Goal: Task Accomplishment & Management: Complete application form

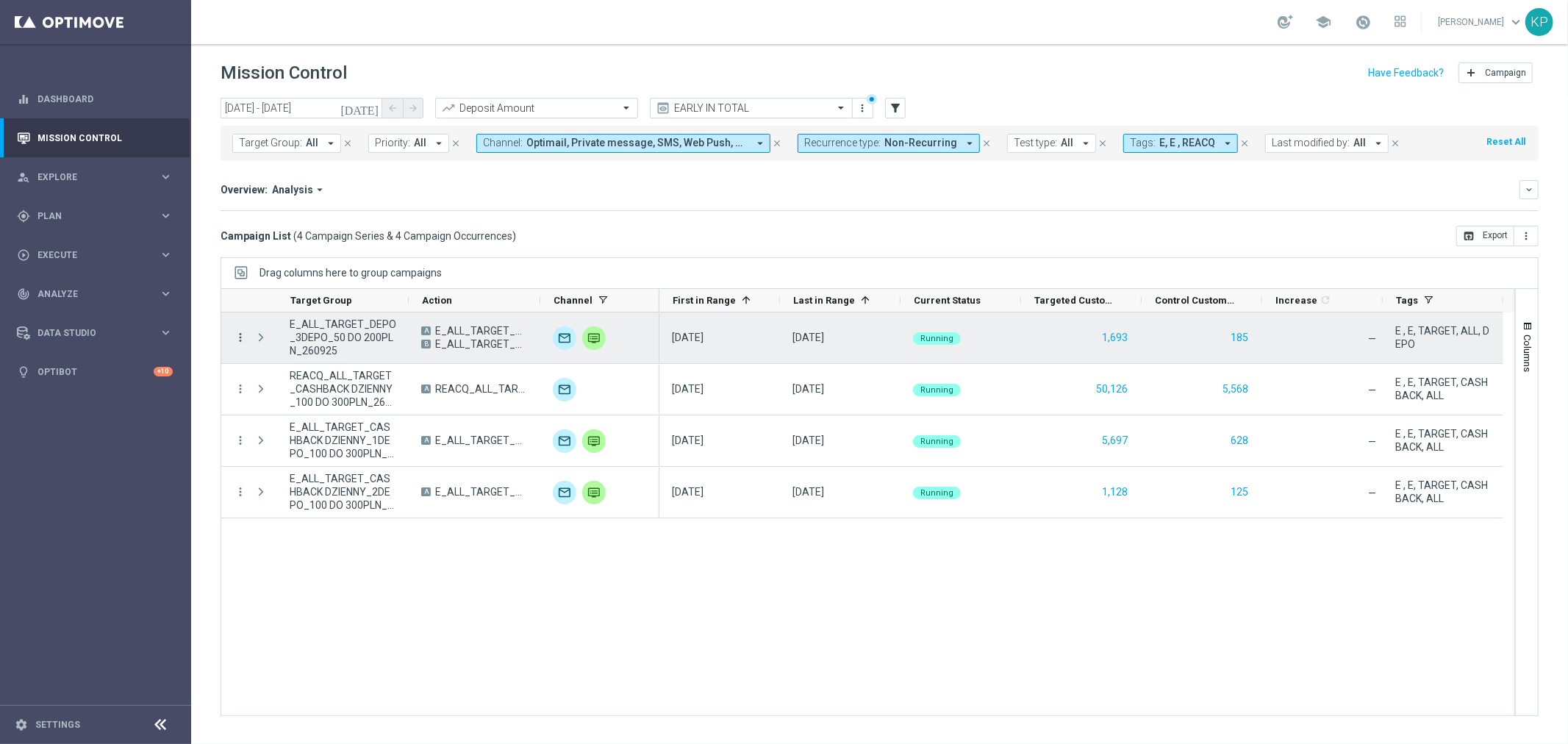
click at [244, 335] on icon "more_vert" at bounding box center [240, 337] width 13 height 13
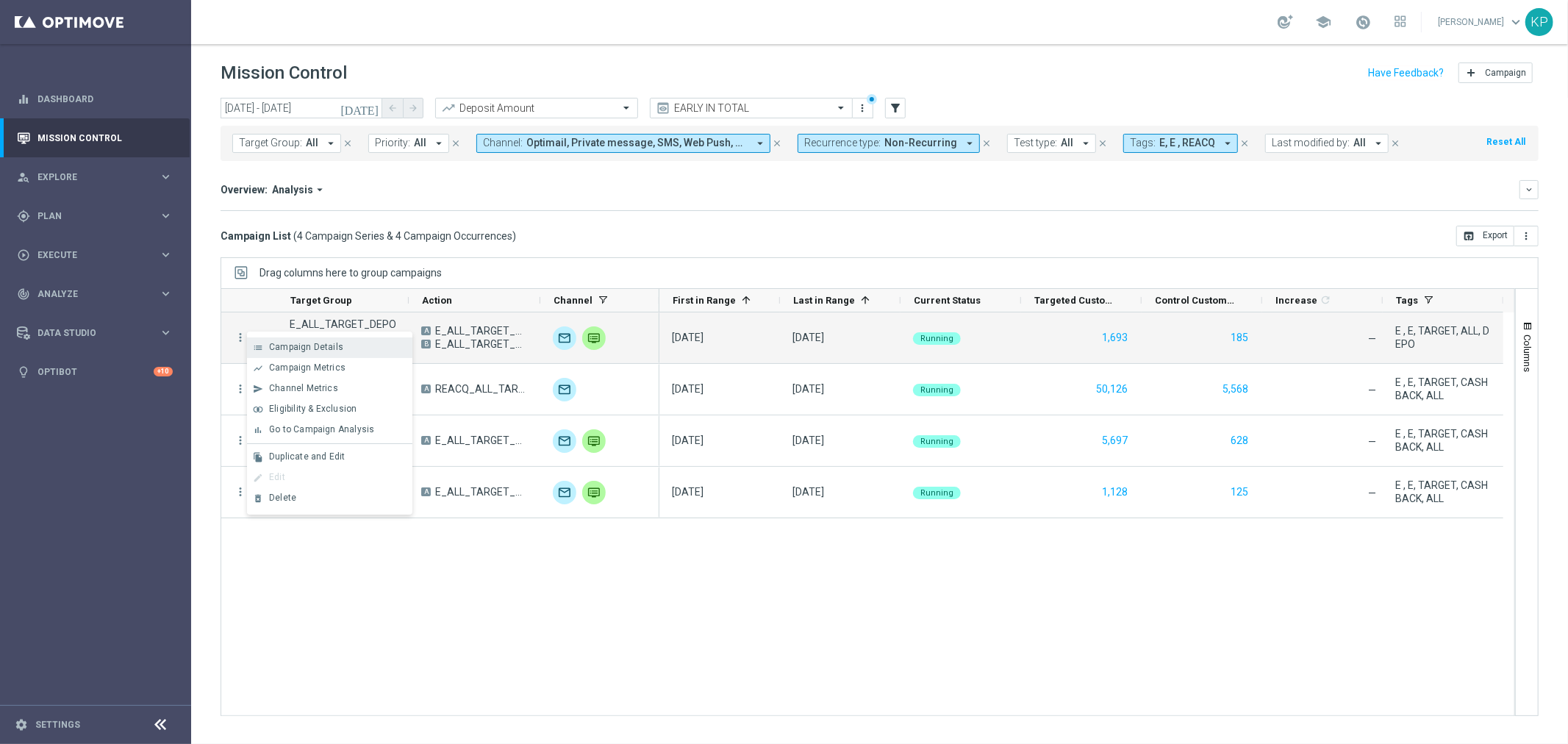
click at [283, 342] on span "Campaign Details" at bounding box center [306, 347] width 75 height 10
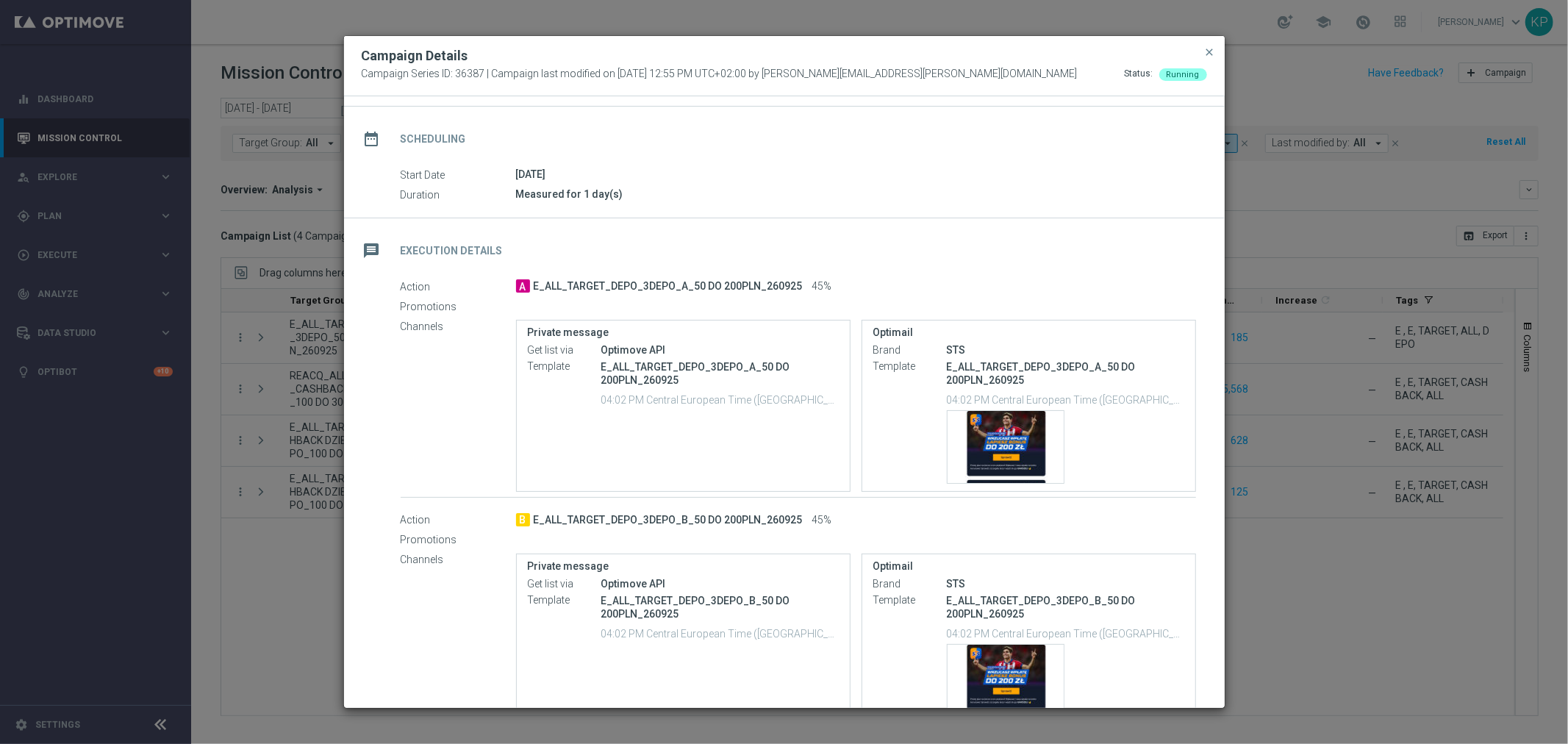
scroll to position [234, 0]
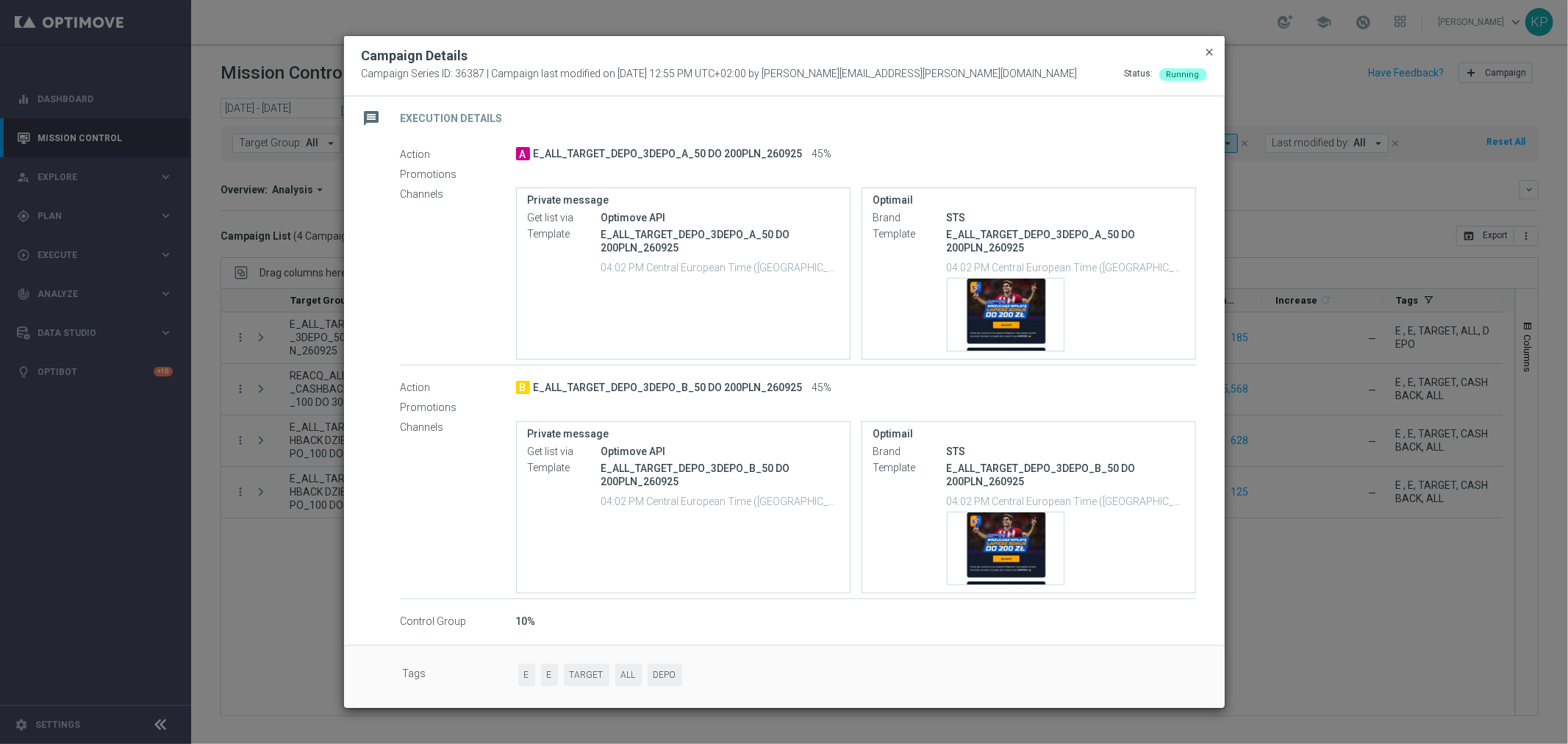
click at [1209, 50] on span "close" at bounding box center [1209, 52] width 12 height 12
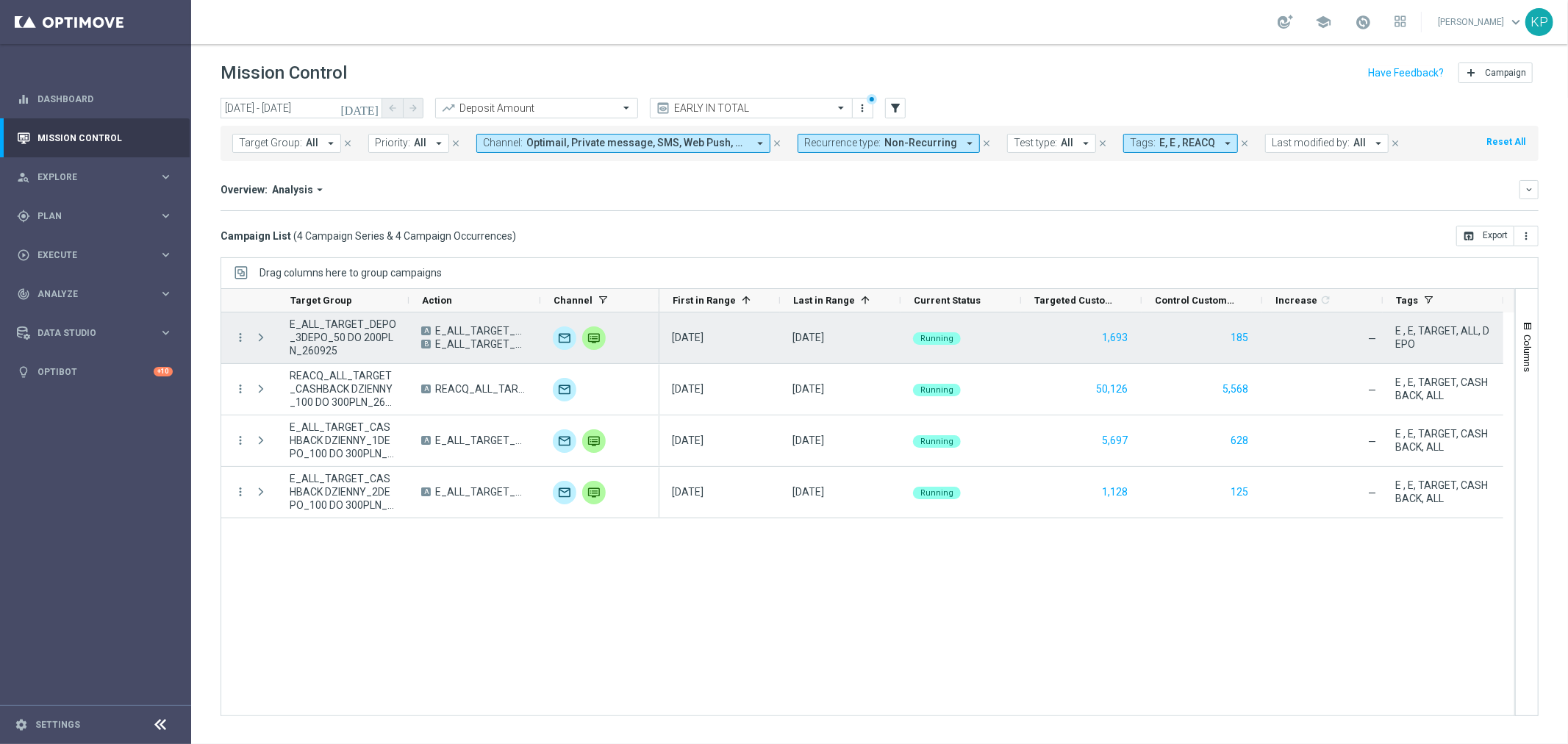
click at [374, 322] on span "E_ALL_TARGET_DEPO_3DEPO_50 DO 200PLN_260925" at bounding box center [343, 337] width 106 height 40
click at [236, 334] on icon "more_vert" at bounding box center [240, 337] width 13 height 13
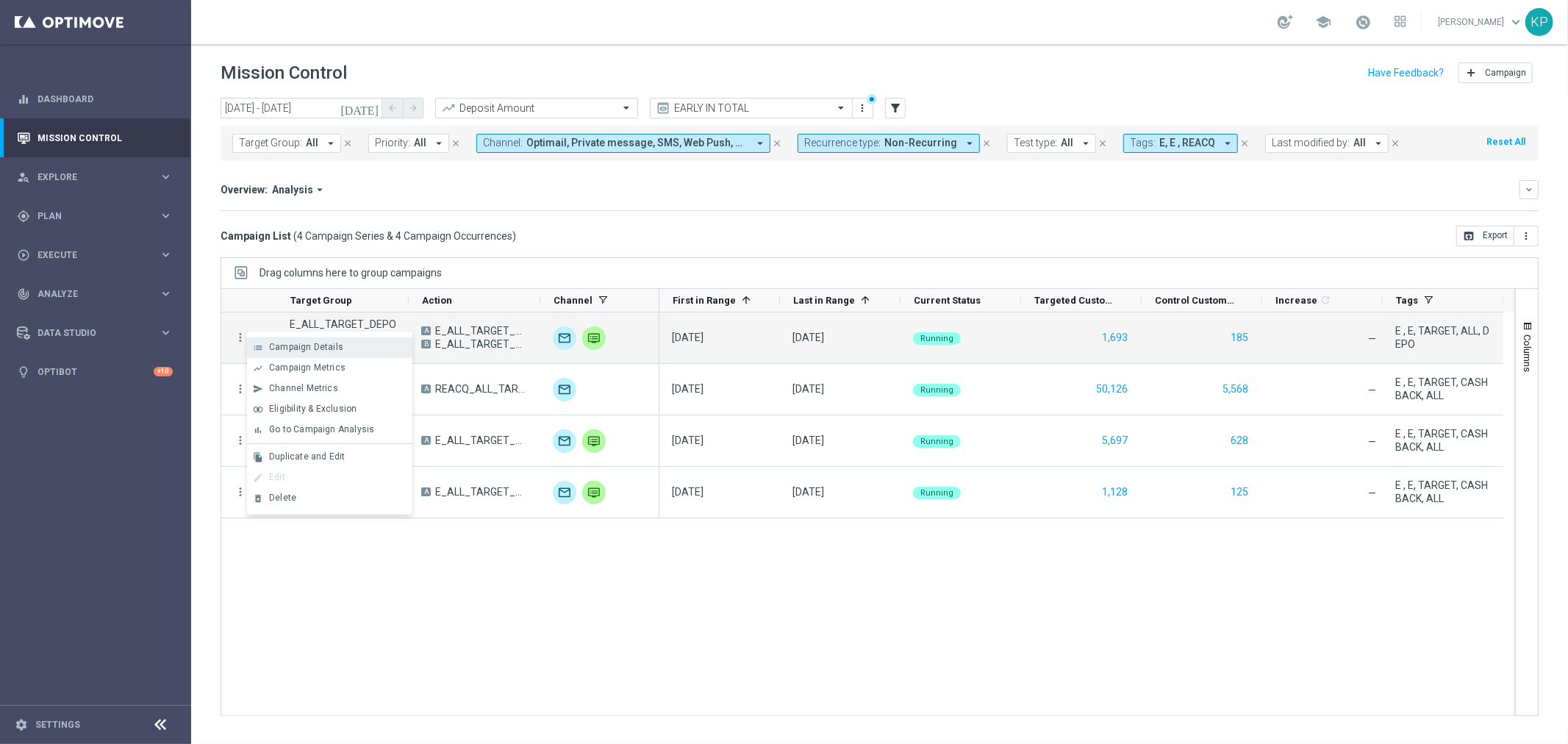
click at [290, 343] on span "Campaign Details" at bounding box center [306, 347] width 75 height 10
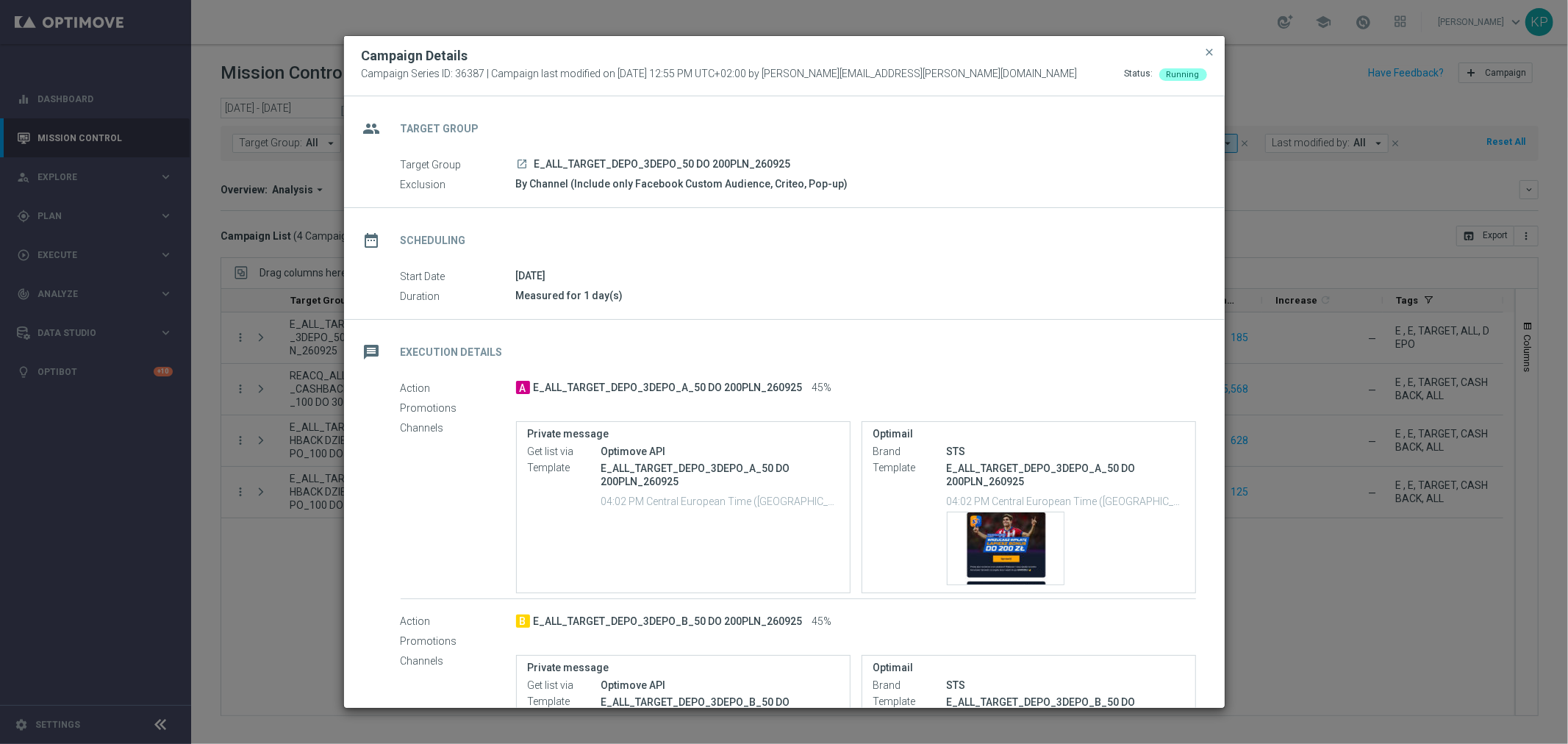
click at [683, 394] on span "E_ALL_TARGET_DEPO_3DEPO_A_50 DO 200PLN_260925" at bounding box center [667, 388] width 269 height 13
copy div "E_ALL_TARGET_DEPO_3DEPO_A_50 DO 200PLN_260925"
click at [1213, 54] on span "close" at bounding box center [1209, 52] width 12 height 12
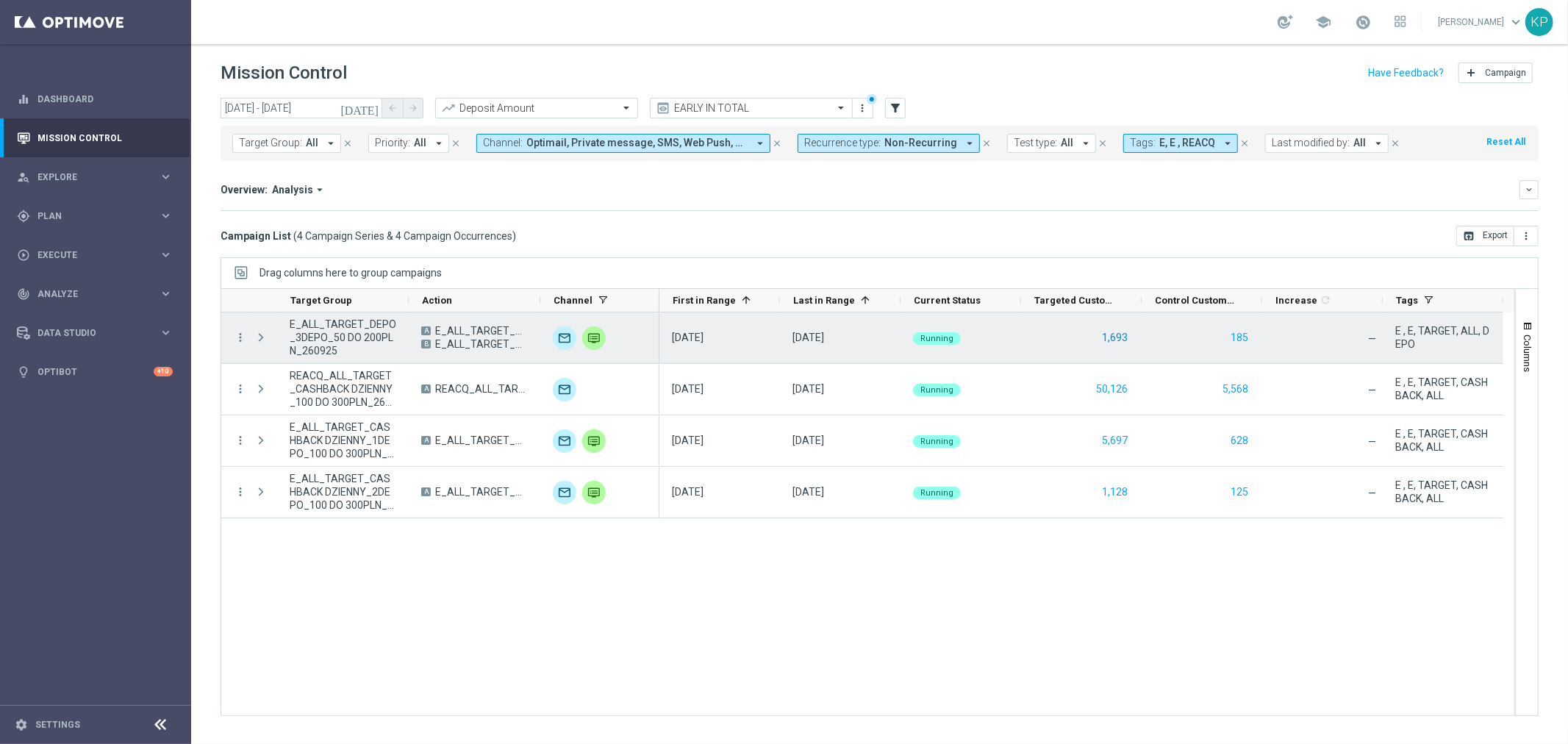
click at [1119, 332] on button "1,693" at bounding box center [1115, 337] width 29 height 18
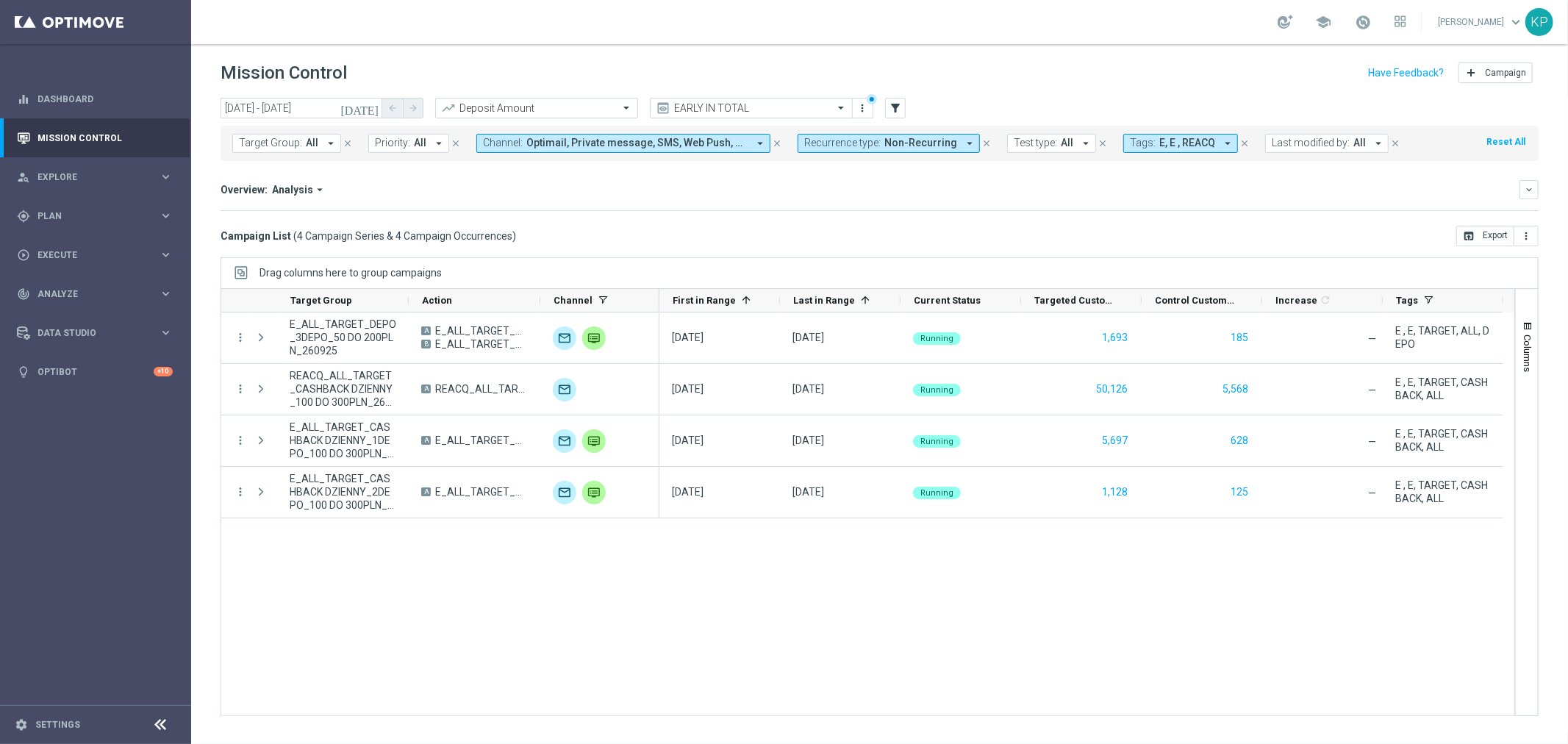
click at [773, 231] on div "Campaign List ( 4 Campaign Series & 4 Campaign Occurrences ) open_in_browser Ex…" at bounding box center [879, 236] width 1318 height 21
click at [126, 205] on div "gps_fixed Plan keyboard_arrow_right" at bounding box center [94, 215] width 190 height 39
click at [93, 245] on link "Target Groups" at bounding box center [95, 246] width 114 height 12
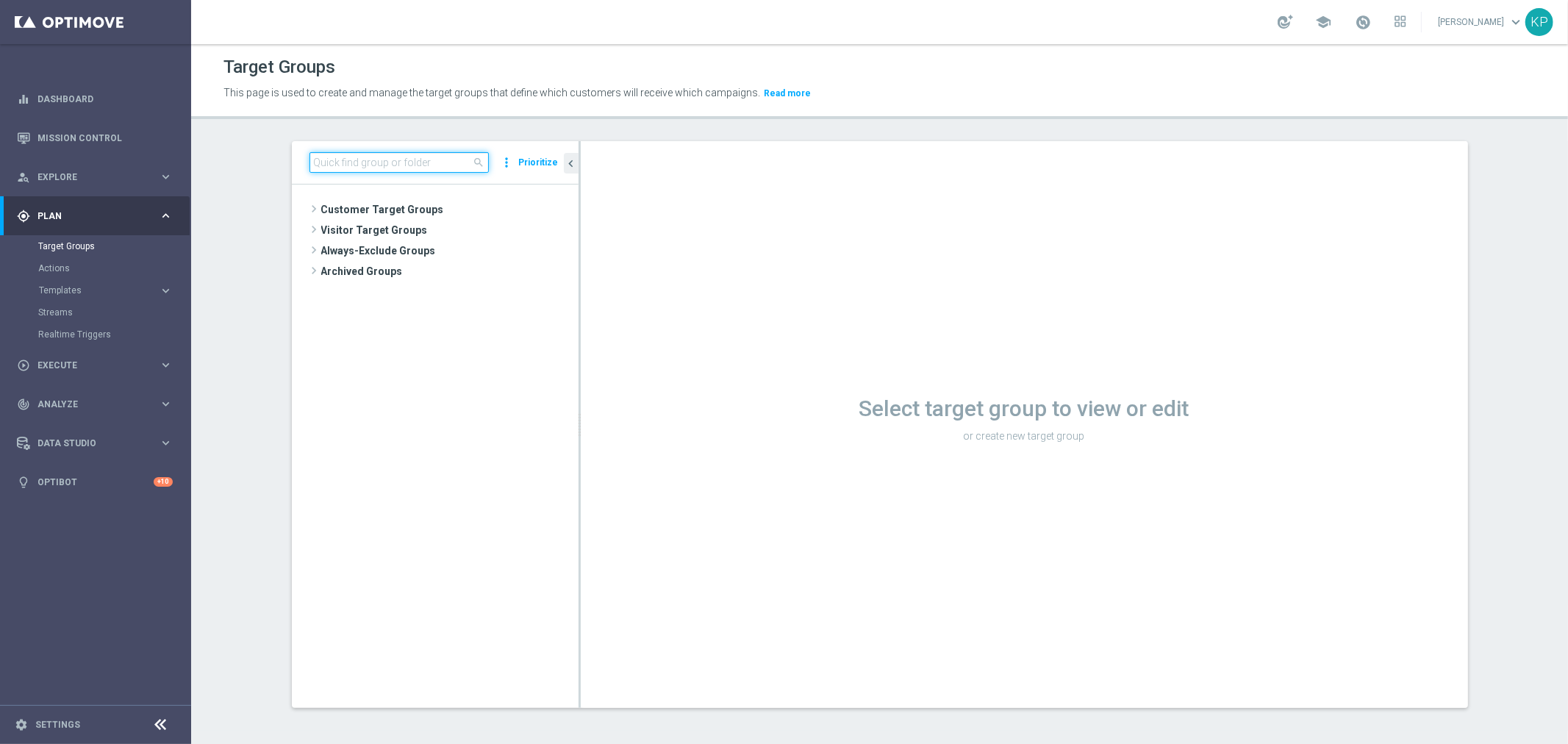
click at [414, 156] on input at bounding box center [399, 163] width 179 height 21
click at [122, 290] on span "Templates" at bounding box center [91, 290] width 105 height 9
click at [105, 381] on div "play_circle_outline Execute" at bounding box center [87, 387] width 142 height 13
click at [79, 287] on link "Campaign Builder" at bounding box center [95, 285] width 114 height 12
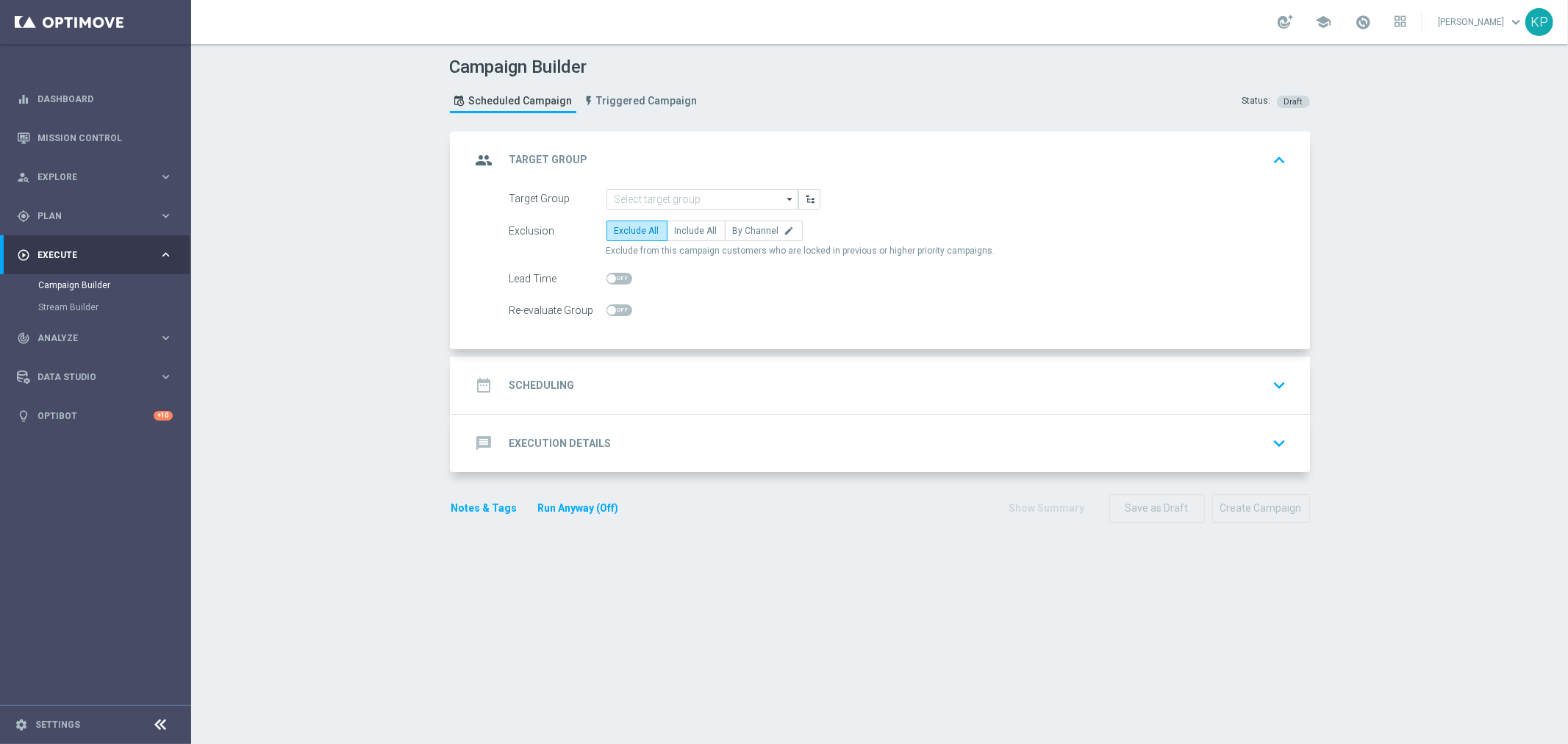
click at [628, 208] on opti-search-list "arrow_drop_down Drag here to set row groups Drag here to set column labels Show…" at bounding box center [702, 199] width 192 height 21
click at [633, 199] on input at bounding box center [702, 199] width 192 height 21
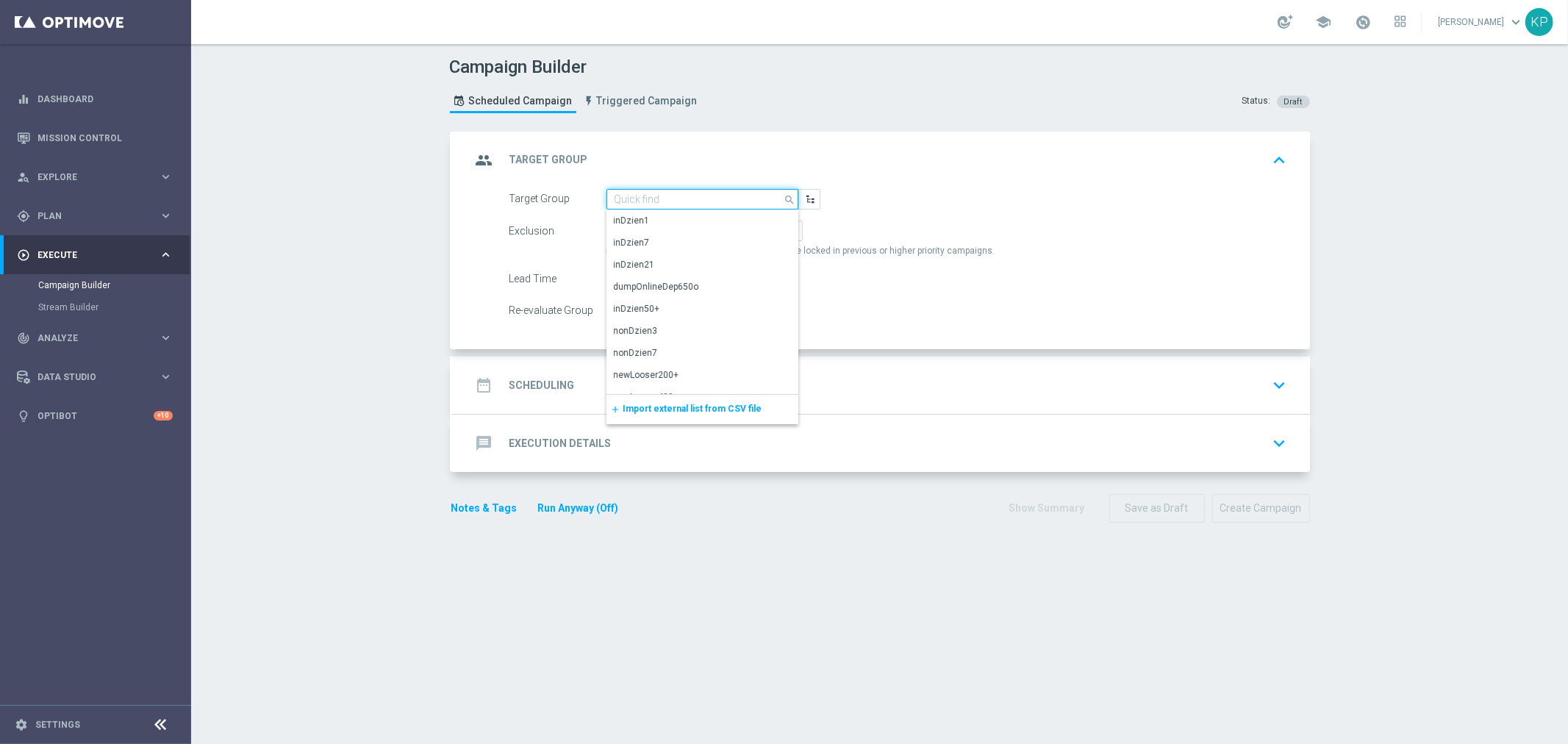
paste input "E_ALL_TARGET_OFFER_1-2DEPO_WO_LIGOWY WEEKEND_260925"
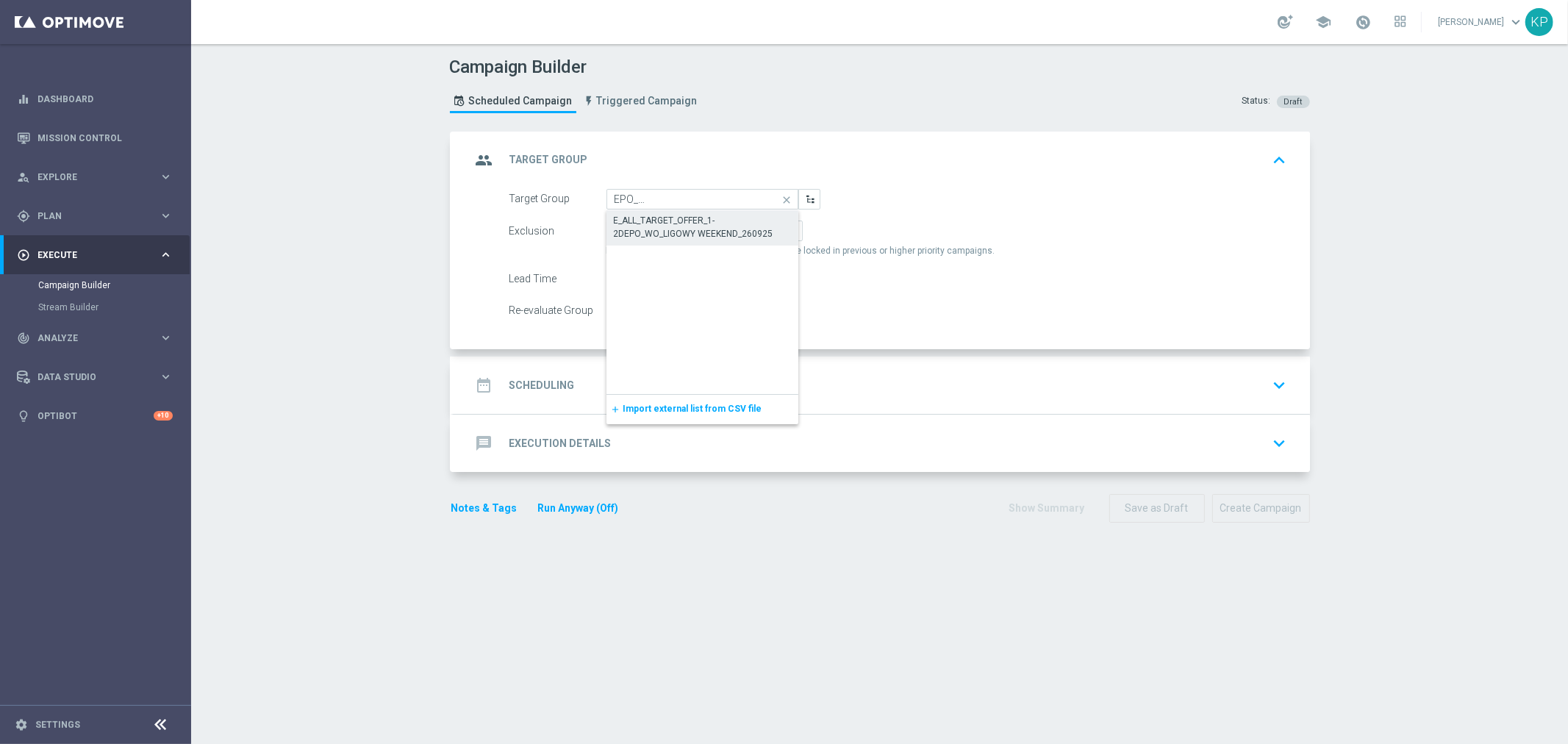
click at [650, 225] on div "E_ALL_TARGET_OFFER_1-2DEPO_WO_LIGOWY WEEKEND_260925" at bounding box center [702, 227] width 178 height 26
type input "E_ALL_TARGET_OFFER_1-2DEPO_WO_LIGOWY WEEKEND_260925"
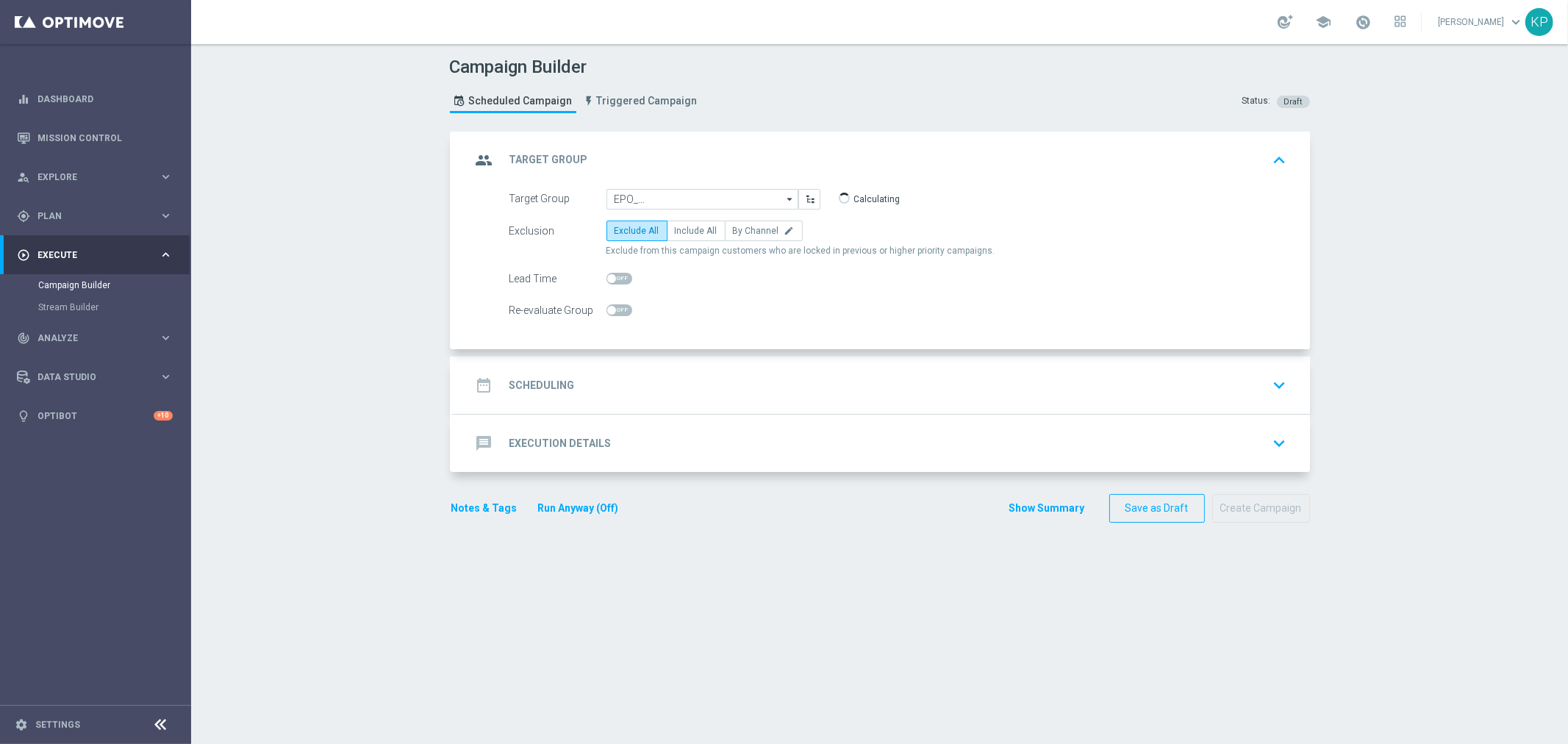
scroll to position [0, 0]
click at [740, 237] on label "By Channel edit" at bounding box center [763, 231] width 78 height 21
click at [740, 237] on input "By Channel edit" at bounding box center [737, 233] width 10 height 10
radio input "true"
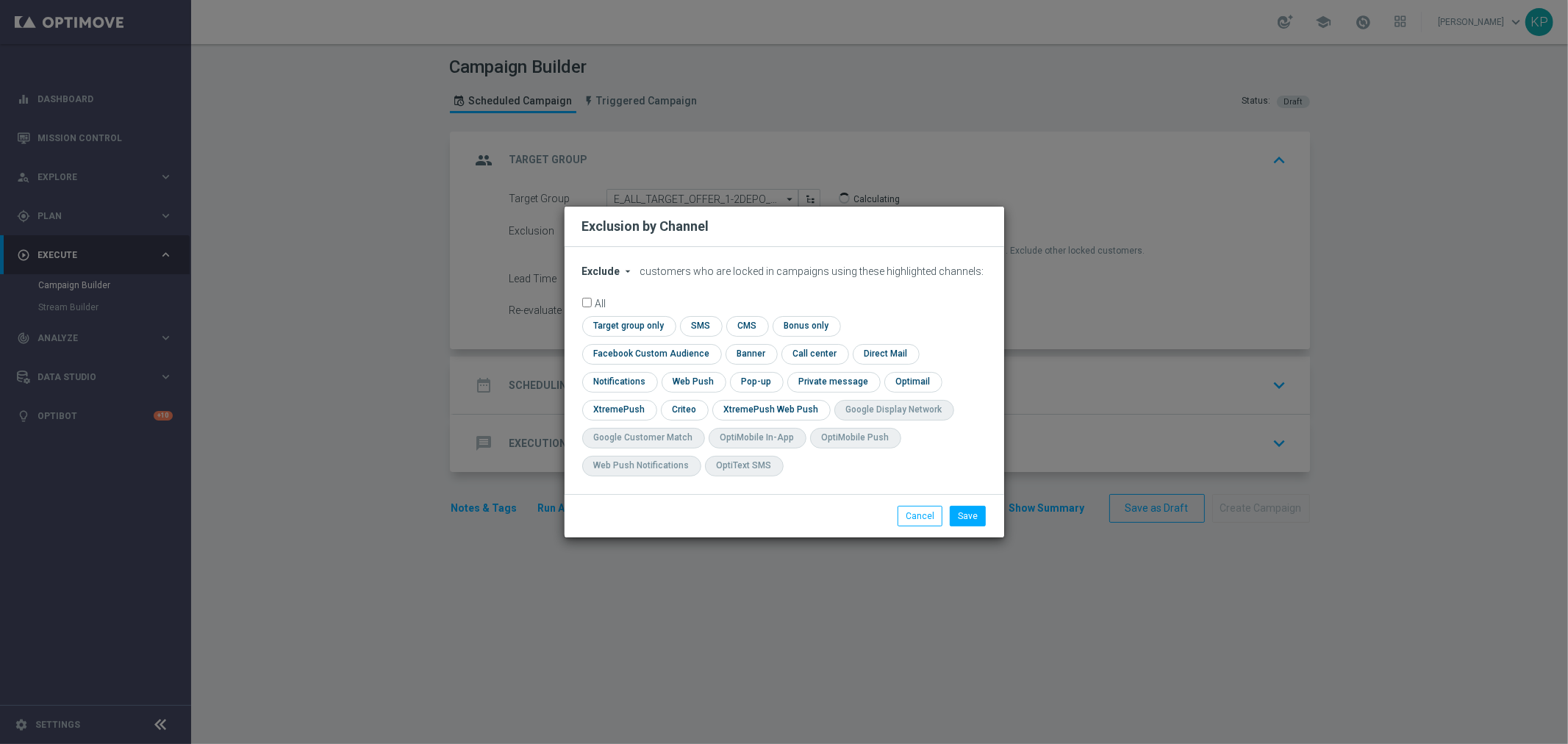
click at [632, 277] on icon "arrow_drop_down" at bounding box center [628, 271] width 12 height 12
click at [621, 312] on div "Include" at bounding box center [610, 305] width 55 height 17
click at [715, 344] on input "checkbox" at bounding box center [649, 353] width 133 height 20
checkbox input "true"
click at [692, 410] on input "checkbox" at bounding box center [683, 410] width 45 height 20
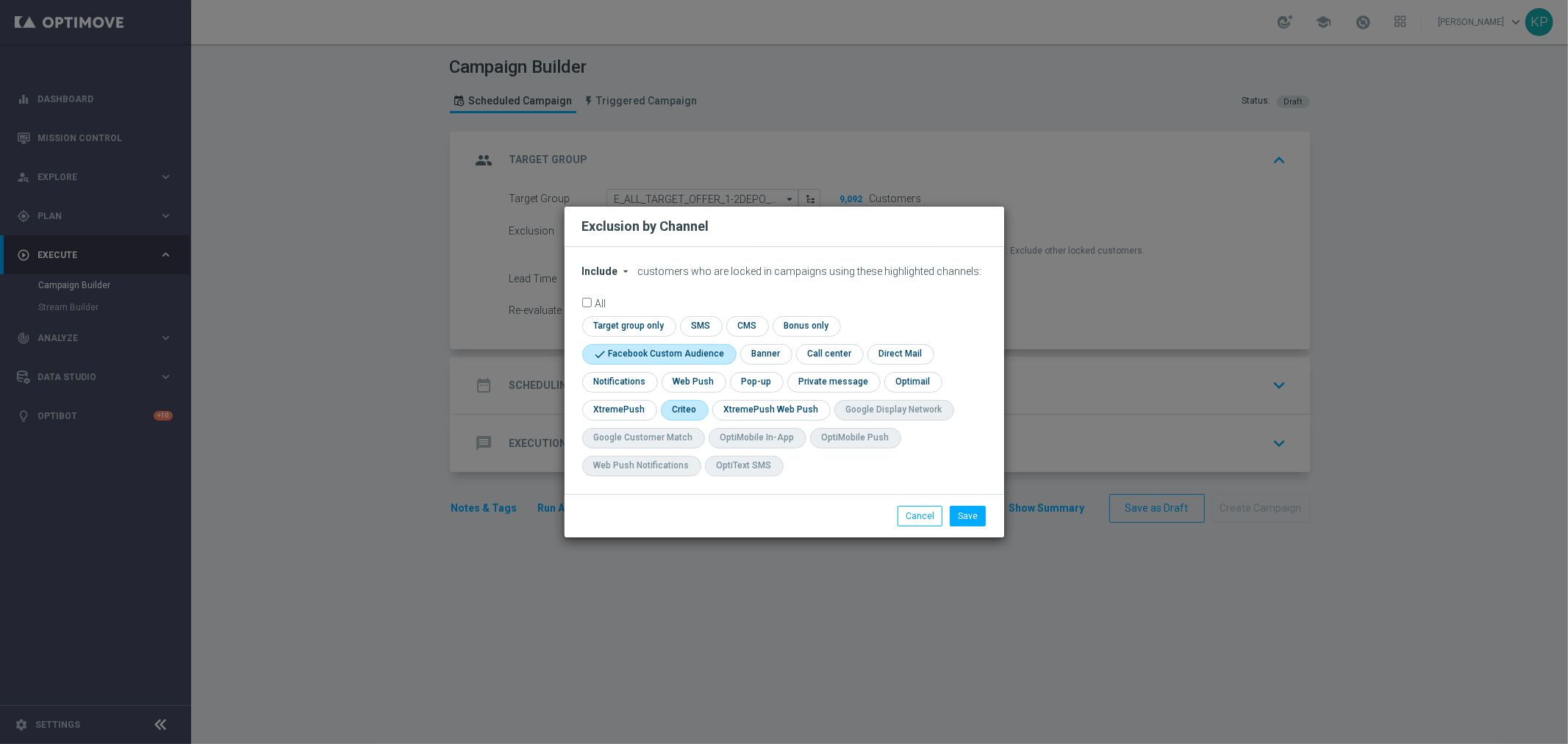
checkbox input "true"
click at [758, 374] on input "checkbox" at bounding box center [755, 382] width 51 height 20
checkbox input "true"
click at [959, 513] on button "Save" at bounding box center [967, 516] width 36 height 21
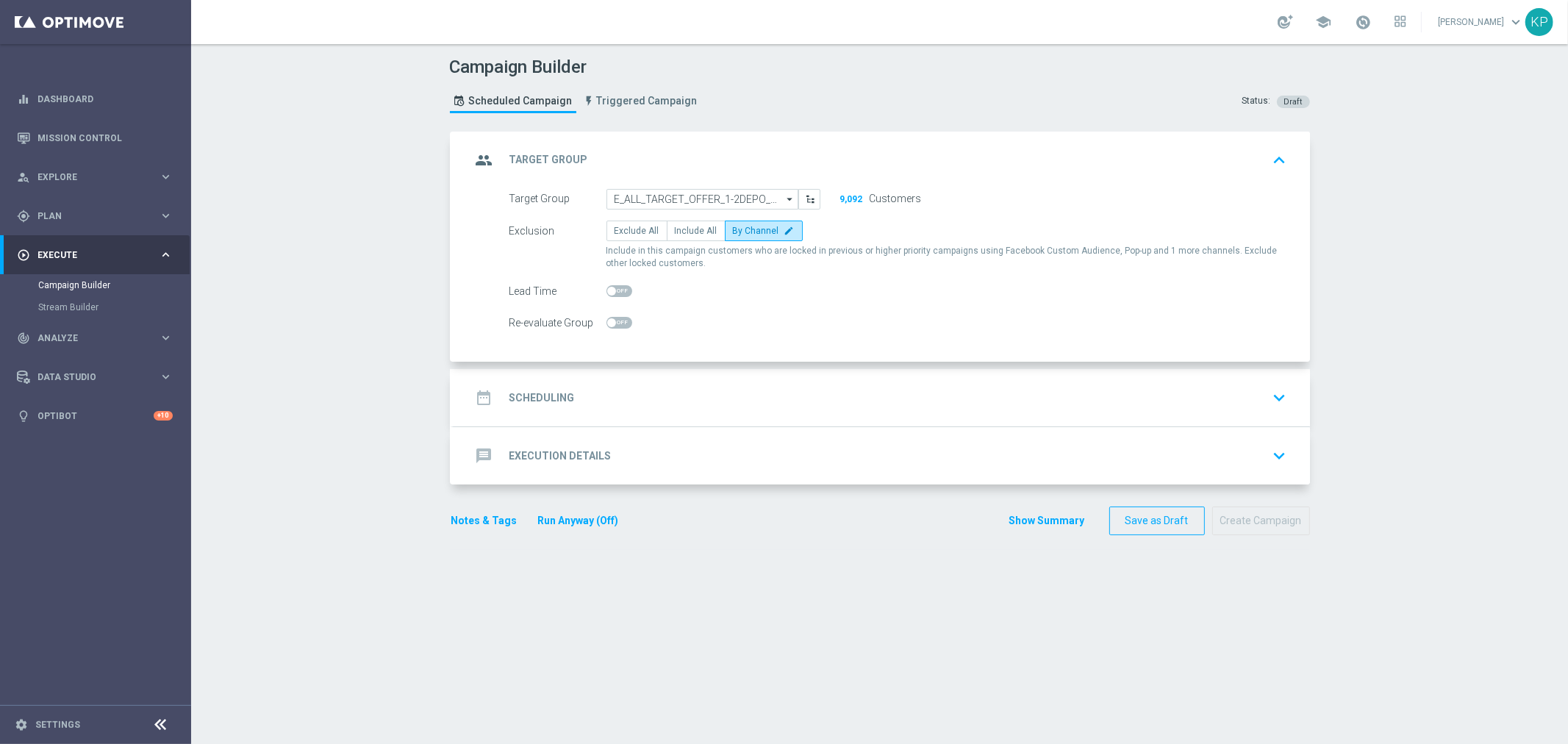
click at [623, 385] on div "date_range Scheduling keyboard_arrow_down" at bounding box center [882, 398] width 821 height 28
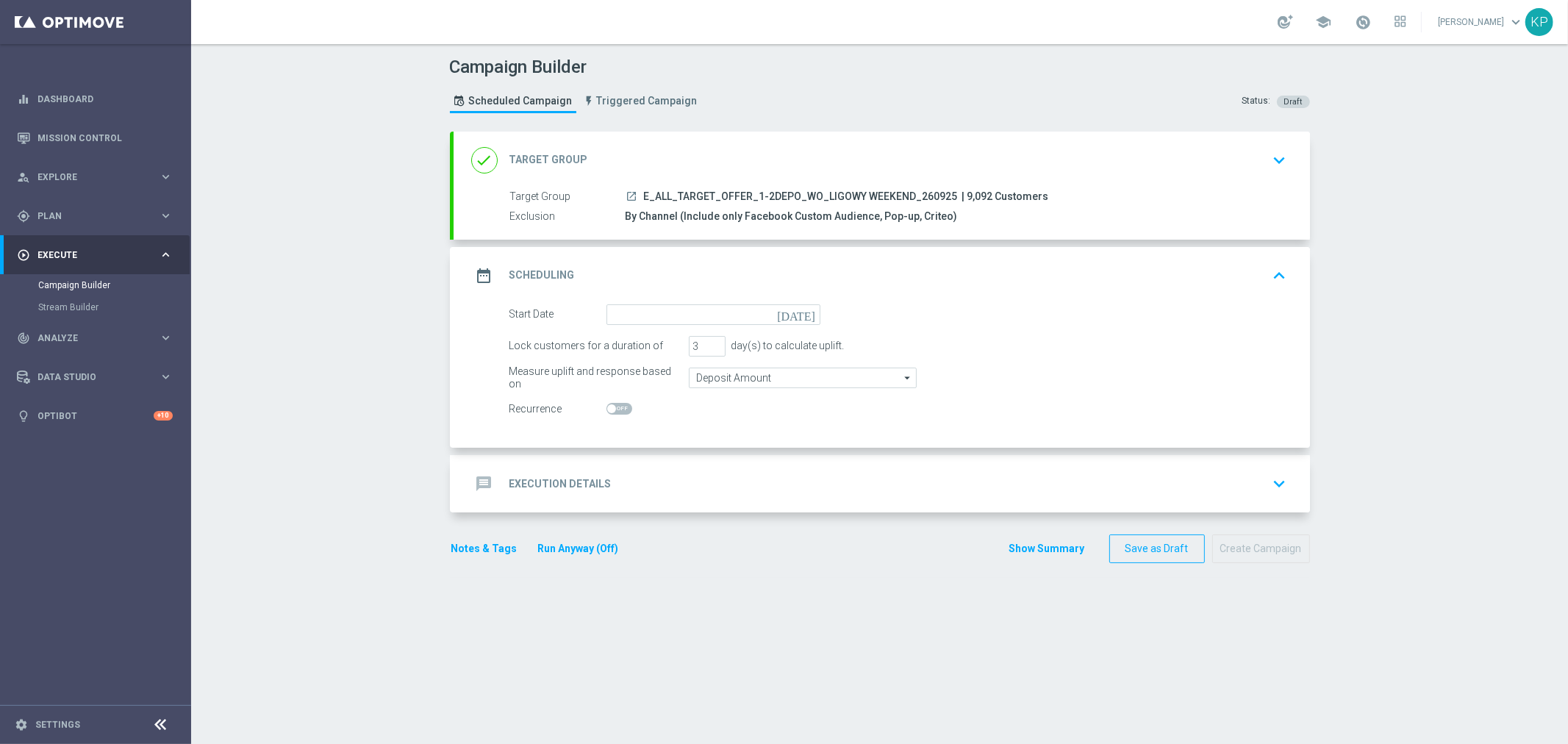
click at [640, 339] on div "Lock customers for a duration of" at bounding box center [595, 346] width 172 height 21
click at [644, 316] on input at bounding box center [713, 314] width 214 height 21
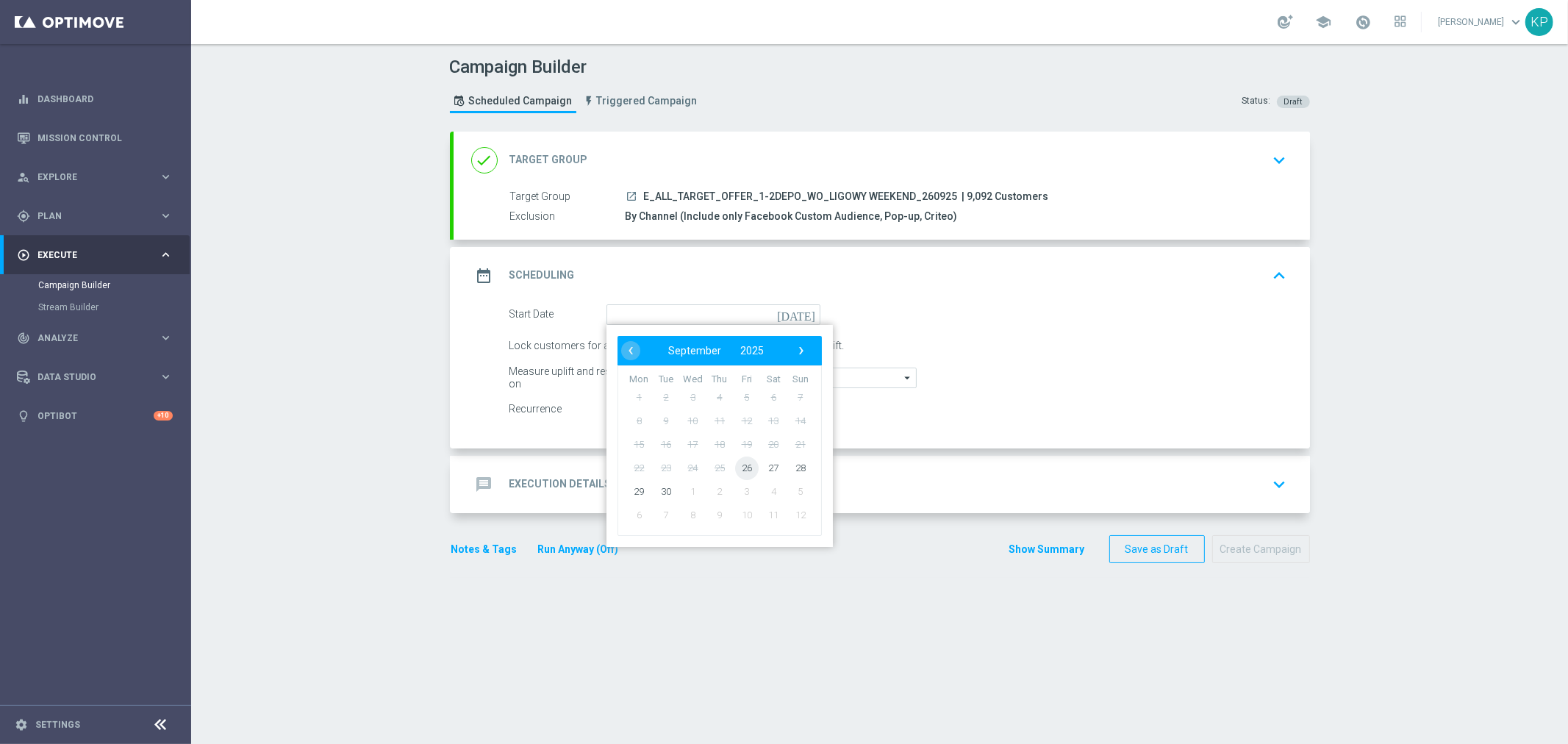
click at [745, 465] on span "26" at bounding box center [746, 468] width 24 height 24
type input "26 Sep 2025"
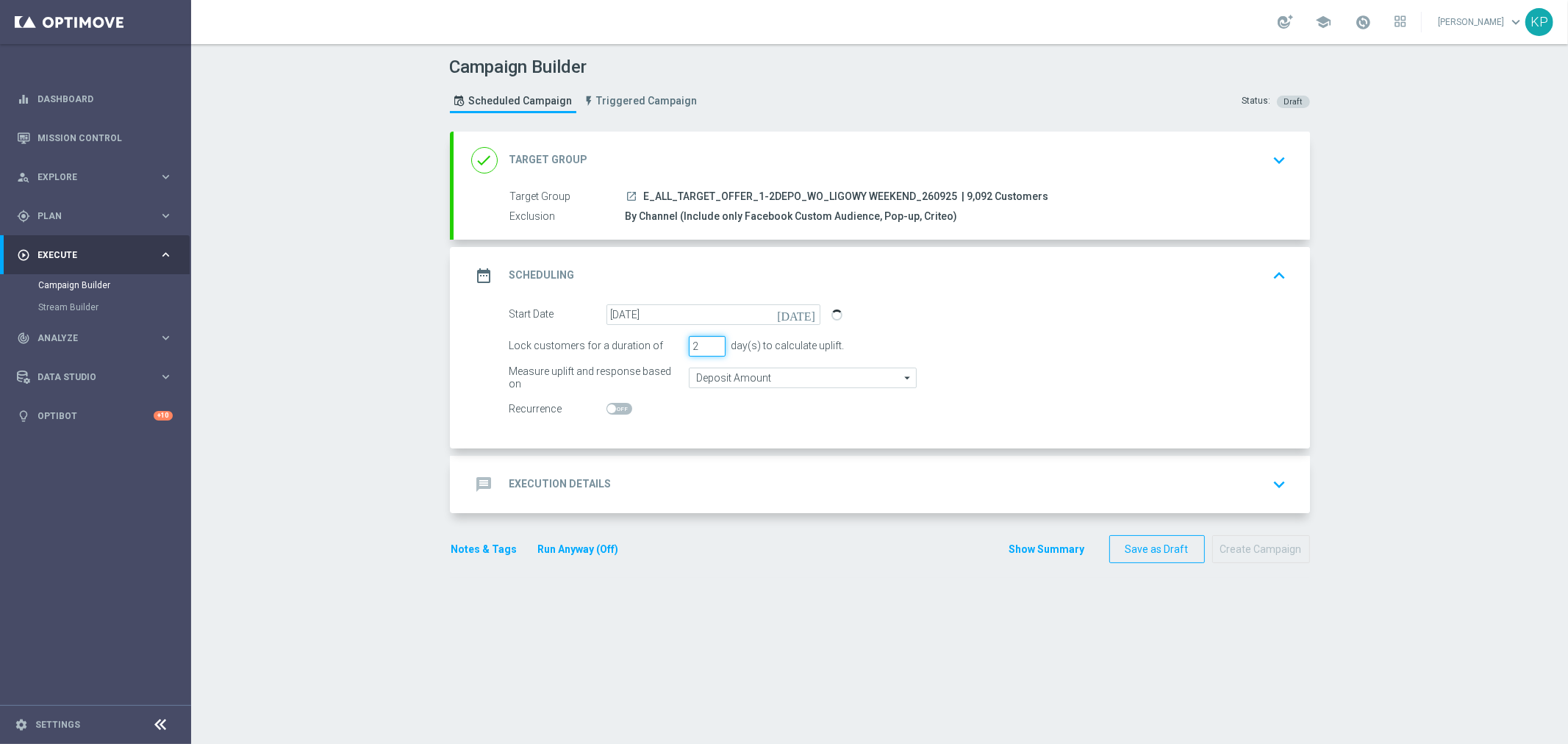
click at [706, 349] on input "2" at bounding box center [707, 346] width 37 height 21
type input "1"
click at [705, 349] on input "1" at bounding box center [707, 346] width 37 height 21
click at [625, 480] on div "message Execution Details keyboard_arrow_down" at bounding box center [882, 484] width 821 height 28
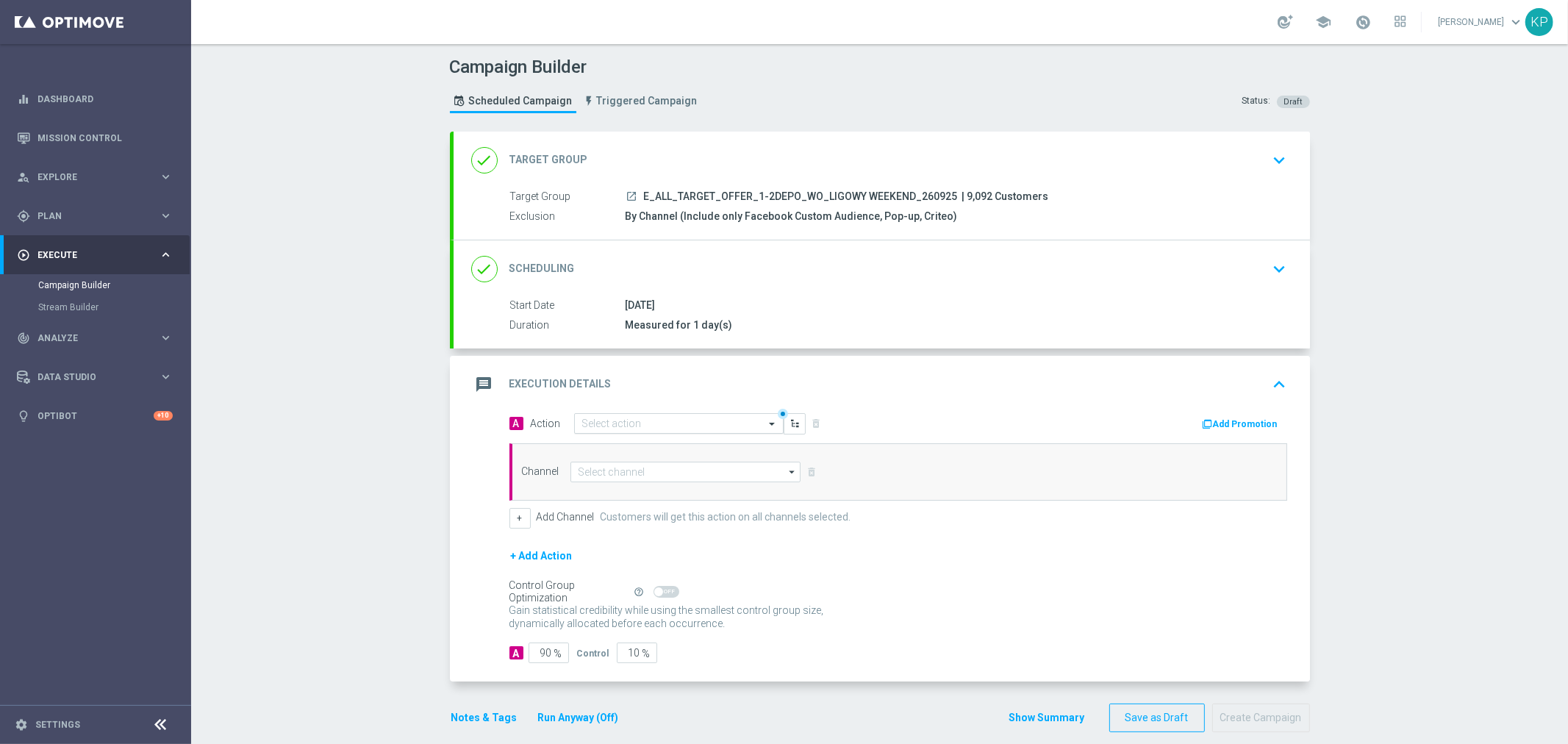
click at [630, 421] on input "text" at bounding box center [664, 424] width 164 height 13
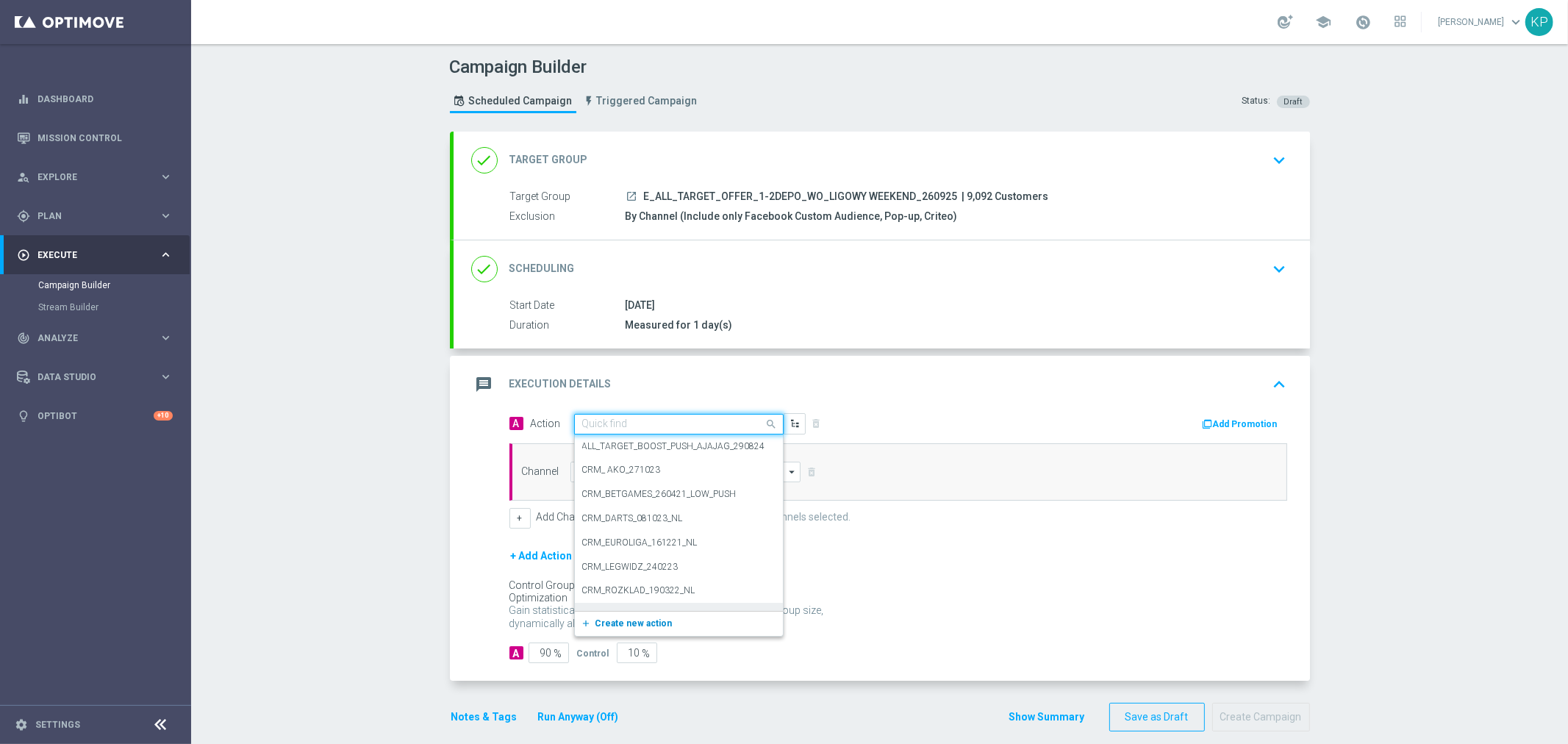
click at [616, 615] on button "add_new Create new action" at bounding box center [676, 623] width 203 height 17
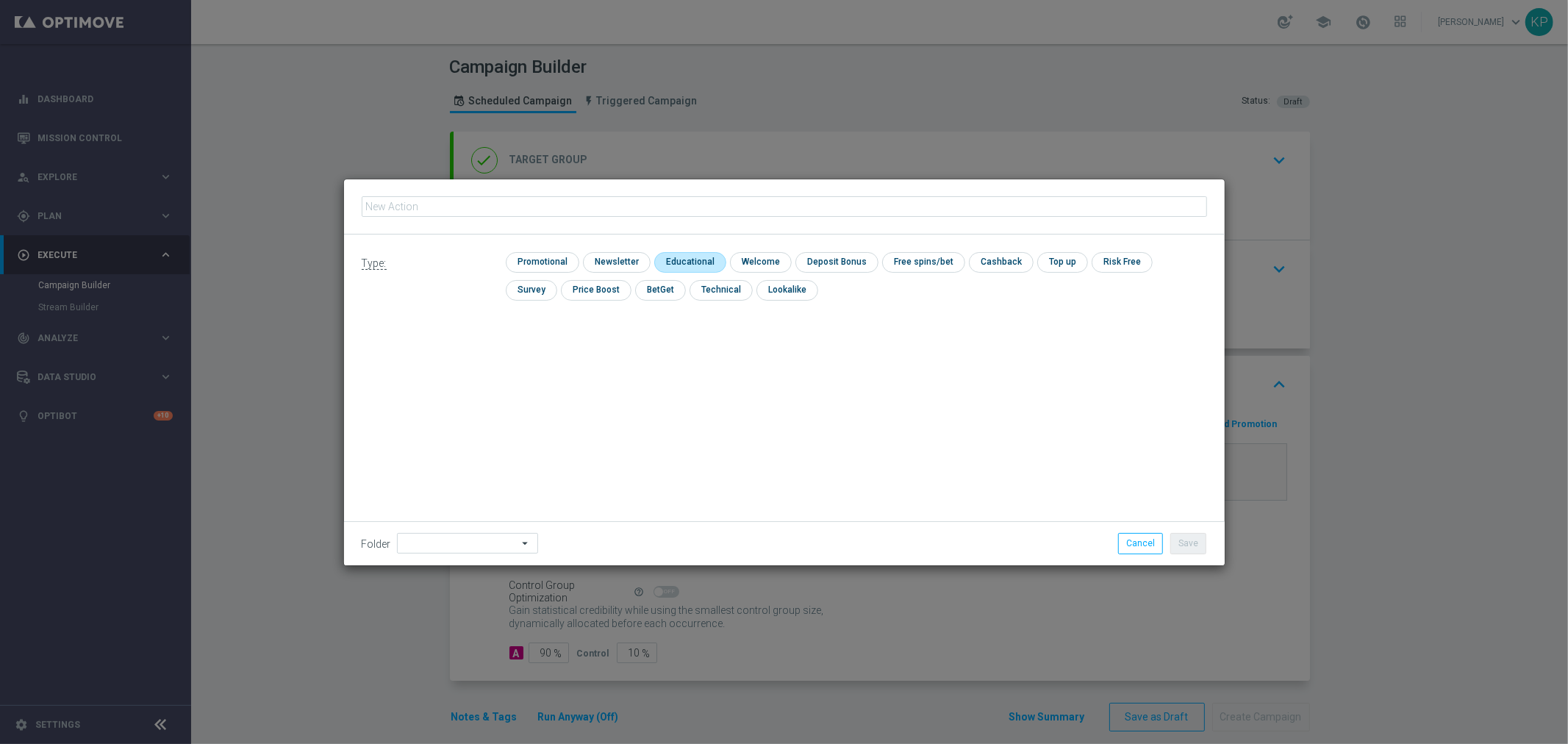
type input "E_ALL_TARGET_OFFER_1-2DEPO_WO_LIGOWY WEEKEND_260925"
click at [622, 259] on input "checkbox" at bounding box center [615, 262] width 64 height 20
checkbox input "true"
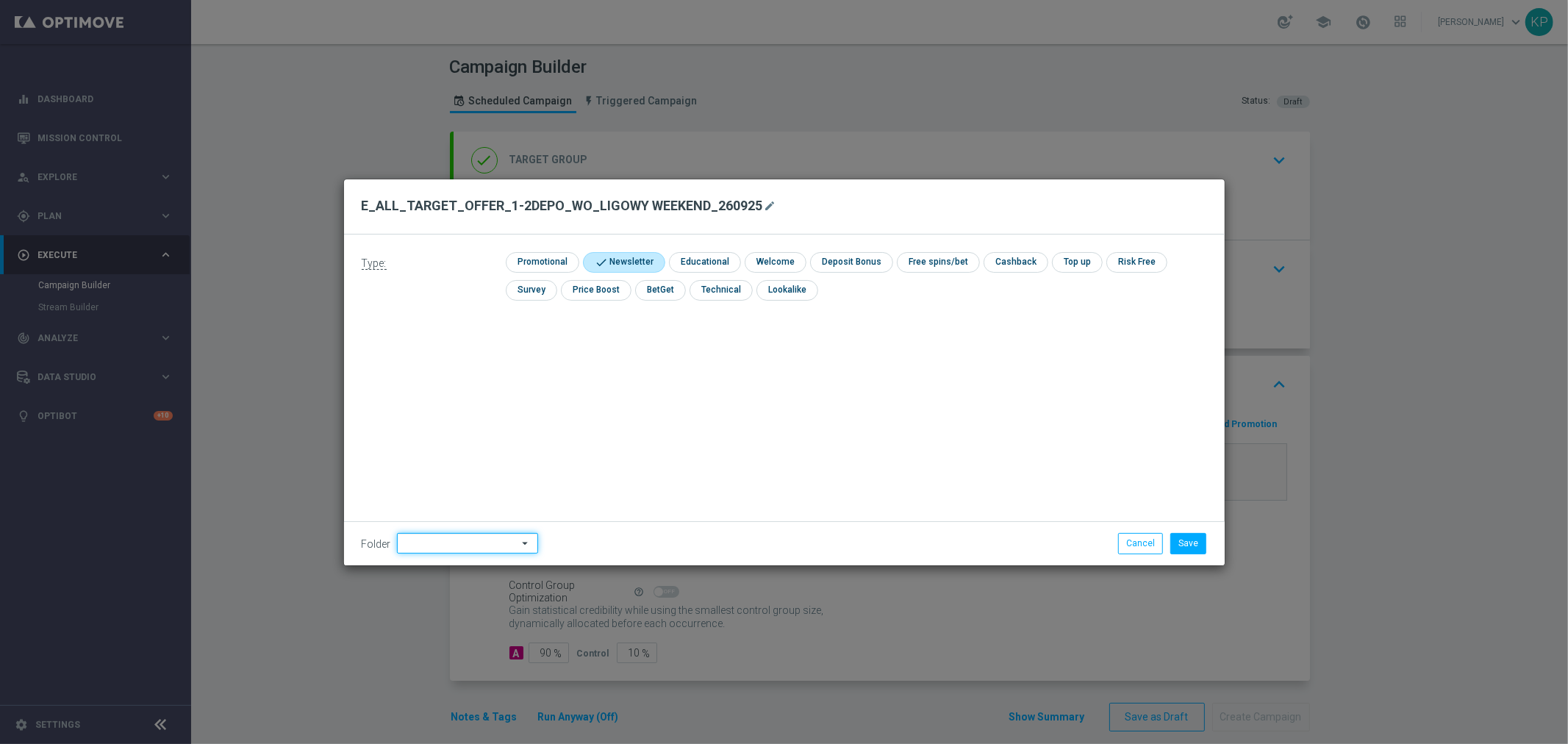
click at [504, 550] on input at bounding box center [467, 544] width 141 height 21
click at [471, 432] on div "kp_1-2depo_24" at bounding box center [457, 425] width 121 height 21
type input "kp_1-2depo_24"
click at [1189, 557] on div "Folder kp_1-2depo_24 kp_1-2depo_24 arrow_drop_down Drag here to set row groups …" at bounding box center [784, 543] width 881 height 44
click at [1177, 542] on button "Save" at bounding box center [1188, 544] width 36 height 21
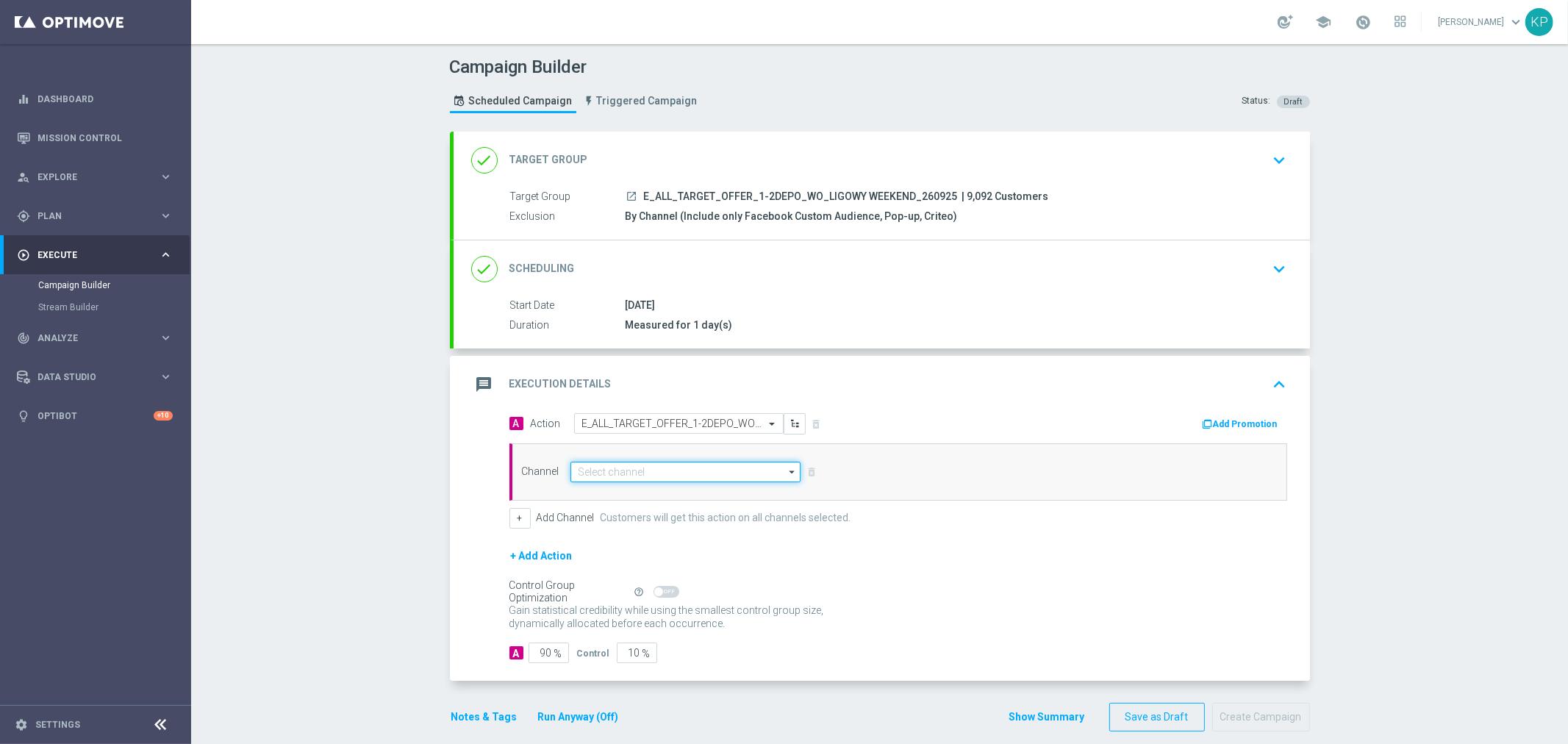
click at [714, 473] on input at bounding box center [686, 472] width 231 height 21
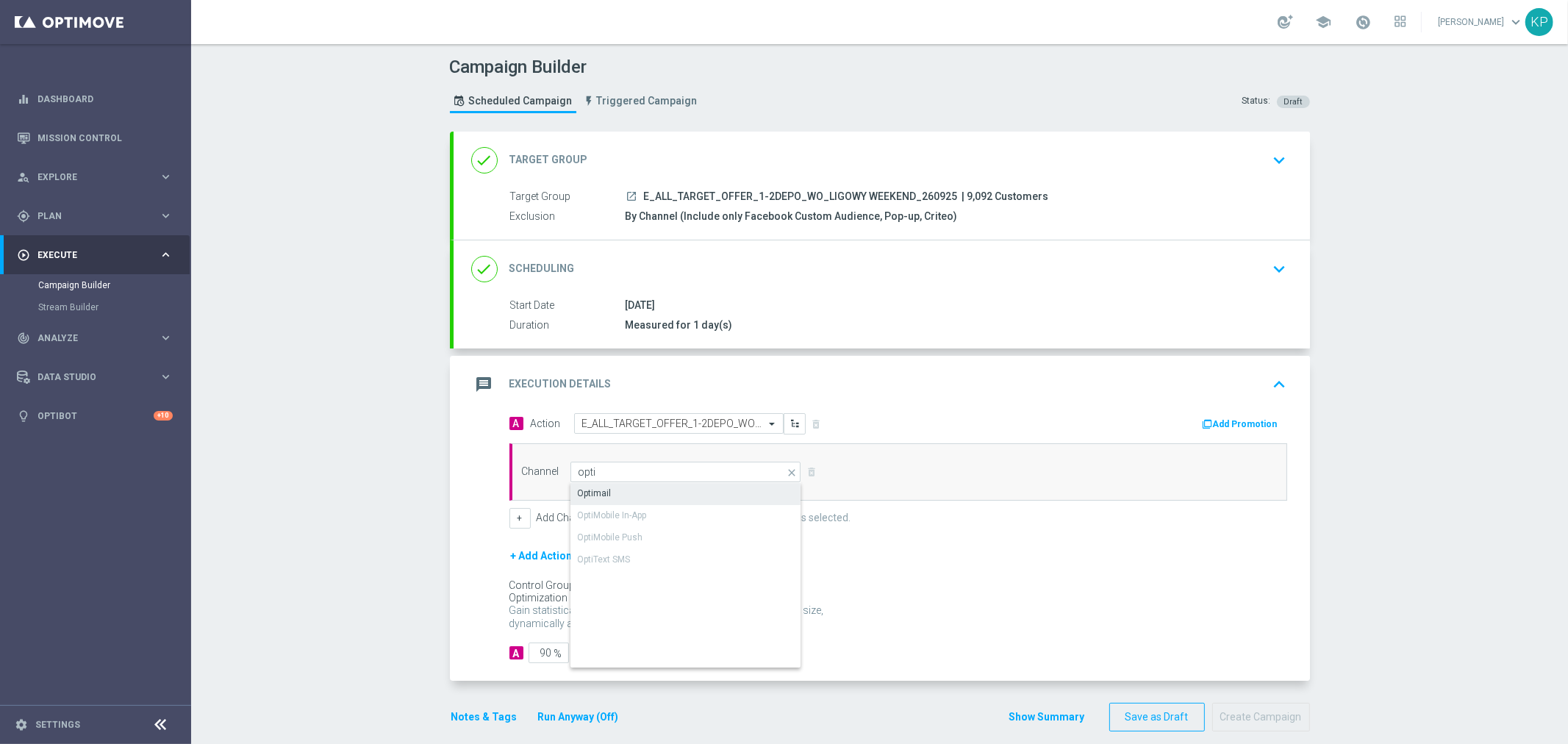
click at [682, 484] on div "Optimail" at bounding box center [686, 494] width 232 height 21
type input "Optimail"
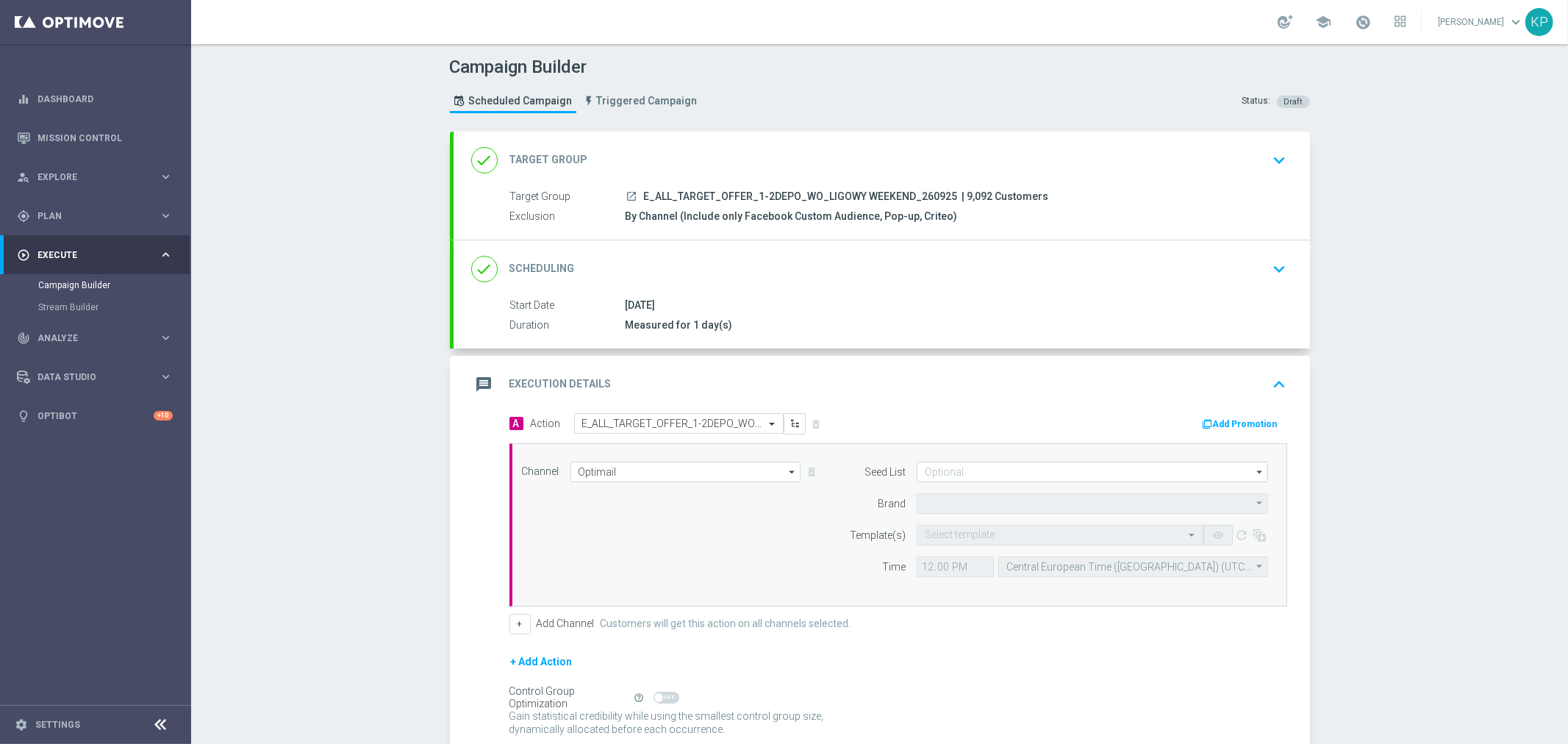
type input "STS"
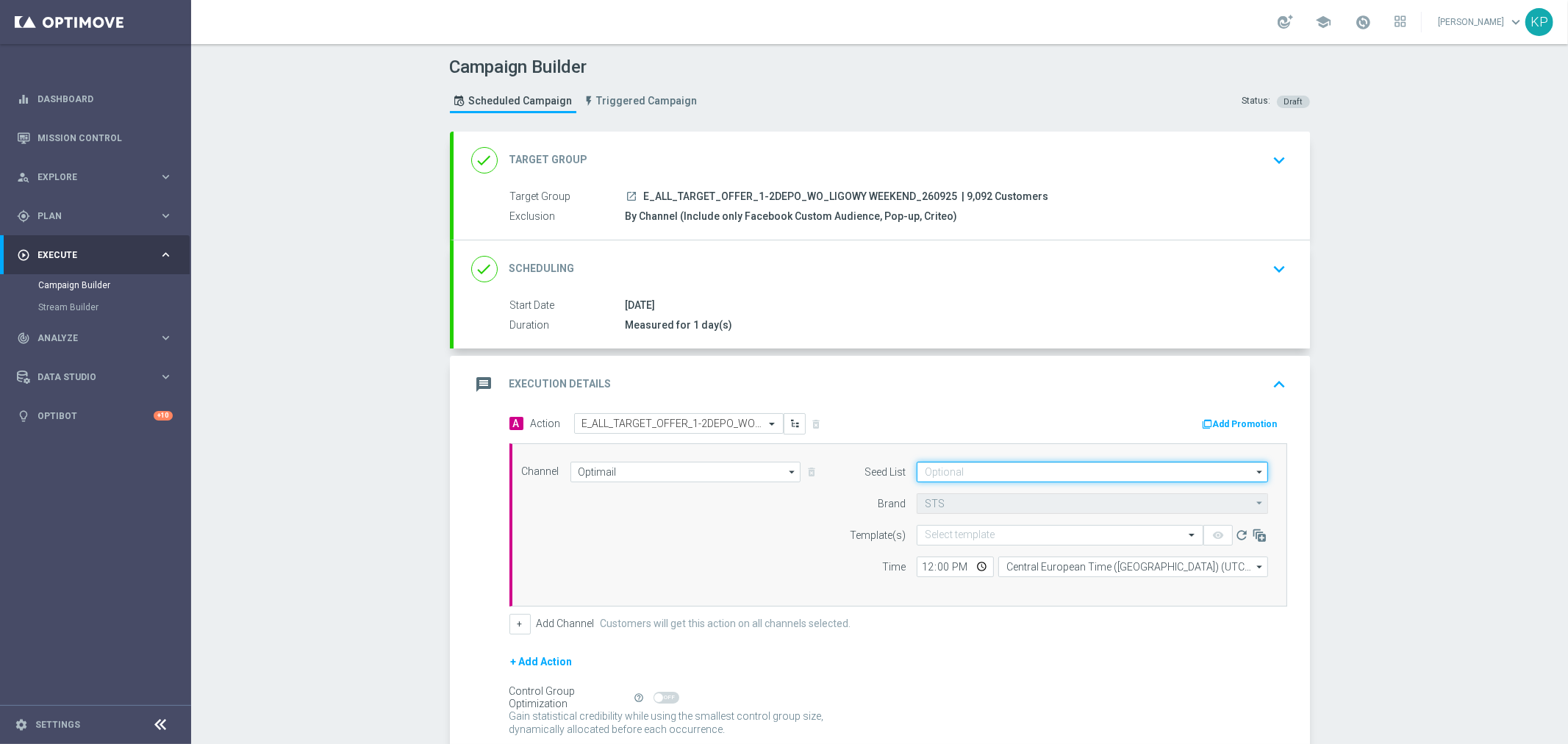
click at [967, 478] on input at bounding box center [1092, 472] width 352 height 21
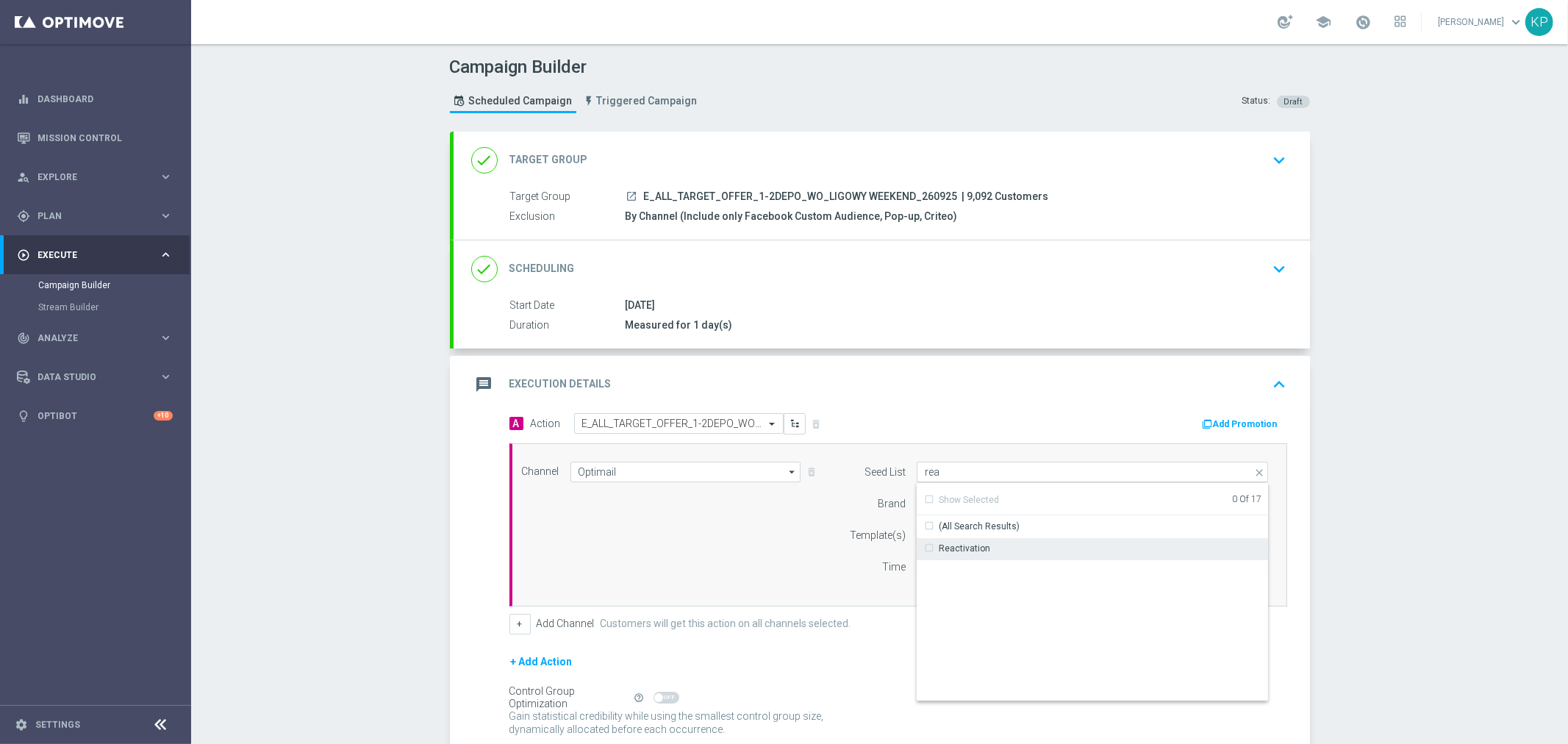
click at [967, 542] on div "Reactivation" at bounding box center [964, 549] width 52 height 13
click at [1426, 480] on div "Campaign Builder Scheduled Campaign Triggered Campaign Status: Draft done Targe…" at bounding box center [879, 395] width 1377 height 700
type input "Reactivation"
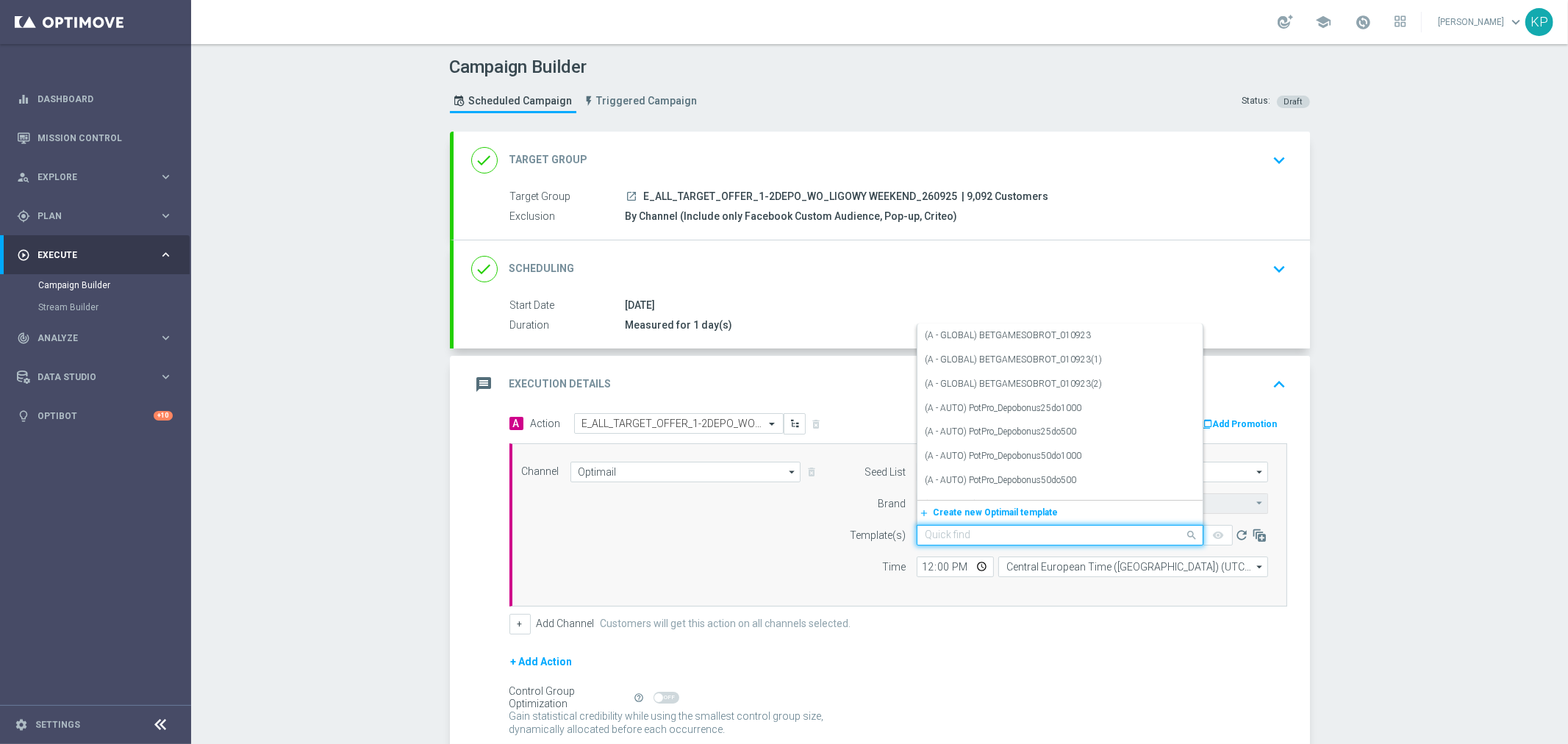
click at [1026, 534] on input "text" at bounding box center [1045, 536] width 241 height 13
paste input "E_ALL_TARGET_OFFER_1-2DEPO_WO_LIGOWY WEEKEND_260925"
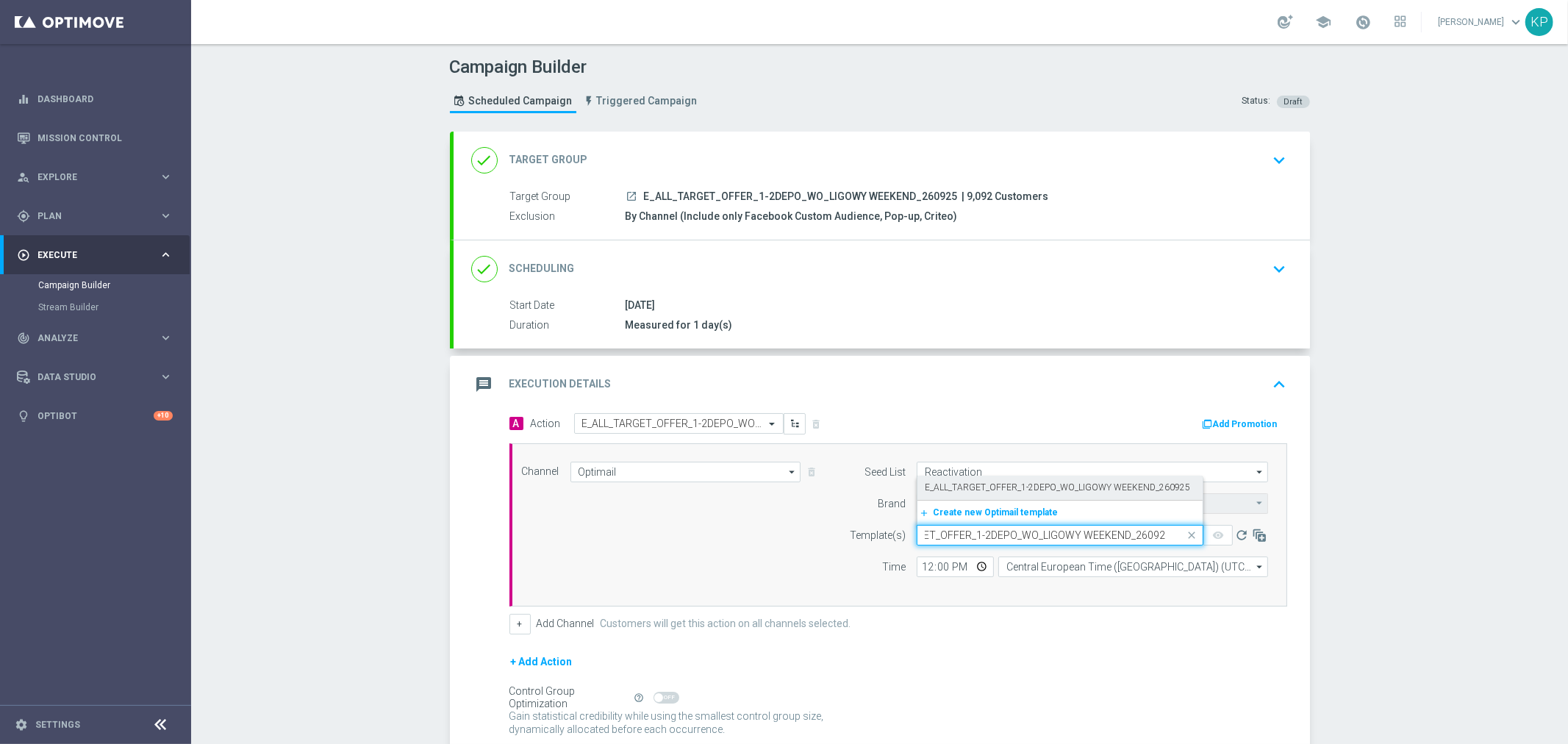
click at [1036, 490] on label "E_ALL_TARGET_OFFER_1-2DEPO_WO_LIGOWY WEEKEND_260925" at bounding box center [1057, 488] width 265 height 13
type input "E_ALL_TARGET_OFFER_1-2DEPO_WO_LIGOWY WEEKEND_260925"
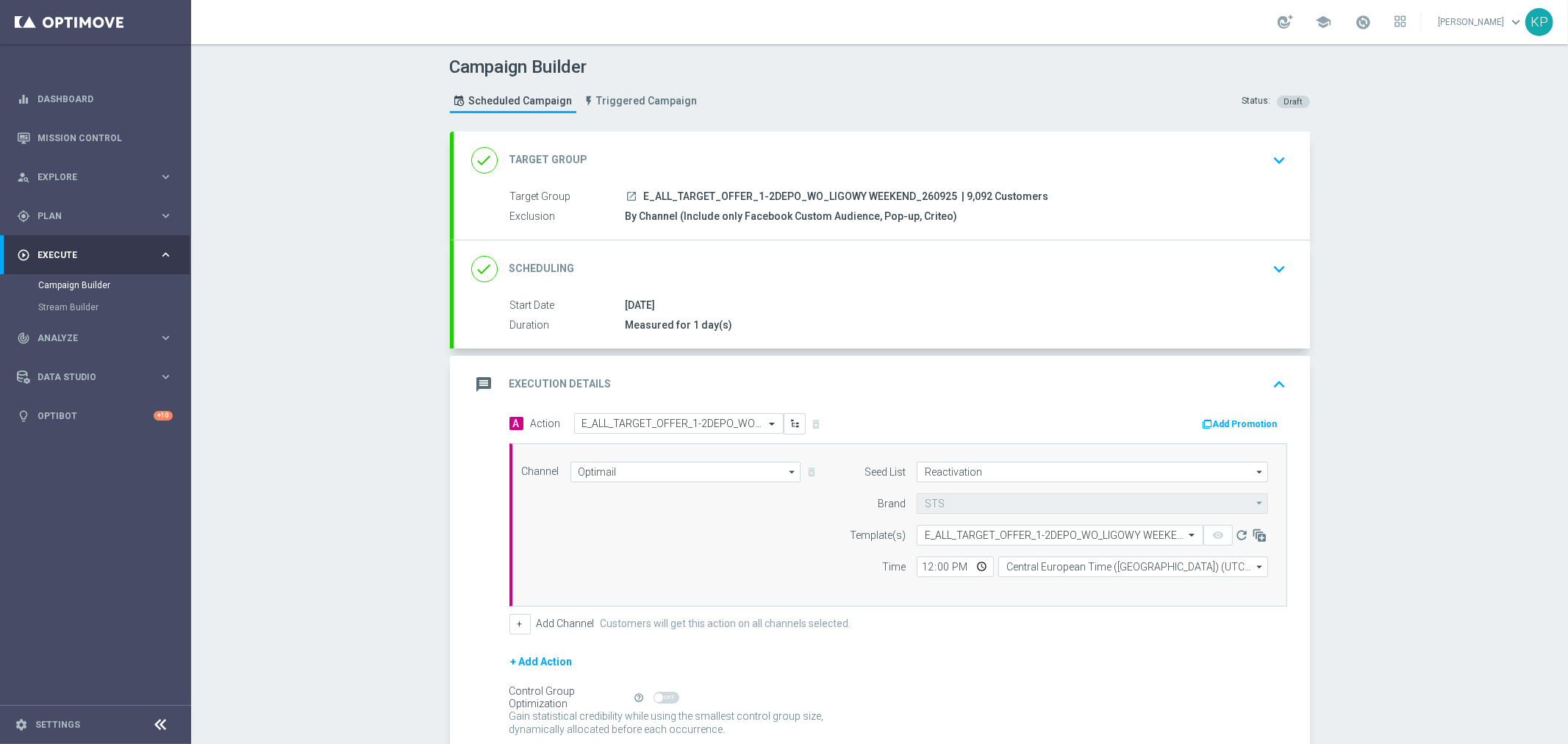
scroll to position [0, 0]
click at [1046, 565] on input "Central European Time ([GEOGRAPHIC_DATA]) (UTC +02:00)" at bounding box center [1133, 567] width 270 height 21
click at [1044, 582] on div "Central European Time ([GEOGRAPHIC_DATA]) (UTC +02:00)" at bounding box center [1125, 588] width 240 height 13
type input "Central European Time ([GEOGRAPHIC_DATA]) (UTC +02:00)"
click at [968, 563] on input "12:00" at bounding box center [955, 567] width 77 height 21
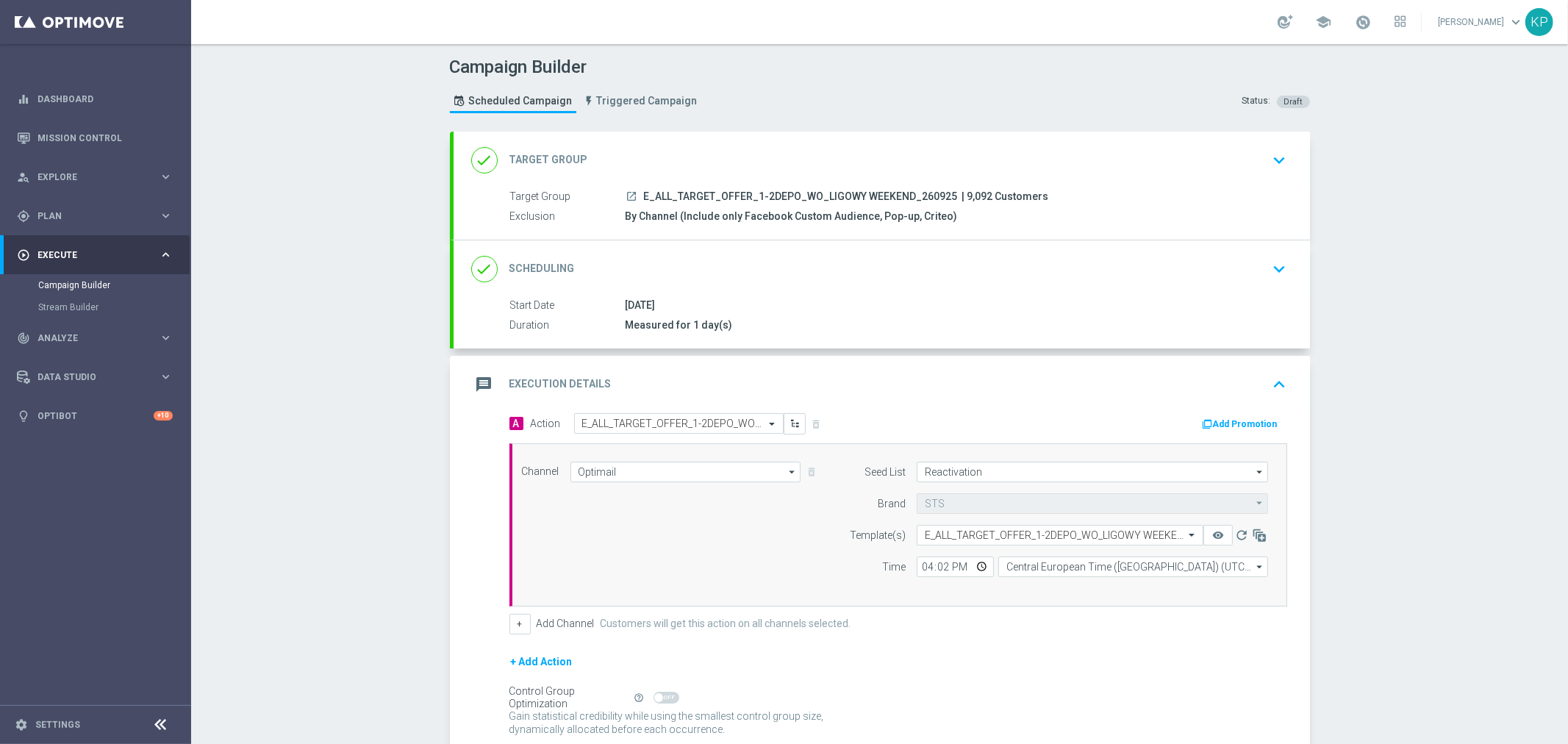
type input "16:02"
click at [952, 603] on div "Channel Optimail Optimail arrow_drop_down Drag here to set row groups Drag here…" at bounding box center [898, 526] width 778 height 164
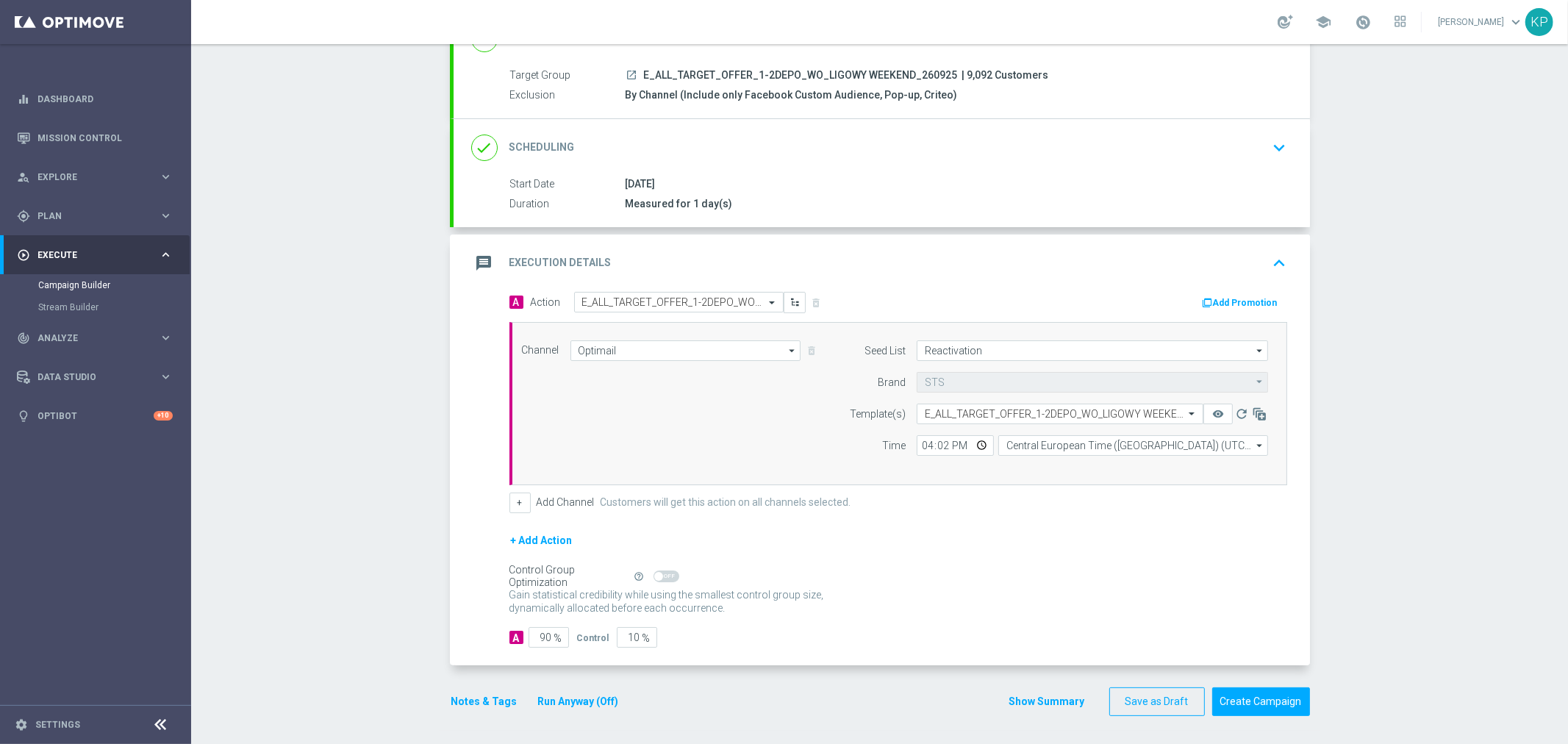
scroll to position [122, 0]
click at [476, 702] on button "Notes & Tags" at bounding box center [484, 701] width 69 height 18
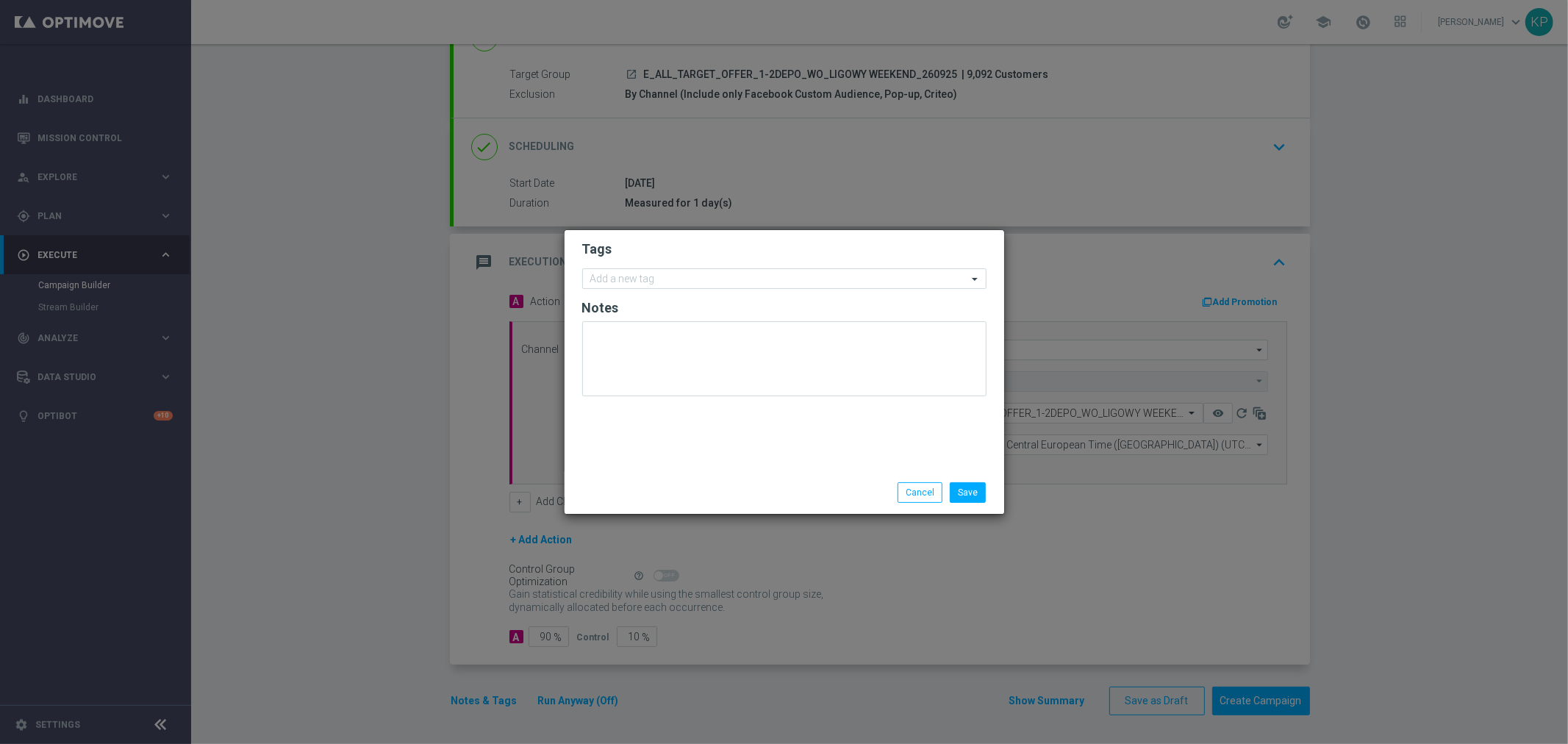
click at [697, 253] on h2 "Tags" at bounding box center [784, 249] width 404 height 17
click at [691, 275] on input "text" at bounding box center [778, 280] width 377 height 13
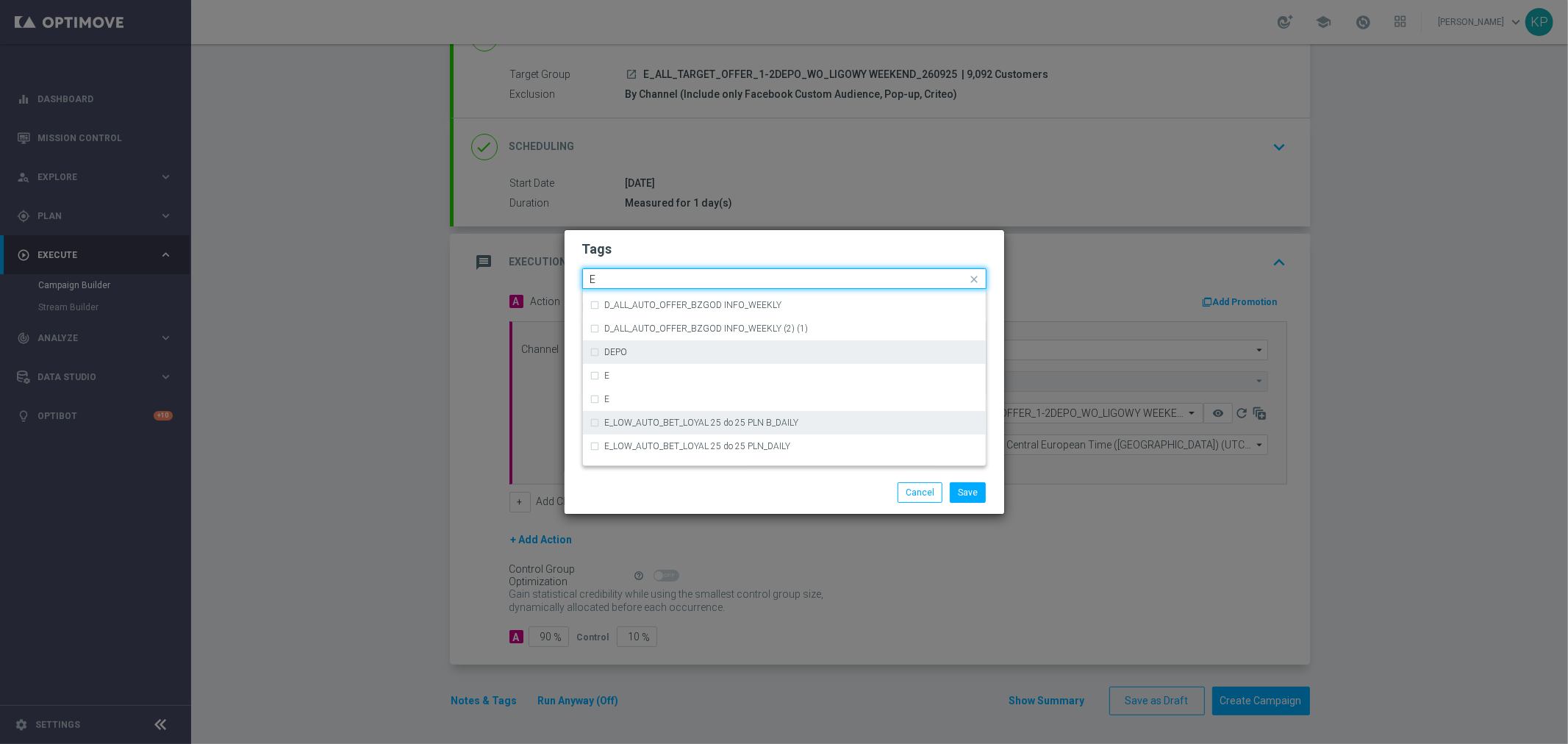
scroll to position [2042, 0]
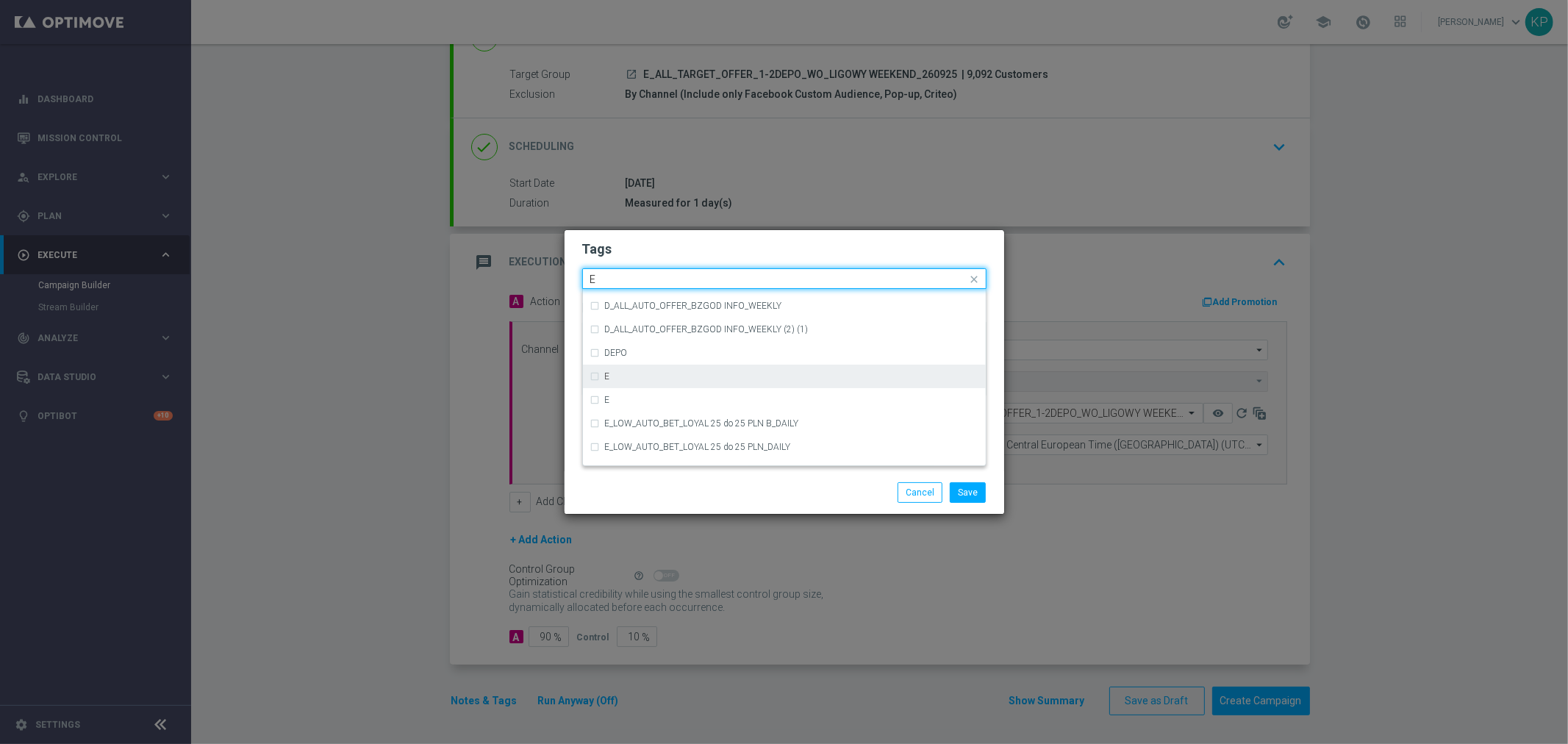
click at [607, 365] on div "E" at bounding box center [784, 376] width 388 height 24
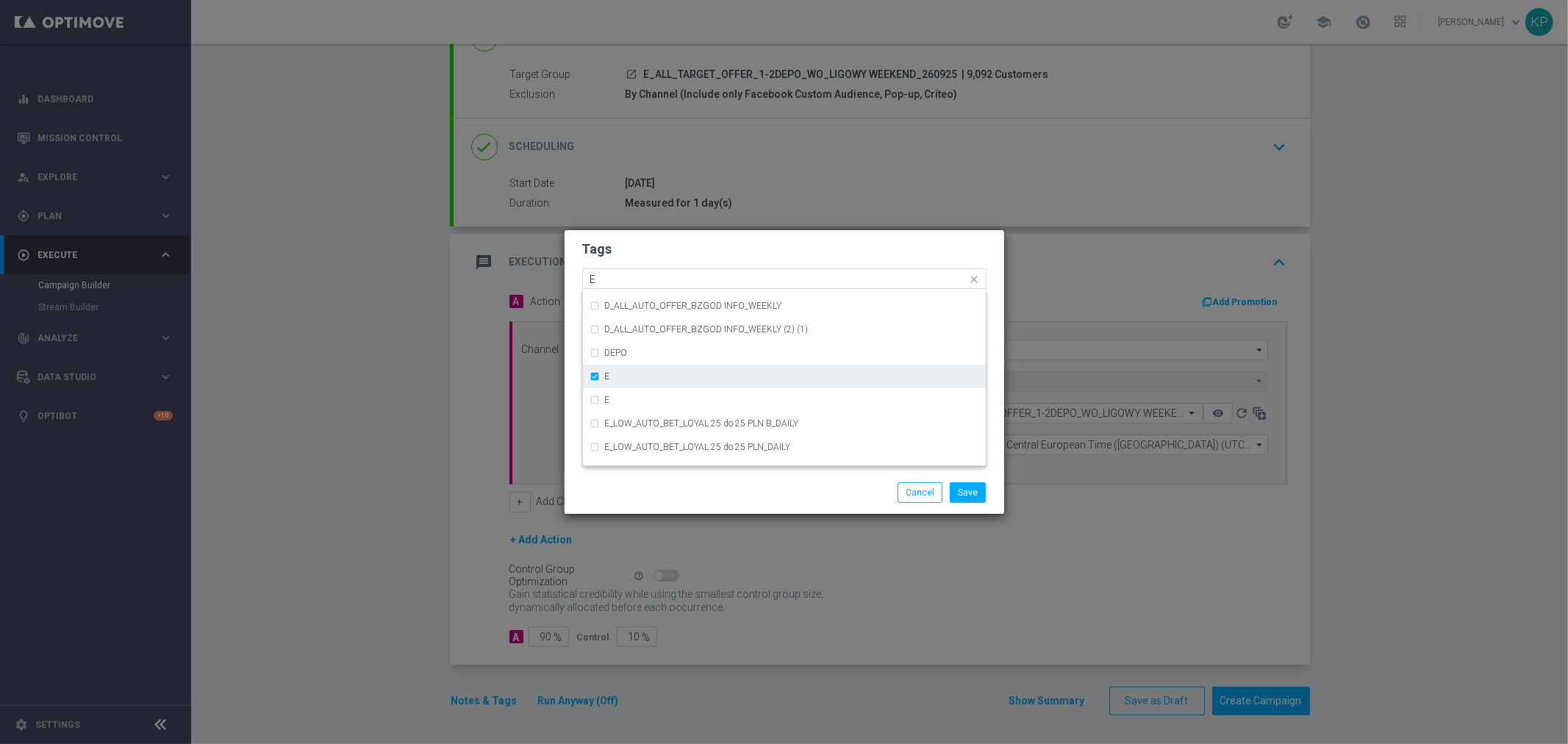
click at [605, 386] on div "E" at bounding box center [784, 376] width 388 height 24
click at [609, 380] on label "E" at bounding box center [607, 376] width 5 height 9
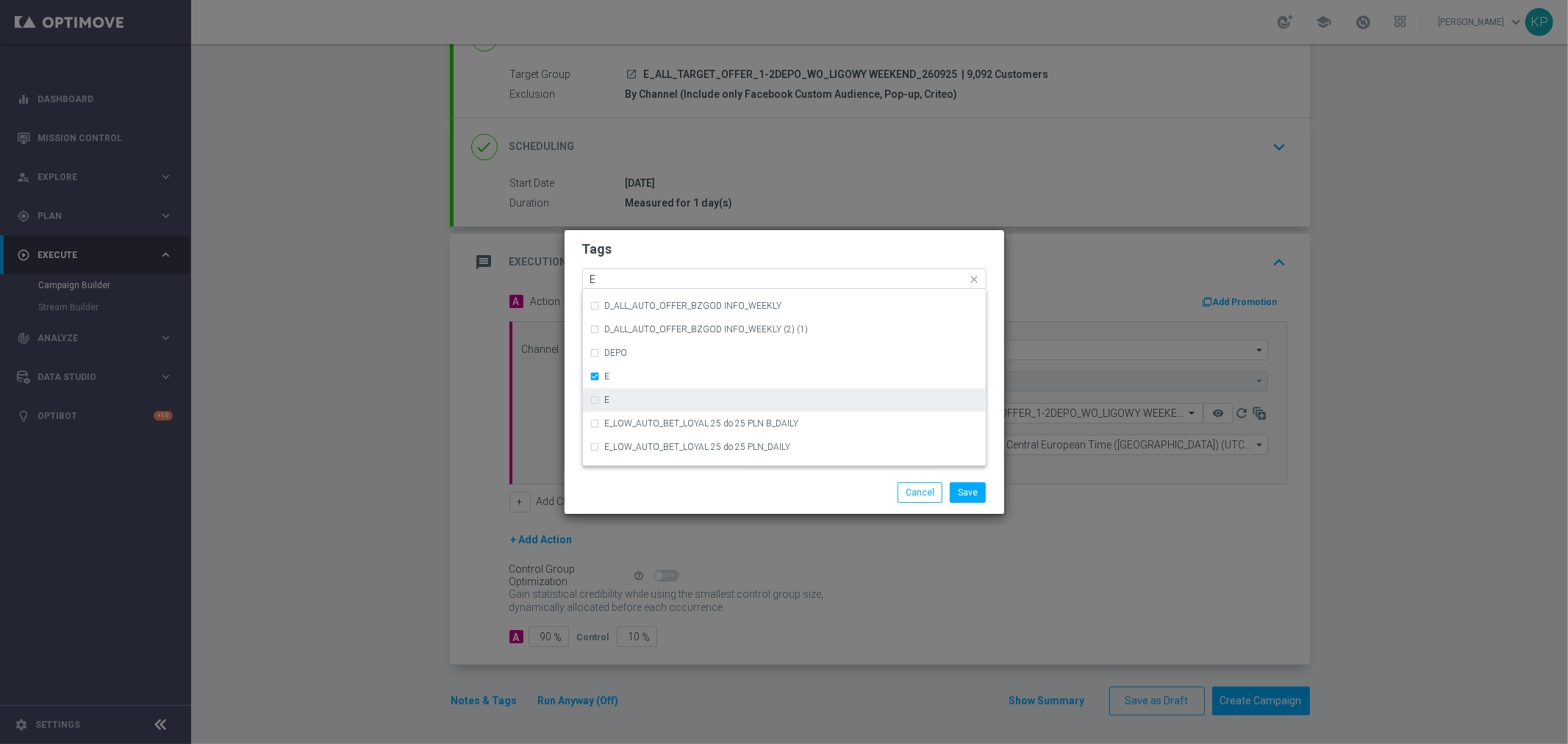
click at [608, 392] on div "E" at bounding box center [784, 400] width 388 height 24
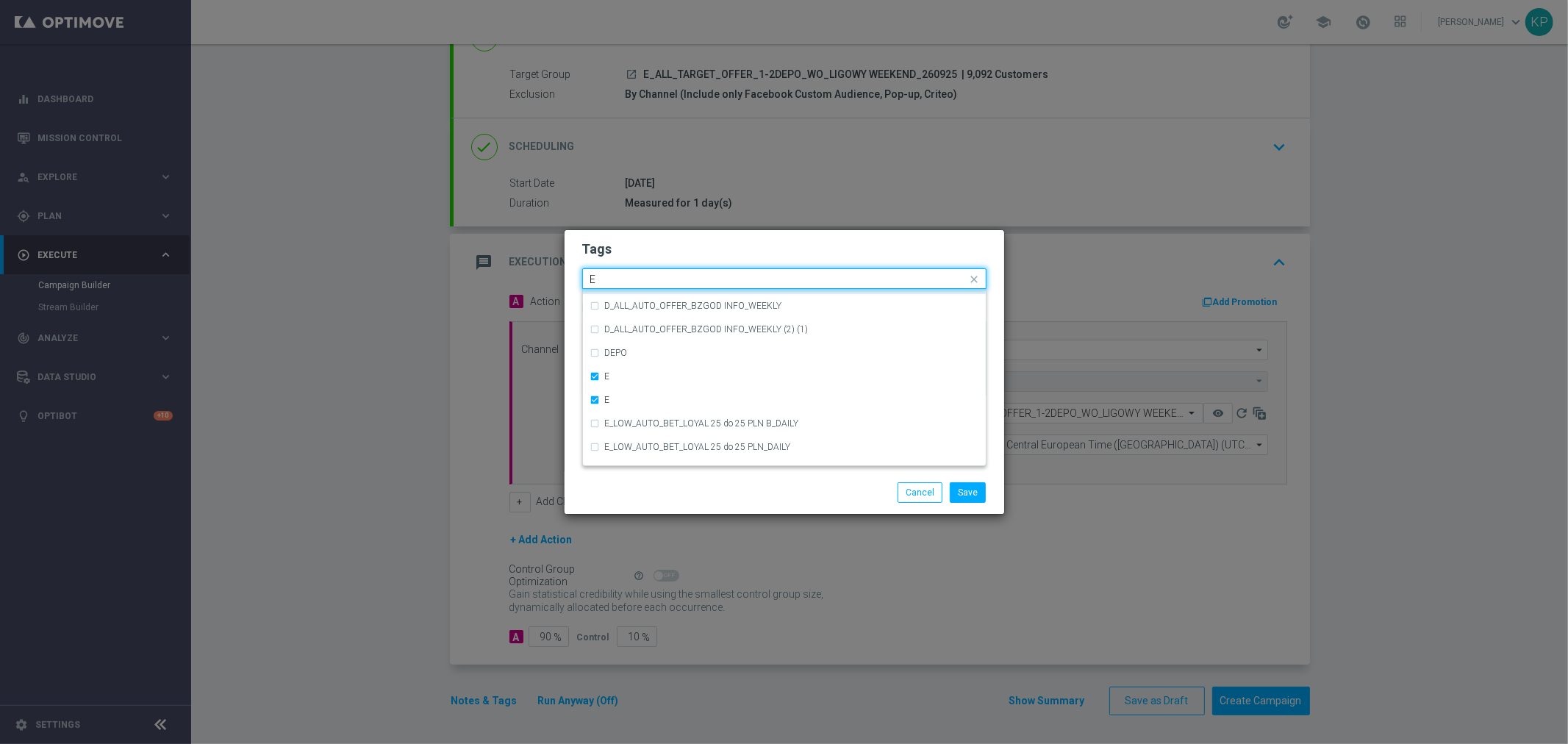
drag, startPoint x: 611, startPoint y: 280, endPoint x: 566, endPoint y: 280, distance: 45.0
click at [566, 280] on div "Tags Quick find × E × E E CRM_VIP_STREAM_TEST_260922 (1) D_ALL_AUTO_OFFER_BZGOD…" at bounding box center [784, 351] width 440 height 241
click at [598, 298] on div "ALL" at bounding box center [784, 301] width 388 height 24
drag, startPoint x: 608, startPoint y: 275, endPoint x: 575, endPoint y: 274, distance: 33.0
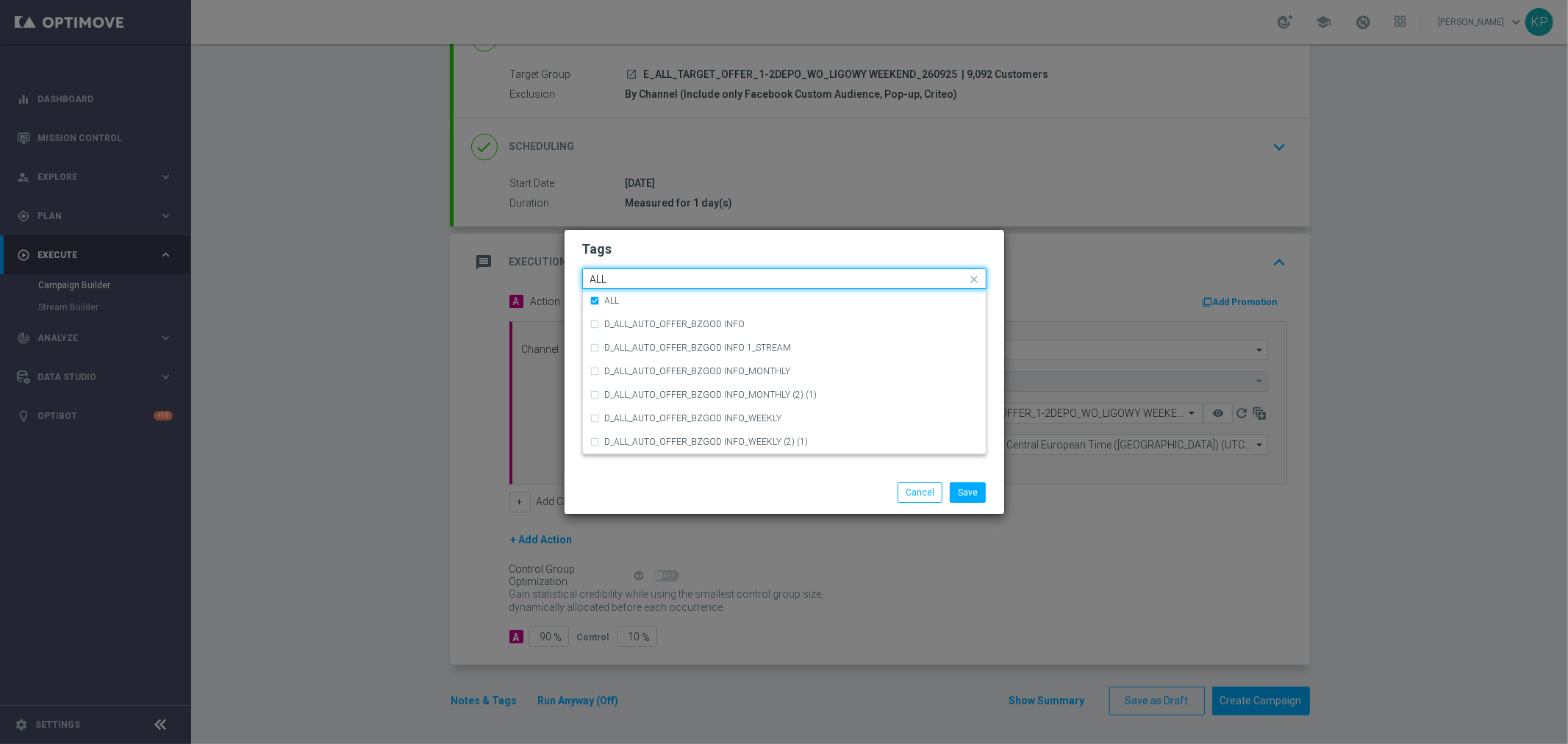
click at [575, 274] on div "Tags Quick find × E × E × ALL ALL ALL D_ALL_AUTO_OFFER_BZGOD INFO D_ALL_AUTO_OF…" at bounding box center [784, 351] width 440 height 241
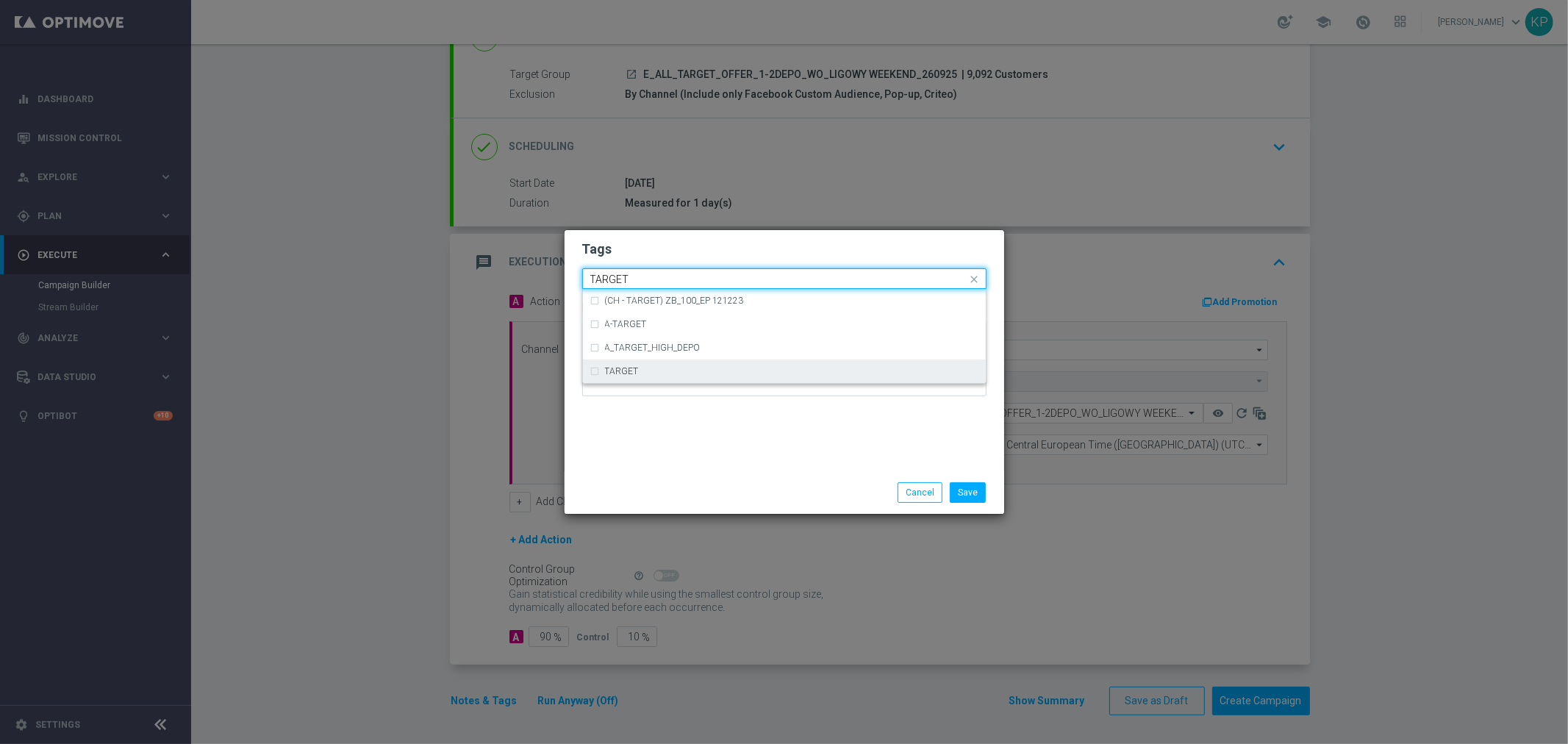
click at [613, 364] on div "TARGET" at bounding box center [784, 372] width 388 height 24
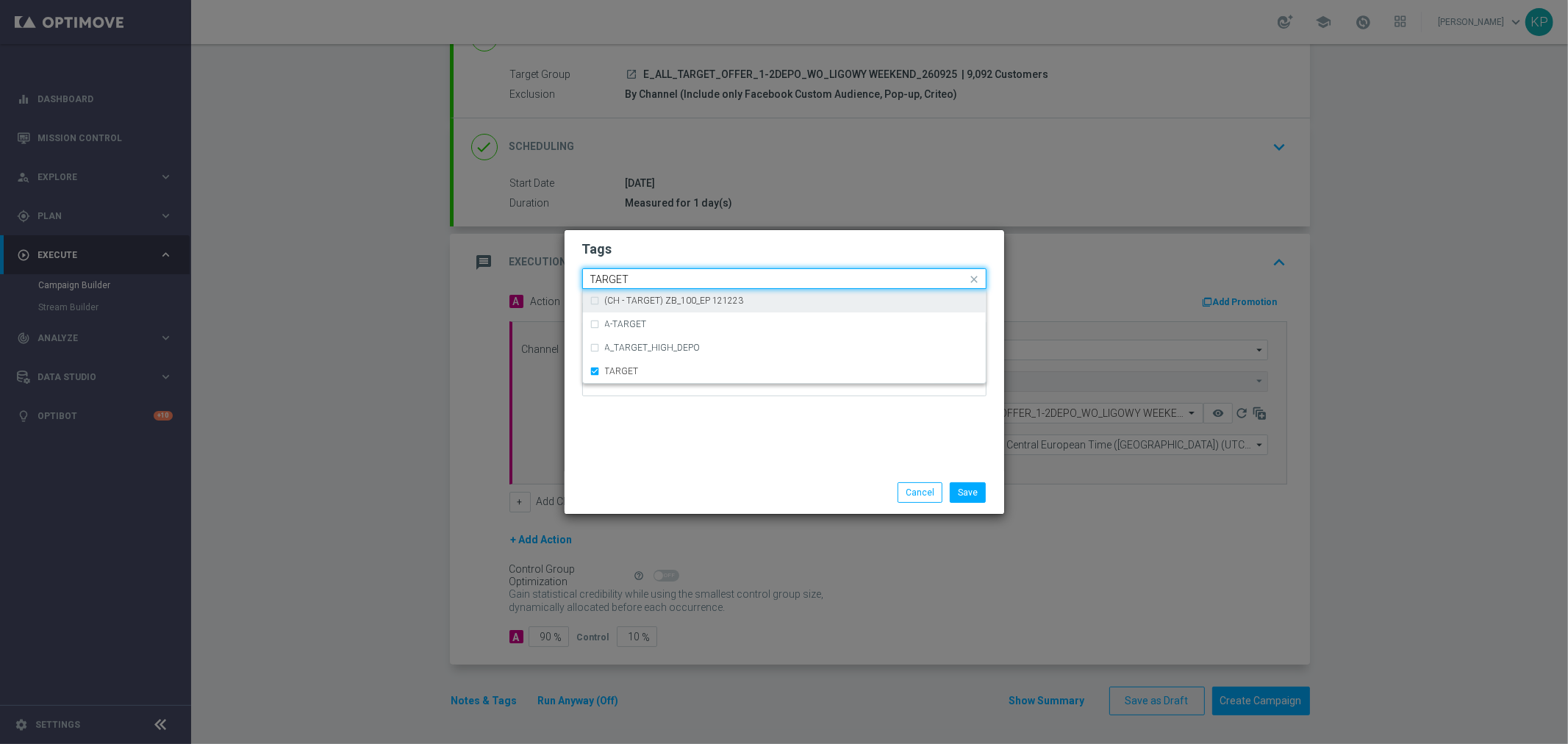
drag, startPoint x: 597, startPoint y: 276, endPoint x: 584, endPoint y: 275, distance: 13.0
click at [584, 275] on div "Quick find × E × E × ALL × TARGET TARGET" at bounding box center [775, 279] width 384 height 18
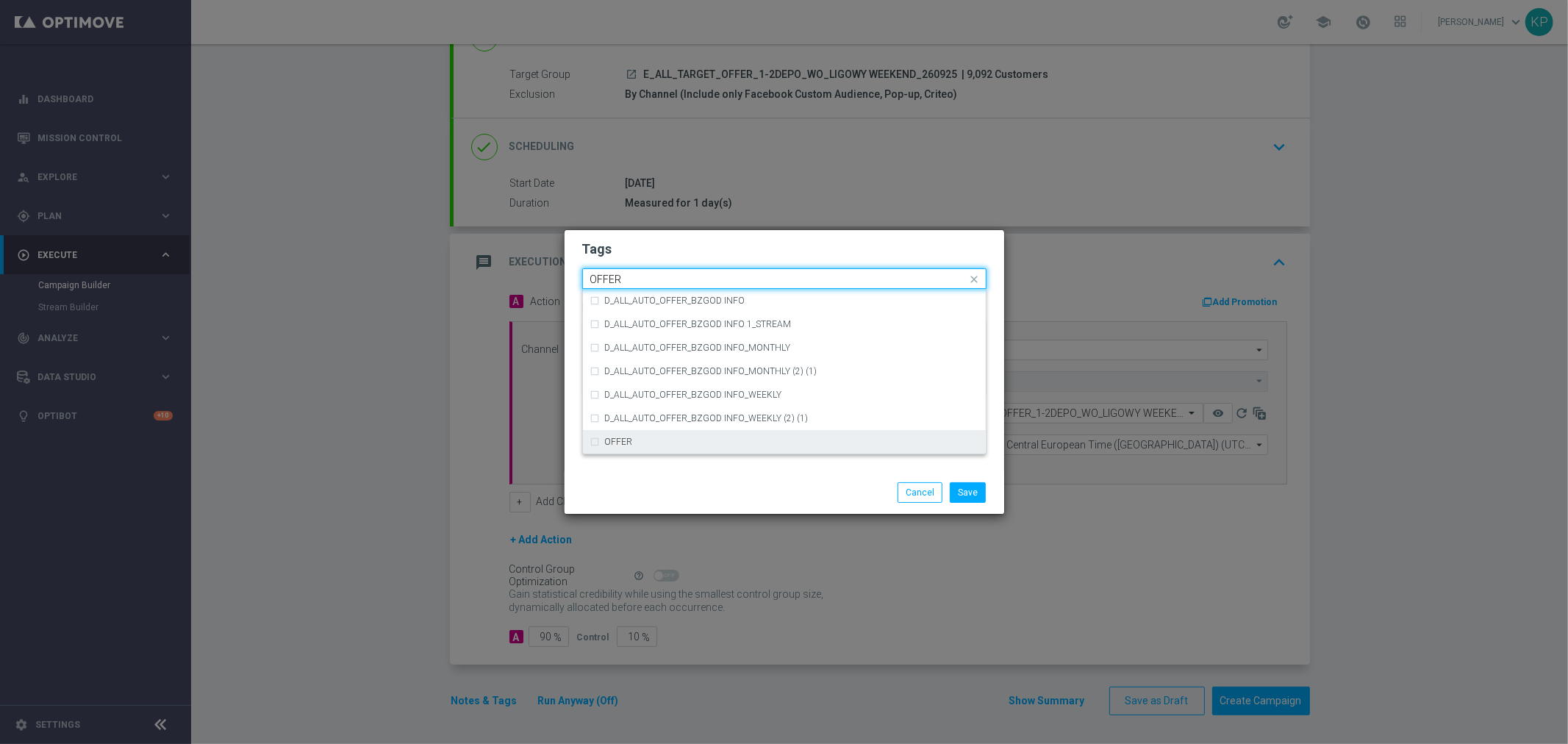
drag, startPoint x: 651, startPoint y: 434, endPoint x: 714, endPoint y: 459, distance: 67.8
click at [651, 434] on div "OFFER" at bounding box center [784, 442] width 388 height 24
type input "OFFER"
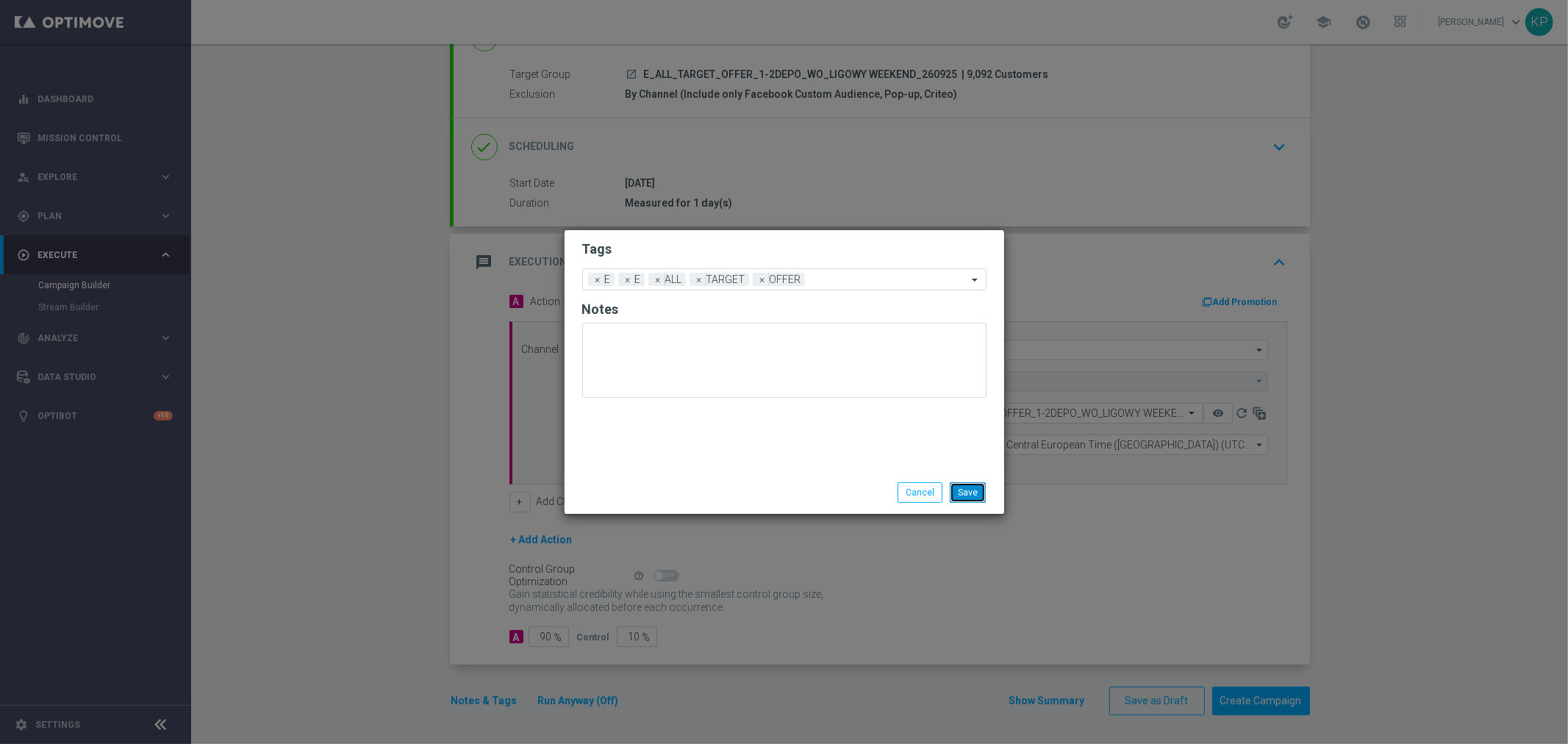
click at [960, 489] on button "Save" at bounding box center [967, 493] width 36 height 21
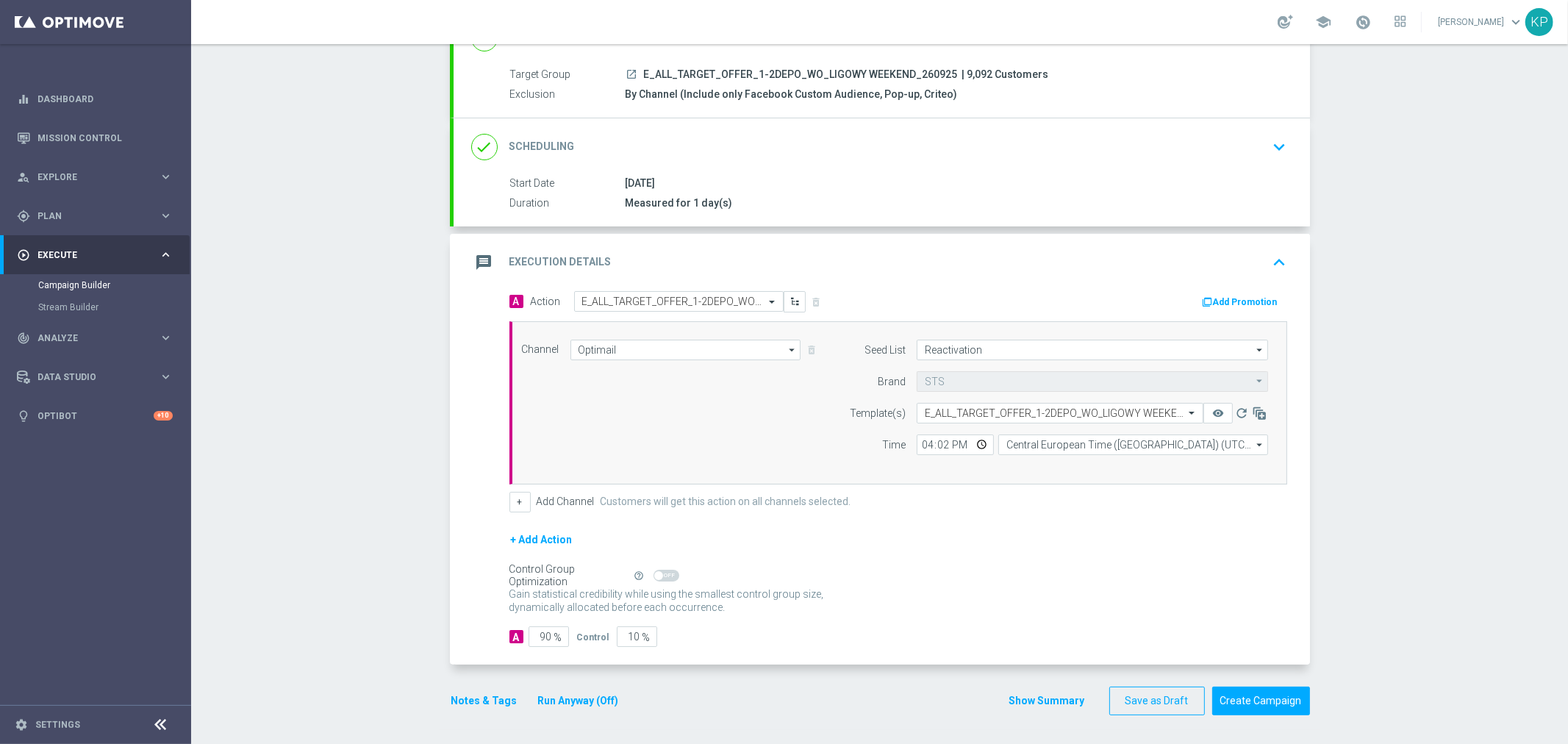
click at [967, 533] on div "+ Add Action" at bounding box center [898, 549] width 778 height 37
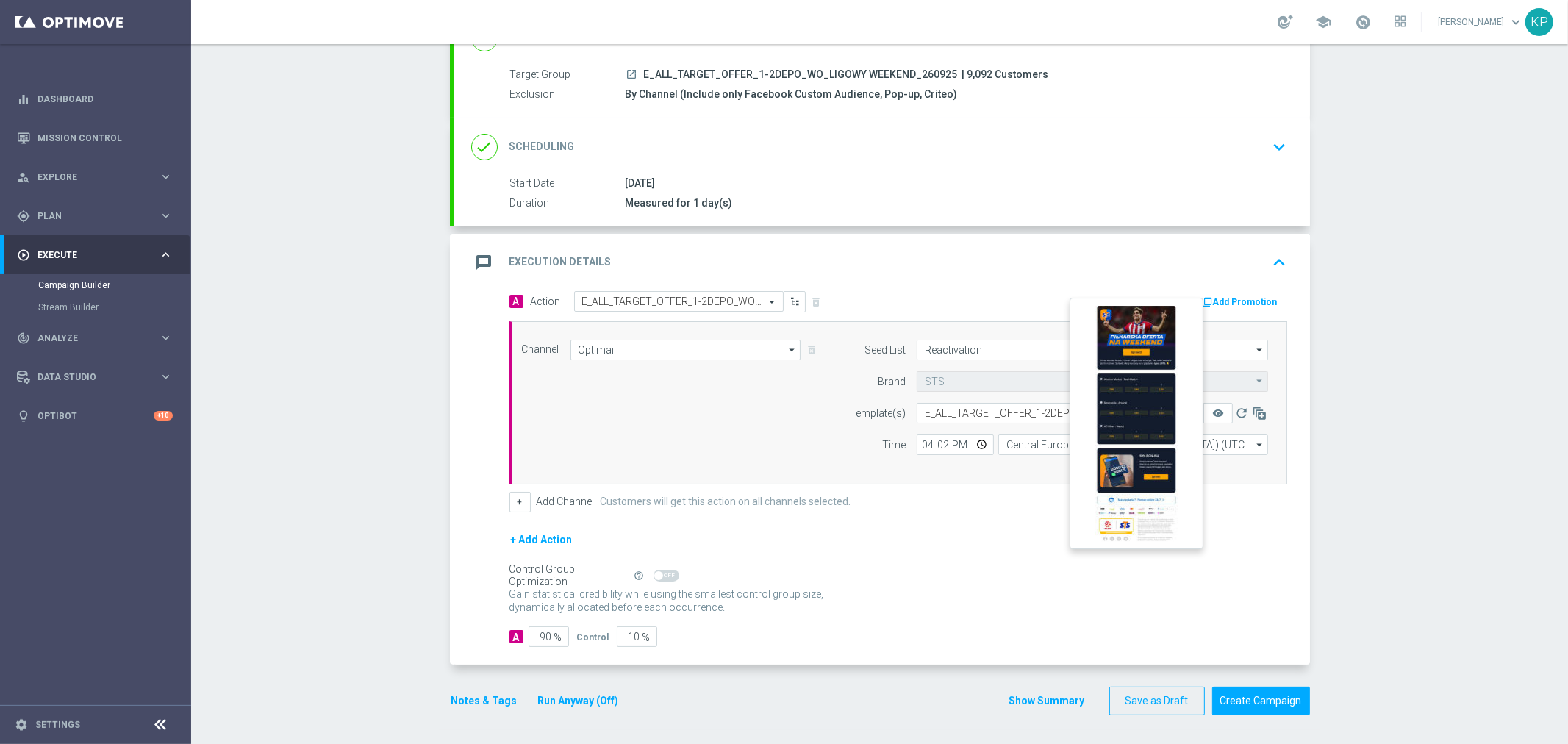
click at [1203, 412] on button "remove_red_eye" at bounding box center [1217, 414] width 29 height 21
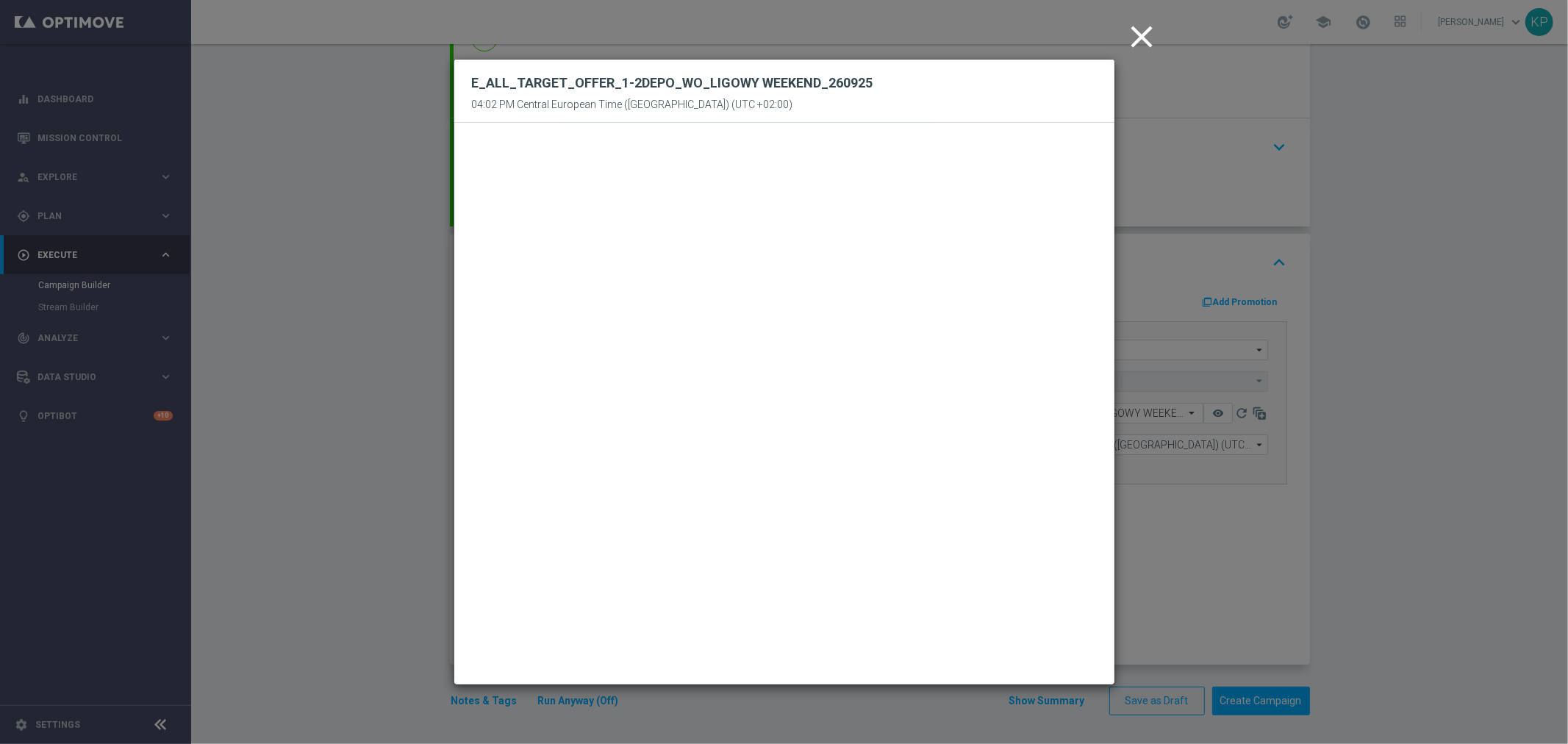
click at [1141, 35] on icon "close" at bounding box center [1142, 37] width 37 height 37
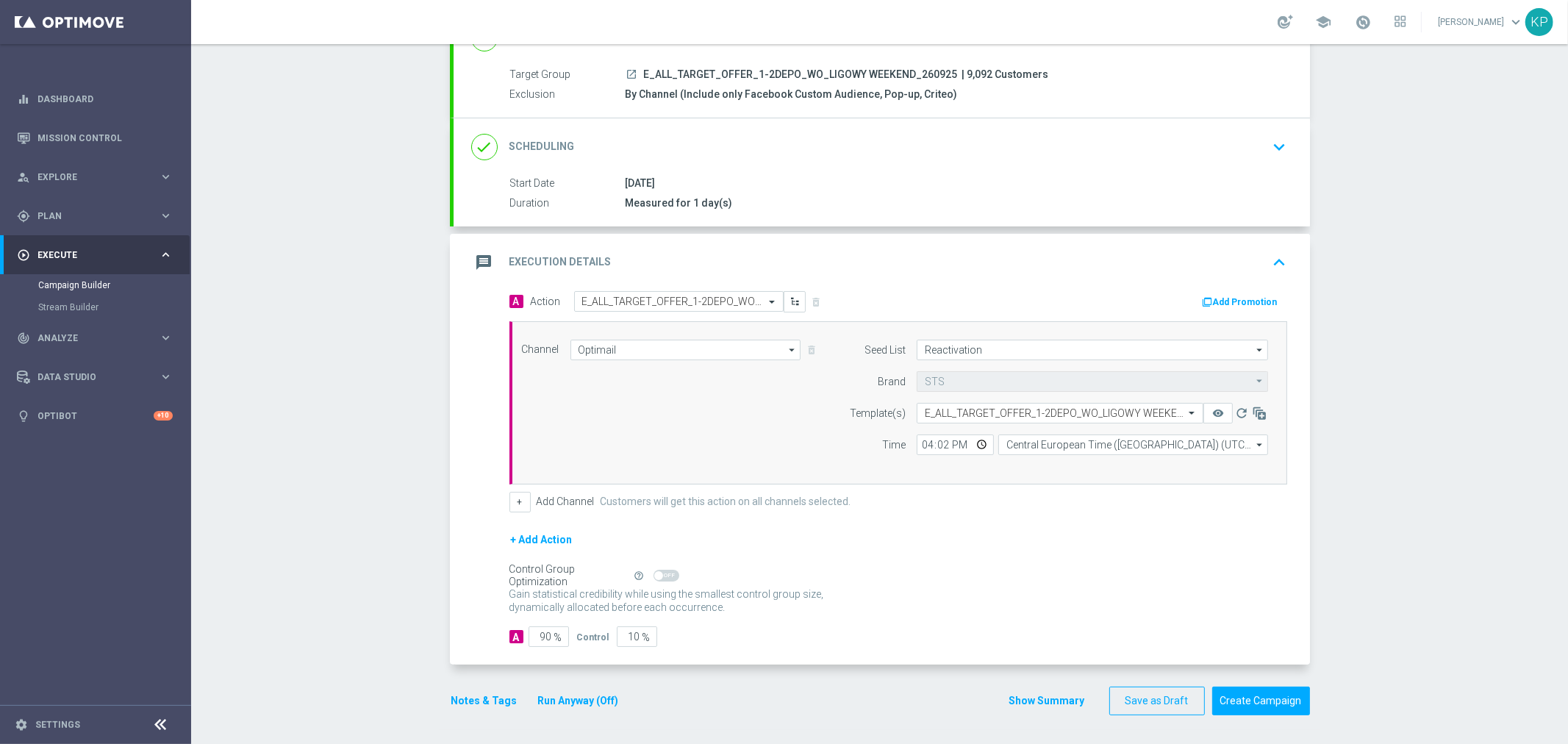
click at [1362, 370] on div "Campaign Builder Scheduled Campaign Triggered Campaign Status: Draft done Targe…" at bounding box center [879, 395] width 1377 height 700
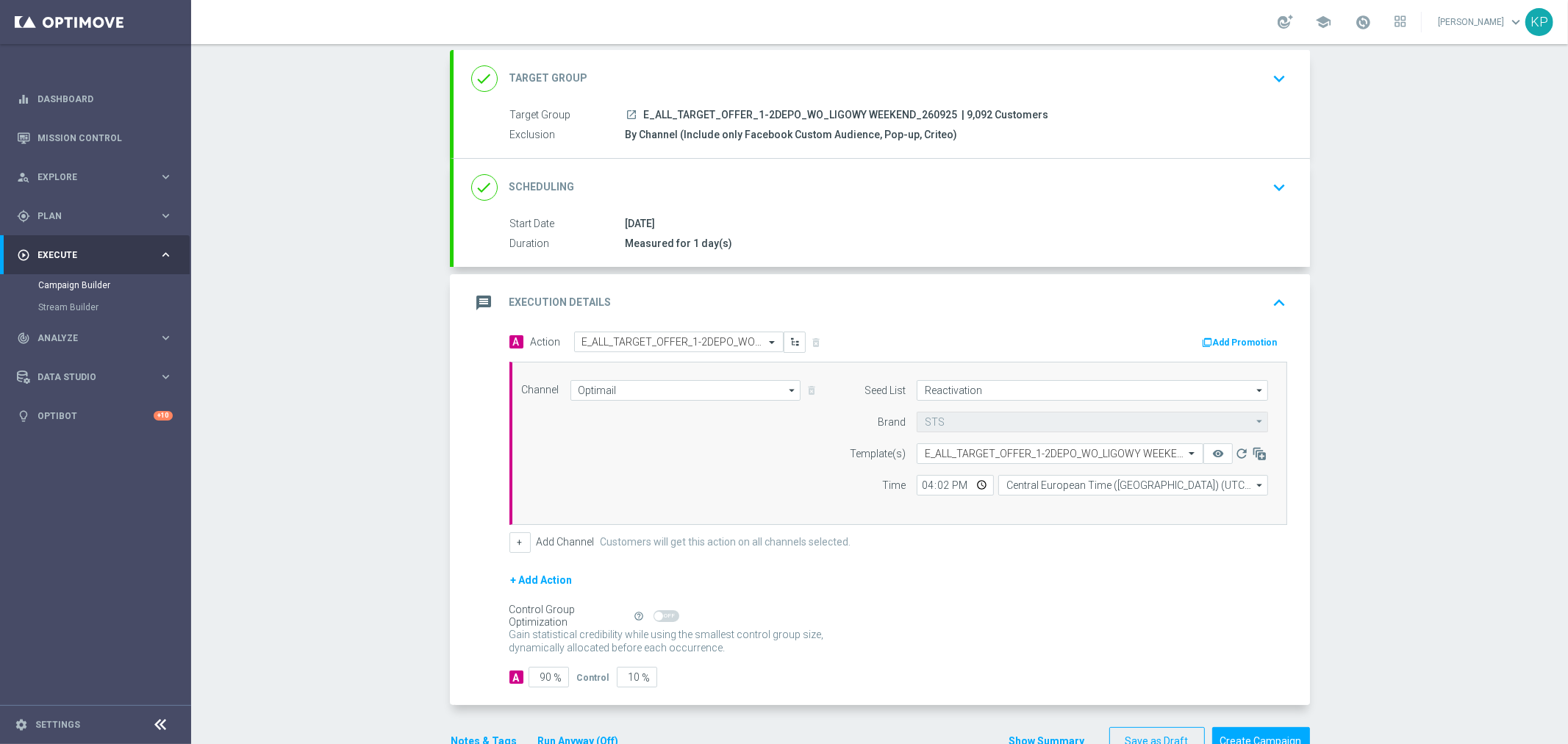
scroll to position [122, 0]
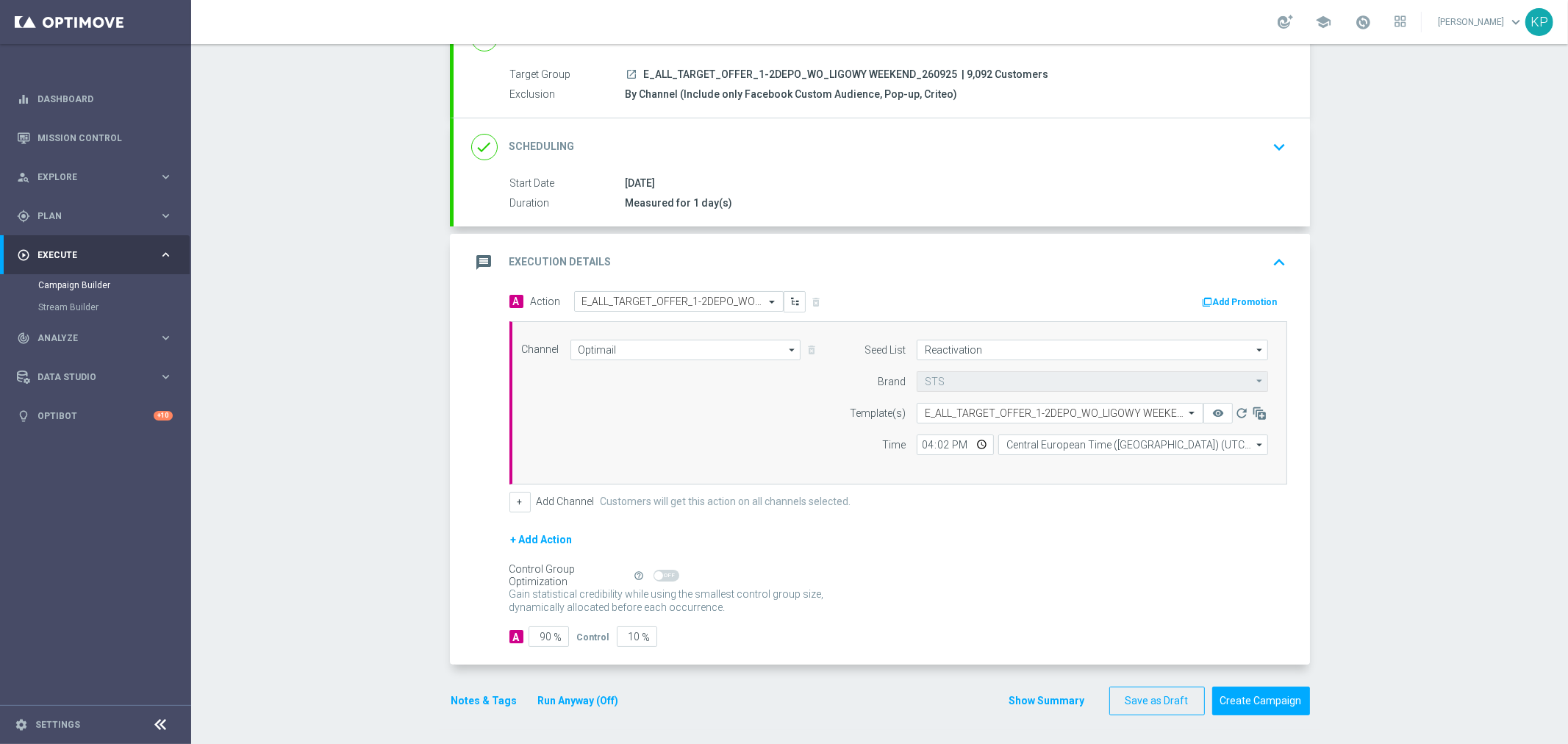
click at [1281, 148] on icon "keyboard_arrow_down" at bounding box center [1280, 147] width 22 height 22
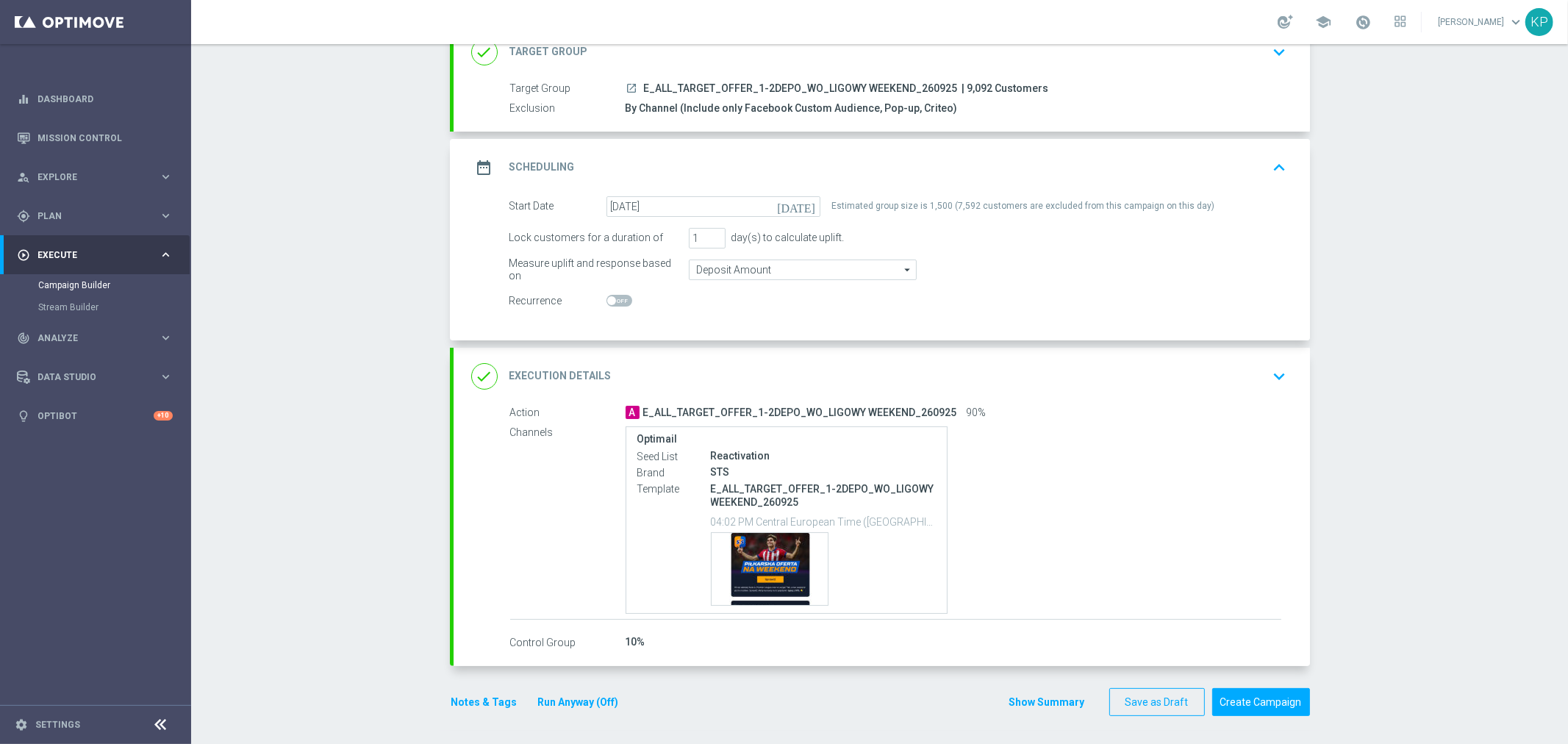
scroll to position [109, 0]
click at [1267, 695] on button "Create Campaign" at bounding box center [1260, 701] width 98 height 29
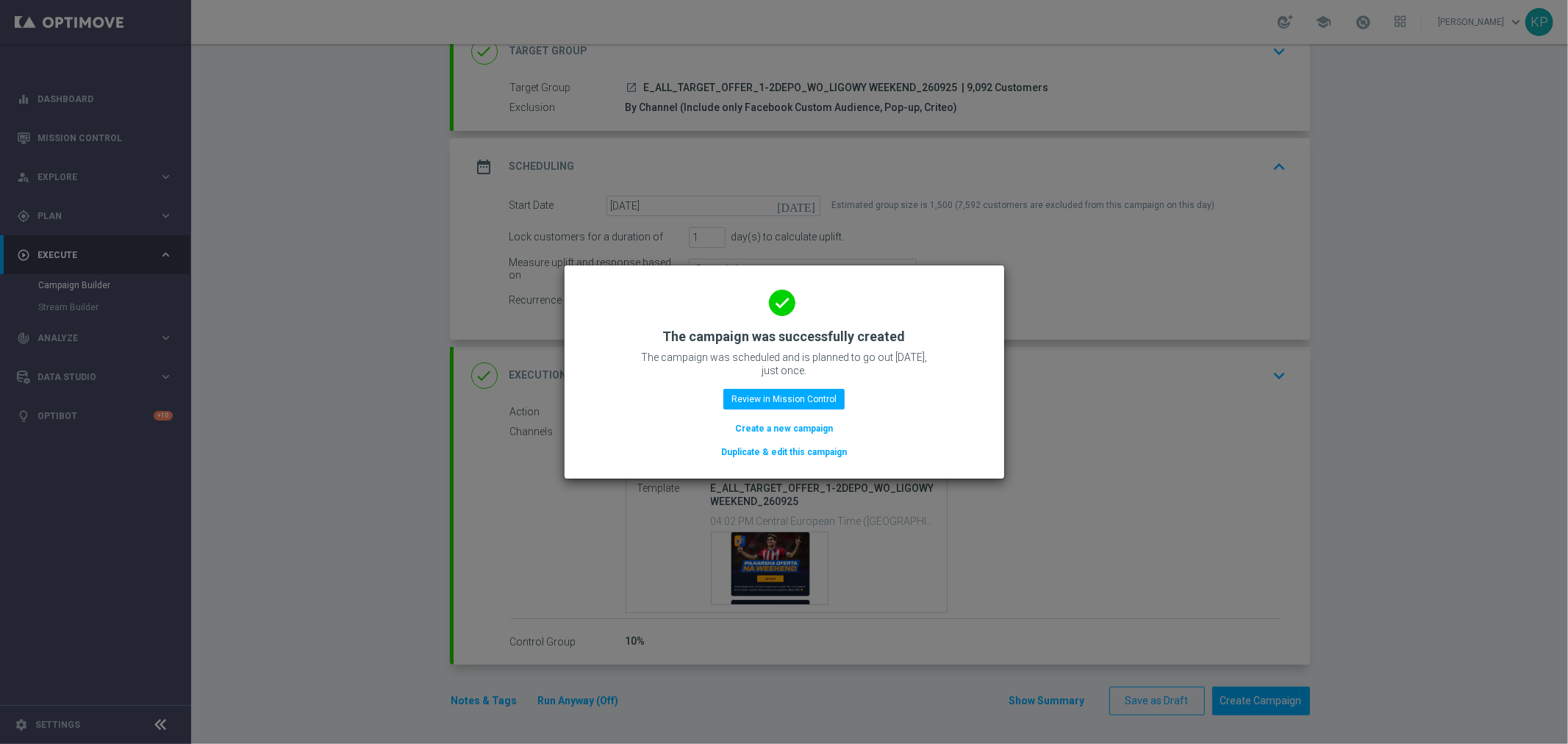
click at [788, 432] on button "Create a new campaign" at bounding box center [783, 429] width 101 height 16
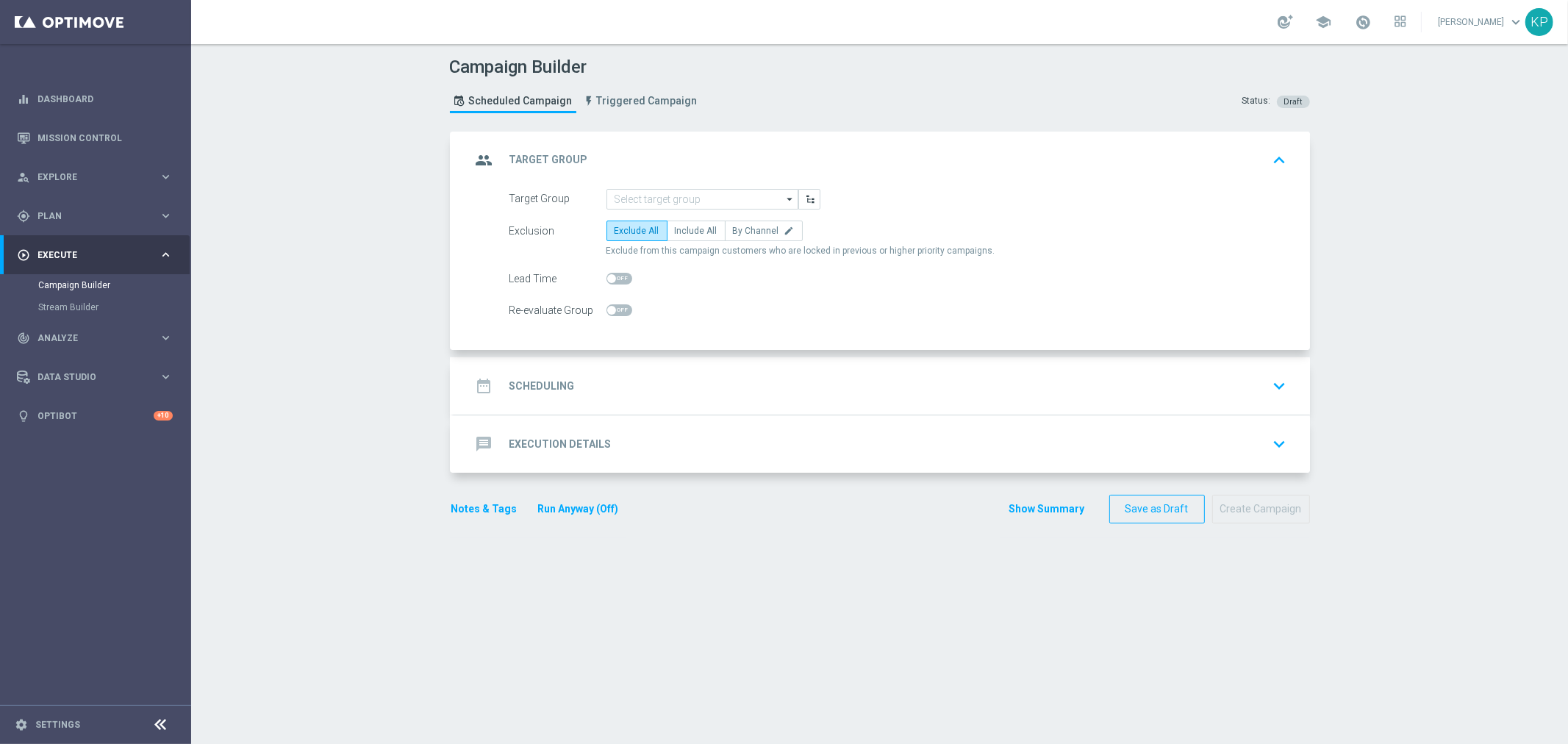
scroll to position [0, 0]
click at [1426, 229] on div "Campaign Builder Scheduled Campaign Triggered Campaign Status: Draft group Targ…" at bounding box center [879, 395] width 1377 height 700
click at [703, 202] on input at bounding box center [702, 199] width 192 height 21
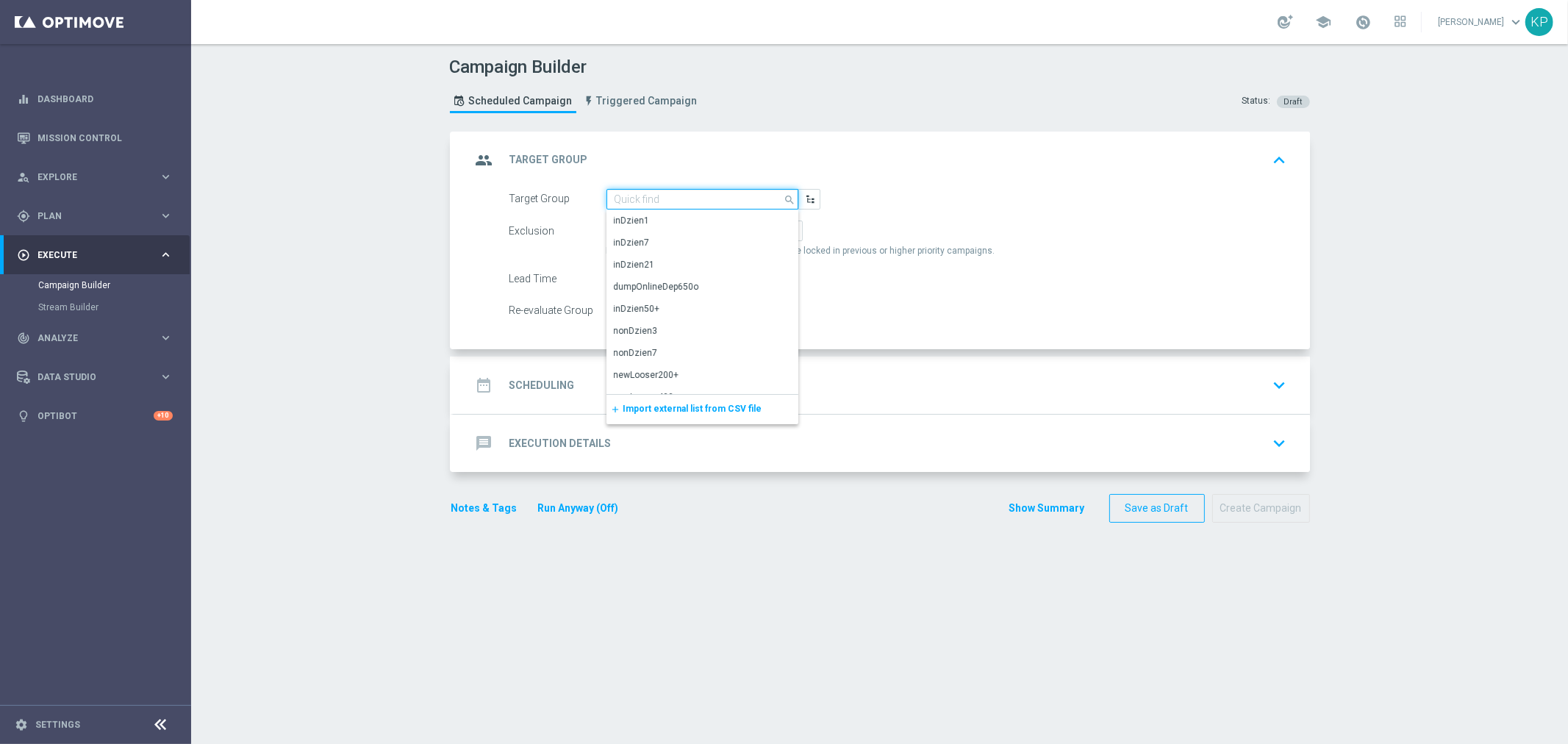
paste input "E_ALL_TARGET_OFFER_3DEPO_LIGOWY WEEKEND_260925"
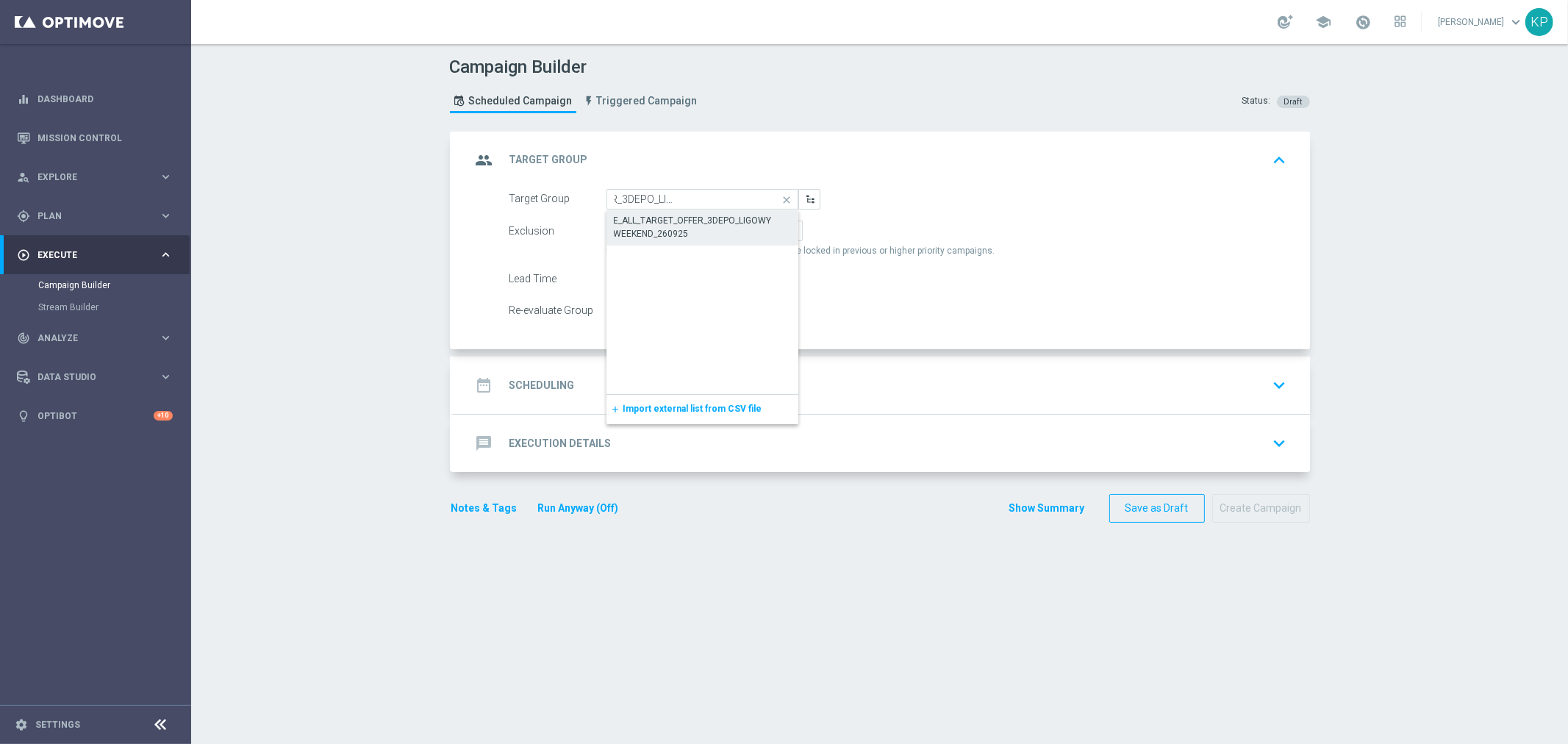
click at [693, 222] on div "E_ALL_TARGET_OFFER_3DEPO_LIGOWY WEEKEND_260925" at bounding box center [702, 227] width 178 height 26
type input "E_ALL_TARGET_OFFER_3DEPO_LIGOWY WEEKEND_260925"
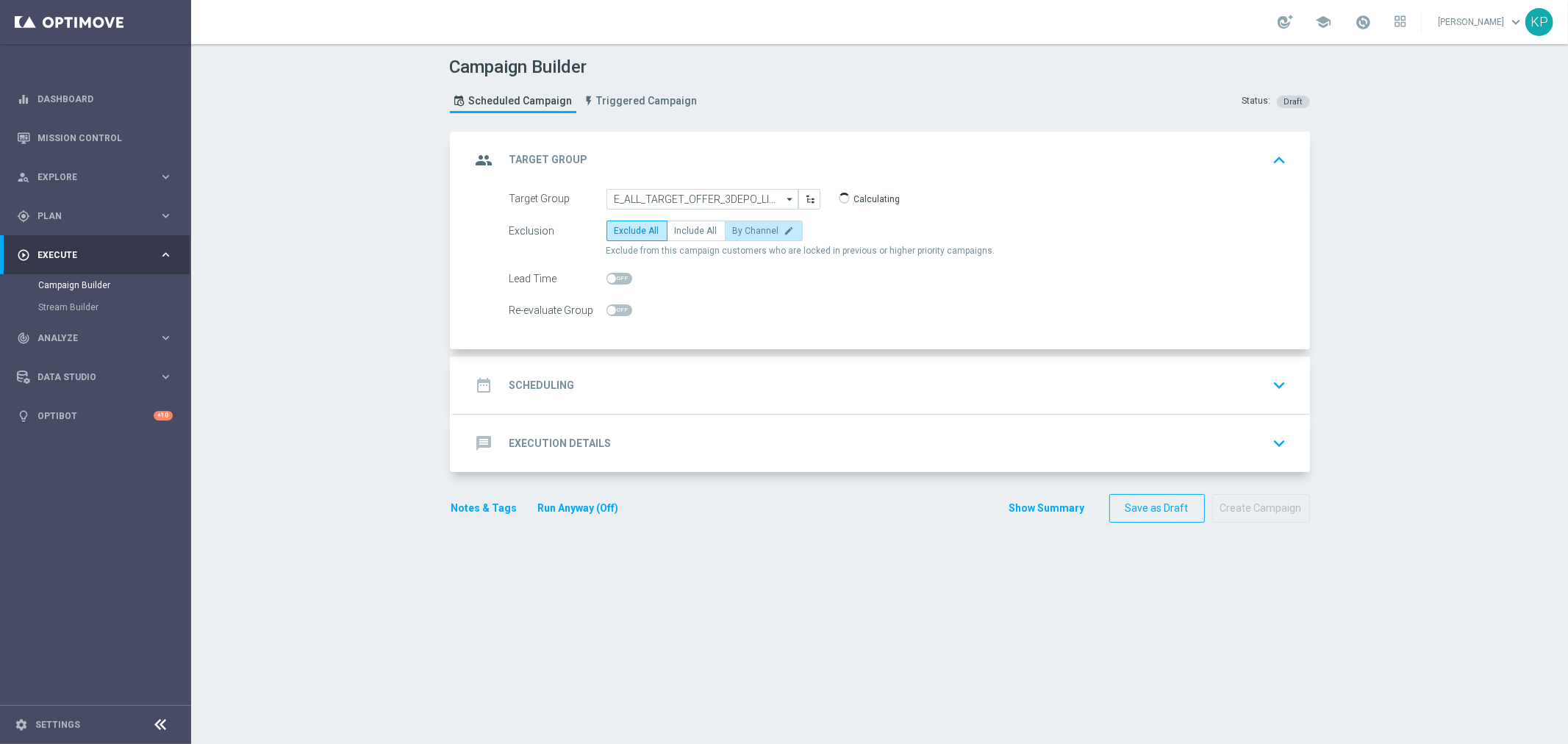
click at [758, 233] on span "By Channel" at bounding box center [755, 230] width 46 height 10
click at [743, 233] on input "By Channel edit" at bounding box center [737, 233] width 10 height 10
radio input "true"
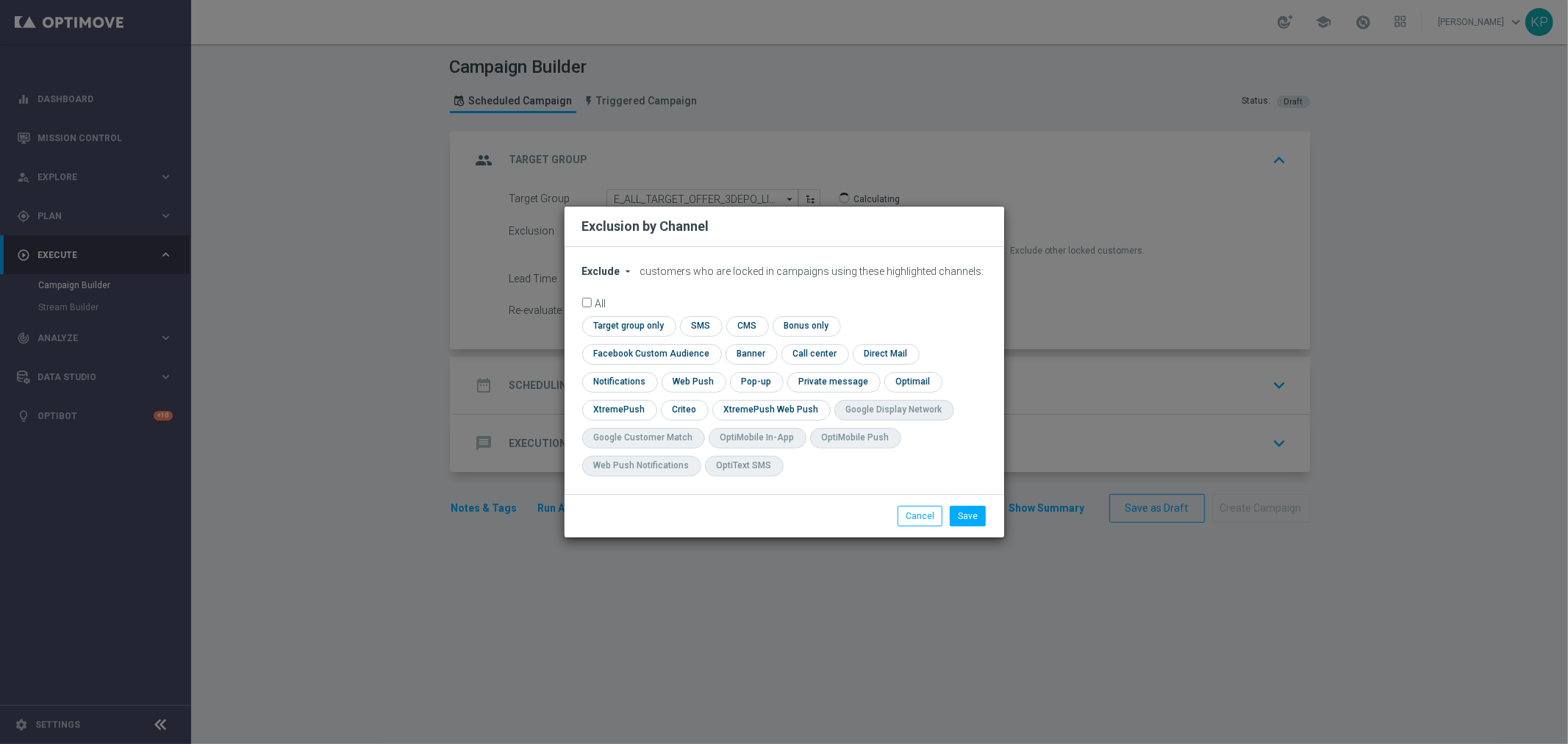
click at [625, 278] on button "Exclude arrow_drop_down" at bounding box center [610, 272] width 56 height 13
click at [0, 0] on span "Include" at bounding box center [0, 0] width 0 height 0
click at [715, 345] on input "checkbox" at bounding box center [649, 353] width 133 height 20
checkbox input "true"
click at [680, 408] on input "checkbox" at bounding box center [683, 410] width 45 height 20
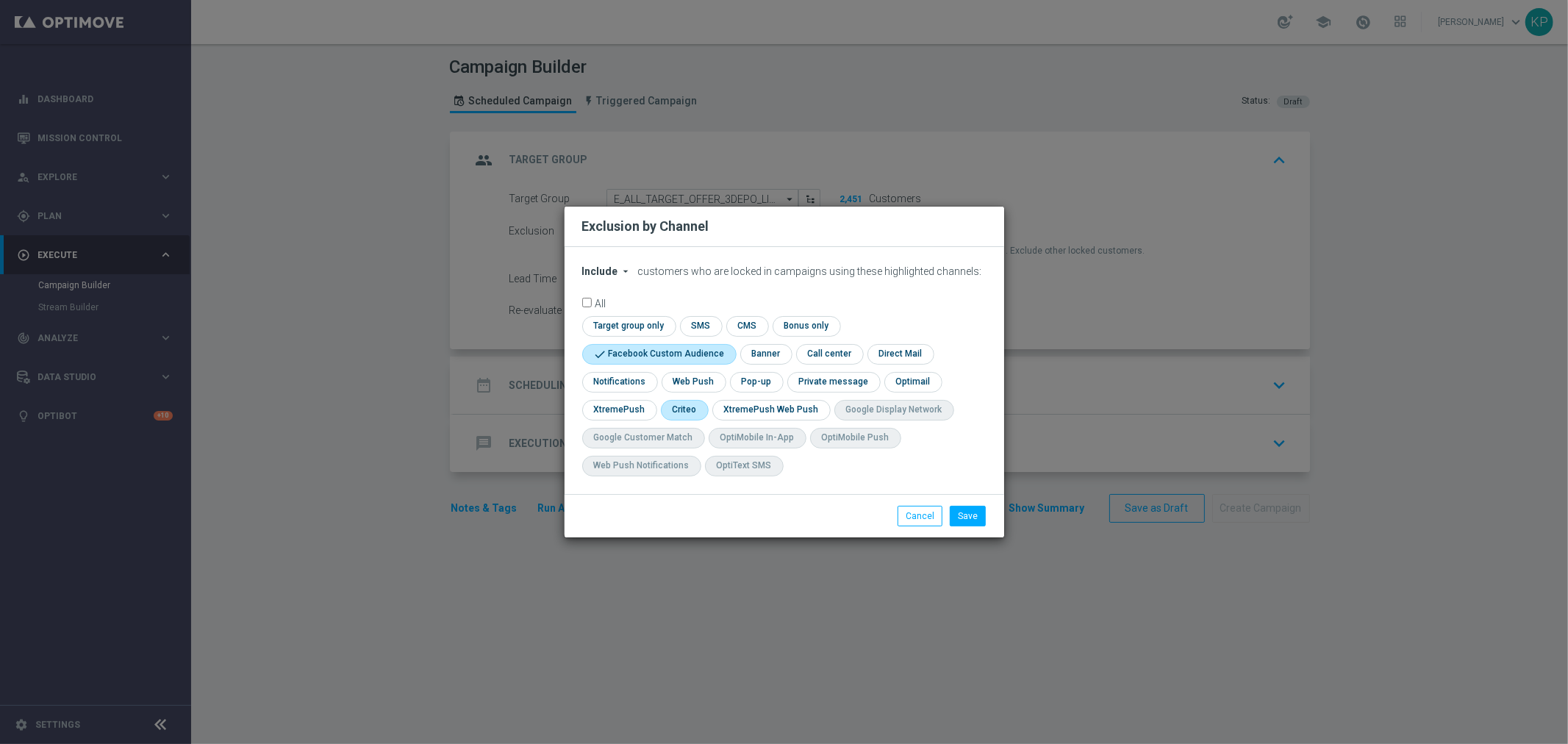
checkbox input "true"
click at [754, 381] on input "checkbox" at bounding box center [755, 382] width 51 height 20
checkbox input "true"
click at [952, 511] on button "Save" at bounding box center [967, 516] width 36 height 21
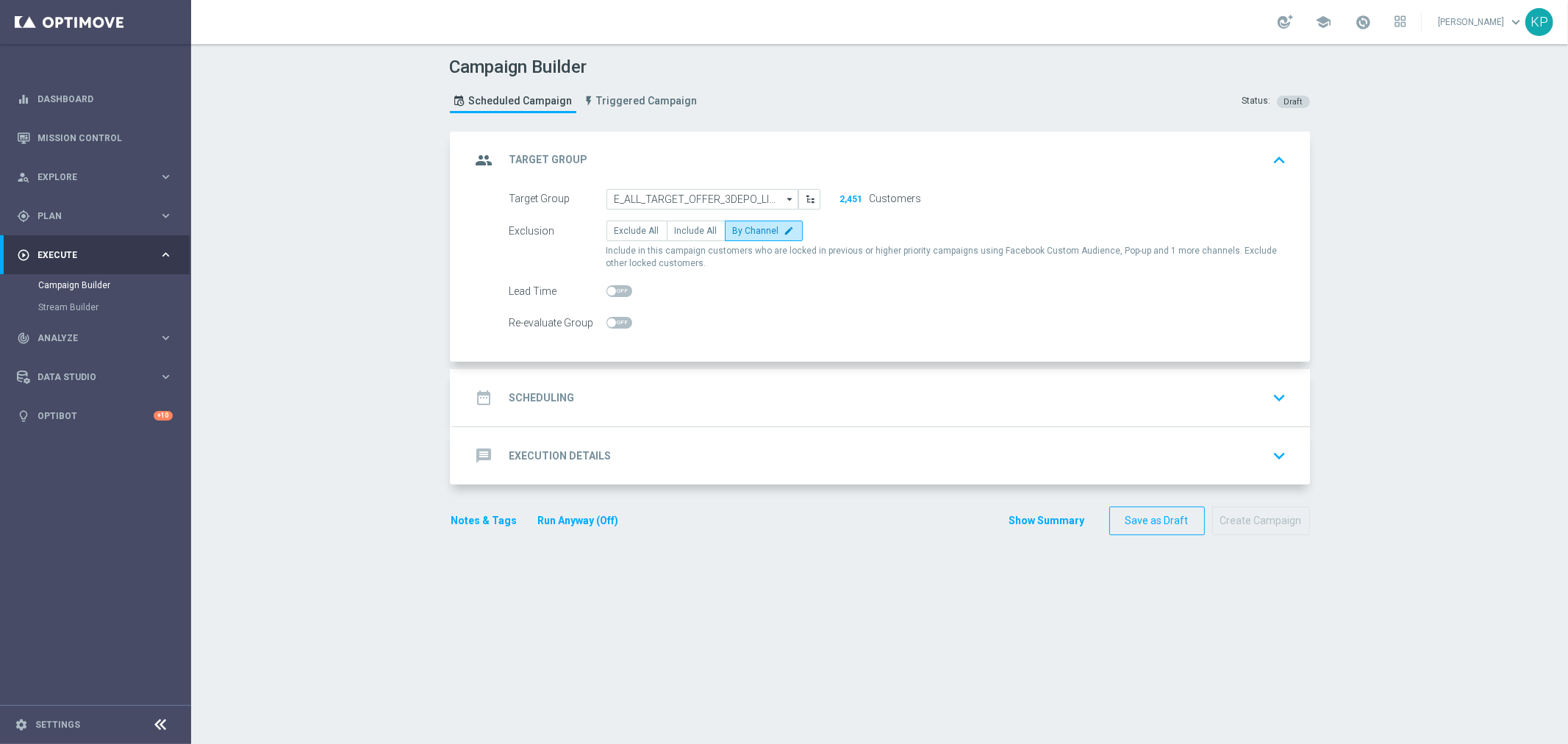
click at [625, 395] on div "date_range Scheduling keyboard_arrow_down" at bounding box center [882, 398] width 821 height 28
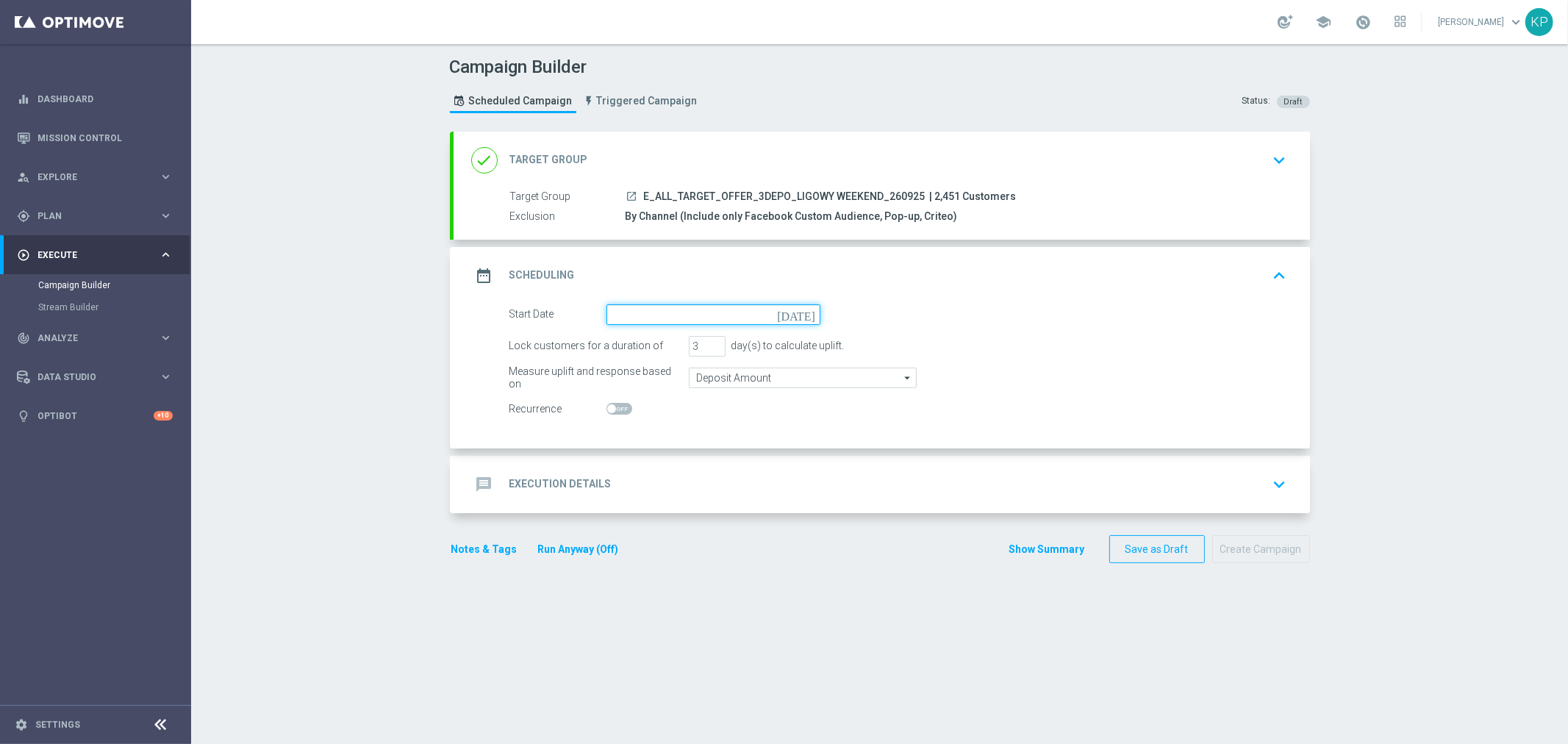
click at [622, 319] on input at bounding box center [713, 314] width 214 height 21
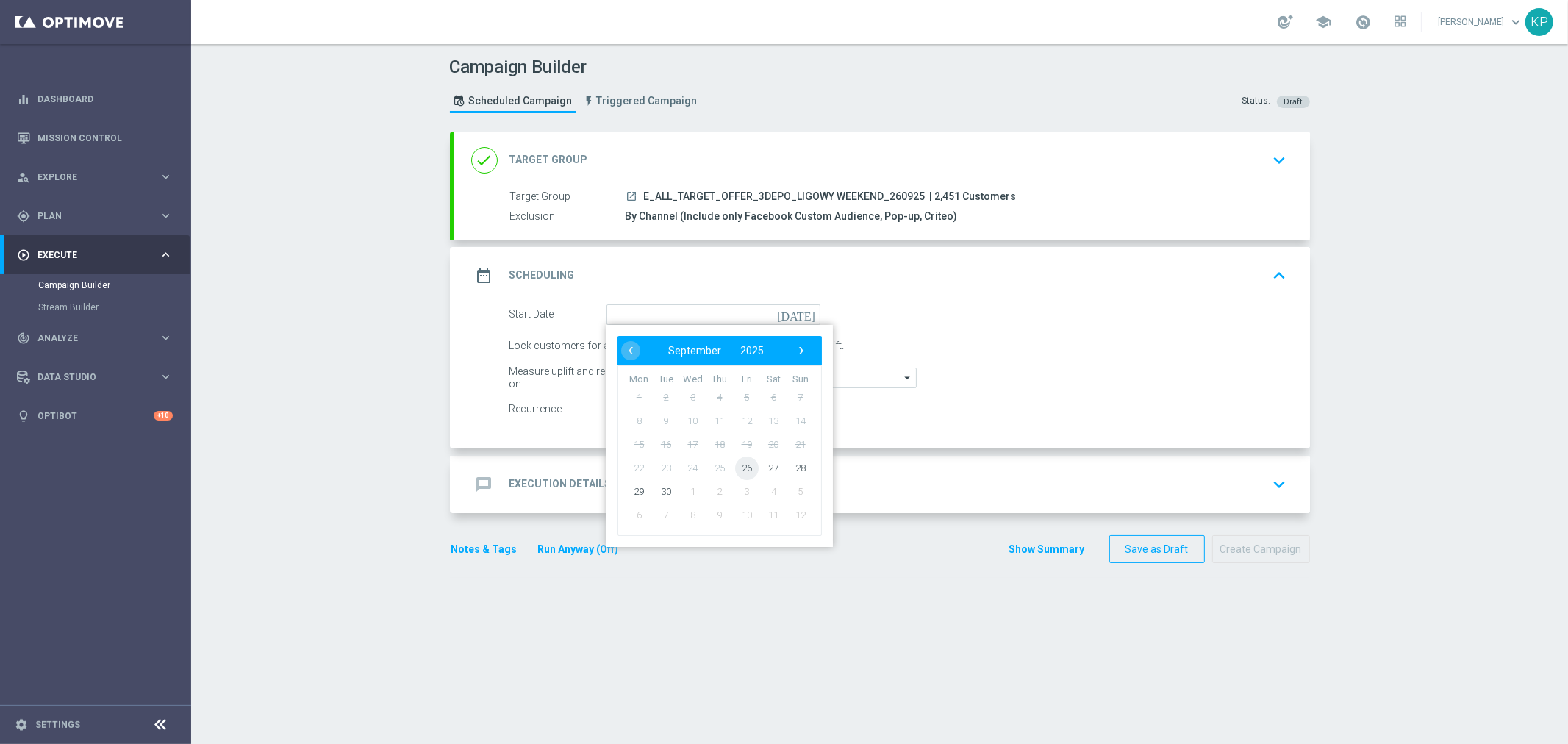
click at [736, 466] on span "26" at bounding box center [746, 468] width 24 height 24
type input "26 Sep 2025"
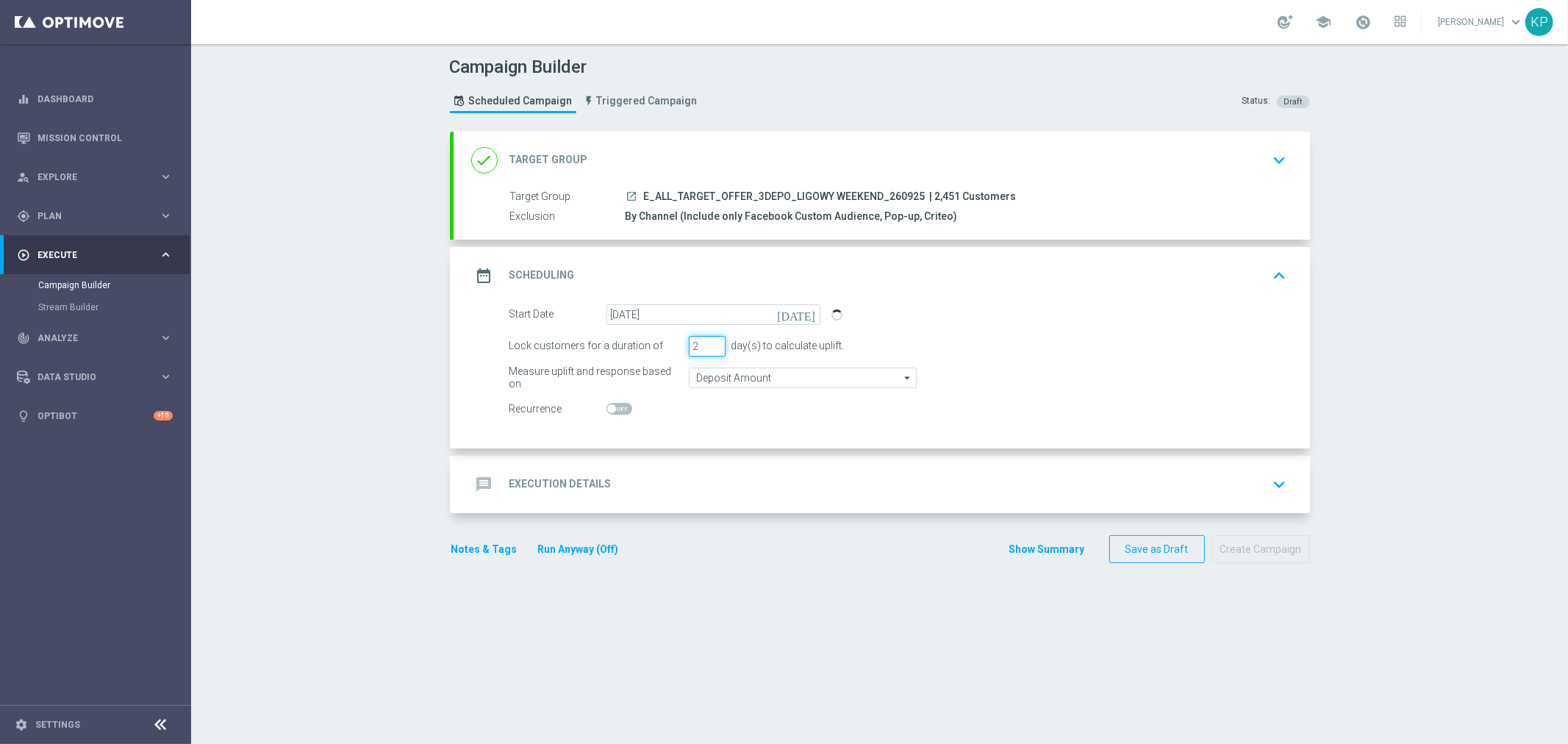
click at [709, 349] on input "2" at bounding box center [707, 346] width 37 height 21
type input "1"
click at [709, 349] on input "1" at bounding box center [707, 346] width 37 height 21
click at [607, 465] on div "message Execution Details keyboard_arrow_down" at bounding box center [882, 484] width 856 height 57
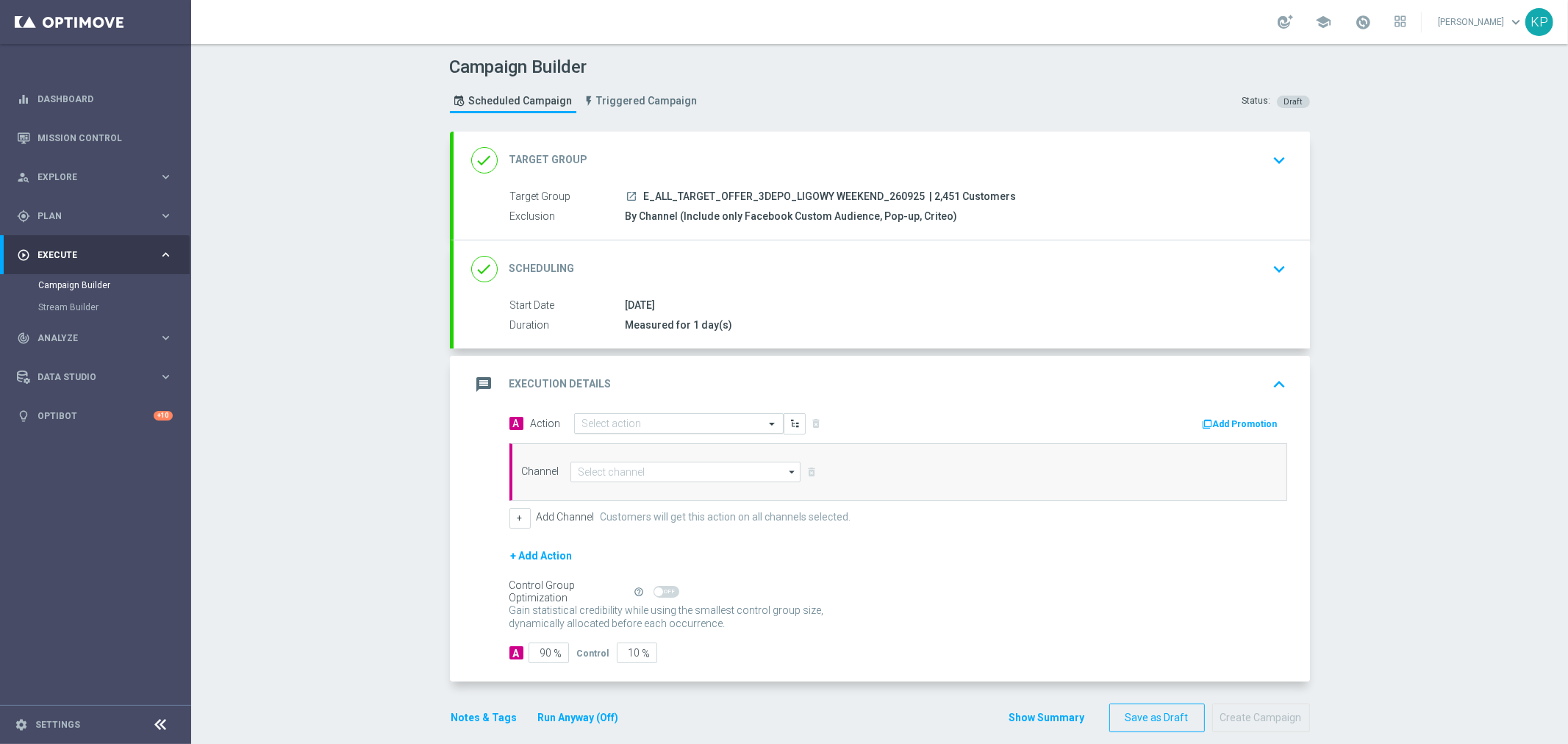
click at [612, 424] on input "text" at bounding box center [664, 424] width 164 height 13
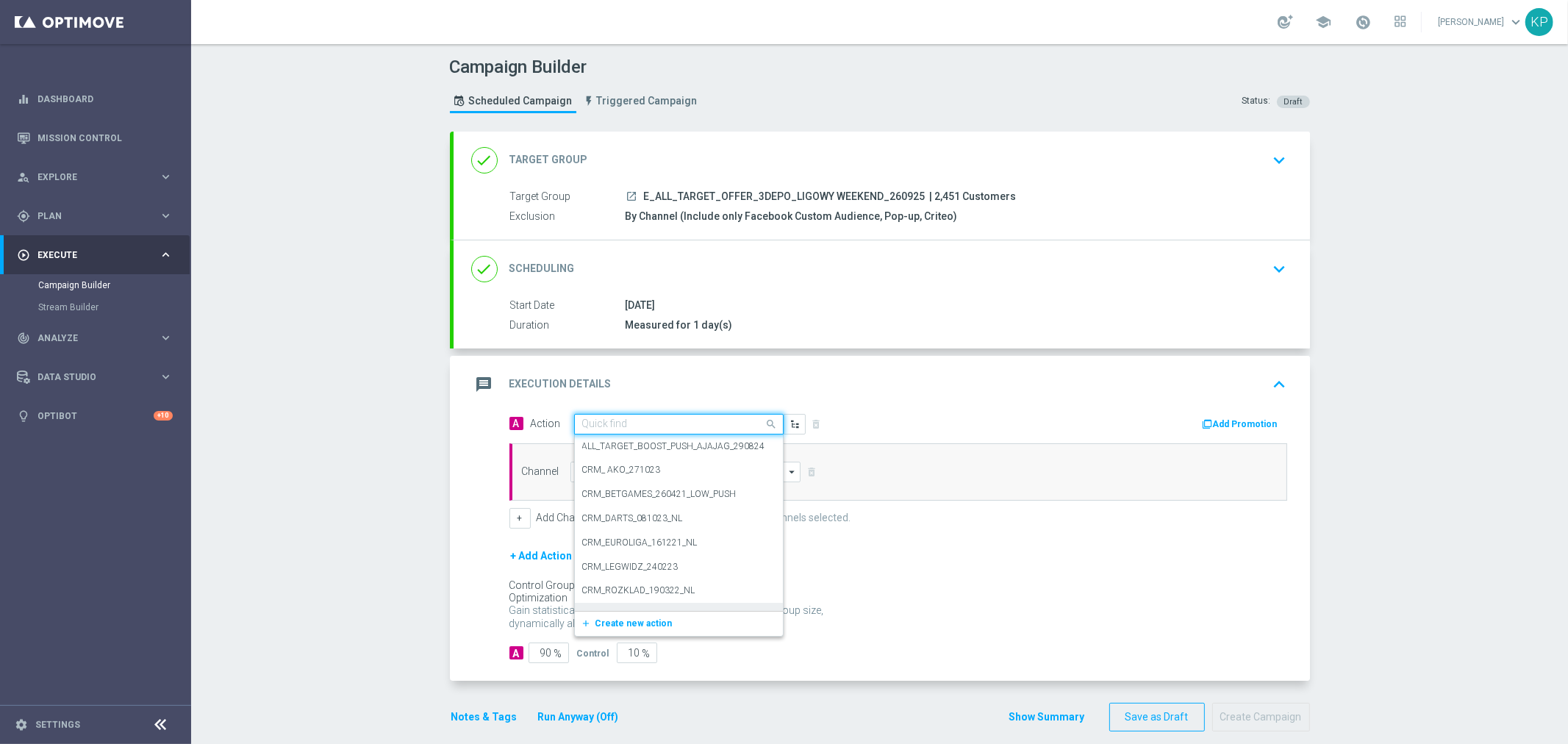
click at [634, 614] on div "add_new Create new action" at bounding box center [678, 623] width 208 height 25
click at [635, 619] on span "Create new action" at bounding box center [633, 623] width 77 height 10
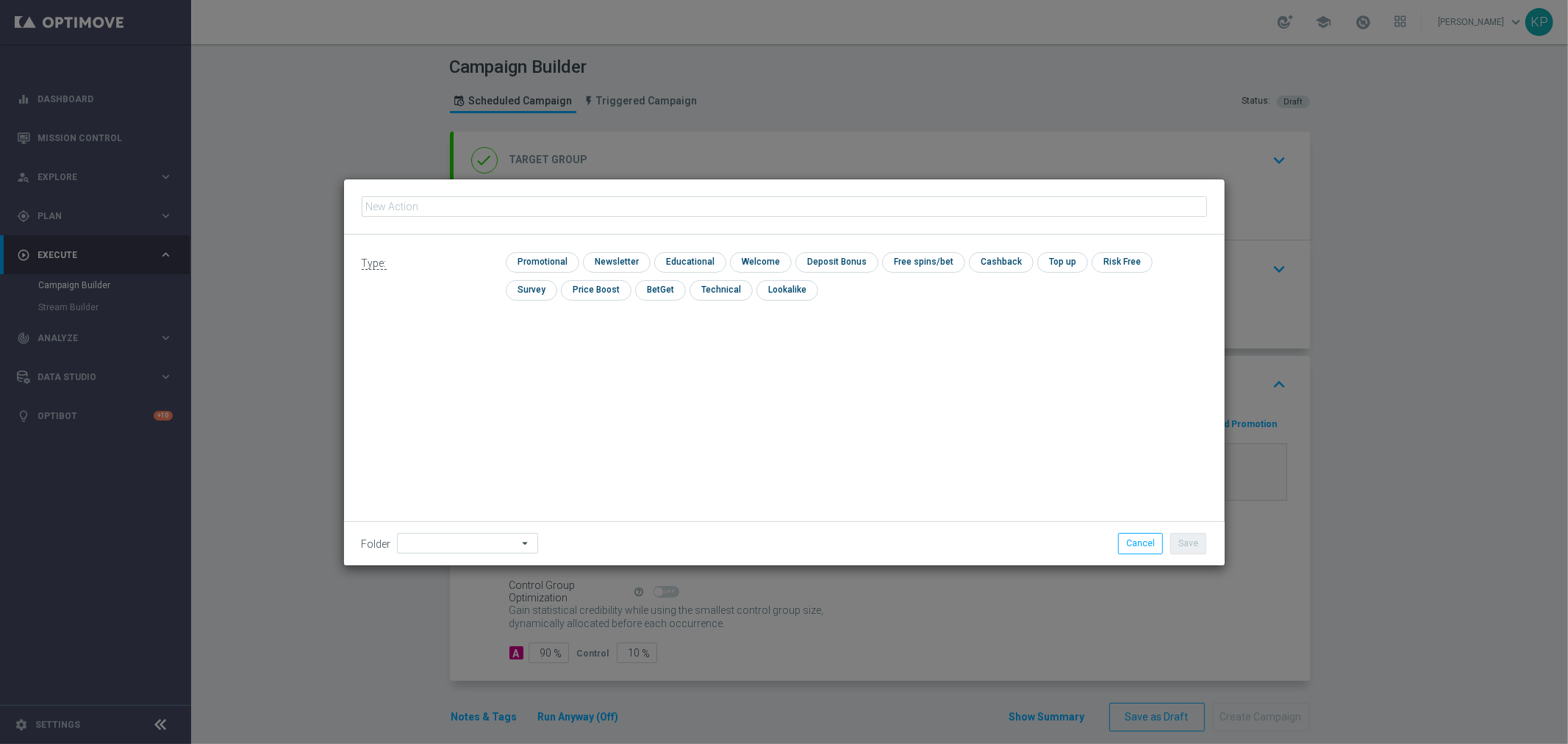
click at [611, 206] on input "text" at bounding box center [784, 206] width 845 height 21
type input "E_ALL_TARGET_OFFER_3DEPO_LIGOWY WEEKEND_260925"
click at [613, 256] on input "checkbox" at bounding box center [615, 262] width 64 height 20
checkbox input "true"
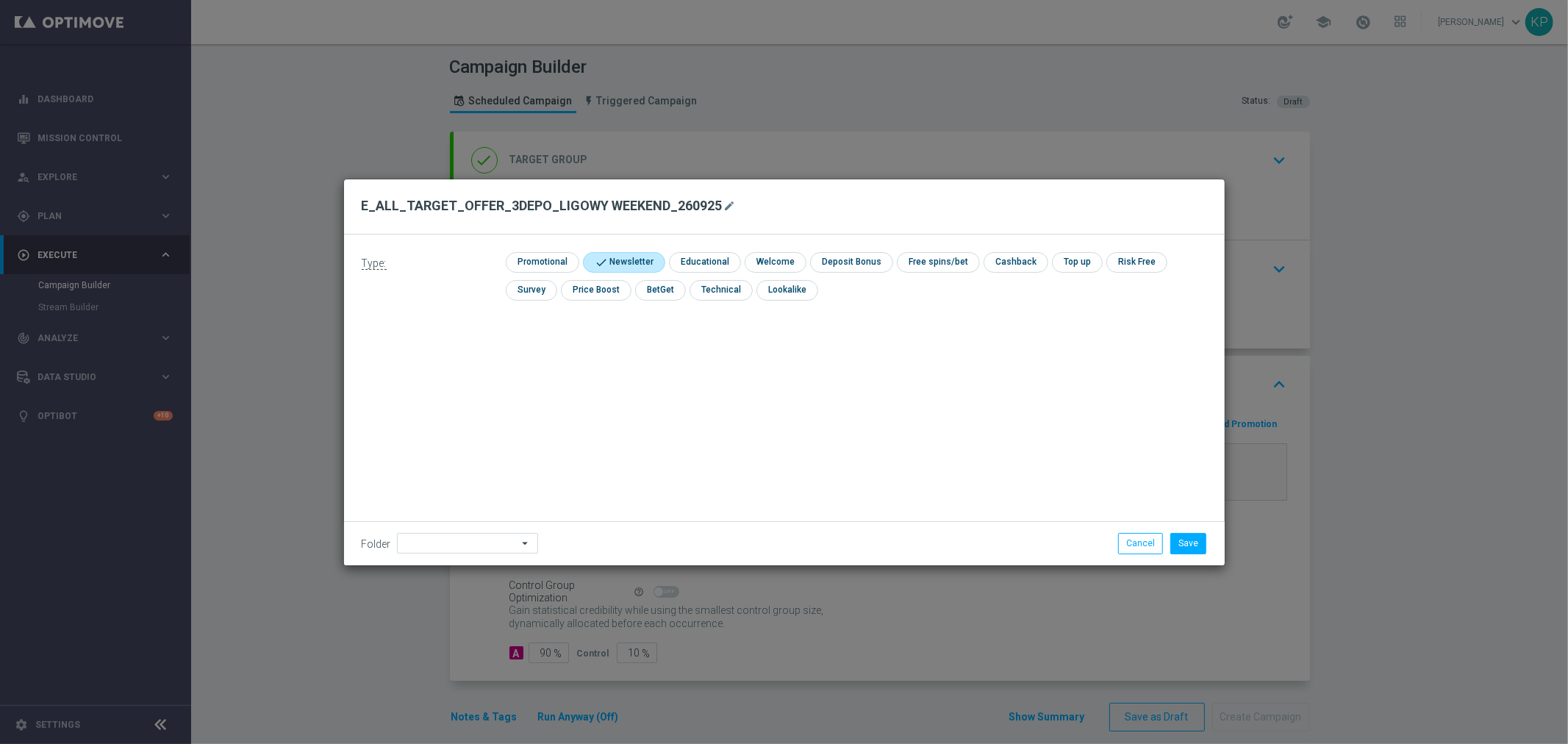
click at [520, 544] on icon "arrow_drop_down" at bounding box center [526, 543] width 15 height 19
click at [479, 424] on div "kp_1-2depo_24" at bounding box center [457, 426] width 121 height 22
type input "kp_1-2depo_24"
click at [1186, 541] on button "Save" at bounding box center [1188, 544] width 36 height 21
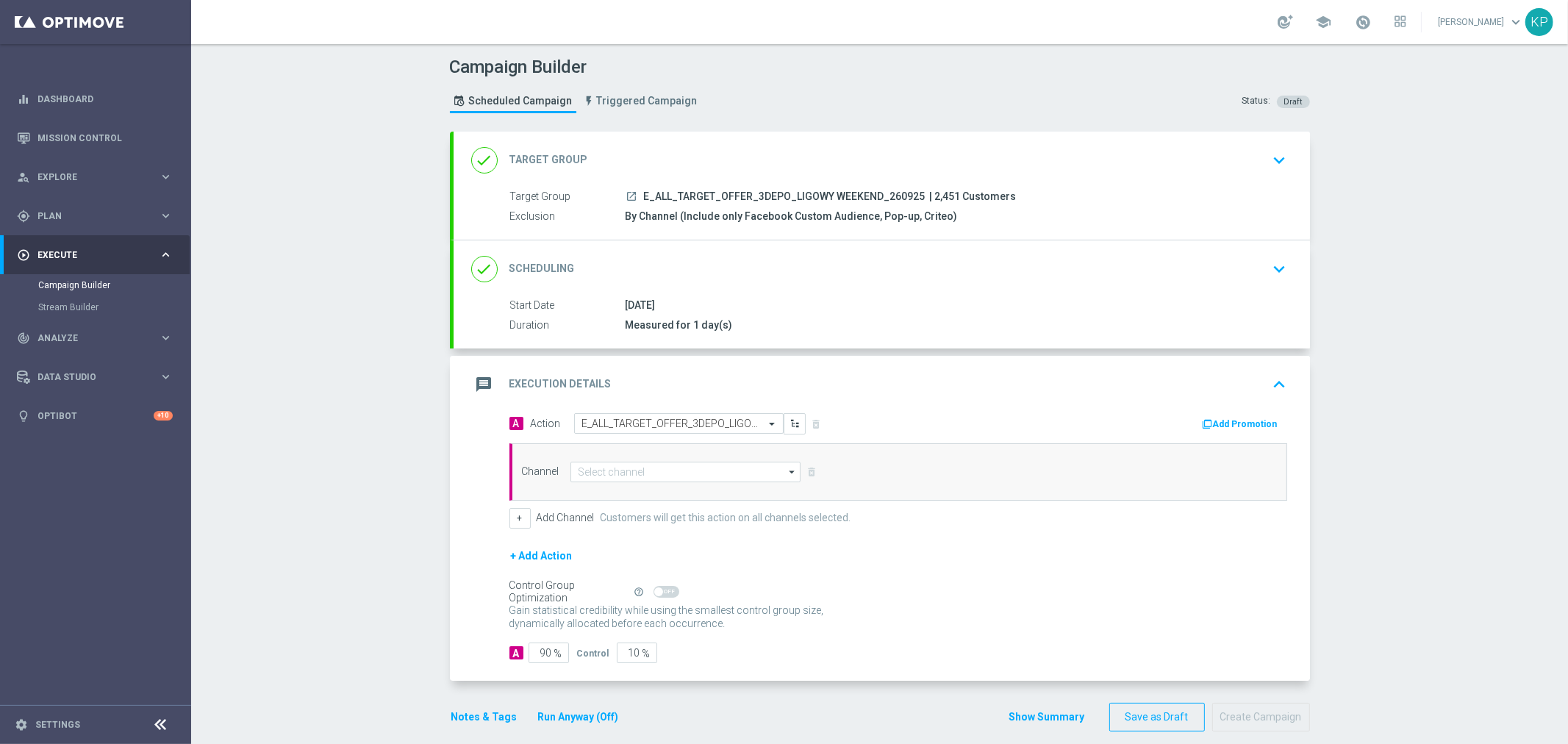
click at [693, 461] on div "Channel arrow_drop_down Drag here to set row groups Drag here to set column lab…" at bounding box center [898, 472] width 778 height 57
click at [682, 469] on input at bounding box center [686, 472] width 231 height 21
click at [663, 493] on div "Optimail" at bounding box center [686, 494] width 232 height 21
type input "Optimail"
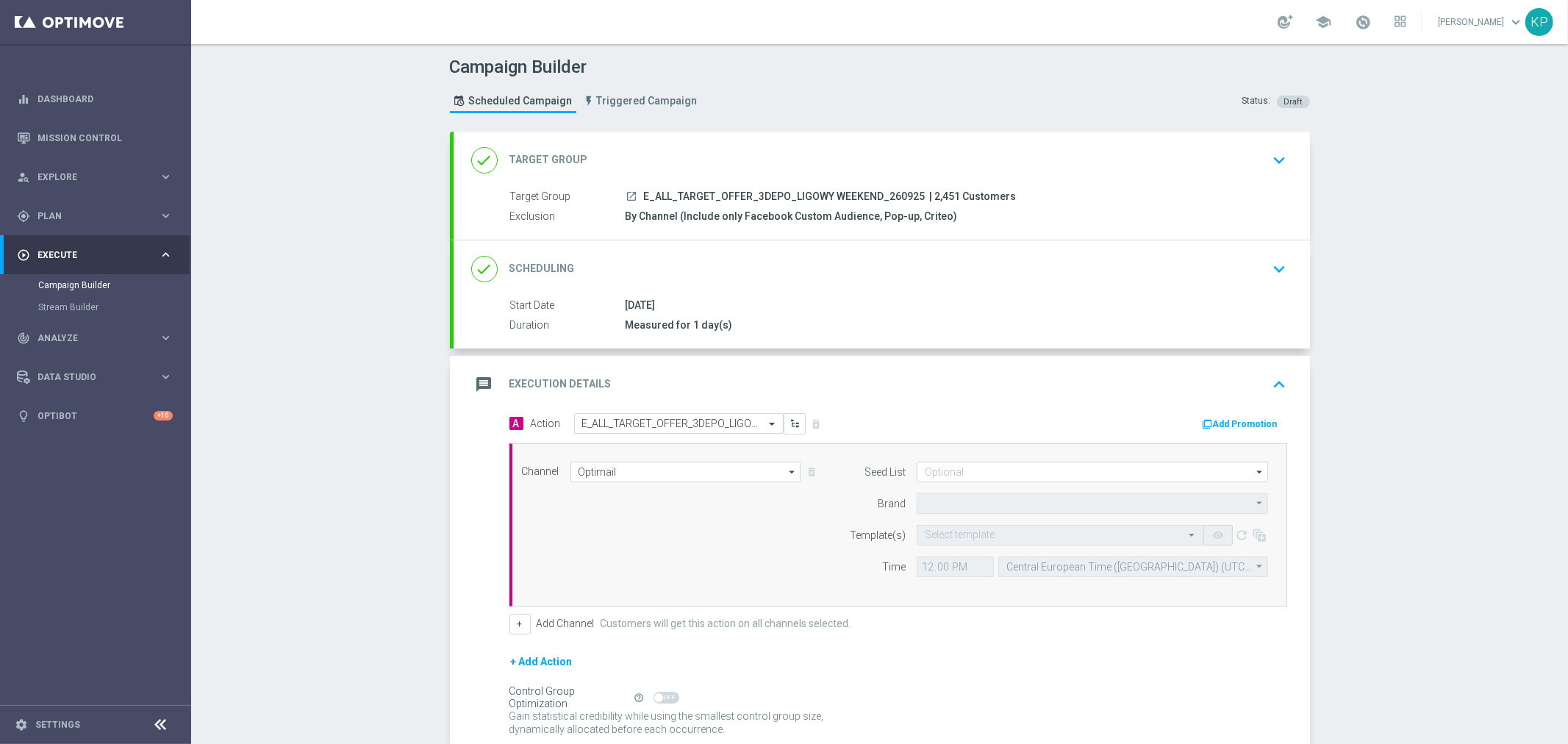
type input "STS"
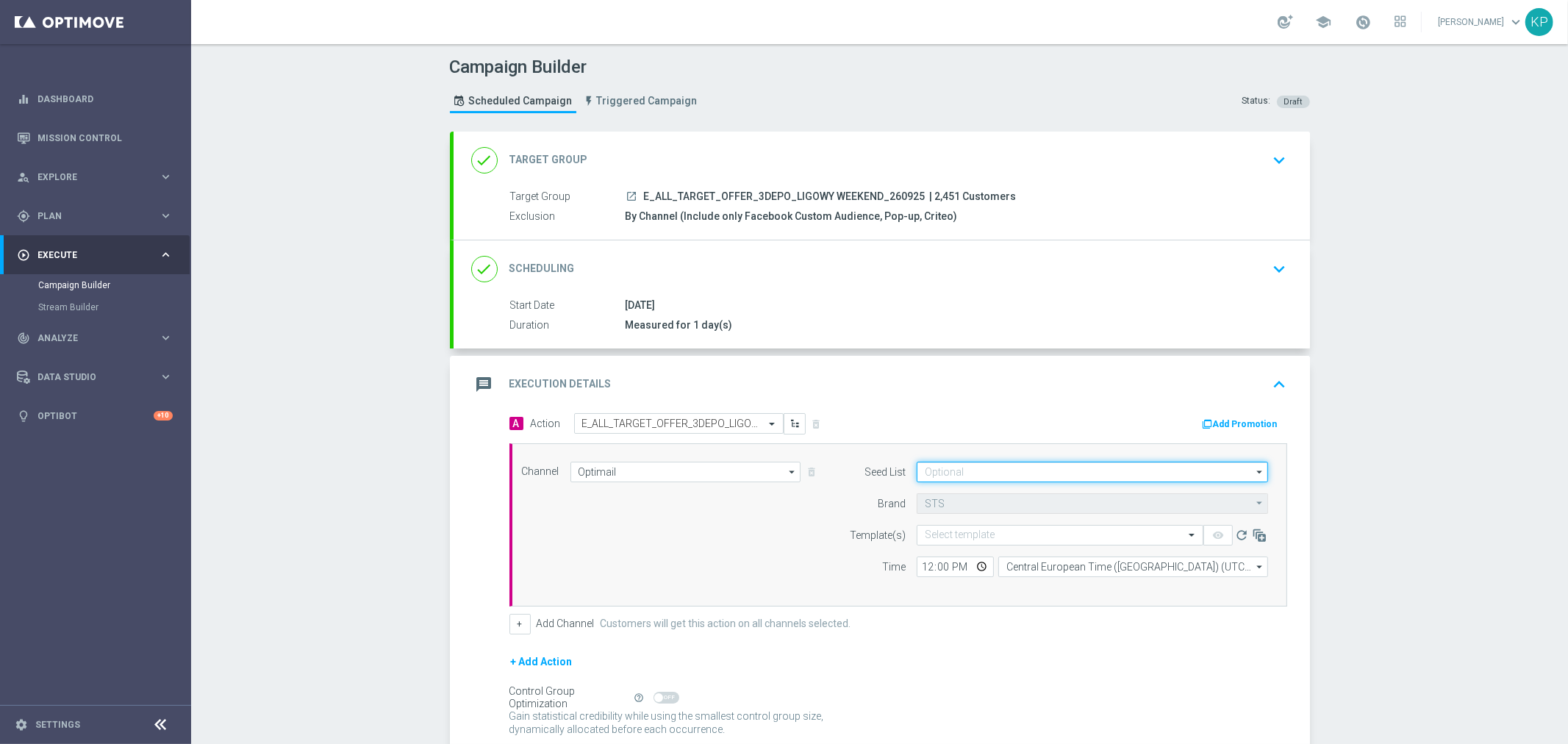
click at [967, 465] on input at bounding box center [1092, 472] width 352 height 21
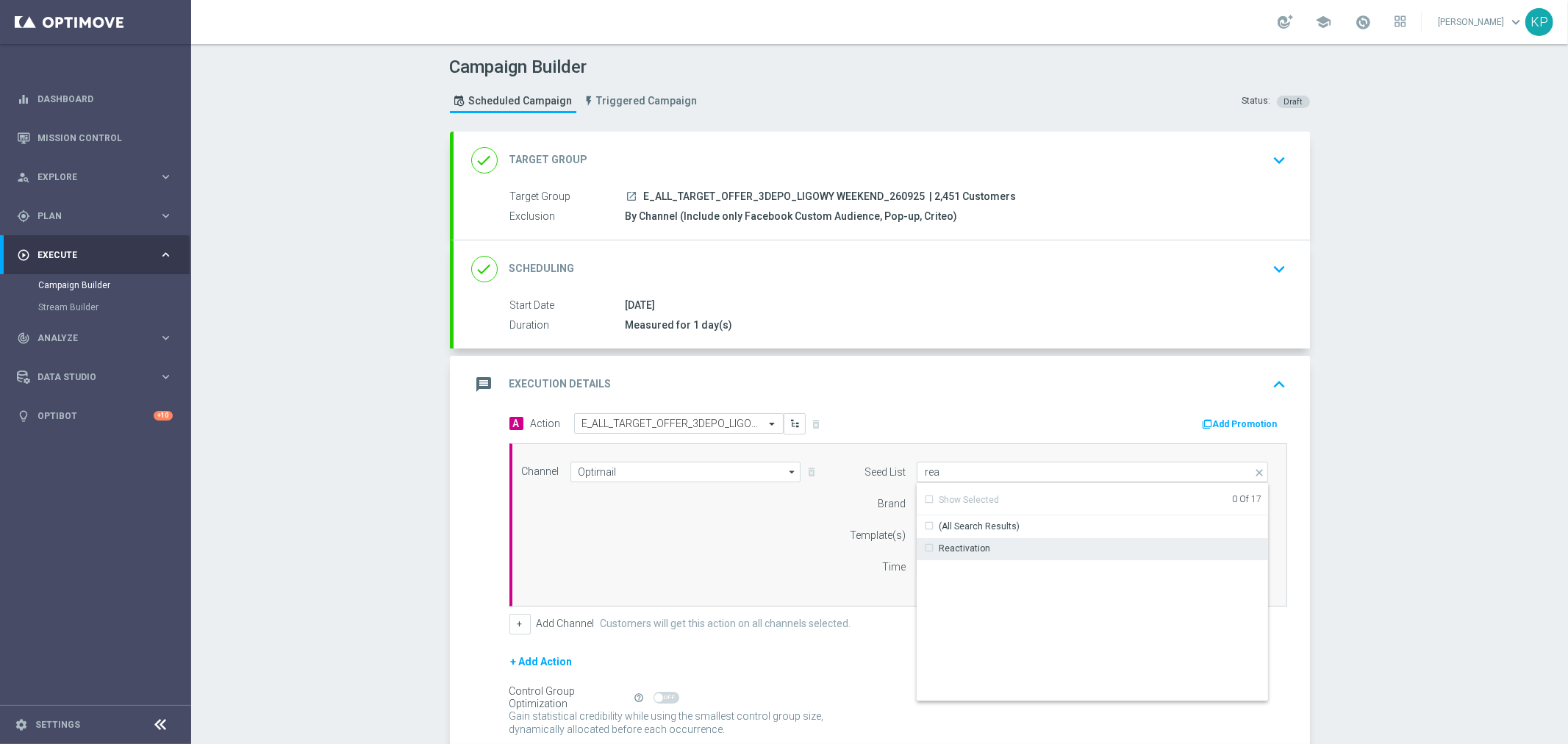
click at [974, 548] on div "Reactivation" at bounding box center [964, 549] width 52 height 13
click at [1366, 491] on div "Campaign Builder Scheduled Campaign Triggered Campaign Status: Draft done Targe…" at bounding box center [879, 395] width 1377 height 700
type input "Reactivation"
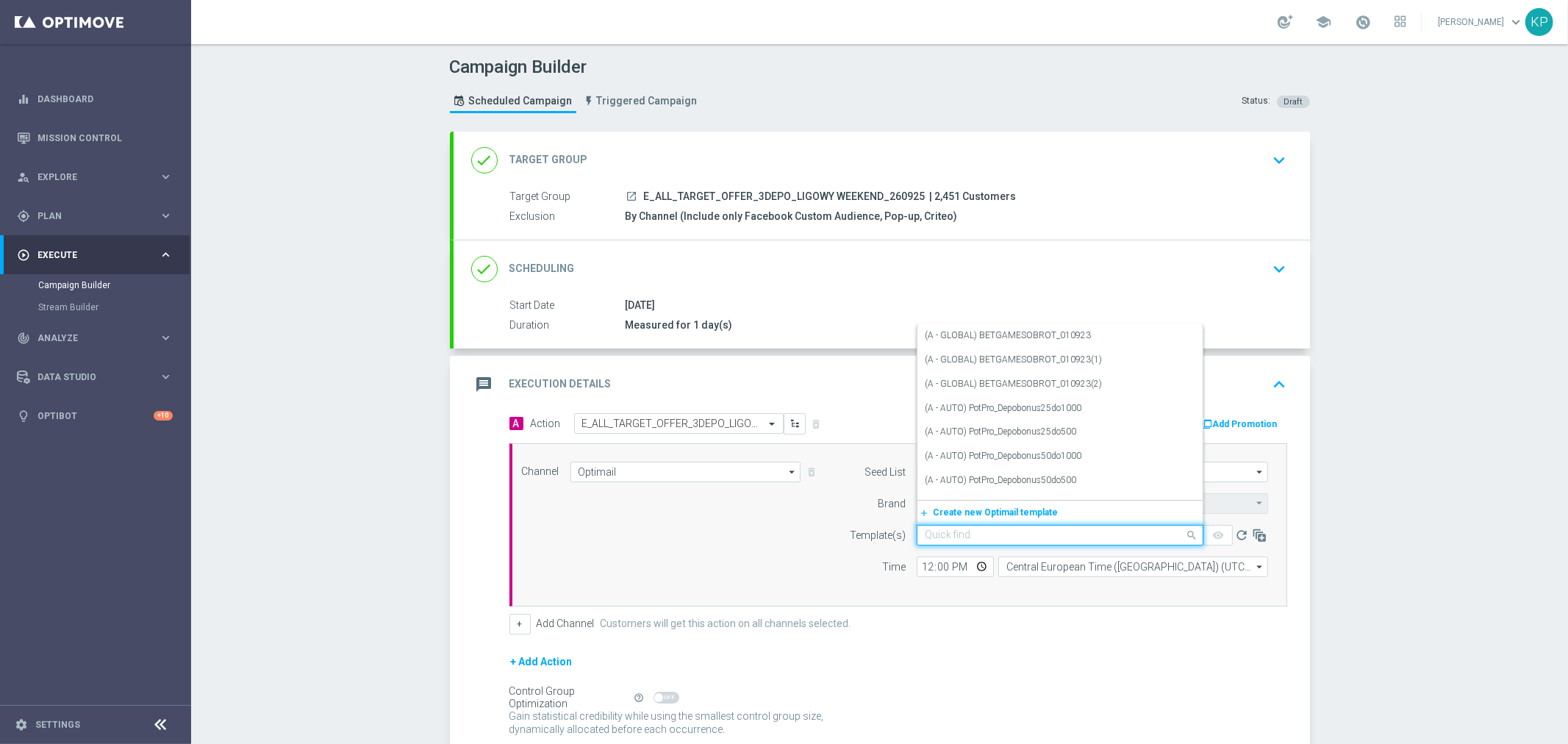
click at [1062, 530] on input "text" at bounding box center [1045, 536] width 241 height 13
paste input "E_ALL_TARGET_OFFER_3DEPO_LIGOWY WEEKEND_260925"
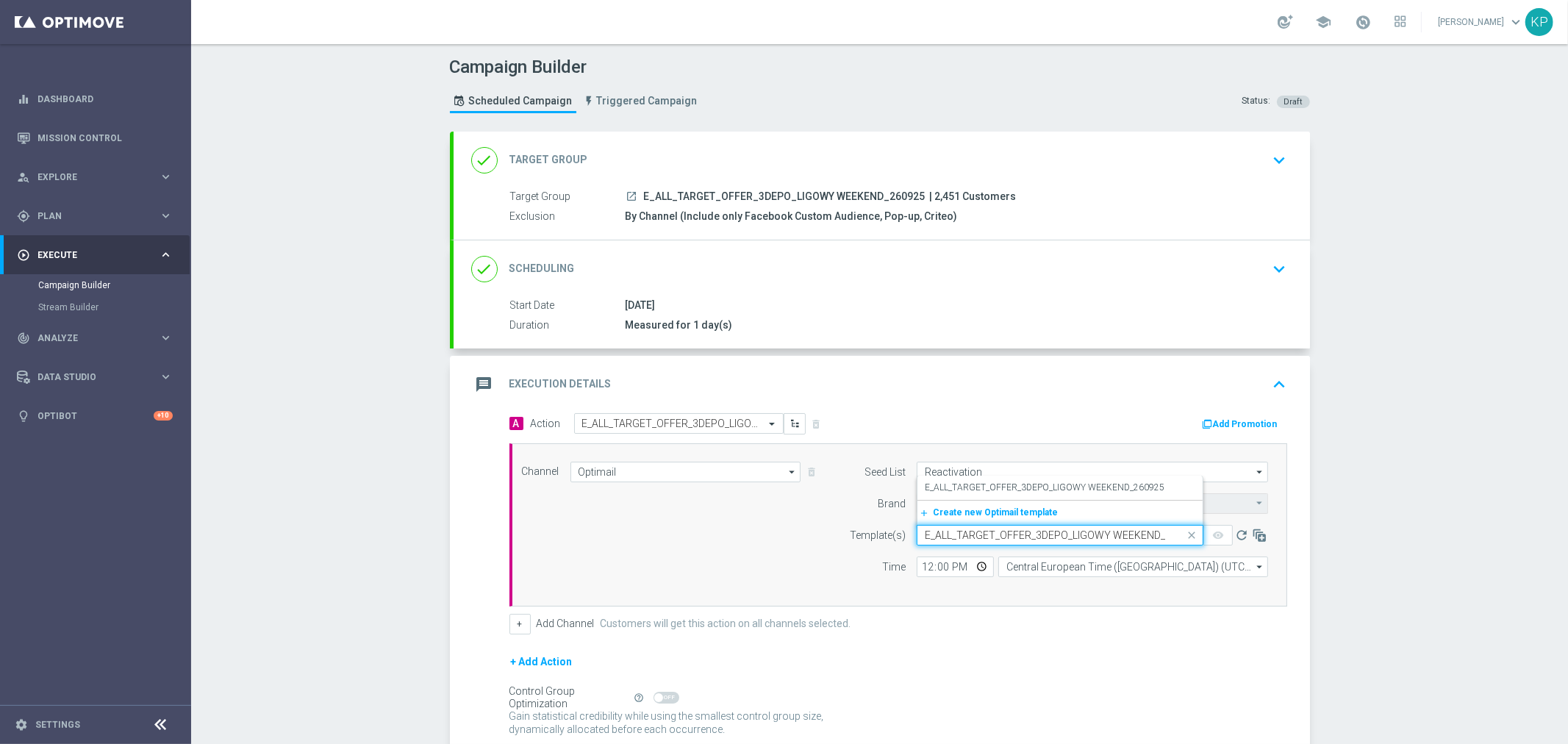
scroll to position [0, 30]
click at [1055, 488] on label "E_ALL_TARGET_OFFER_3DEPO_LIGOWY WEEKEND_260925" at bounding box center [1044, 488] width 240 height 13
type input "E_ALL_TARGET_OFFER_3DEPO_LIGOWY WEEKEND_260925"
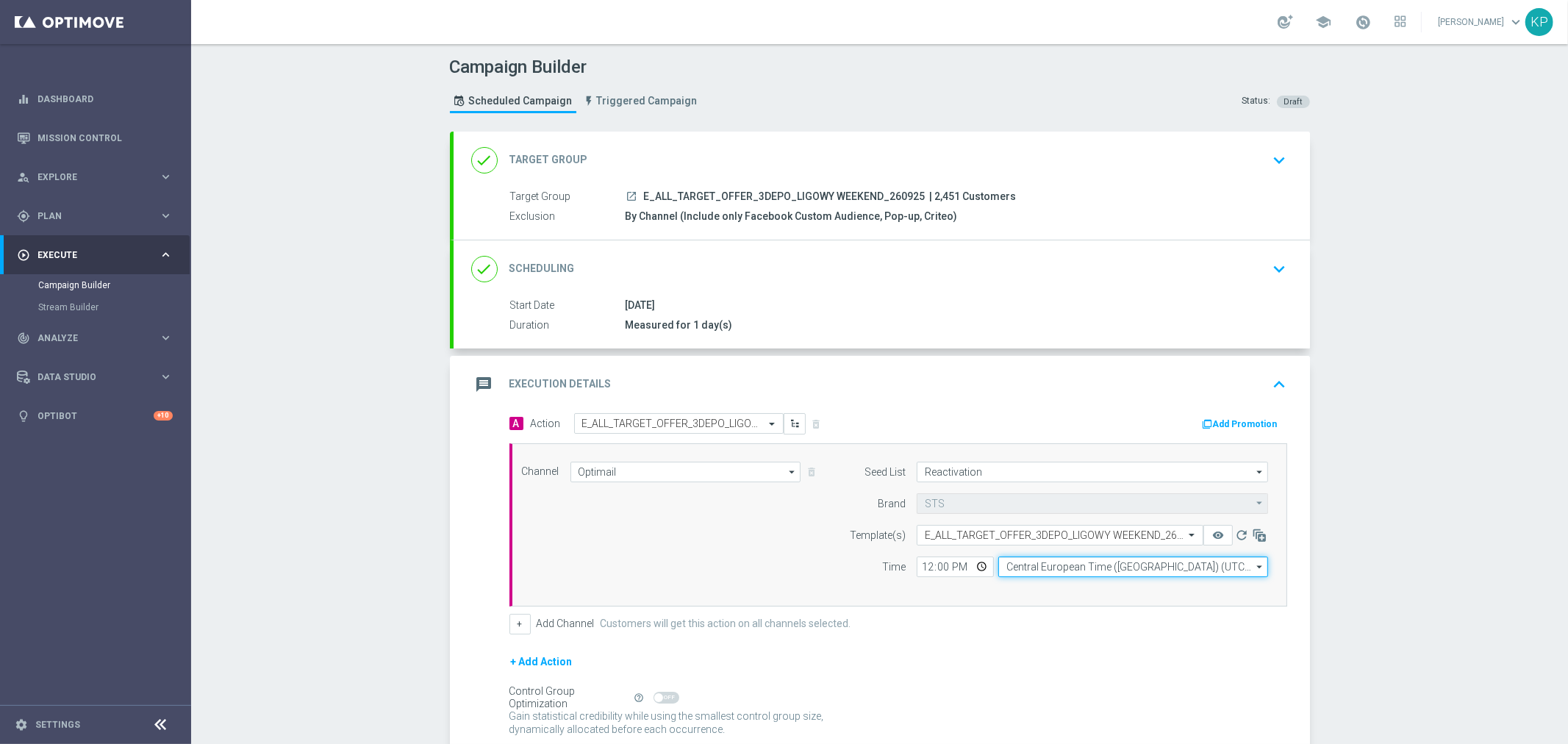
click at [1059, 565] on input "Central European Time (Warsaw) (UTC +02:00)" at bounding box center [1133, 567] width 270 height 21
drag, startPoint x: 1002, startPoint y: 566, endPoint x: 969, endPoint y: 564, distance: 33.1
click at [969, 564] on div "12:00 was Central European Time (Warsaw) (UTC +02:00) close Drag here to set ro…" at bounding box center [1092, 567] width 352 height 21
type input "Central European Time (Warsaw) (UTC +02:00)"
click at [1069, 572] on input "Central European Time (Warsaw) (UTC +02:00)" at bounding box center [1133, 567] width 270 height 21
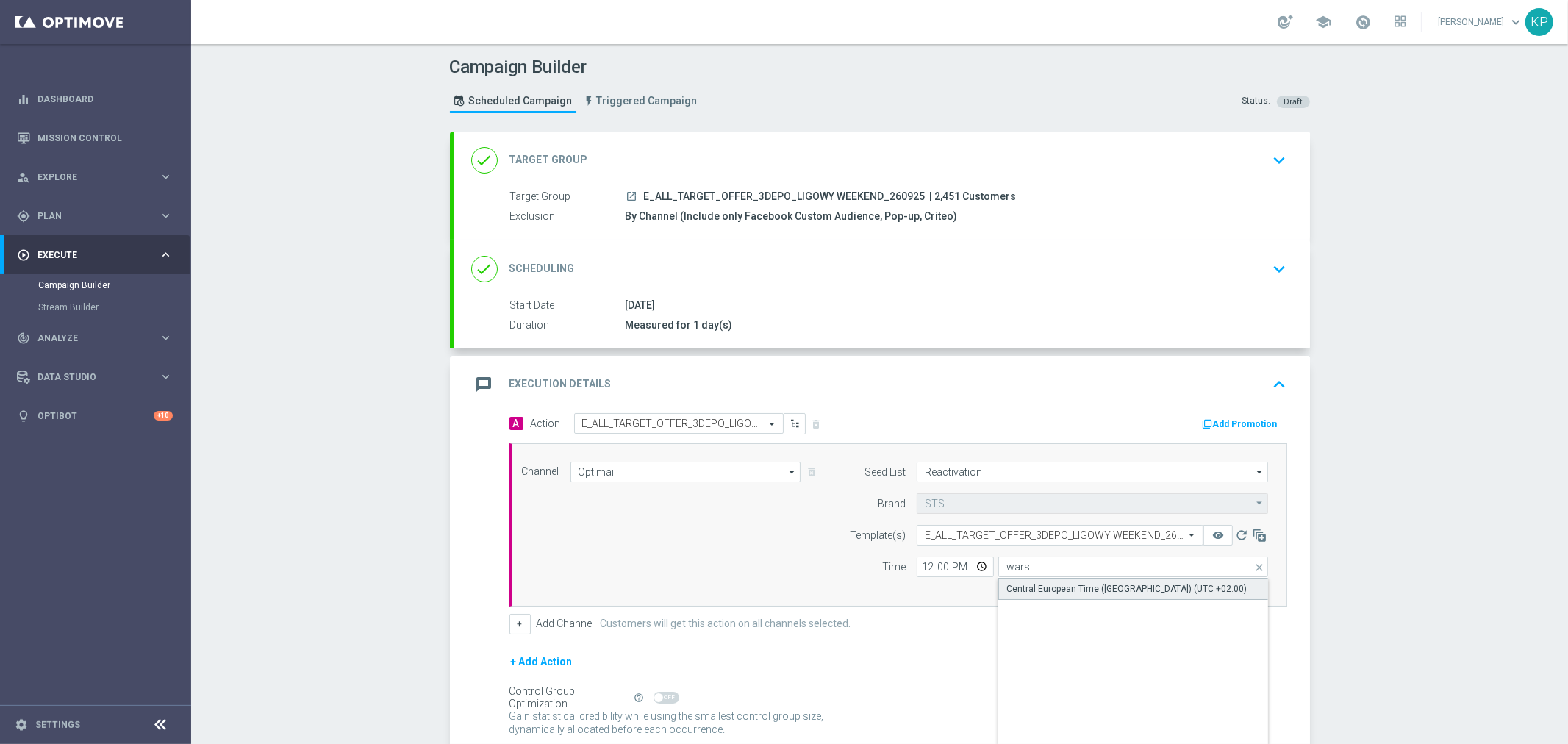
click at [1070, 583] on div "Central European Time (Warsaw) (UTC +02:00)" at bounding box center [1126, 589] width 240 height 13
type input "Central European Time (Warsaw) (UTC +02:00)"
click at [978, 566] on input "12:00" at bounding box center [955, 567] width 77 height 21
type input "16:03"
click at [990, 608] on div "A Action Select action E_ALL_TARGET_OFFER_3DEPO_LIGOWY WEEKEND_260925 delete_fo…" at bounding box center [898, 524] width 800 height 222
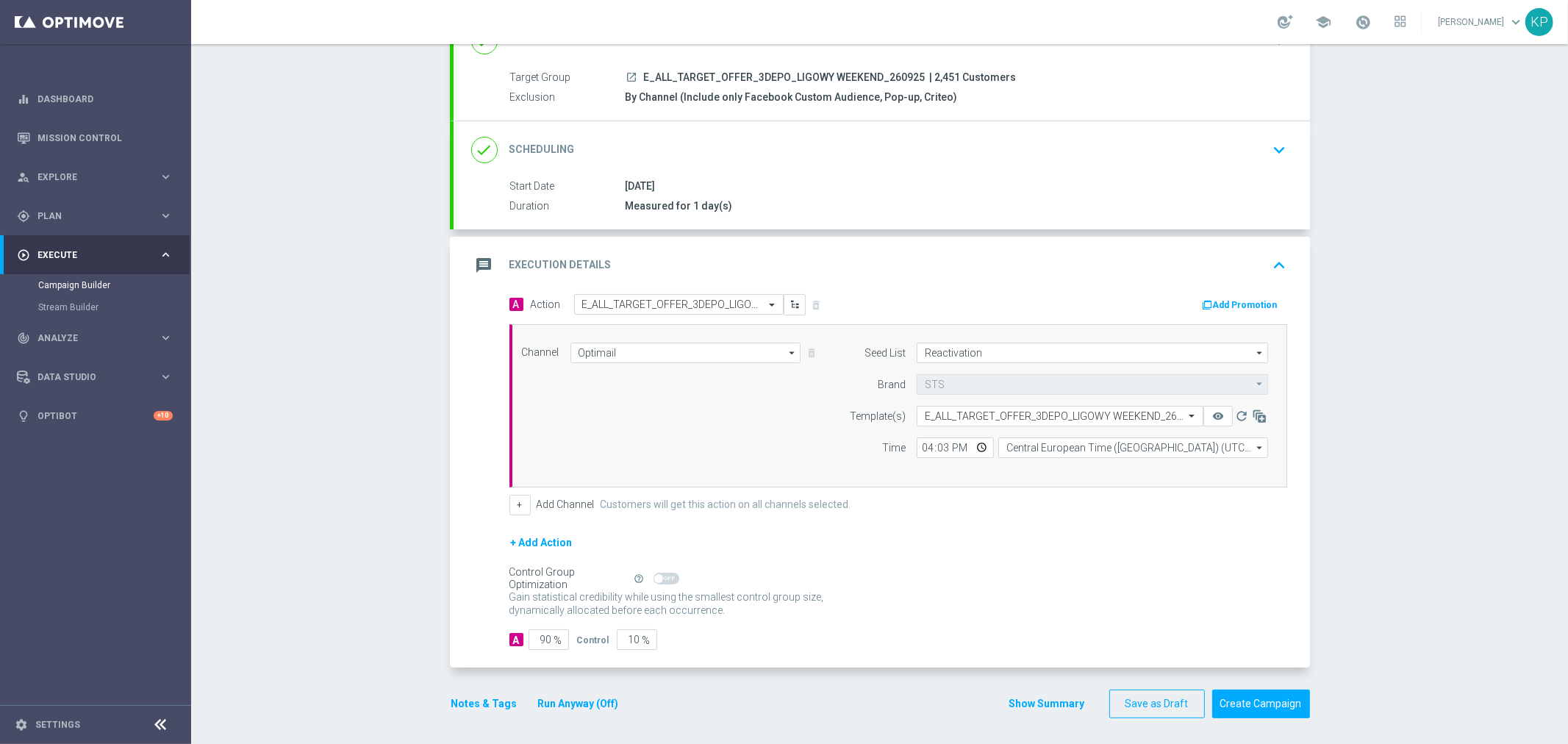
scroll to position [122, 0]
click at [487, 696] on button "Notes & Tags" at bounding box center [484, 701] width 69 height 18
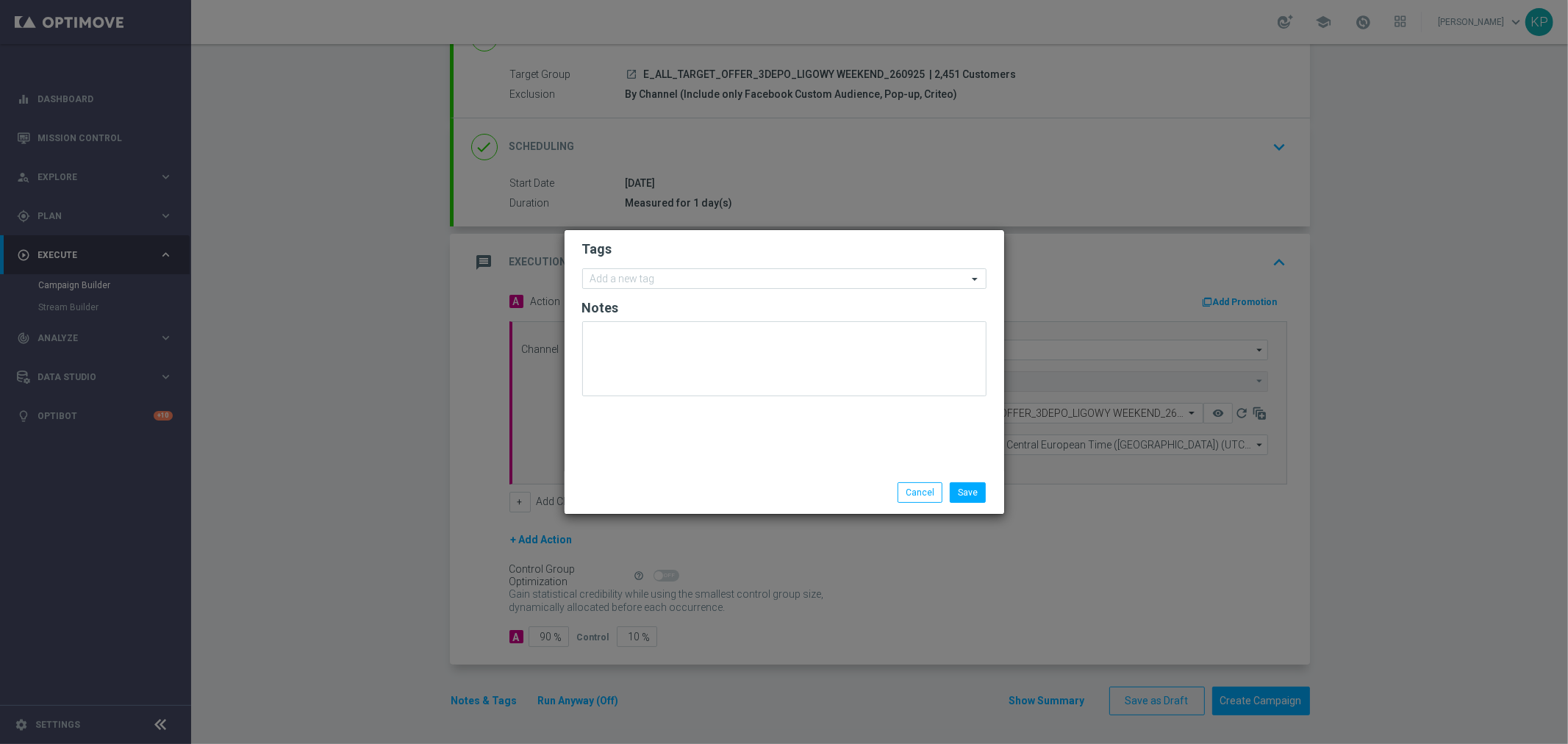
click at [647, 292] on form "Tags Add a new tag Notes" at bounding box center [784, 322] width 404 height 171
click at [647, 283] on input "text" at bounding box center [778, 280] width 377 height 13
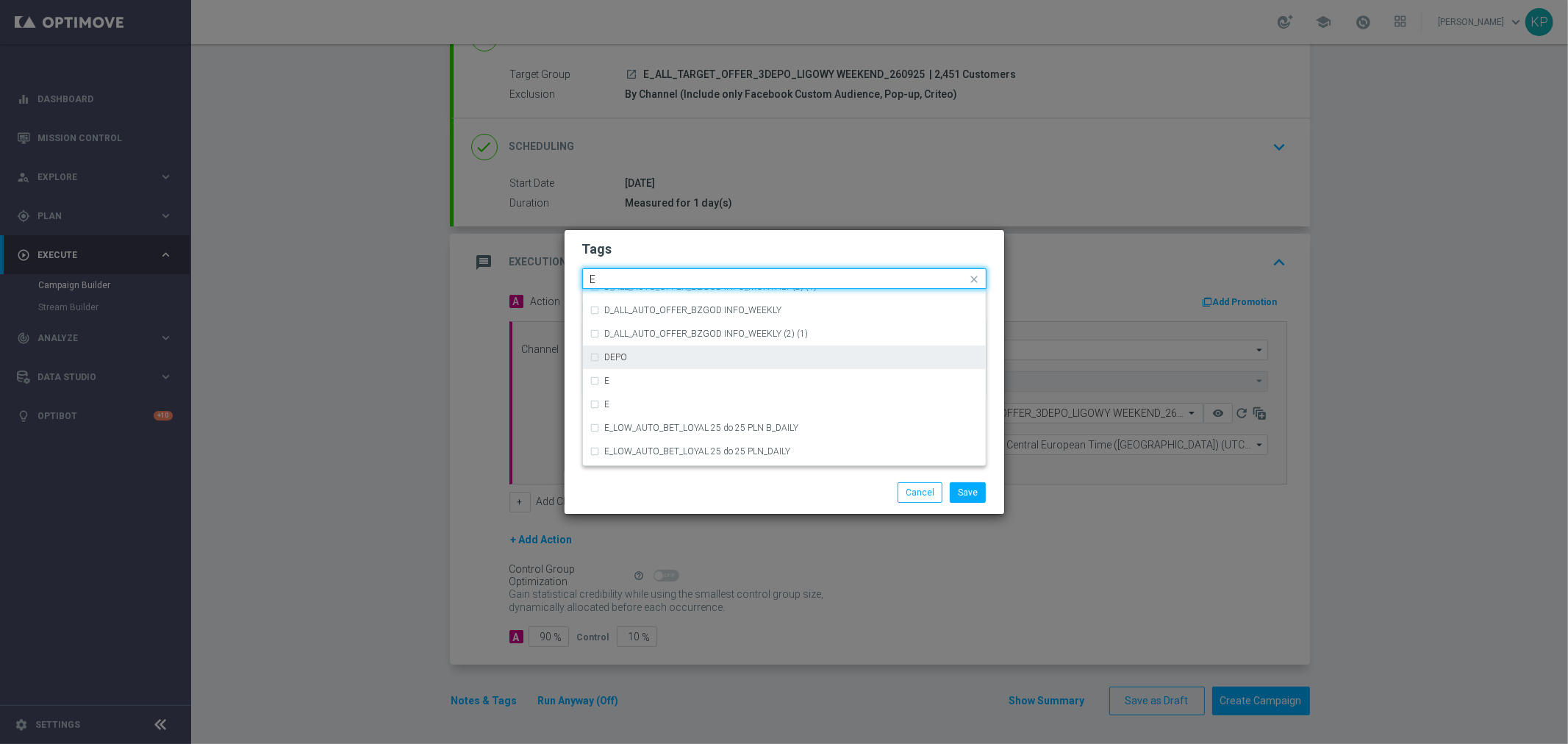
scroll to position [2042, 0]
click at [623, 370] on div "E" at bounding box center [784, 376] width 388 height 24
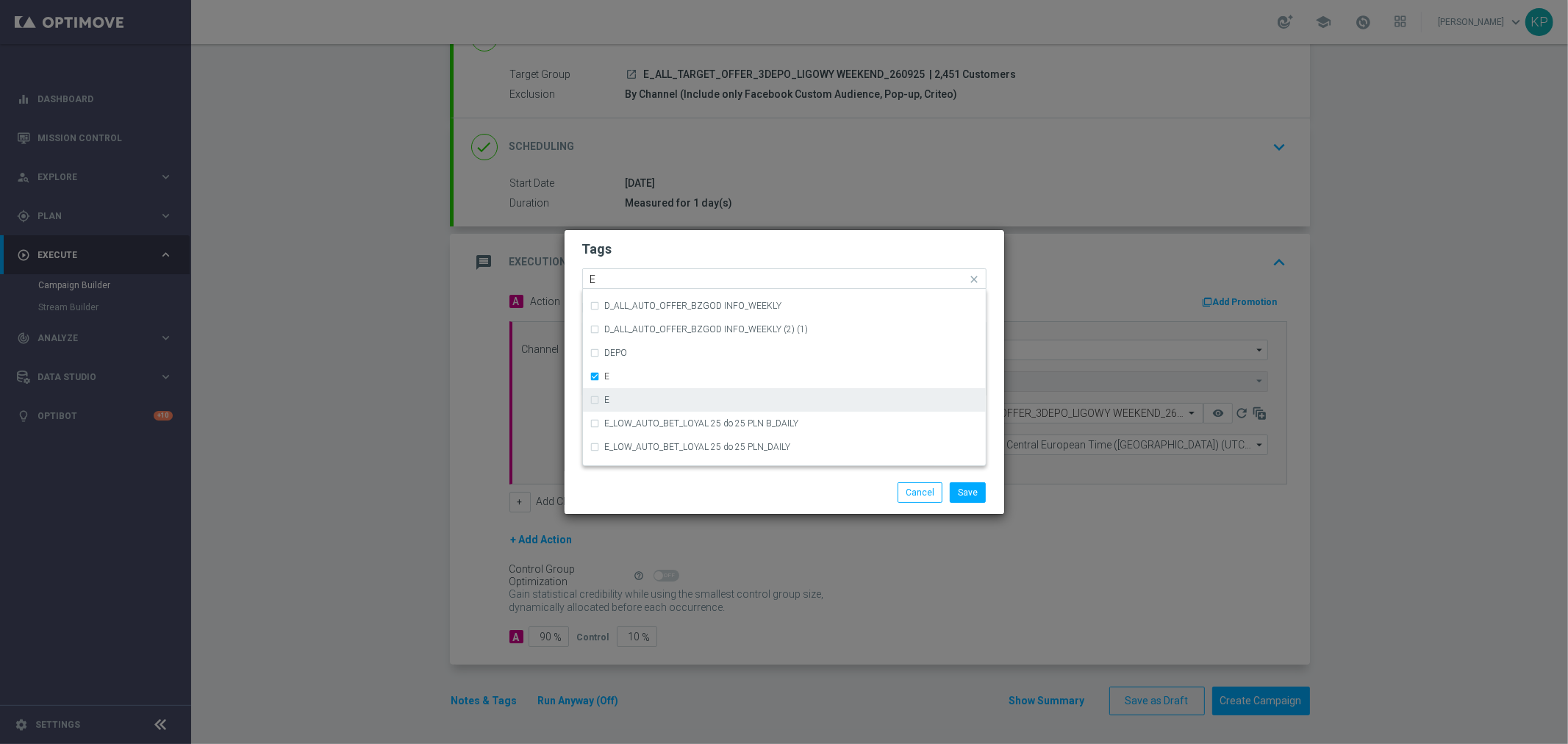
click at [618, 394] on div "E" at bounding box center [784, 400] width 388 height 24
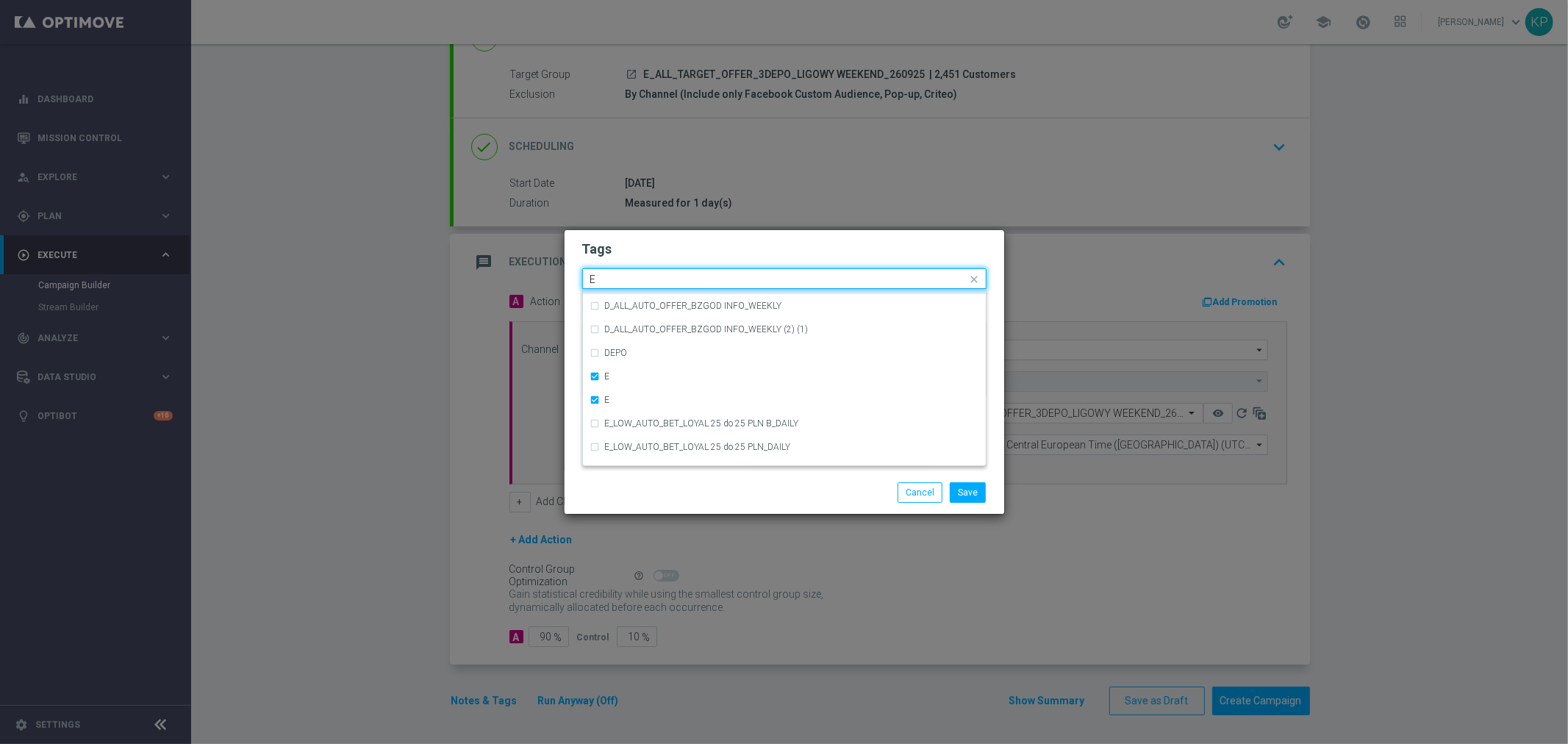
drag, startPoint x: 621, startPoint y: 283, endPoint x: 573, endPoint y: 277, distance: 48.4
click at [573, 277] on div "Tags Quick find × E × E E CRM_VIP_STREAM_TEST_260922 (1) D_ALL_AUTO_OFFER_BZGOD…" at bounding box center [784, 351] width 440 height 241
click at [623, 297] on div "ALL" at bounding box center [791, 300] width 374 height 9
drag, startPoint x: 571, startPoint y: 276, endPoint x: 556, endPoint y: 276, distance: 15.0
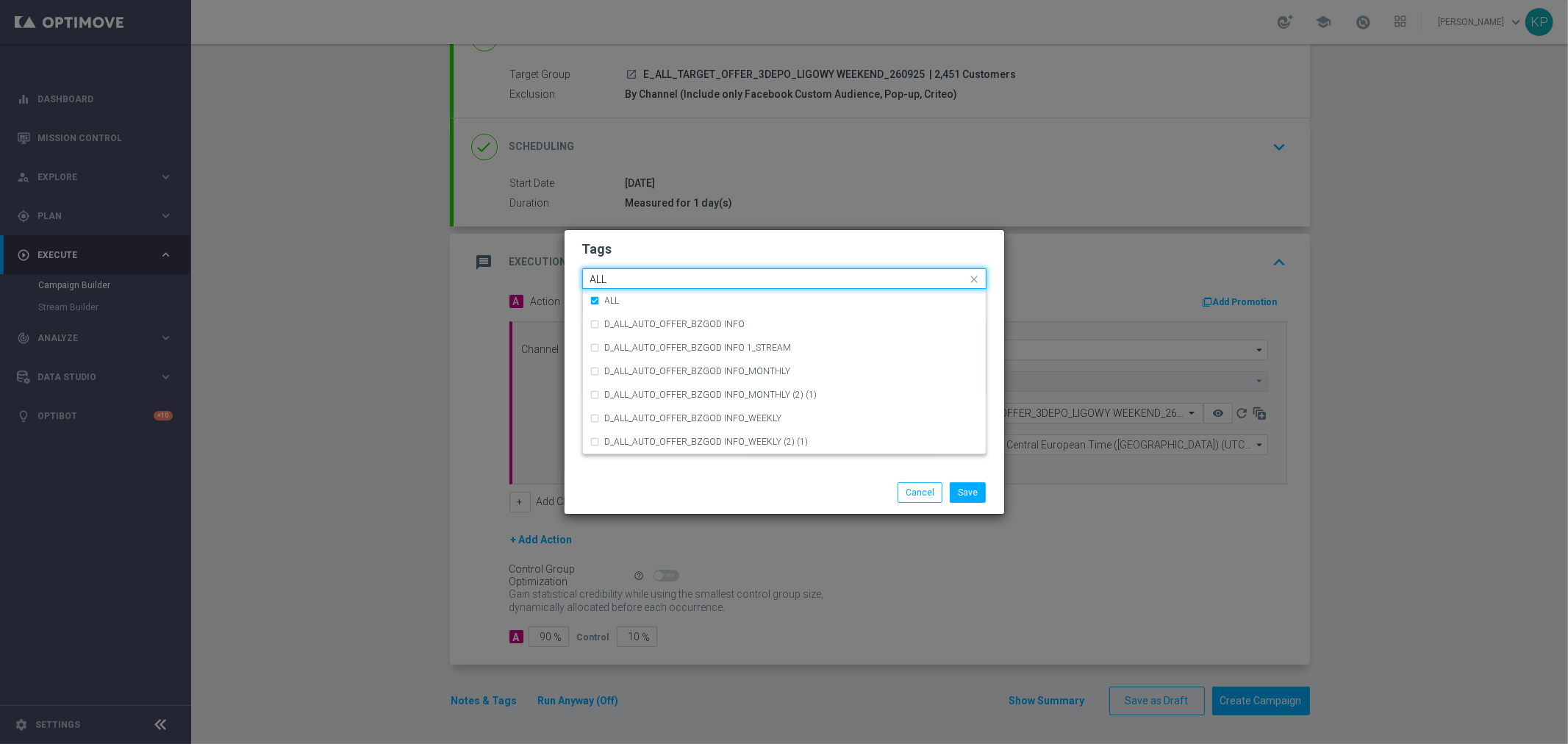
click at [556, 276] on modal-container "Tags Quick find × E × E × ALL ALL ALL D_ALL_AUTO_OFFER_BZGOD INFO D_ALL_AUTO_OF…" at bounding box center [784, 372] width 1568 height 744
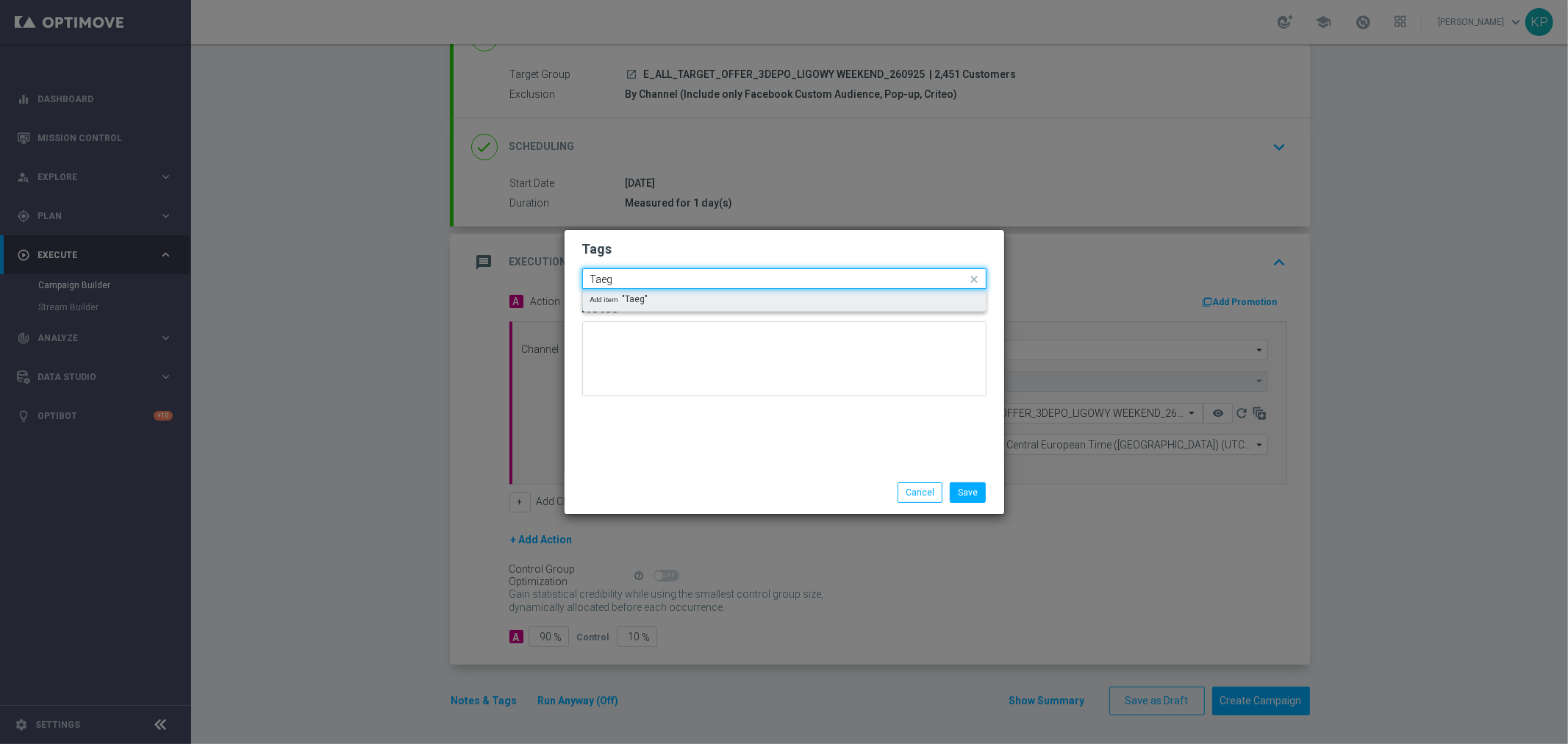
drag, startPoint x: 609, startPoint y: 280, endPoint x: 548, endPoint y: 282, distance: 61.0
click at [548, 282] on modal-container "Tags Quick find × E × E × ALL Taeg Add item "Taeg" Notes Save Cancel" at bounding box center [784, 372] width 1568 height 744
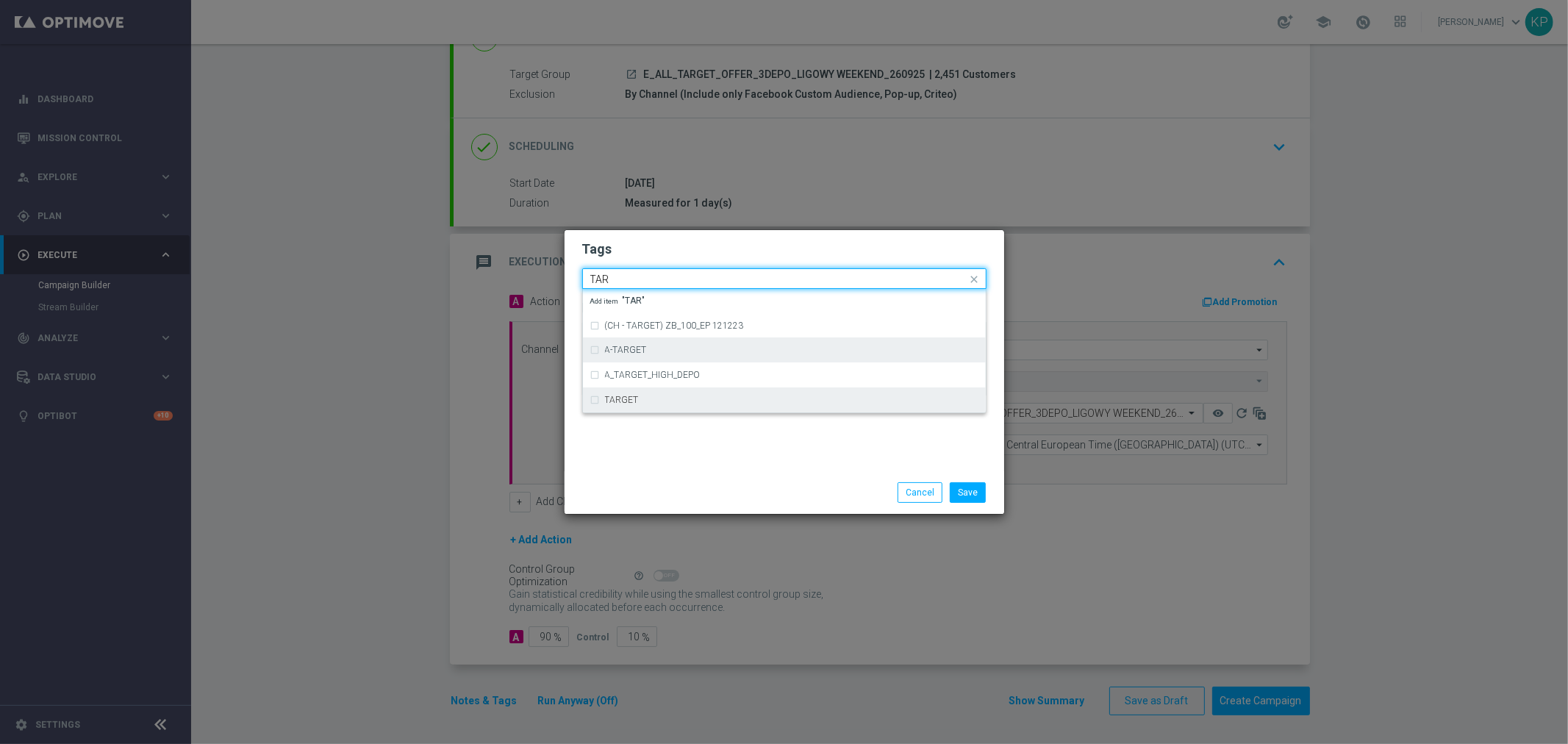
drag, startPoint x: 633, startPoint y: 392, endPoint x: 632, endPoint y: 361, distance: 31.0
click at [633, 393] on div "TARGET" at bounding box center [784, 400] width 388 height 24
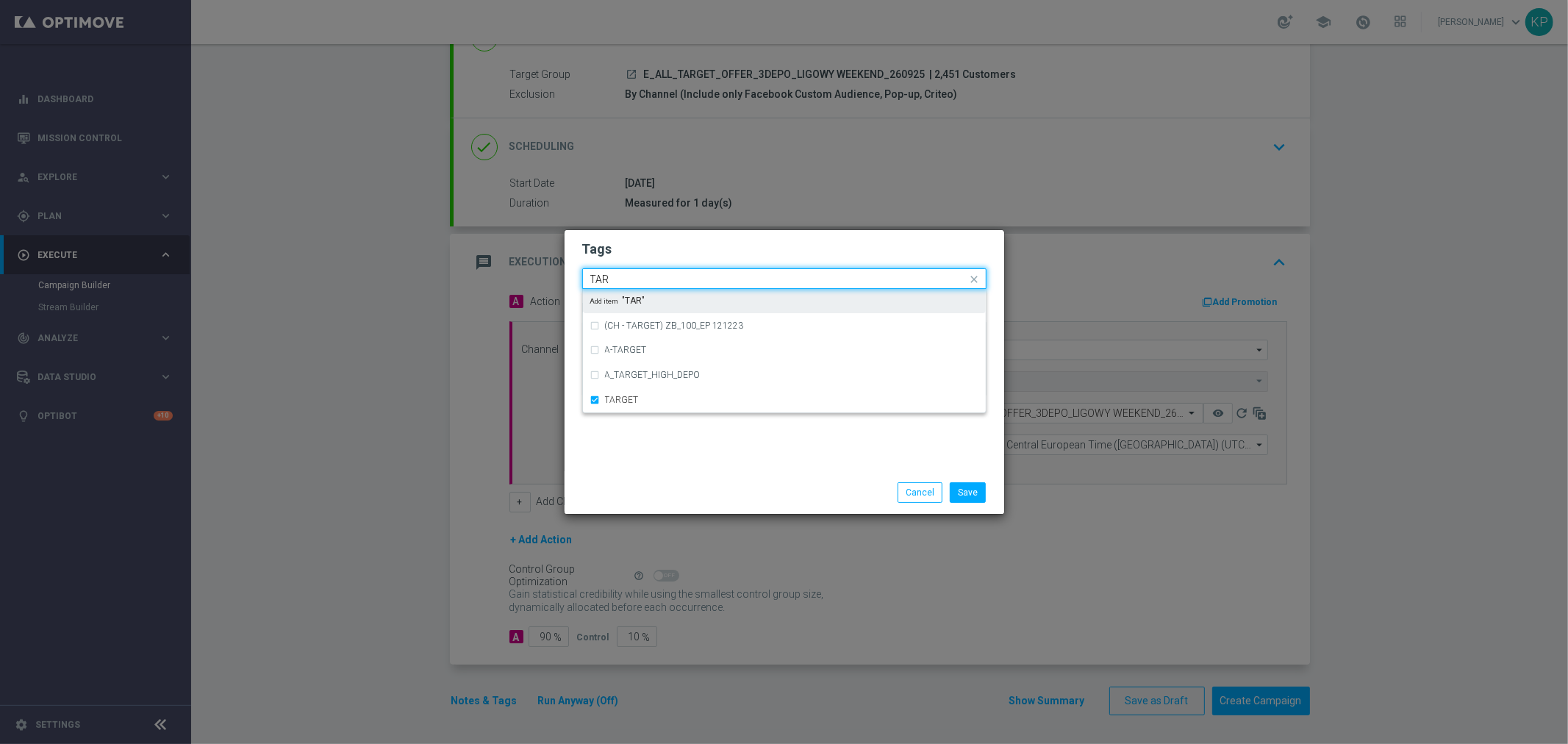
drag, startPoint x: 598, startPoint y: 274, endPoint x: 567, endPoint y: 274, distance: 31.0
click at [567, 274] on div "Tags Quick find × E × E × ALL × TARGET TAR (CH - TARGET) ZB_100_EP 121223 A-TAR…" at bounding box center [784, 351] width 440 height 241
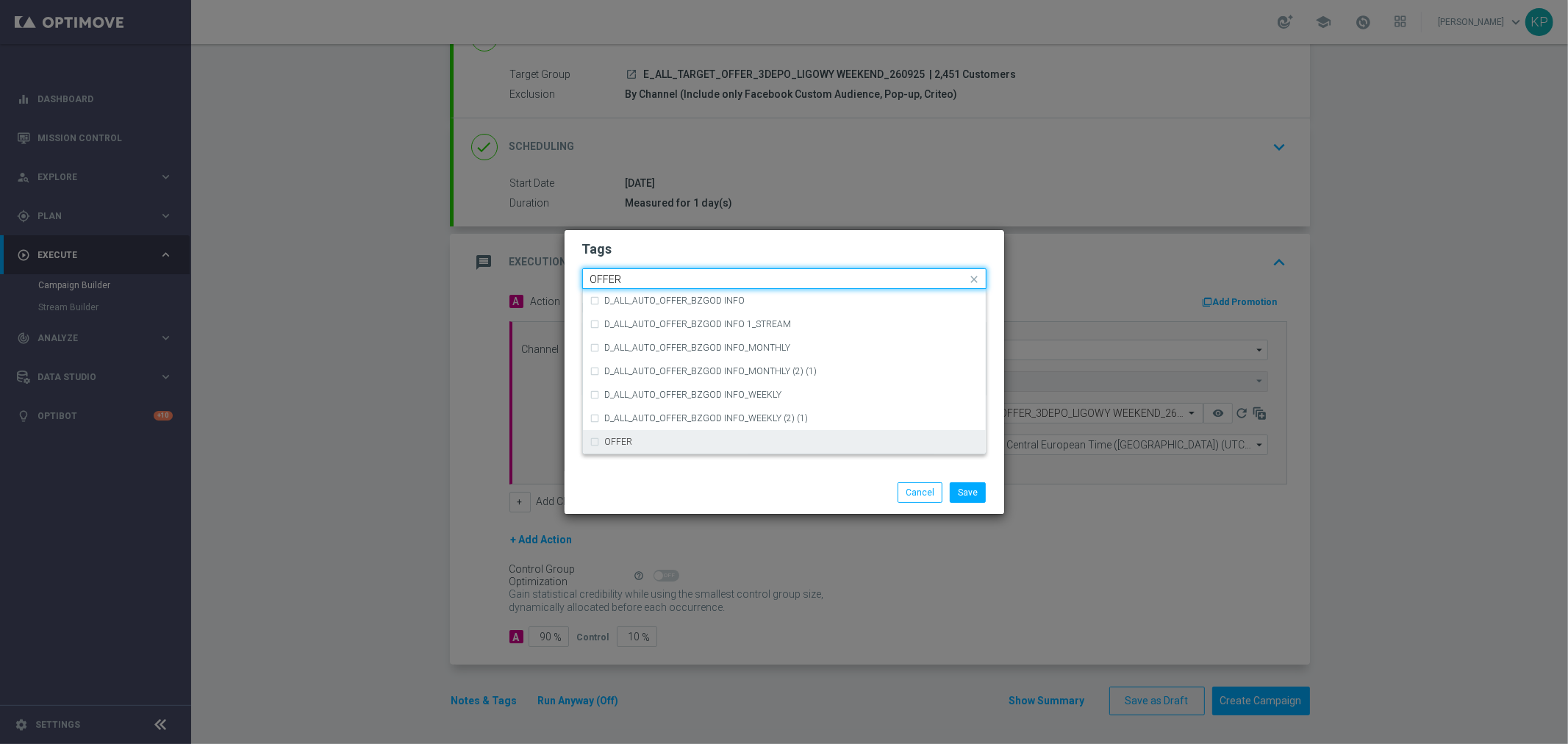
click at [648, 442] on div "OFFER" at bounding box center [791, 441] width 374 height 9
type input "OFFER"
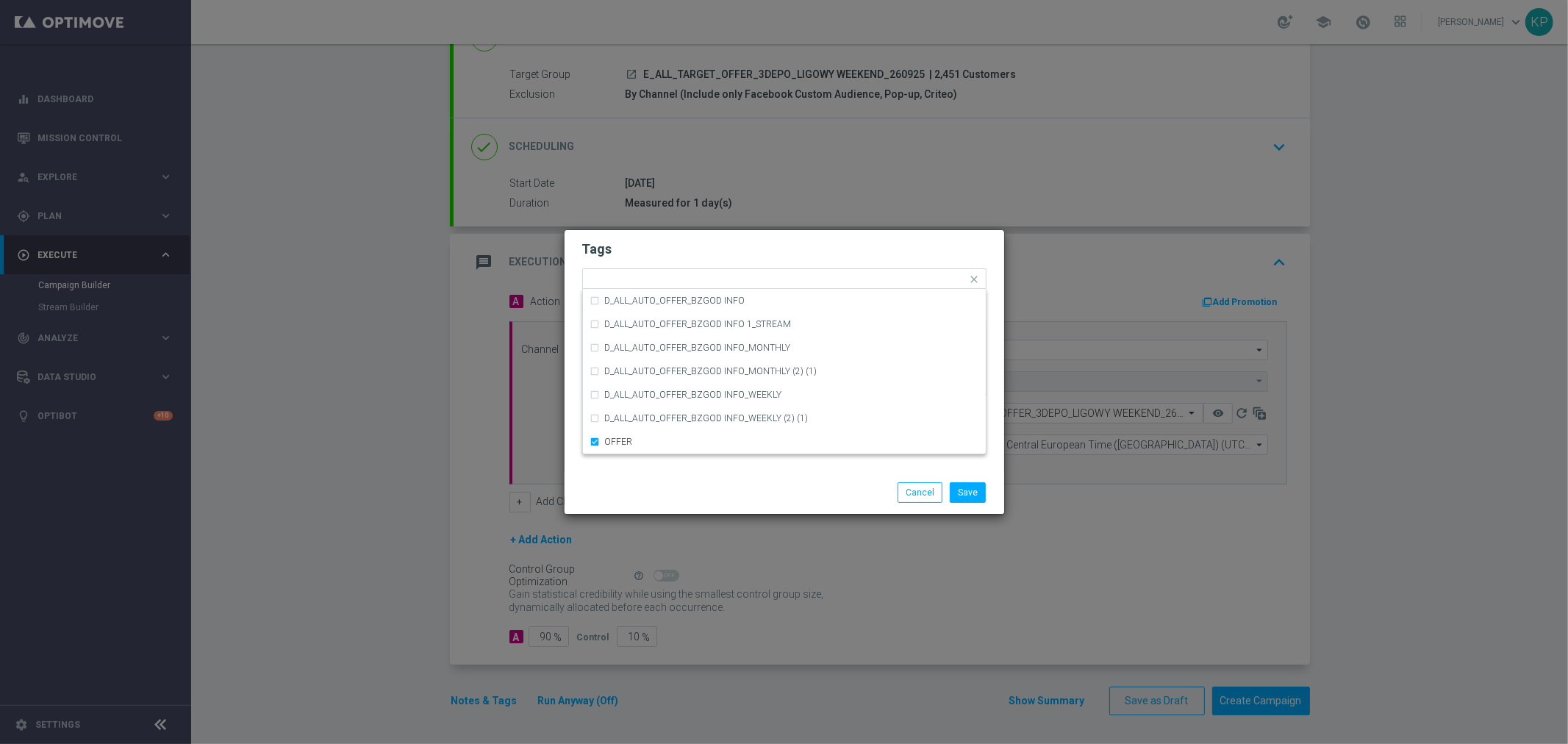
click at [754, 473] on div "Save Cancel" at bounding box center [784, 493] width 440 height 43
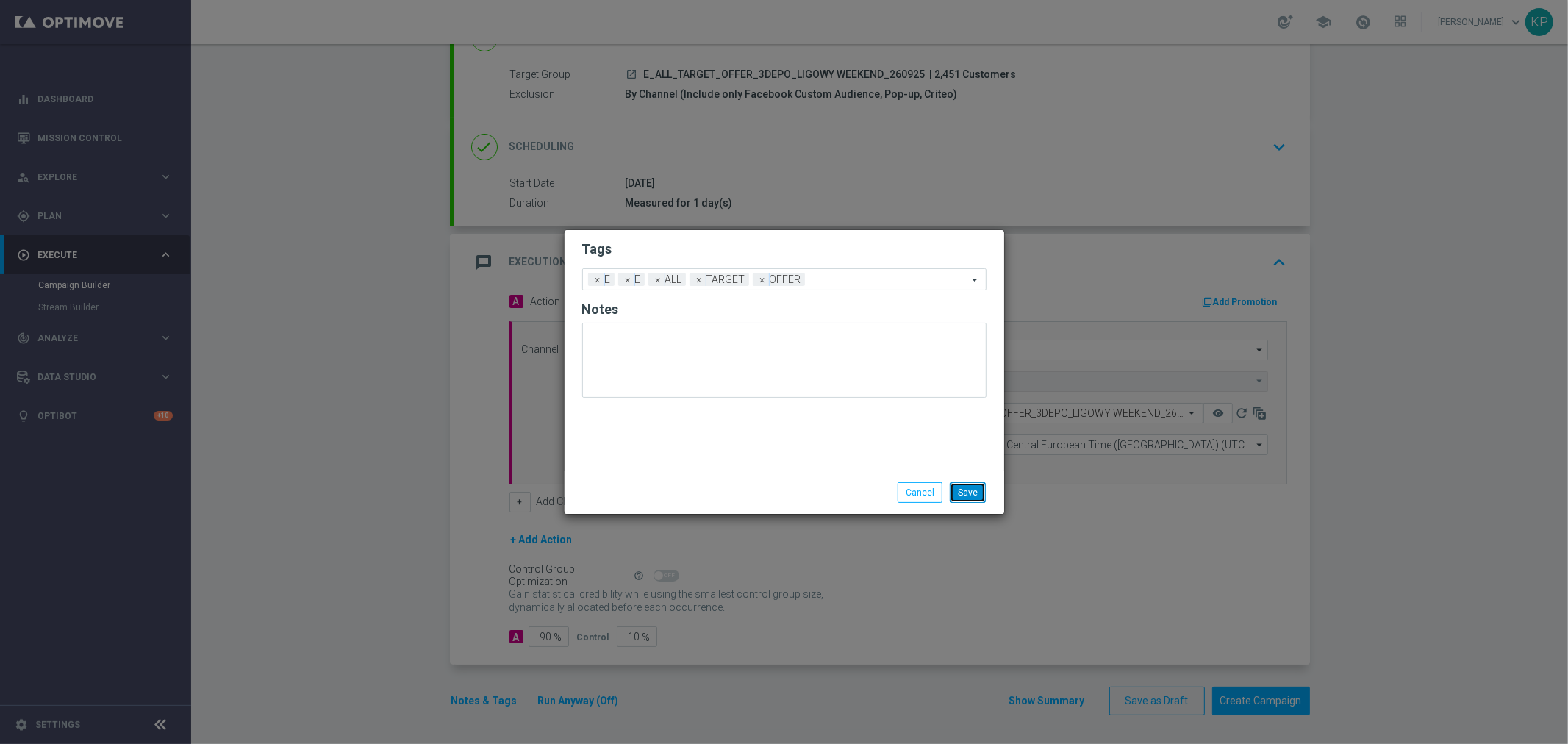
click at [963, 491] on button "Save" at bounding box center [967, 493] width 36 height 21
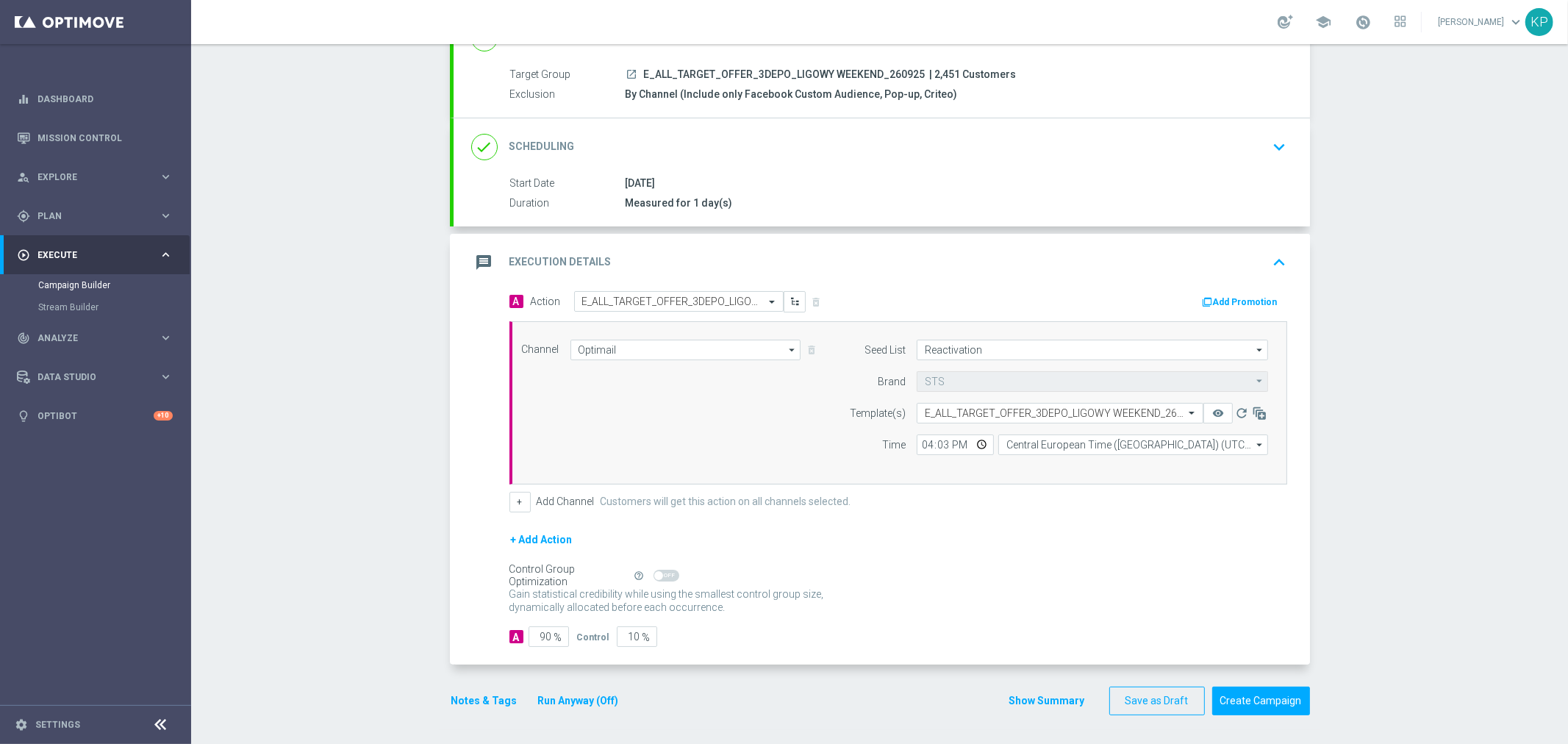
click at [914, 559] on div "+ Add Action" at bounding box center [898, 549] width 778 height 37
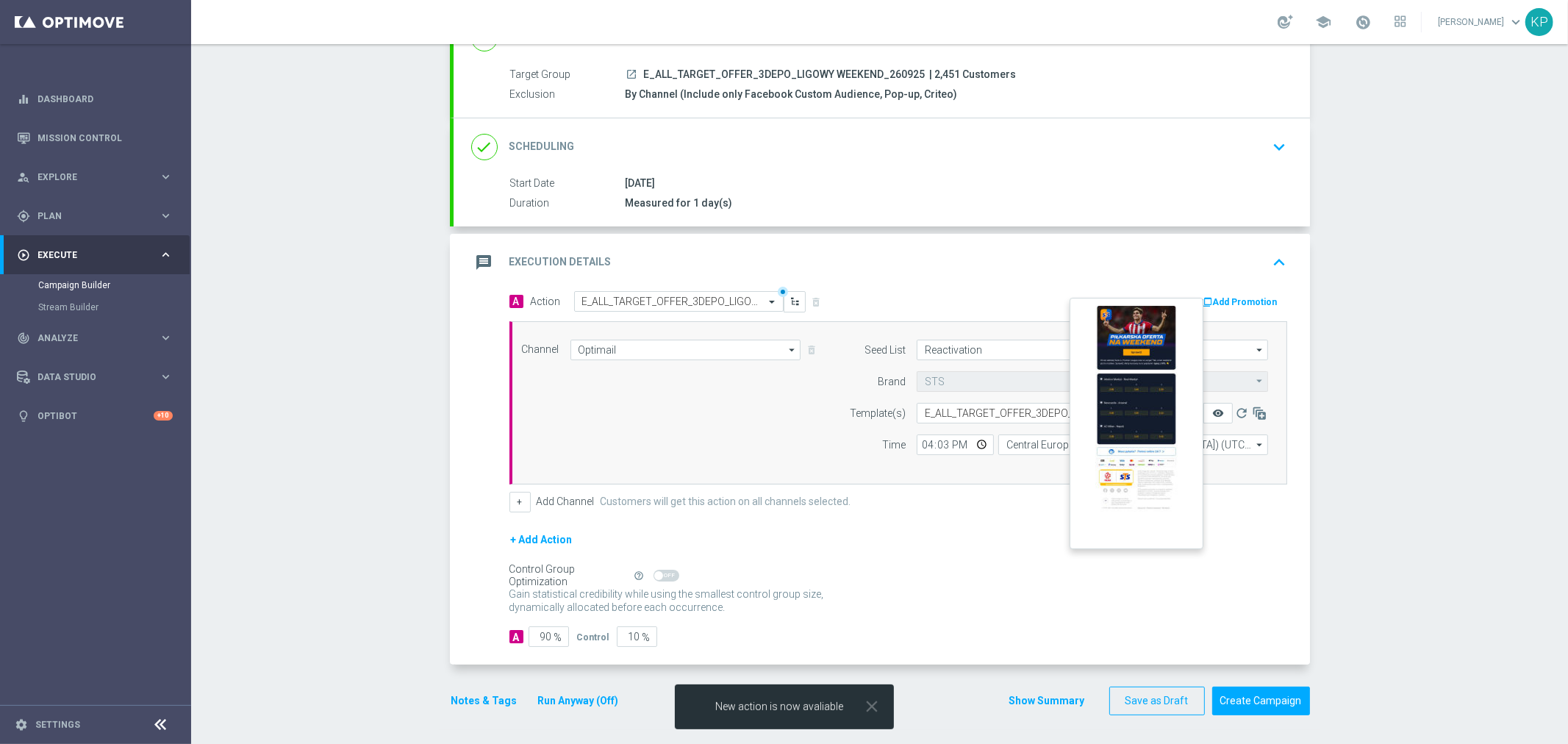
click at [1212, 409] on icon "remove_red_eye" at bounding box center [1217, 413] width 12 height 12
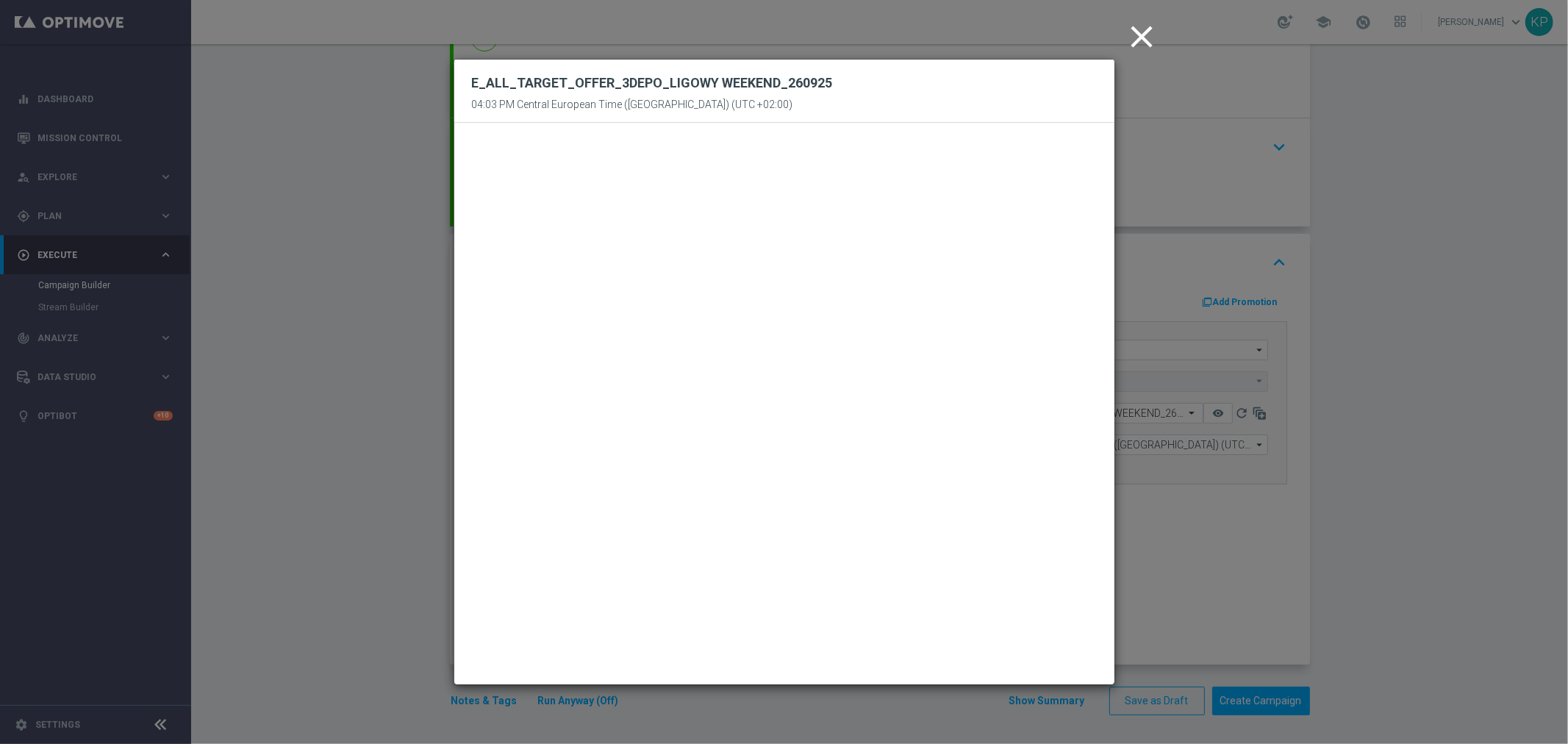
click at [1138, 41] on icon "close" at bounding box center [1142, 37] width 37 height 37
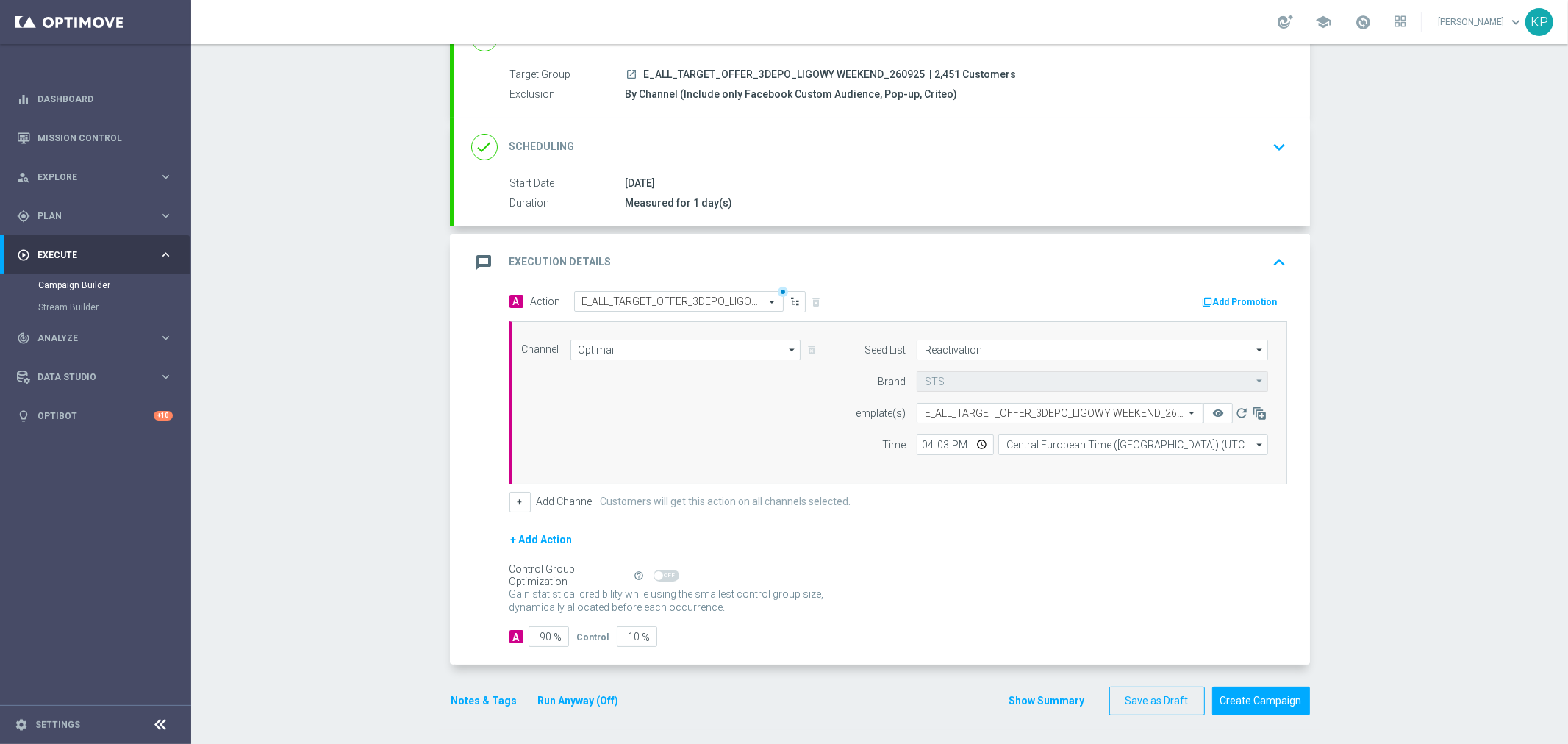
click at [1269, 145] on icon "keyboard_arrow_down" at bounding box center [1280, 147] width 22 height 22
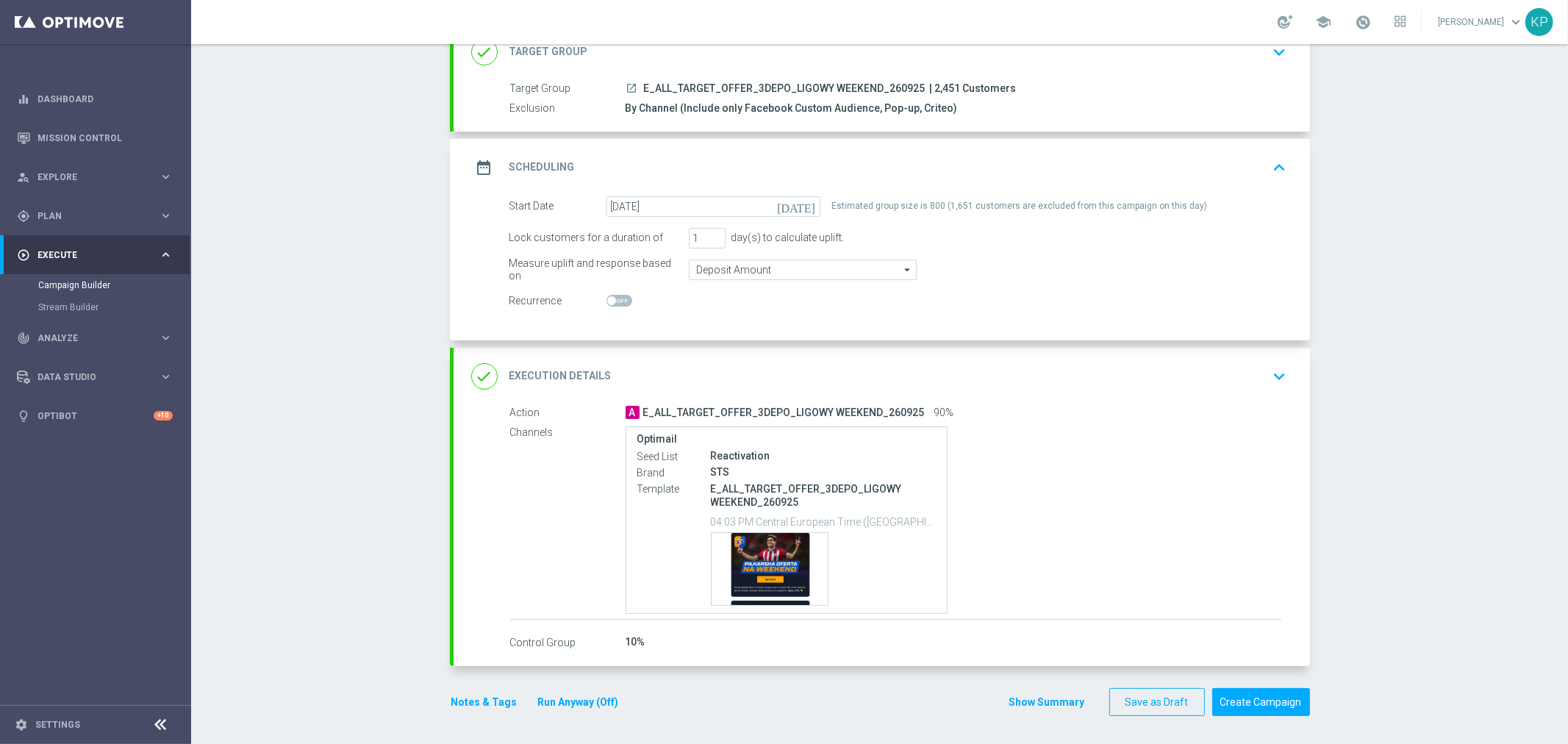
scroll to position [109, 0]
click at [1272, 697] on button "Create Campaign" at bounding box center [1260, 701] width 98 height 29
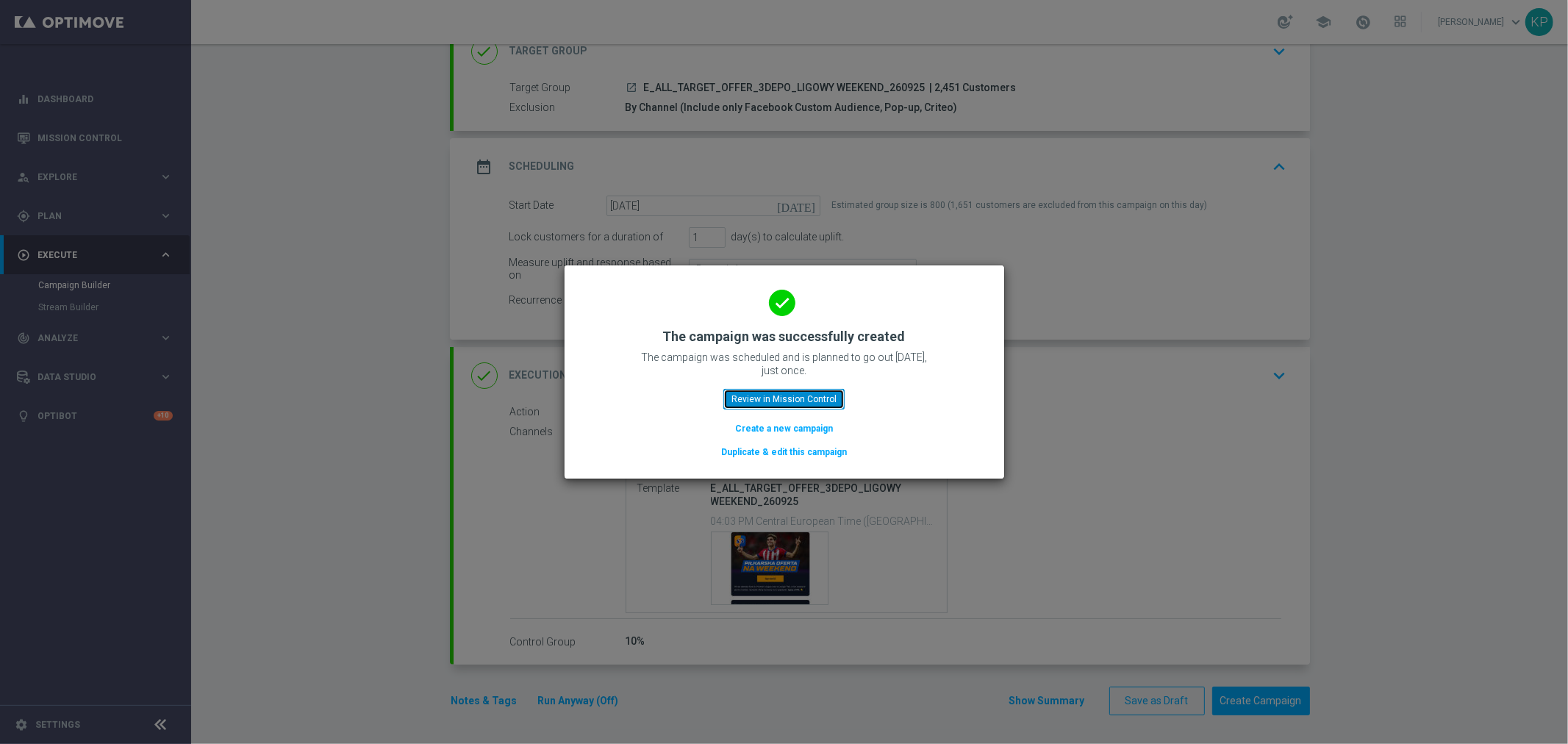
click at [802, 398] on button "Review in Mission Control" at bounding box center [783, 399] width 121 height 21
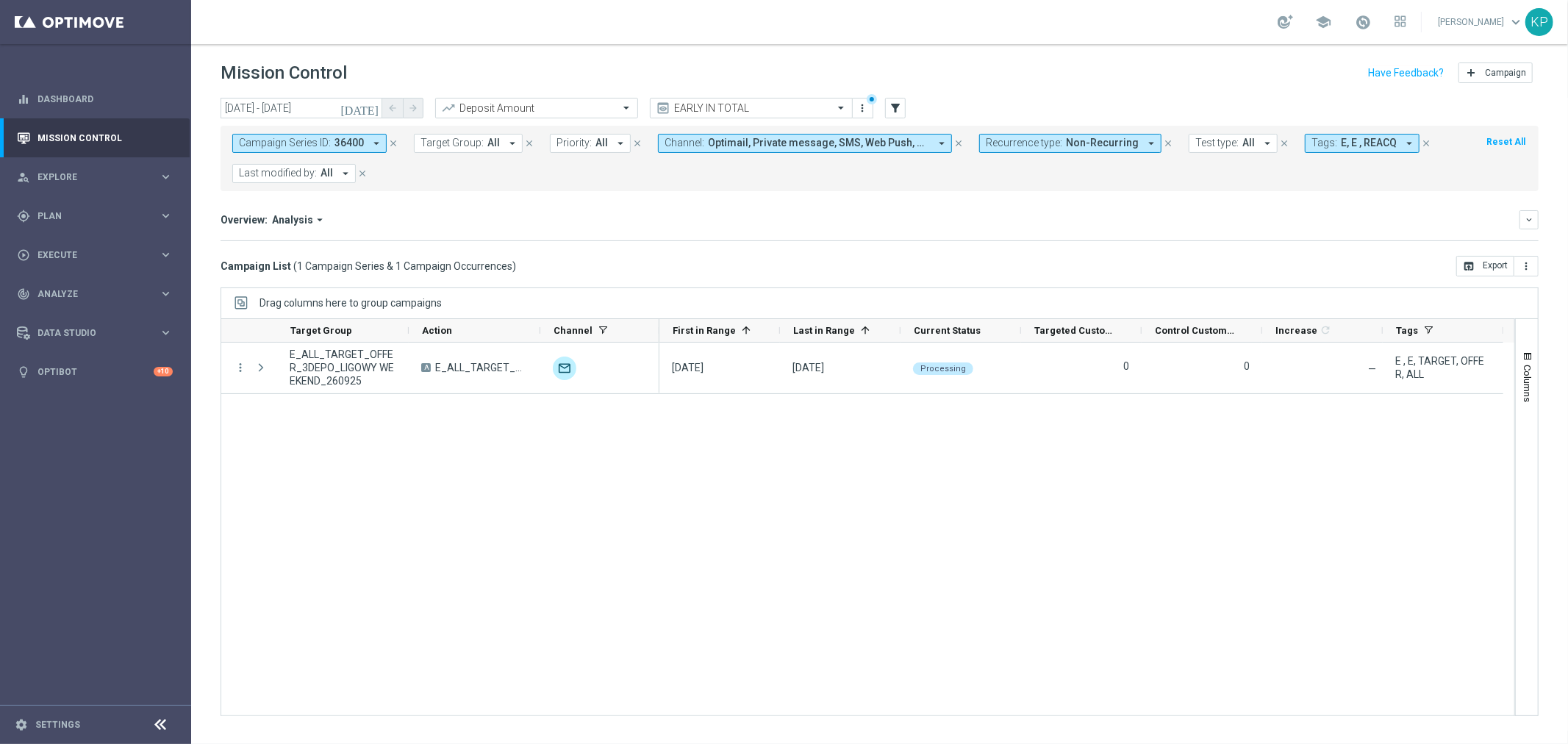
click at [1003, 62] on div "Mission Control add Campaign" at bounding box center [879, 73] width 1318 height 29
click at [341, 137] on span "36400" at bounding box center [348, 143] width 29 height 13
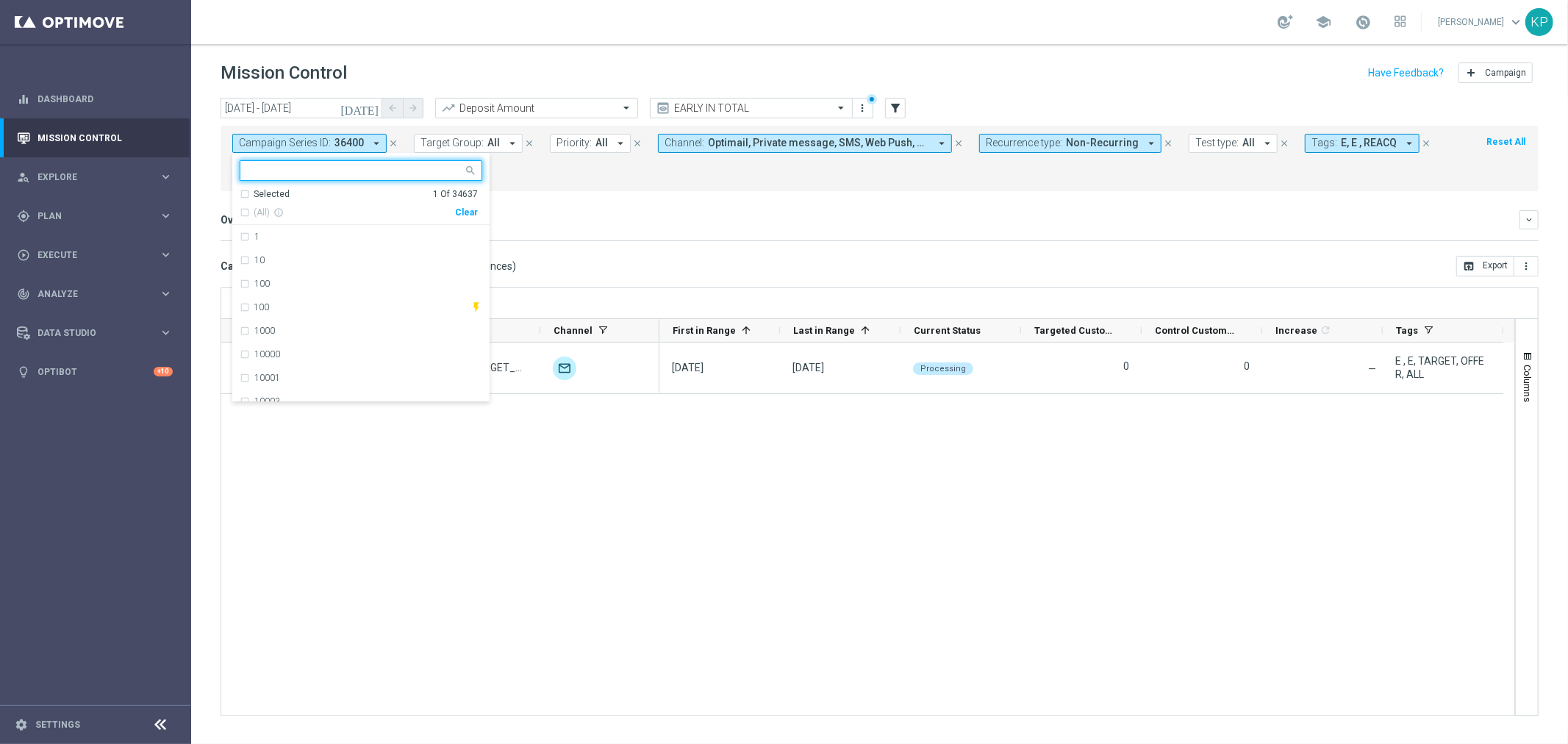
click at [267, 195] on div "Selected" at bounding box center [271, 195] width 36 height 13
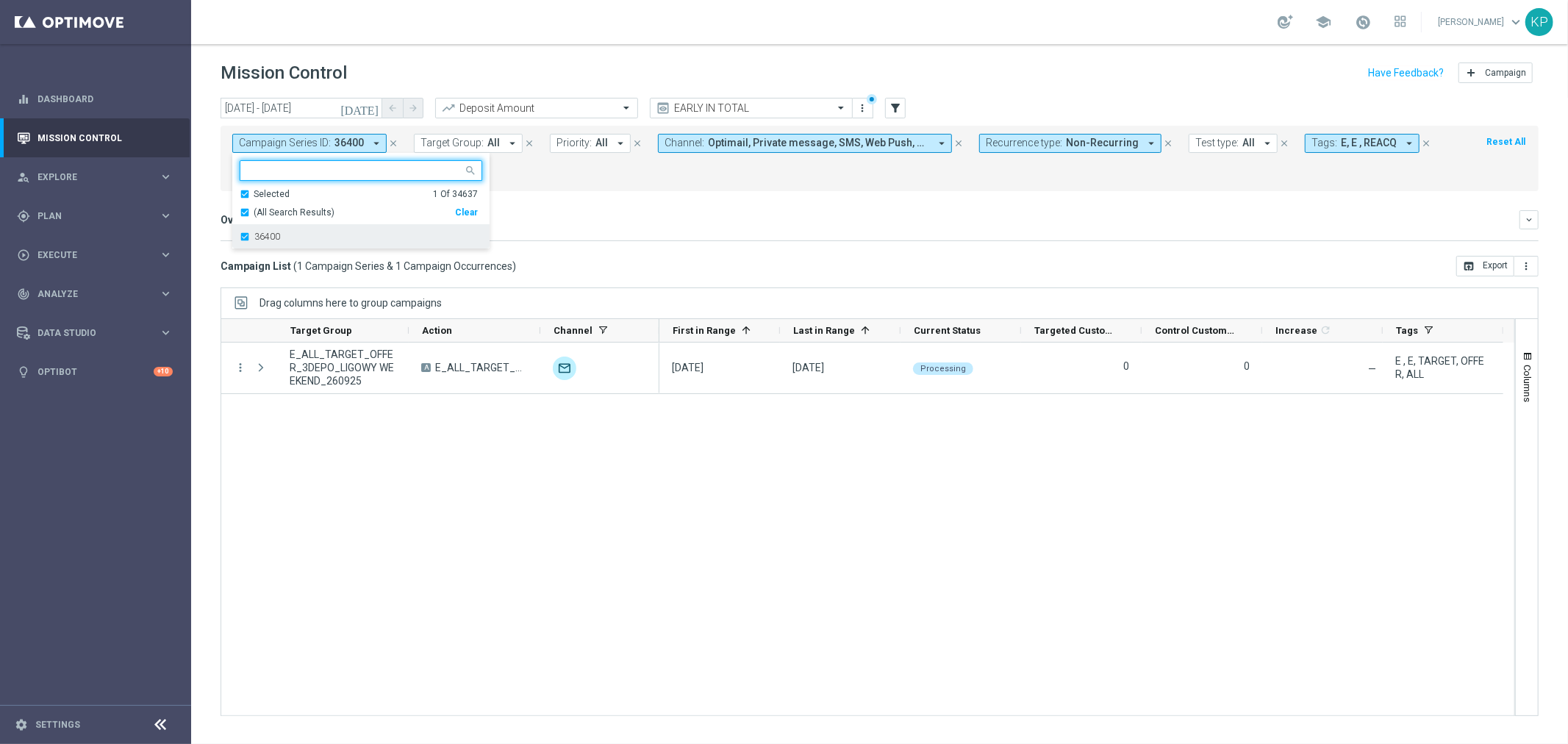
click at [266, 233] on label "36400" at bounding box center [267, 237] width 25 height 9
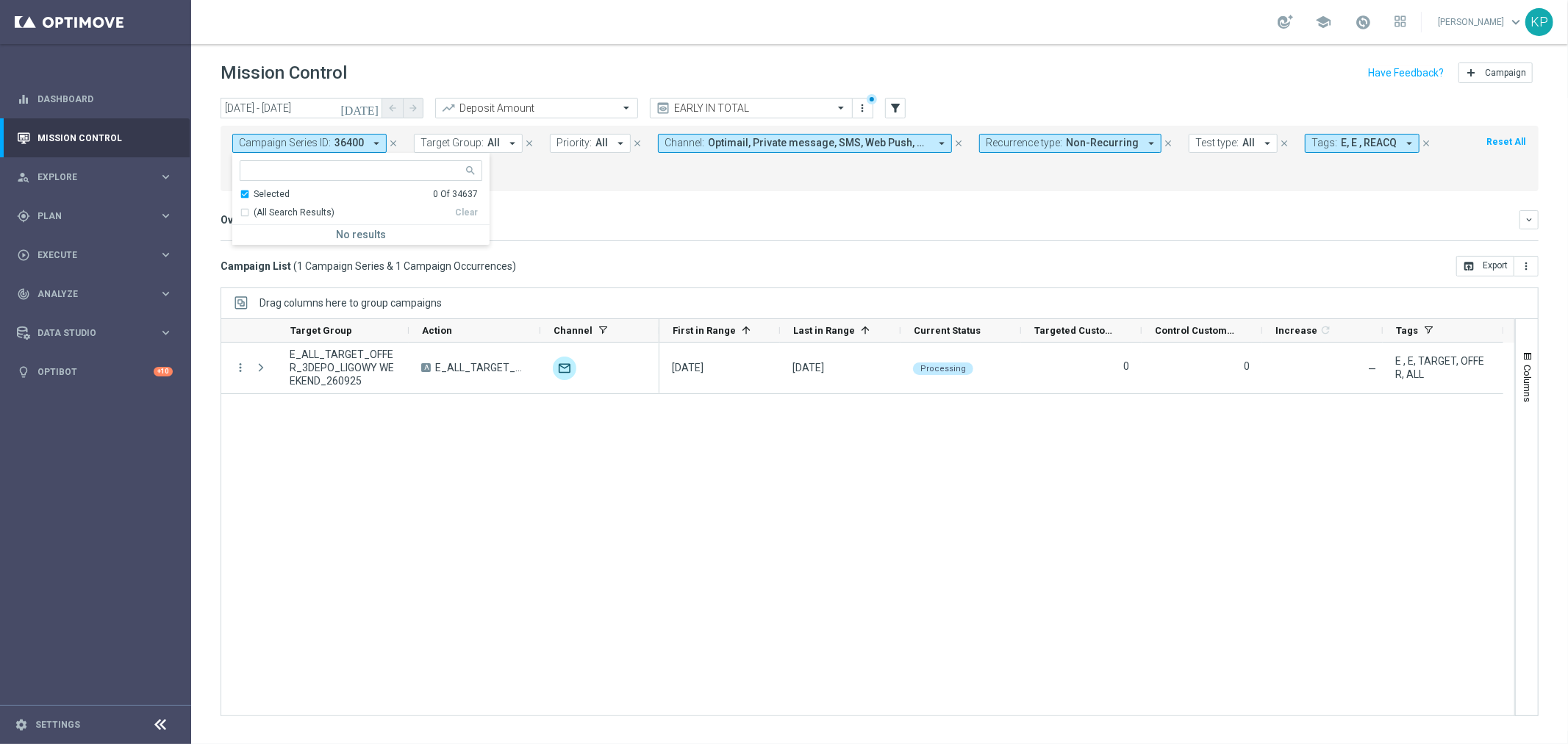
click at [682, 235] on div "Overview: Analysis arrow_drop_down keyboard_arrow_down Increase In Deposit Amou…" at bounding box center [879, 226] width 1318 height 31
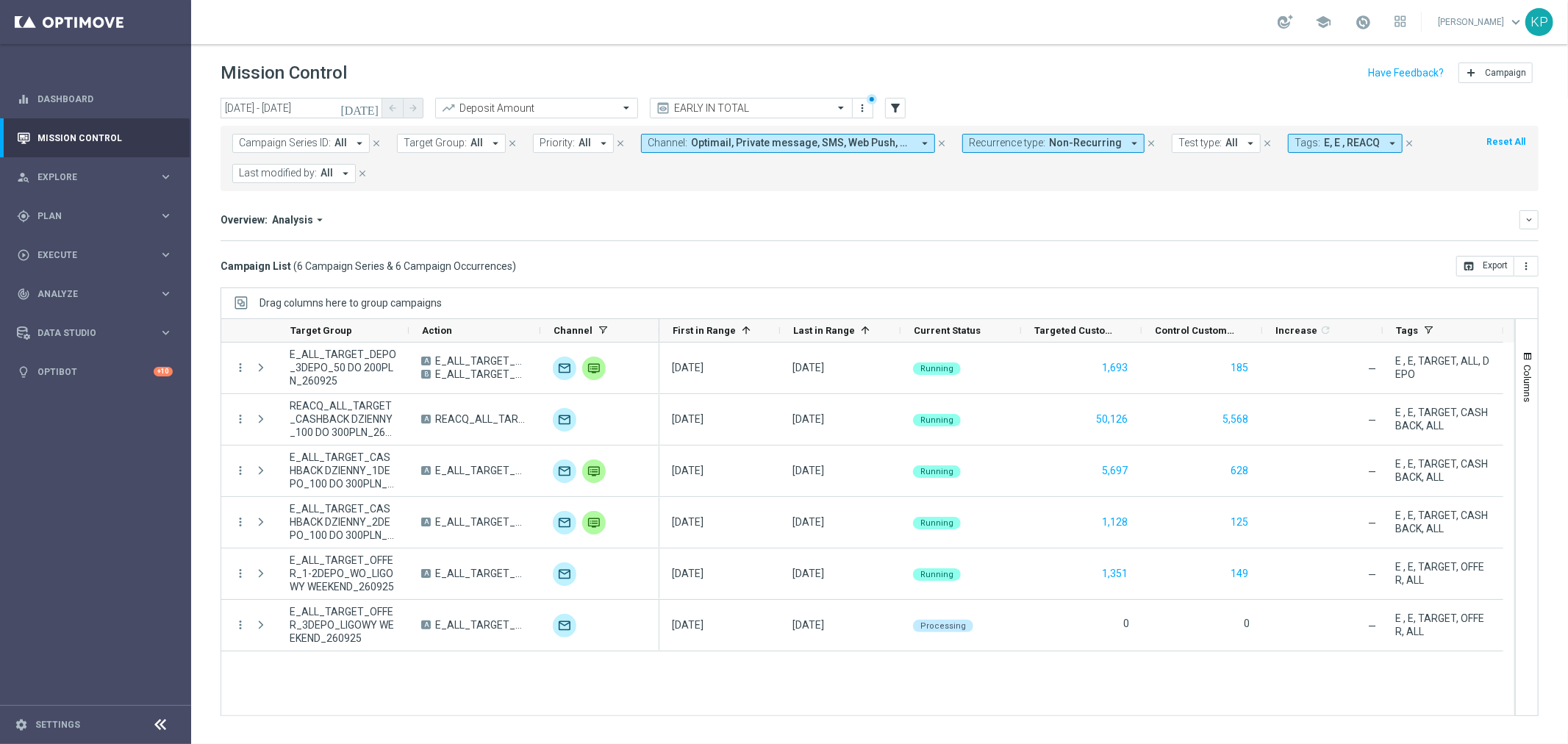
click at [863, 237] on div "Overview: Analysis arrow_drop_down keyboard_arrow_down Increase In Deposit Amou…" at bounding box center [879, 226] width 1318 height 31
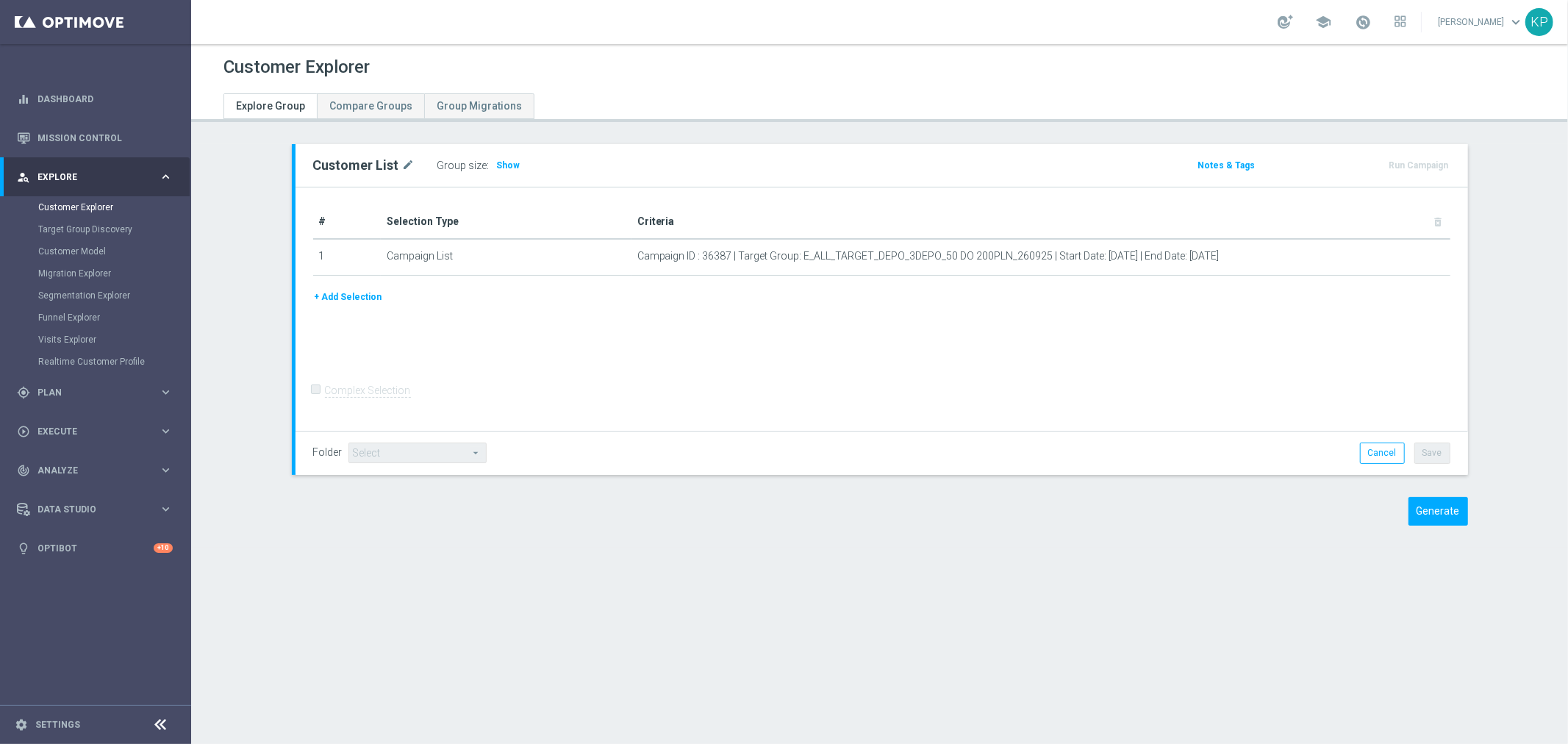
click at [350, 293] on button "+ Add Selection" at bounding box center [348, 297] width 71 height 16
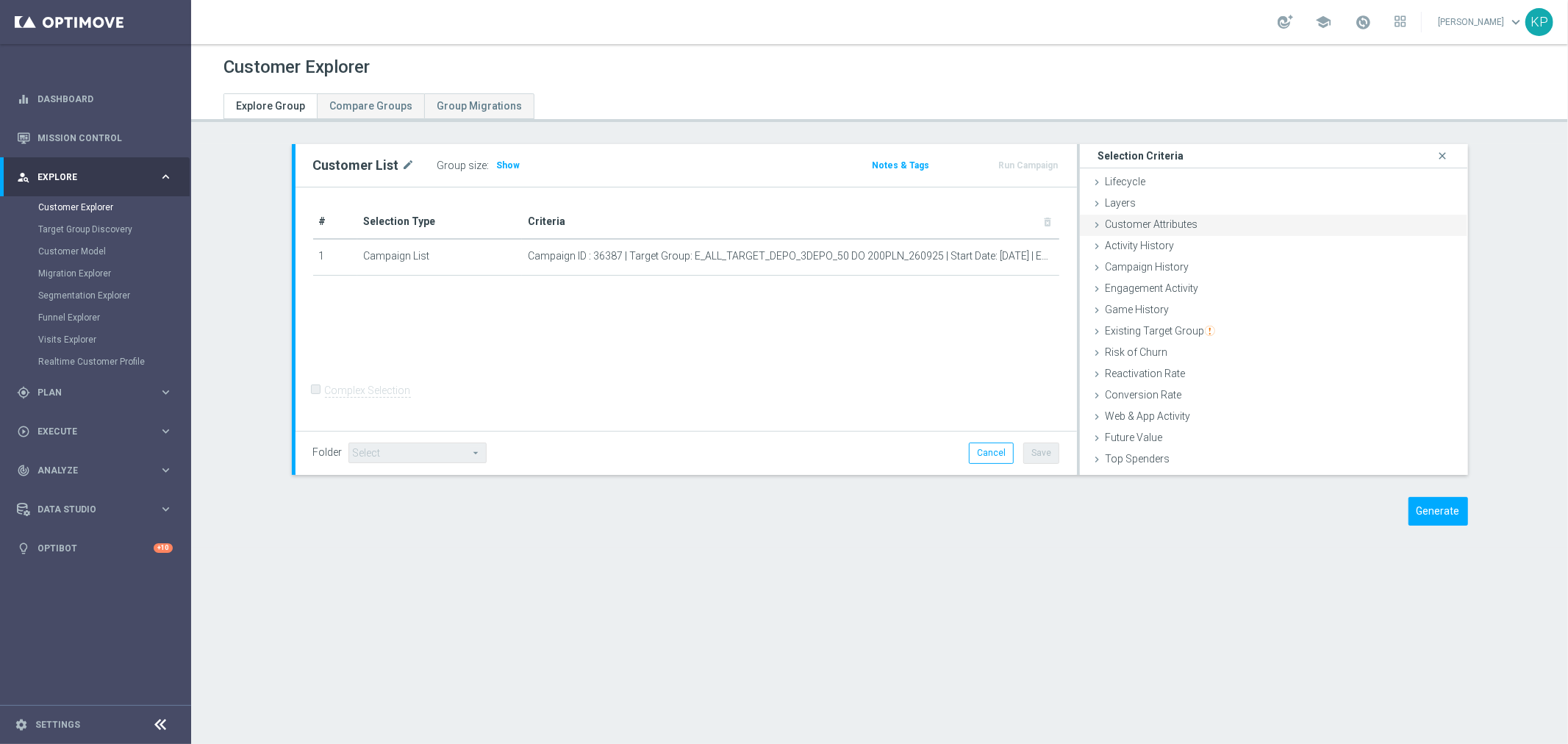
click at [1128, 233] on div "Customer Attributes done" at bounding box center [1274, 226] width 388 height 22
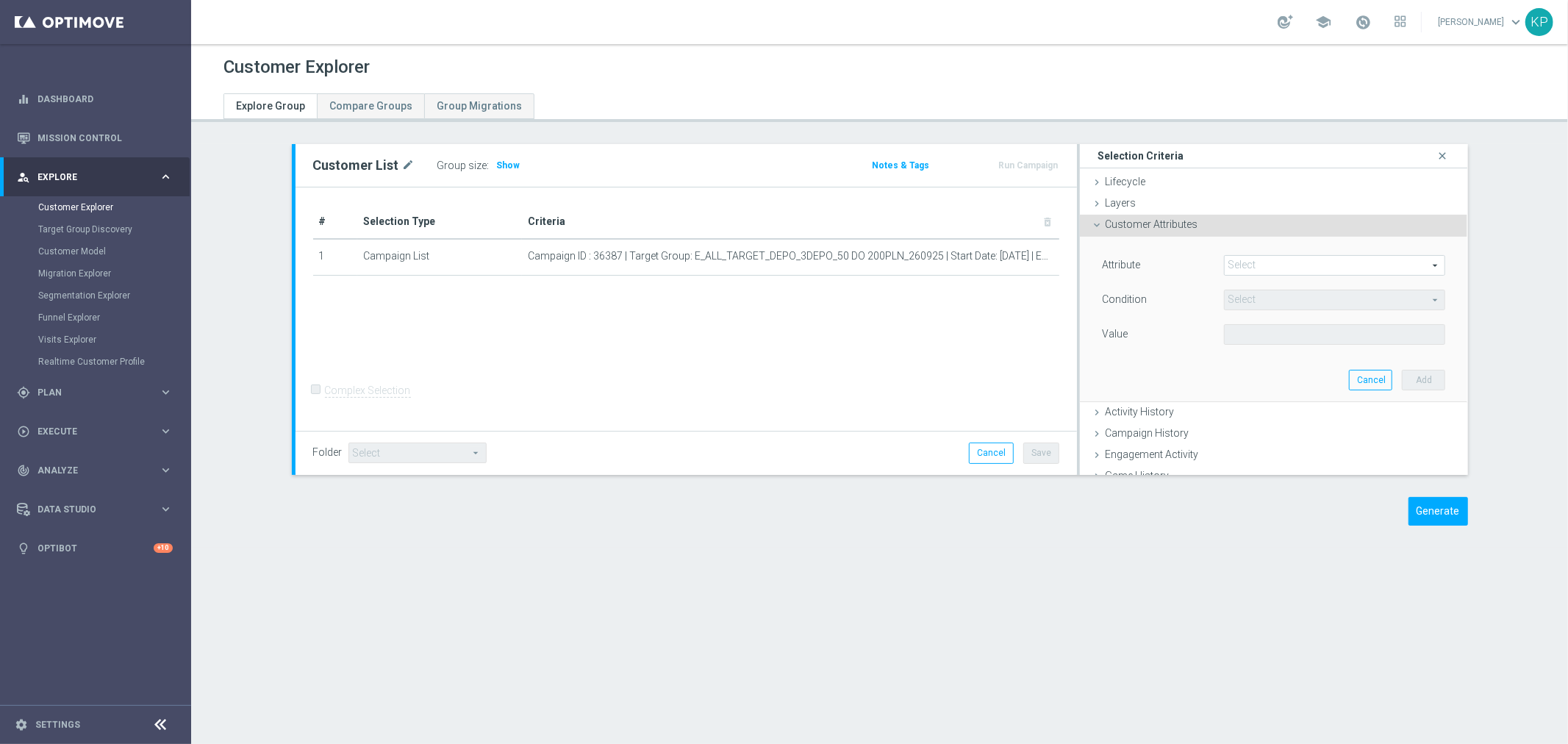
click at [1251, 260] on span at bounding box center [1335, 265] width 221 height 19
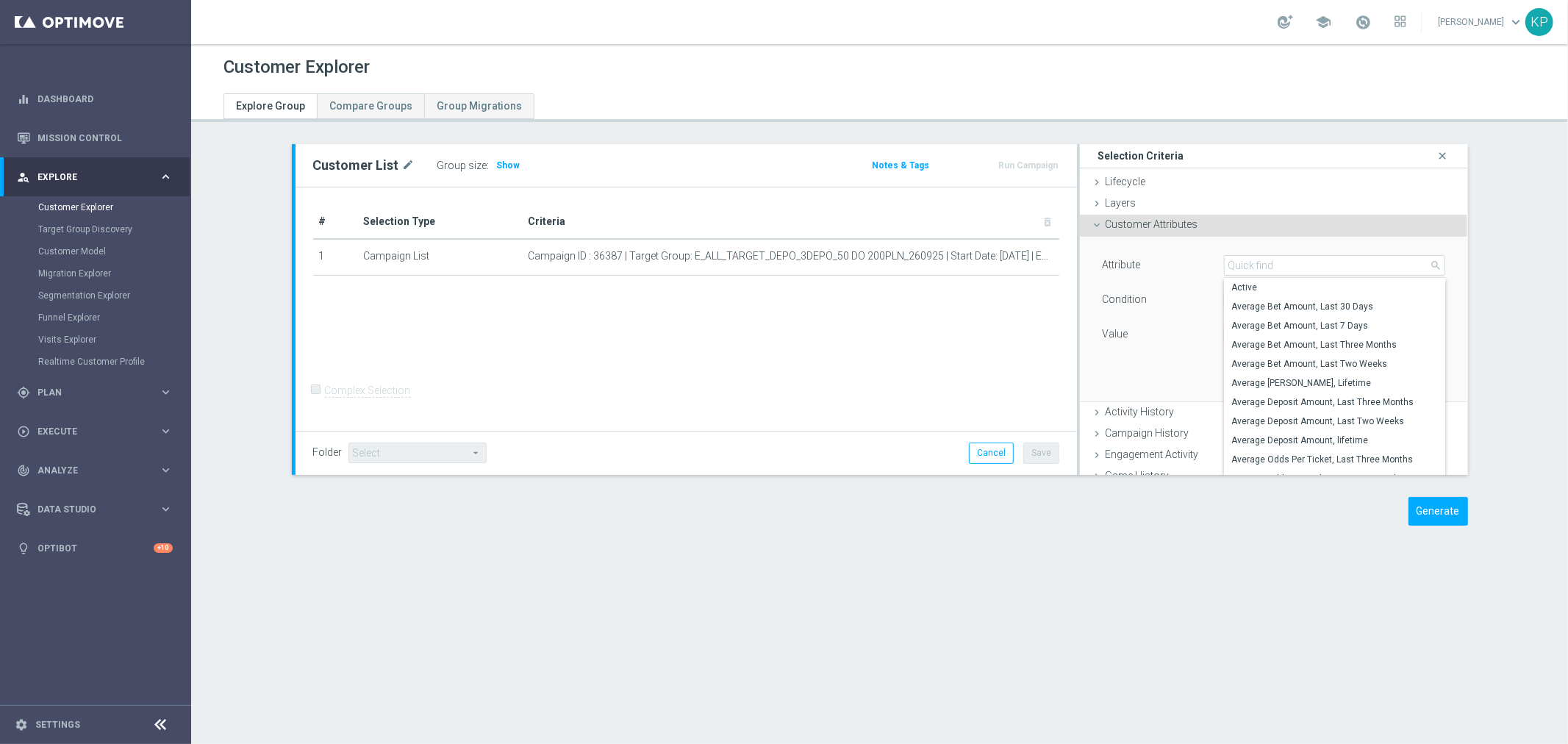
click at [1145, 300] on div "Condition" at bounding box center [1152, 302] width 122 height 24
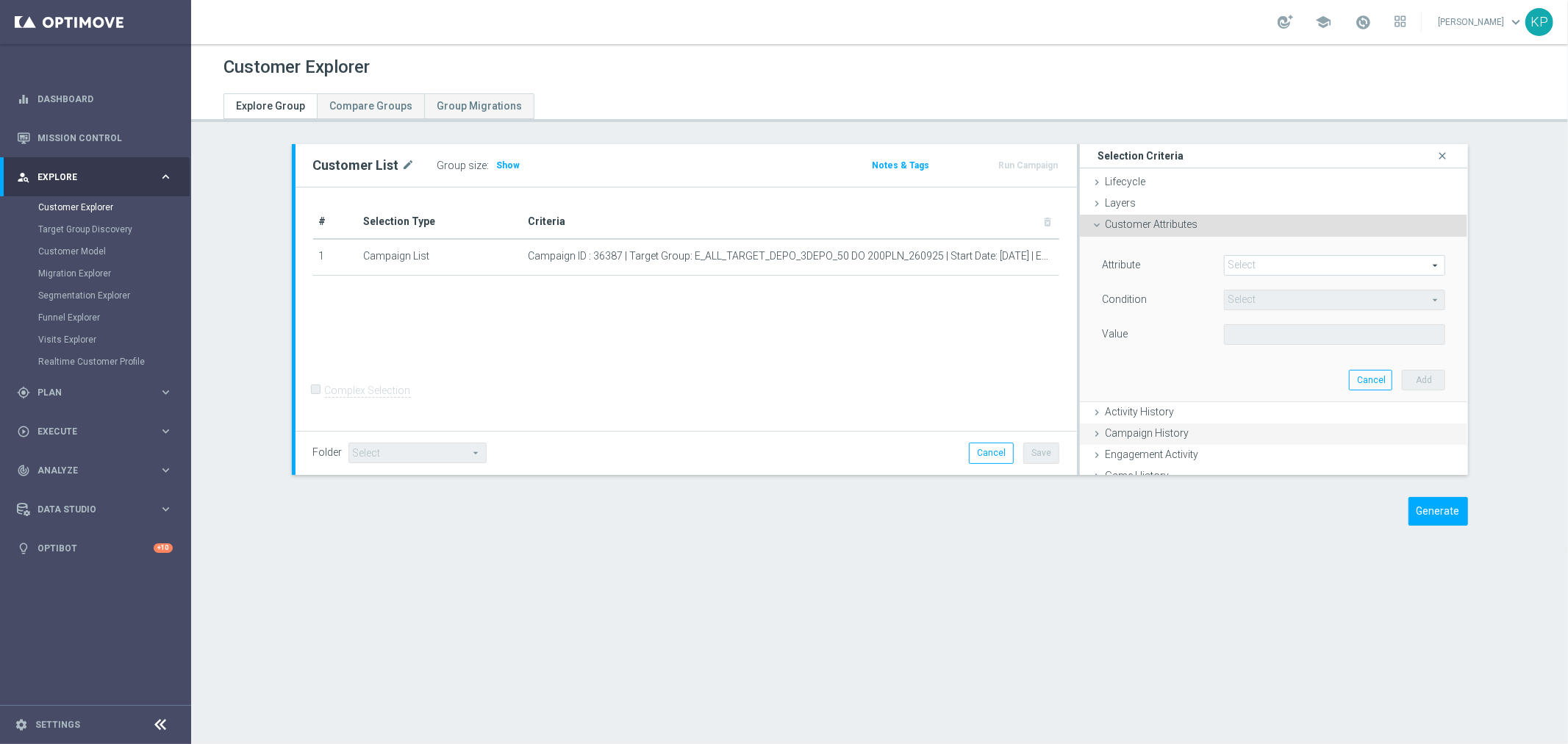
click at [1137, 429] on span "Campaign History" at bounding box center [1147, 433] width 84 height 12
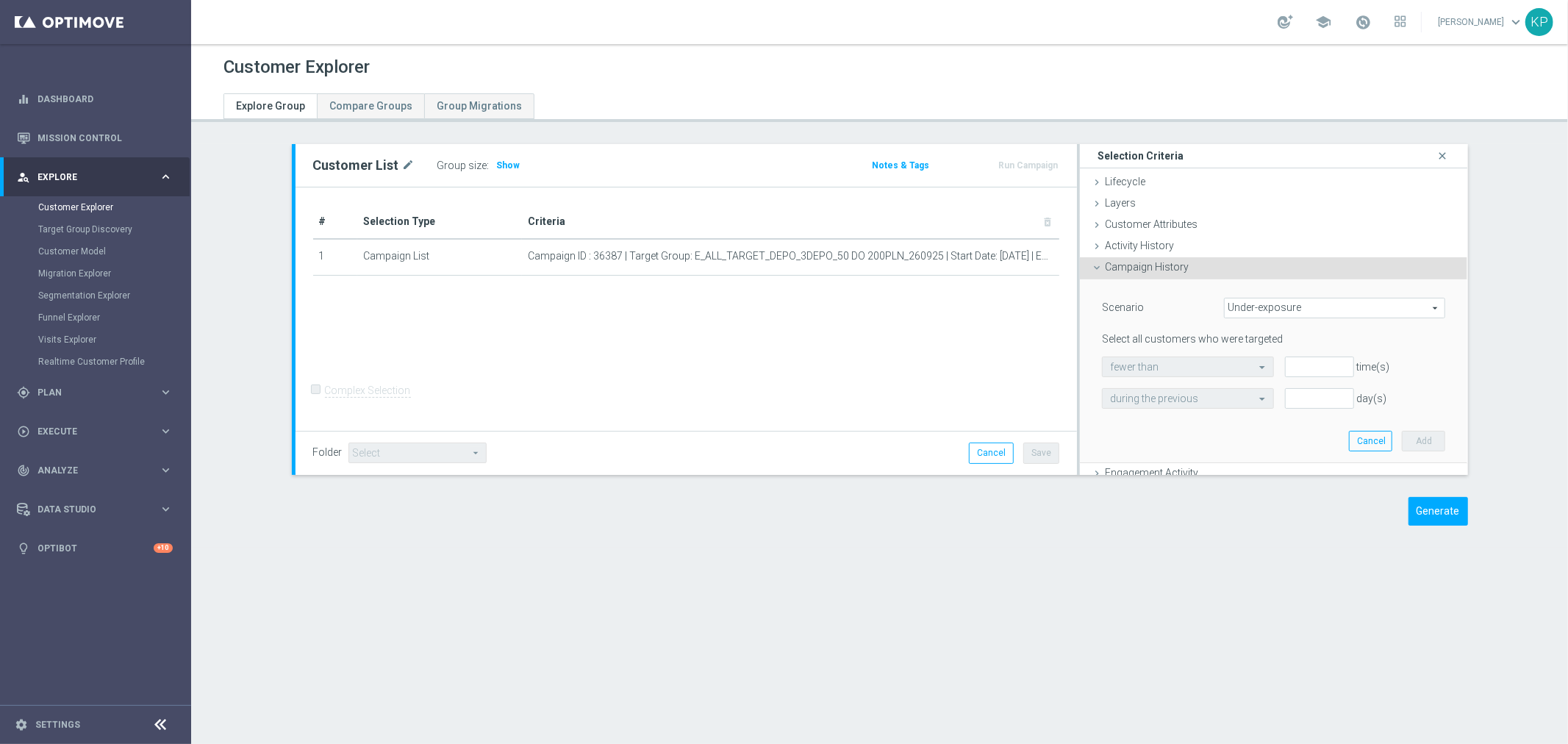
click at [1251, 318] on div "Scenario Under-exposure Under-exposure arrow_drop_down search" at bounding box center [1274, 310] width 366 height 24
click at [1247, 310] on span "Under-exposure" at bounding box center [1335, 308] width 221 height 19
click at [1246, 406] on span "Custom" at bounding box center [1334, 406] width 206 height 12
type input "Custom"
click at [1255, 366] on span "responded to" at bounding box center [1349, 367] width 190 height 19
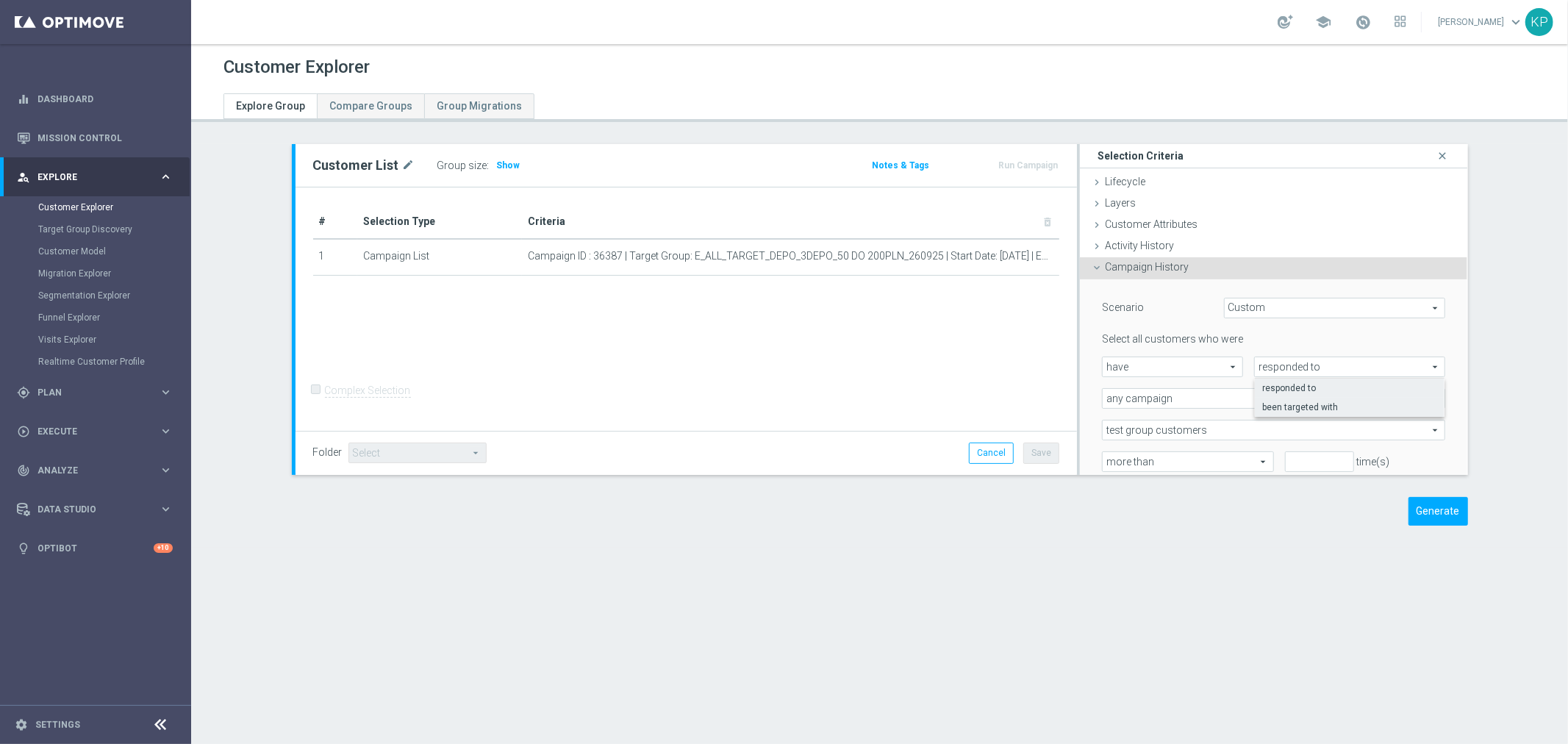
click at [1262, 410] on span "been targeted with" at bounding box center [1349, 407] width 175 height 12
type input "been targeted with"
click at [1247, 397] on span "any campaign" at bounding box center [1274, 399] width 343 height 19
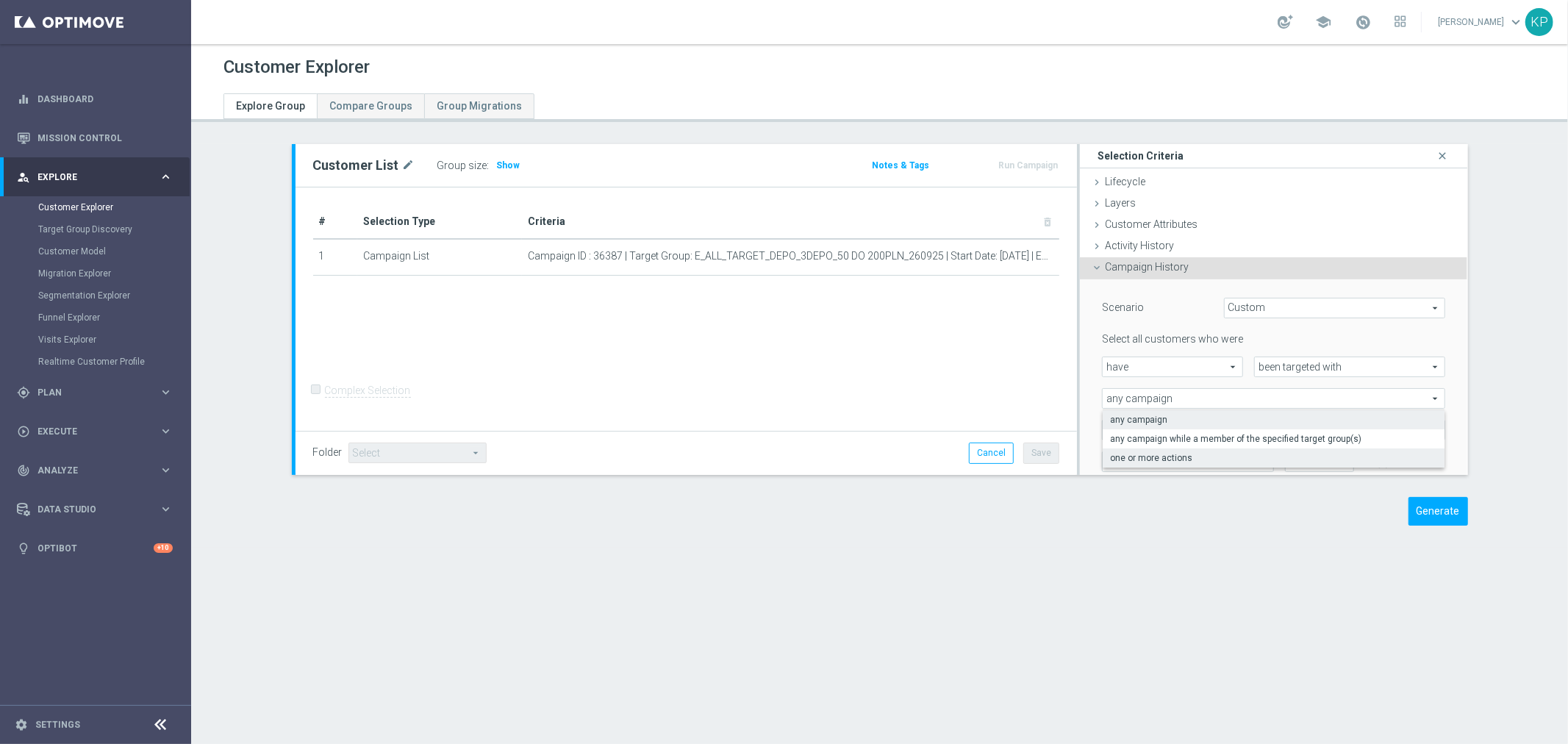
click at [1215, 450] on label "one or more actions" at bounding box center [1274, 458] width 343 height 19
type input "one or more actions"
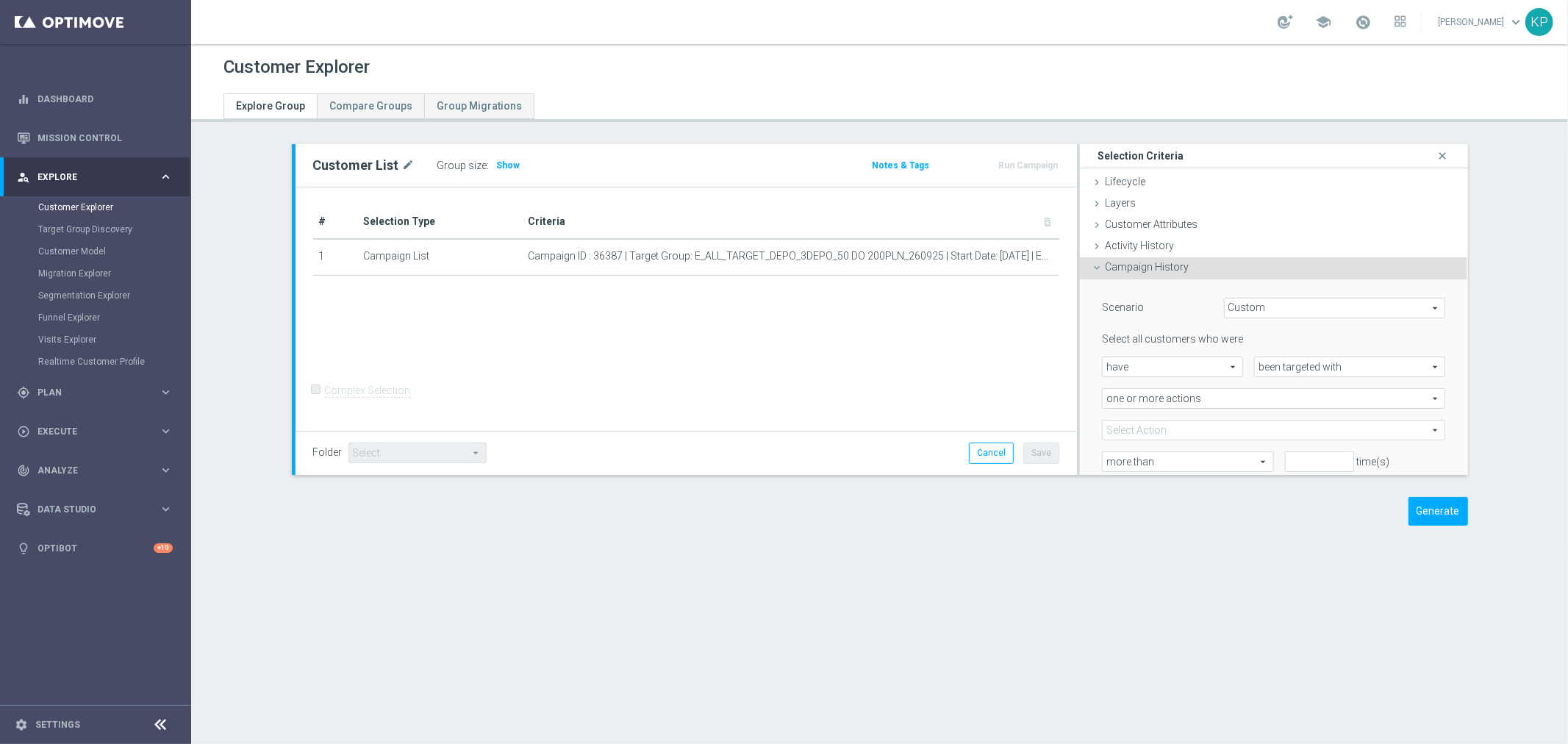
click at [1208, 432] on span at bounding box center [1274, 430] width 343 height 19
click at [0, 0] on input "search" at bounding box center [0, 0] width 0 height 0
paste input "E_ALL_TARGET_DEPO_3DEPO_A_50 DO 200PLN_260925"
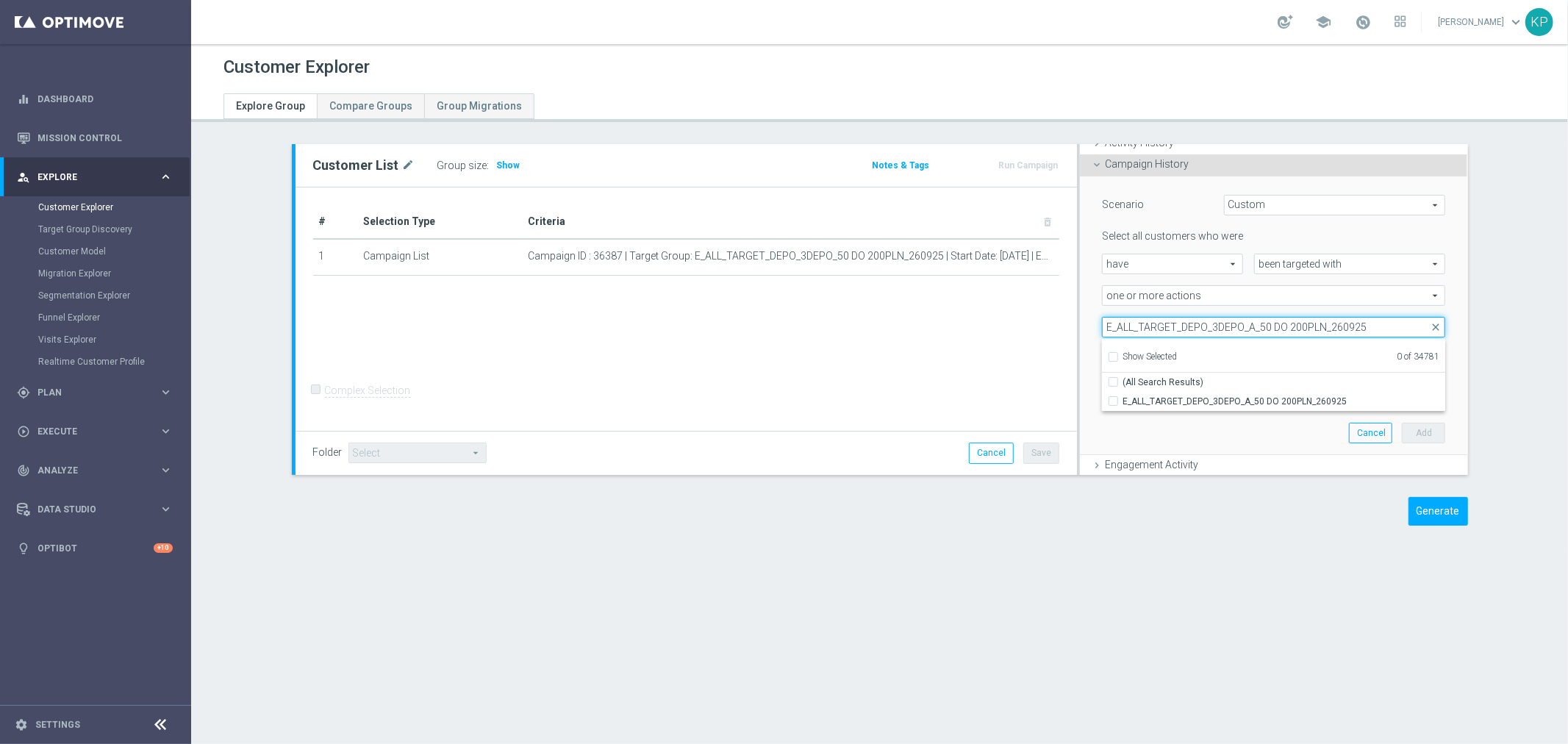
scroll to position [164, 0]
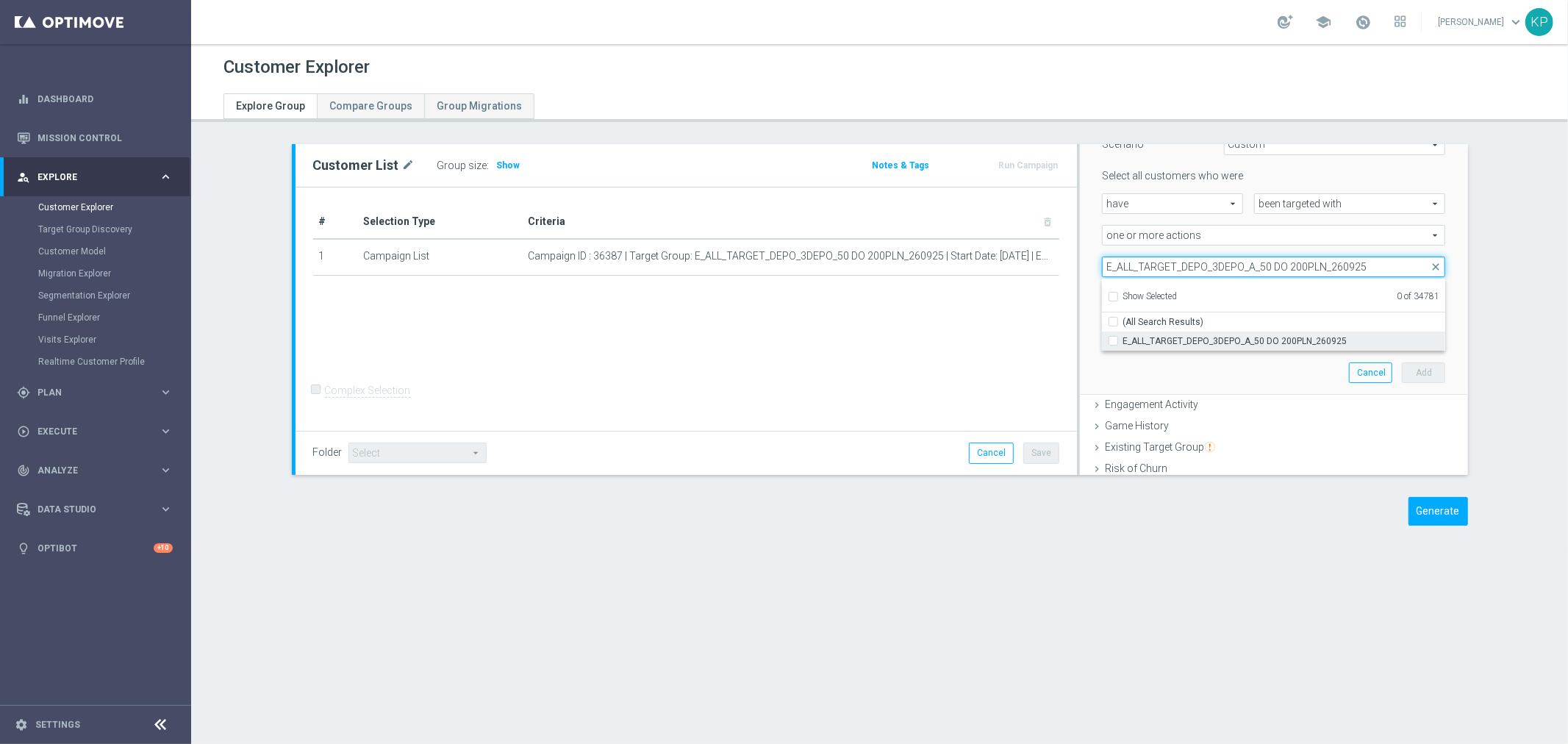
type input "E_ALL_TARGET_DEPO_3DEPO_A_50 DO 200PLN_260925"
click at [1194, 342] on span "E_ALL_TARGET_DEPO_3DEPO_A_50 DO 200PLN_260925" at bounding box center [1284, 341] width 324 height 12
click at [1122, 342] on input "E_ALL_TARGET_DEPO_3DEPO_A_50 DO 200PLN_260925" at bounding box center [1117, 341] width 10 height 10
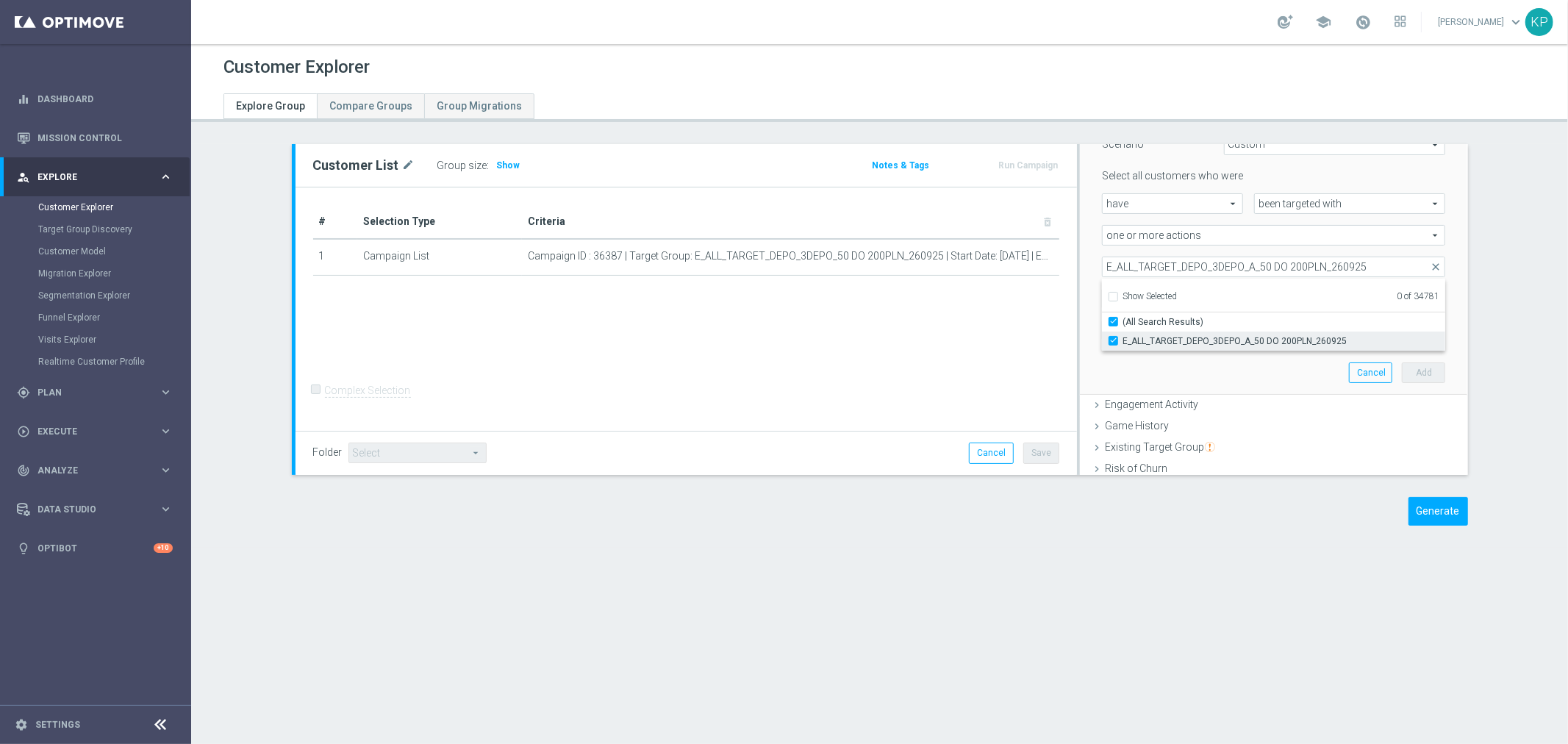
checkbox input "true"
type input "E_ALL_TARGET_DEPO_3DEPO_A_50 DO 200PLN_260925"
checkbox input "true"
click at [1202, 364] on div "Scenario Custom Custom arrow_drop_down search Select all customers who were hav…" at bounding box center [1274, 255] width 366 height 279
click at [1285, 300] on input "number" at bounding box center [1319, 299] width 69 height 21
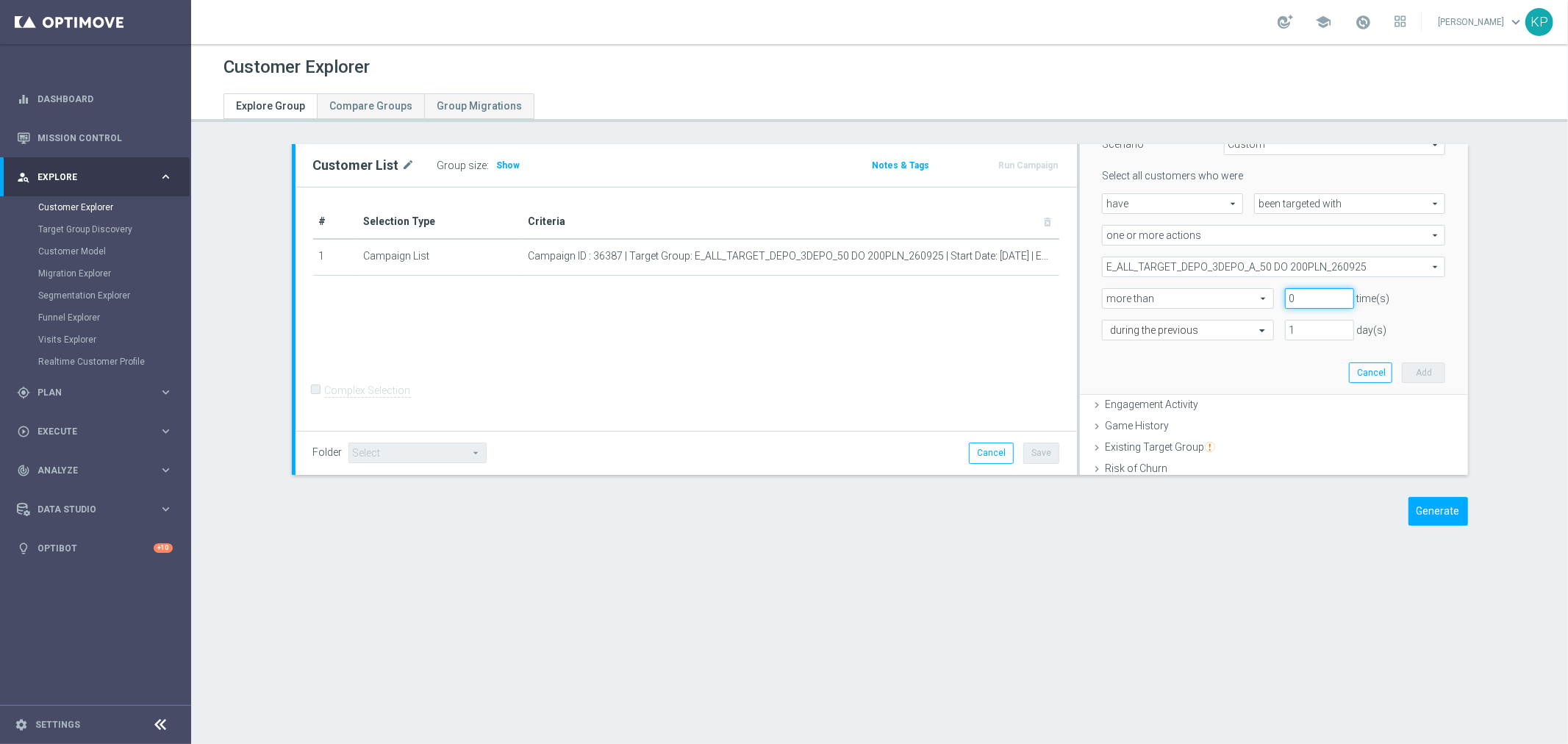
type input "0"
click at [1328, 303] on input "0" at bounding box center [1319, 299] width 69 height 21
click at [1222, 334] on input "text" at bounding box center [1173, 330] width 126 height 13
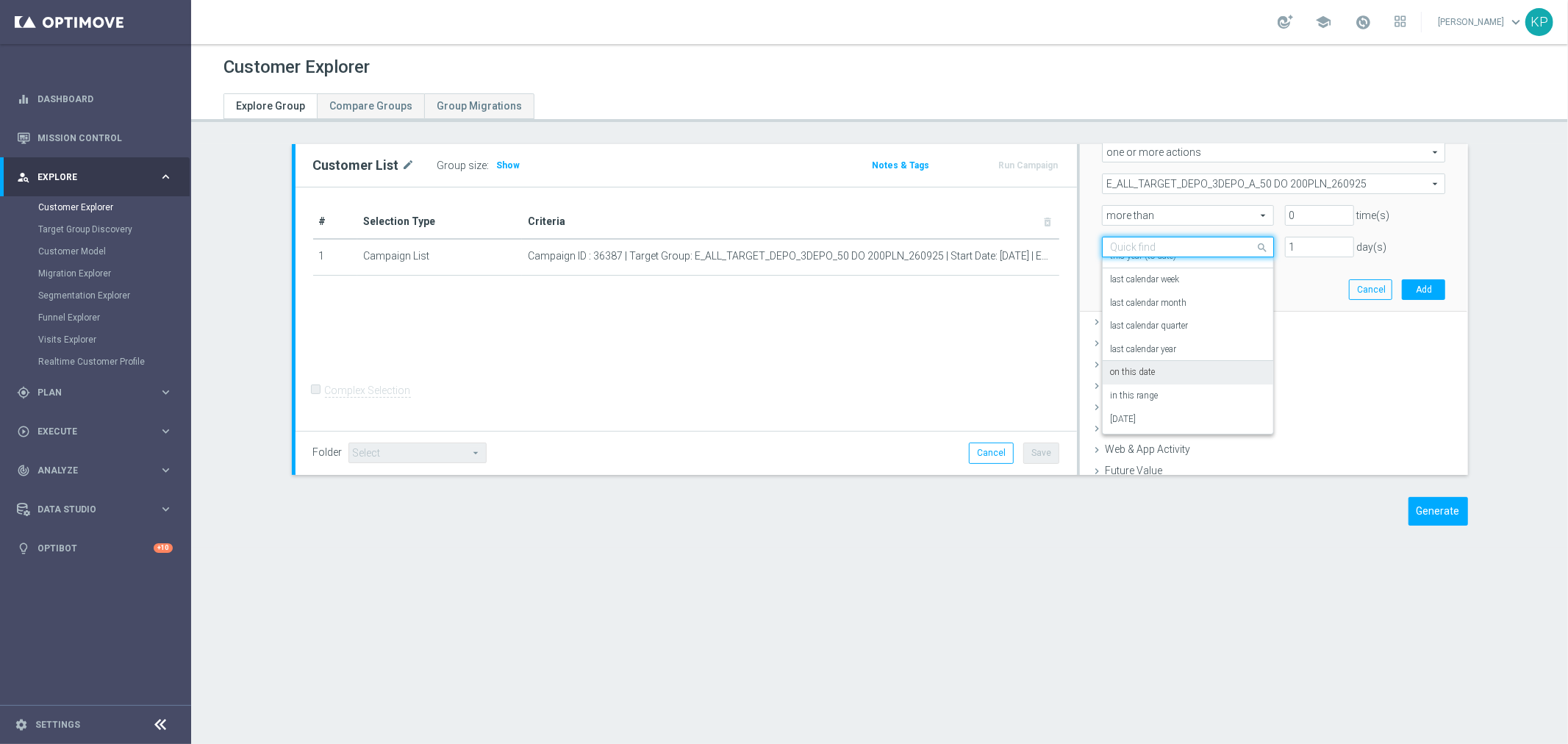
scroll to position [339, 0]
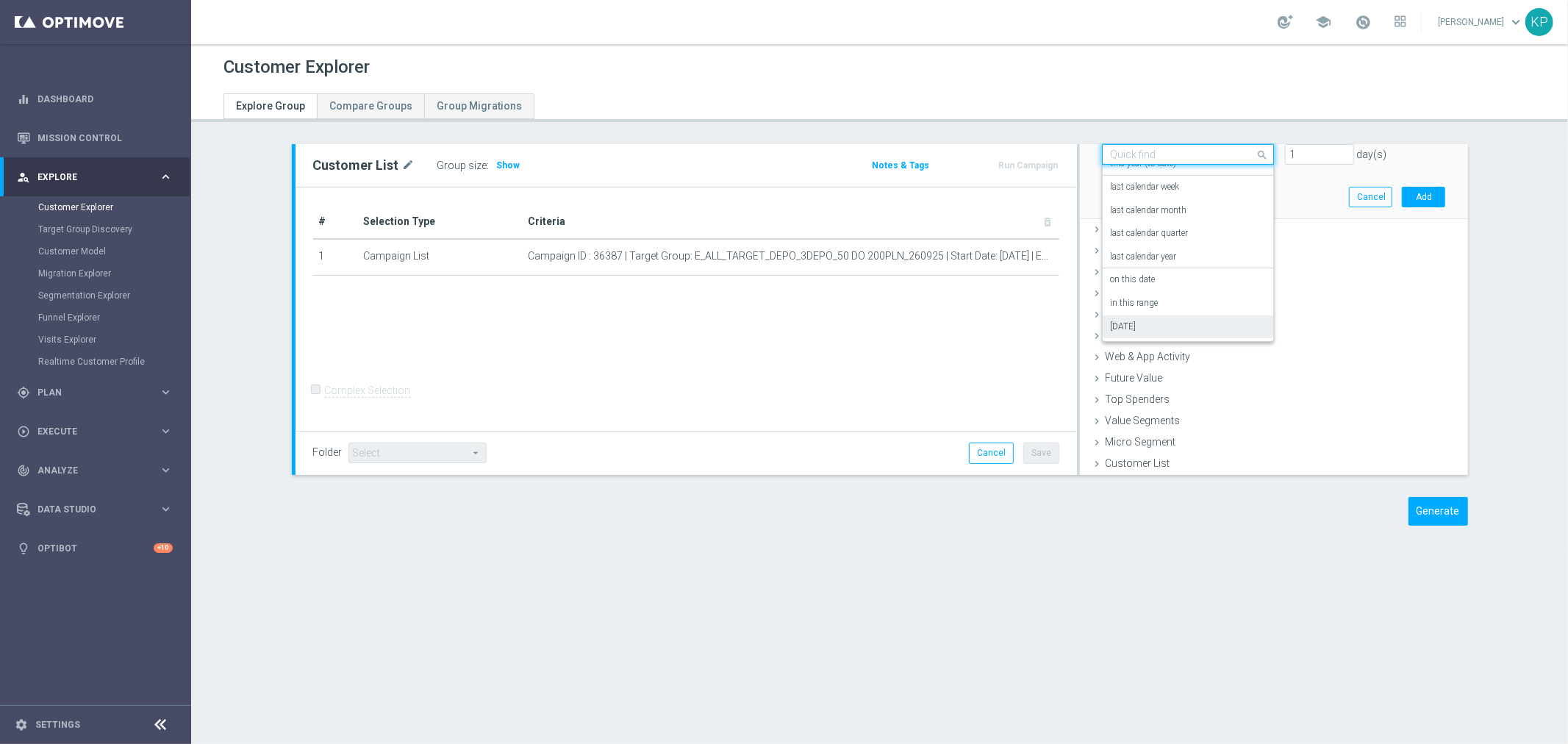
click at [1152, 322] on div "[DATE]" at bounding box center [1188, 327] width 156 height 24
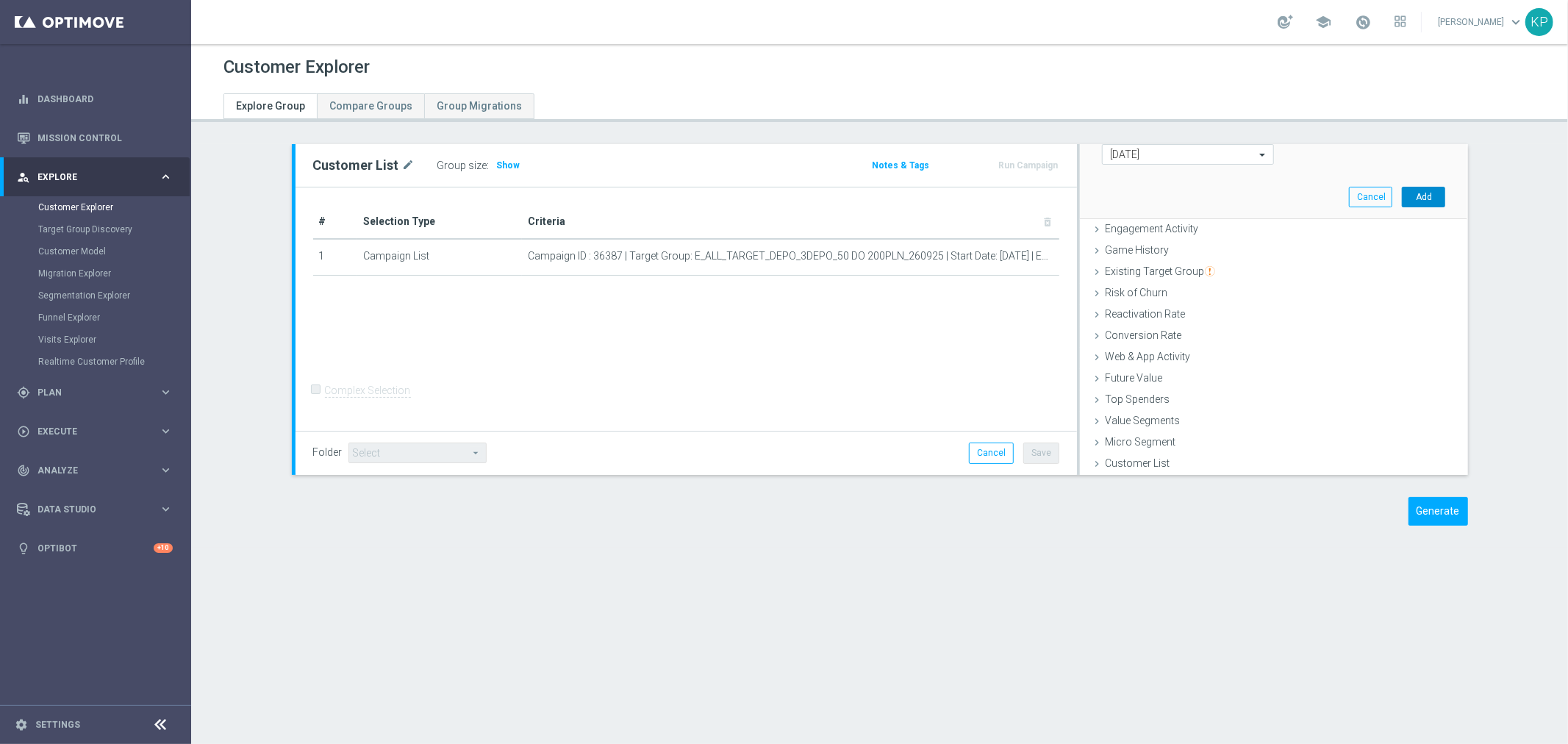
click at [1416, 202] on button "Add" at bounding box center [1423, 197] width 44 height 21
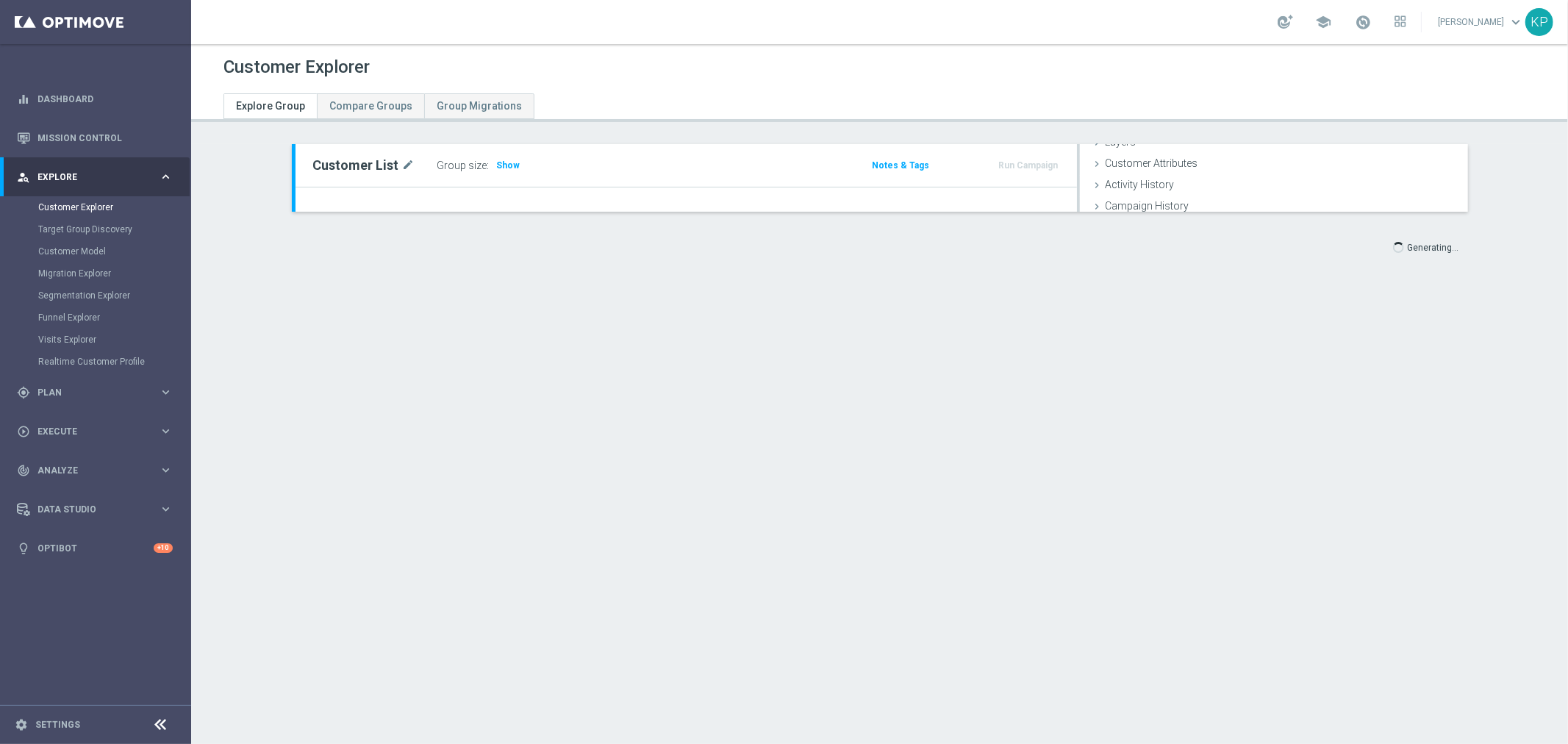
scroll to position [60, 0]
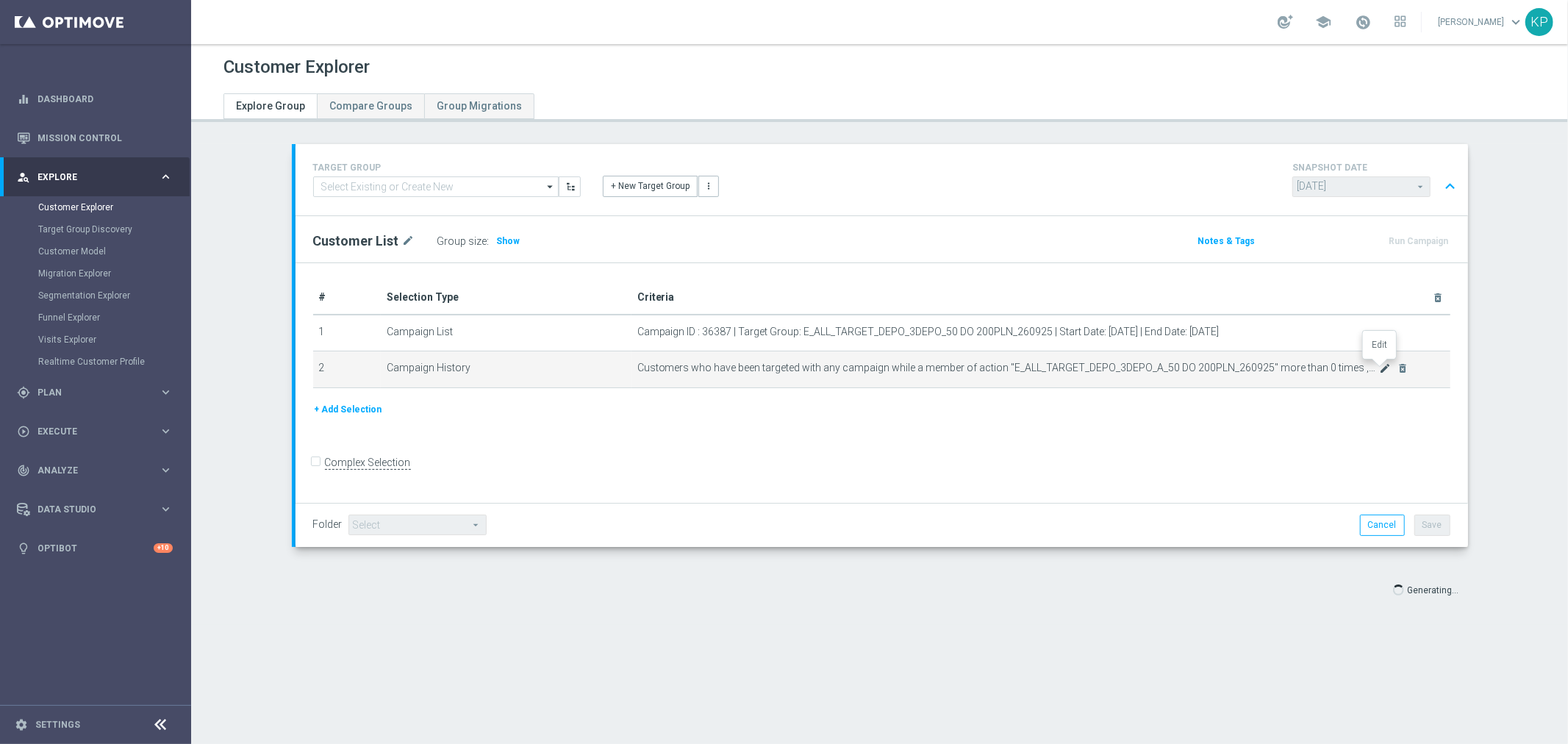
click at [1380, 364] on icon "mode_edit" at bounding box center [1385, 368] width 12 height 12
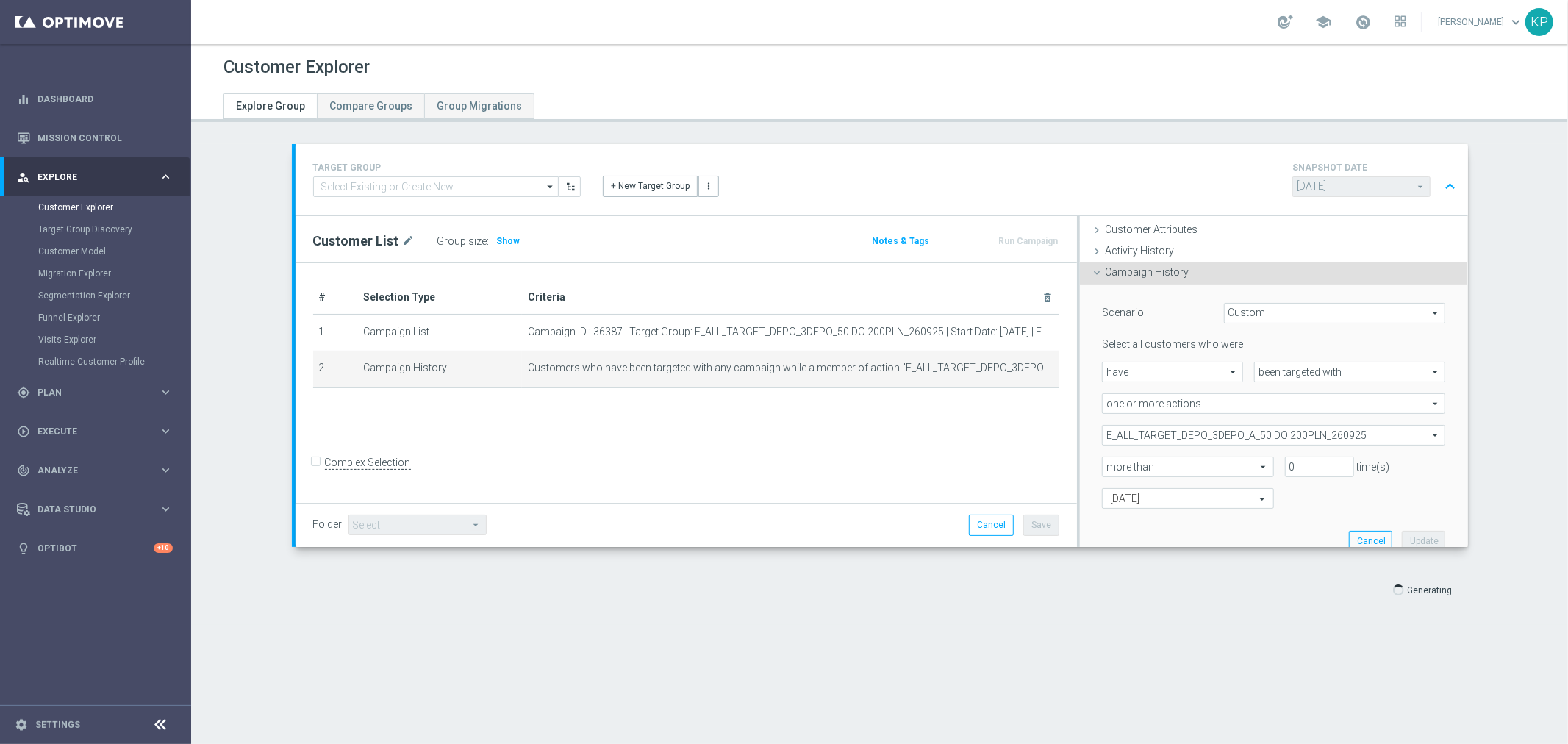
scroll to position [56, 0]
click at [507, 241] on h3 "Show" at bounding box center [508, 241] width 26 height 16
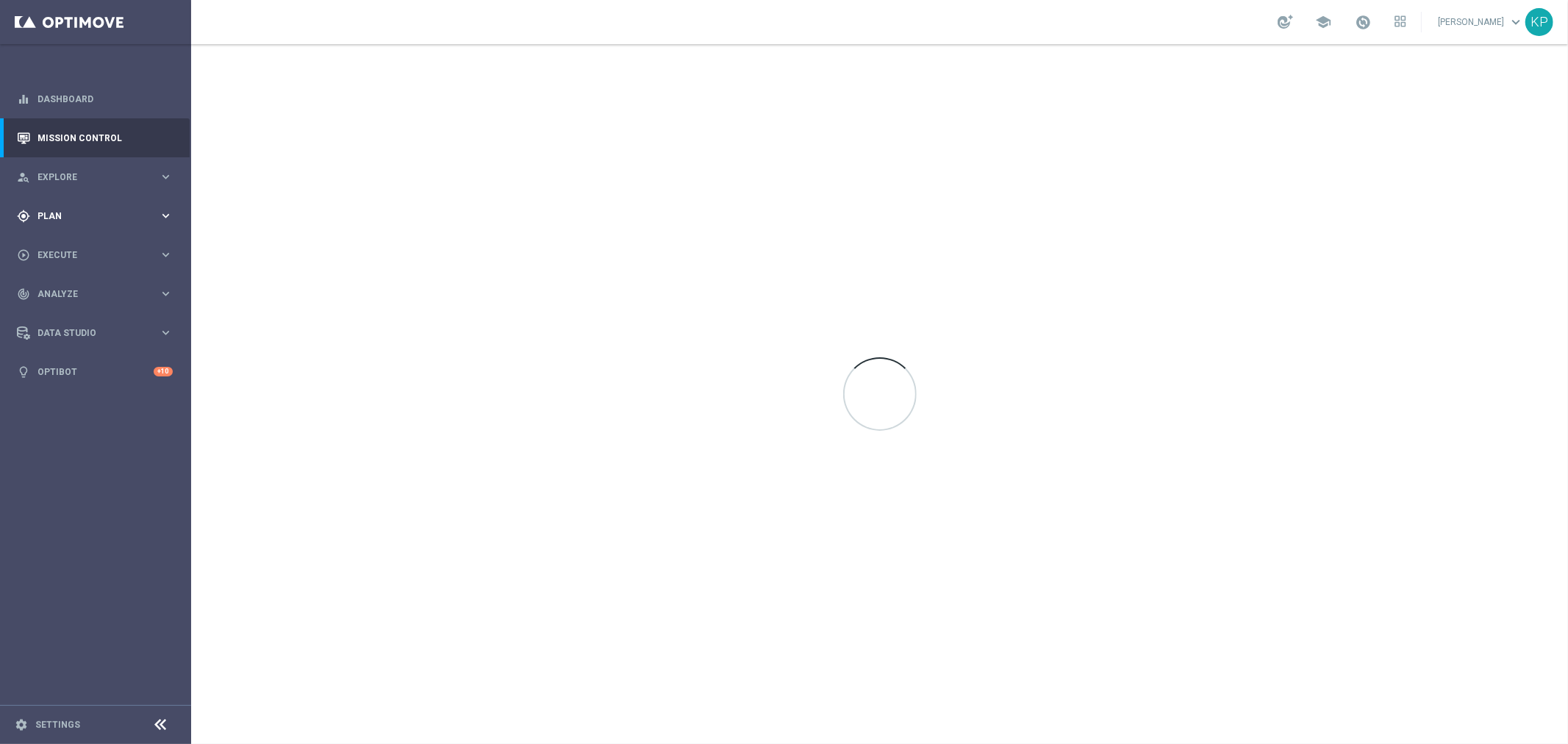
click at [135, 210] on div "gps_fixed Plan" at bounding box center [87, 216] width 142 height 13
click at [93, 244] on link "Target Groups" at bounding box center [95, 246] width 114 height 12
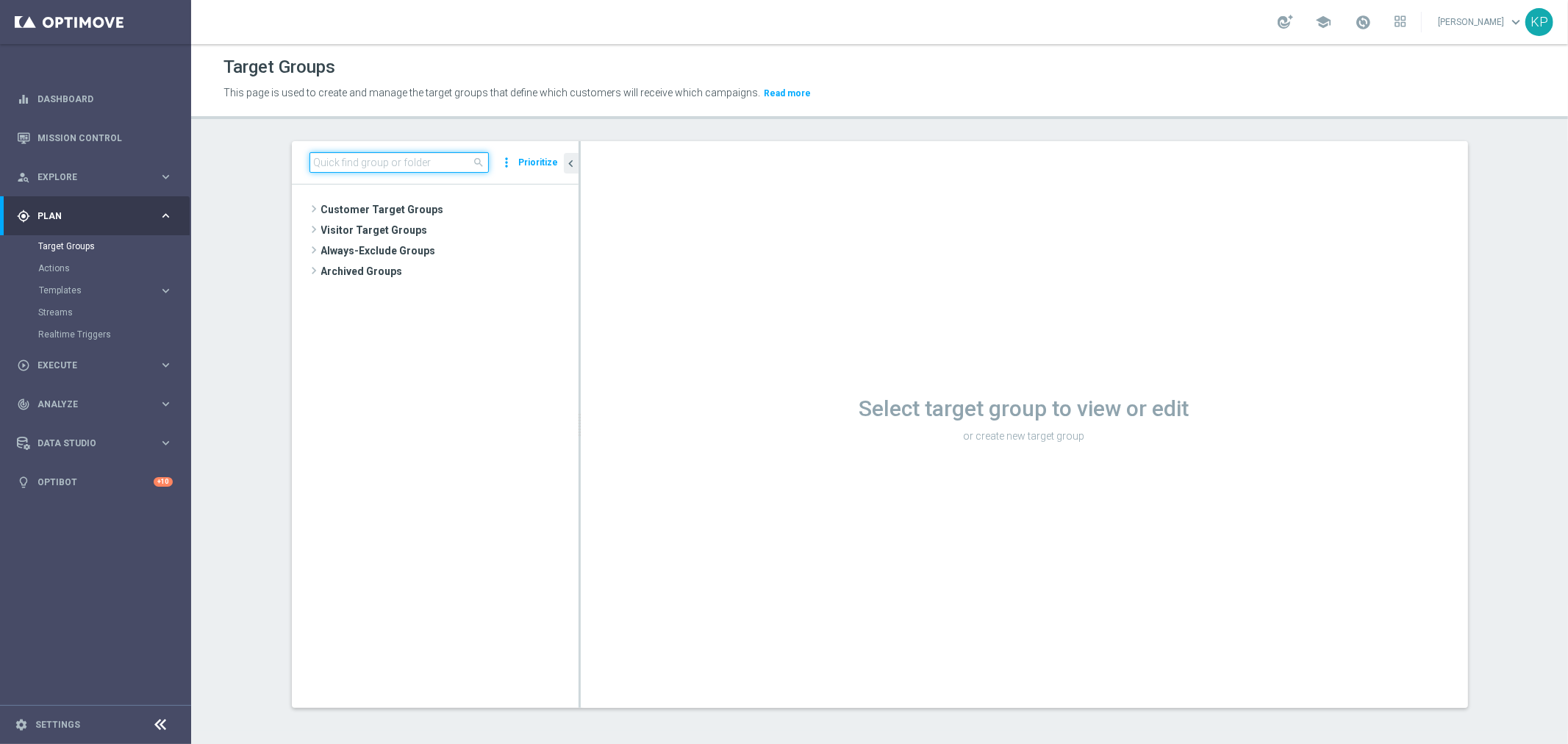
click at [325, 164] on input at bounding box center [399, 163] width 179 height 21
paste input "E_ALL_TARGET_OFFER_1-2DEPO_WO_LIGOWY WEEKEND_260925"
type input "E_ALL_TARGET_OFFER_1-2DEPO_WO_LIGOWY WEEKEND_260925"
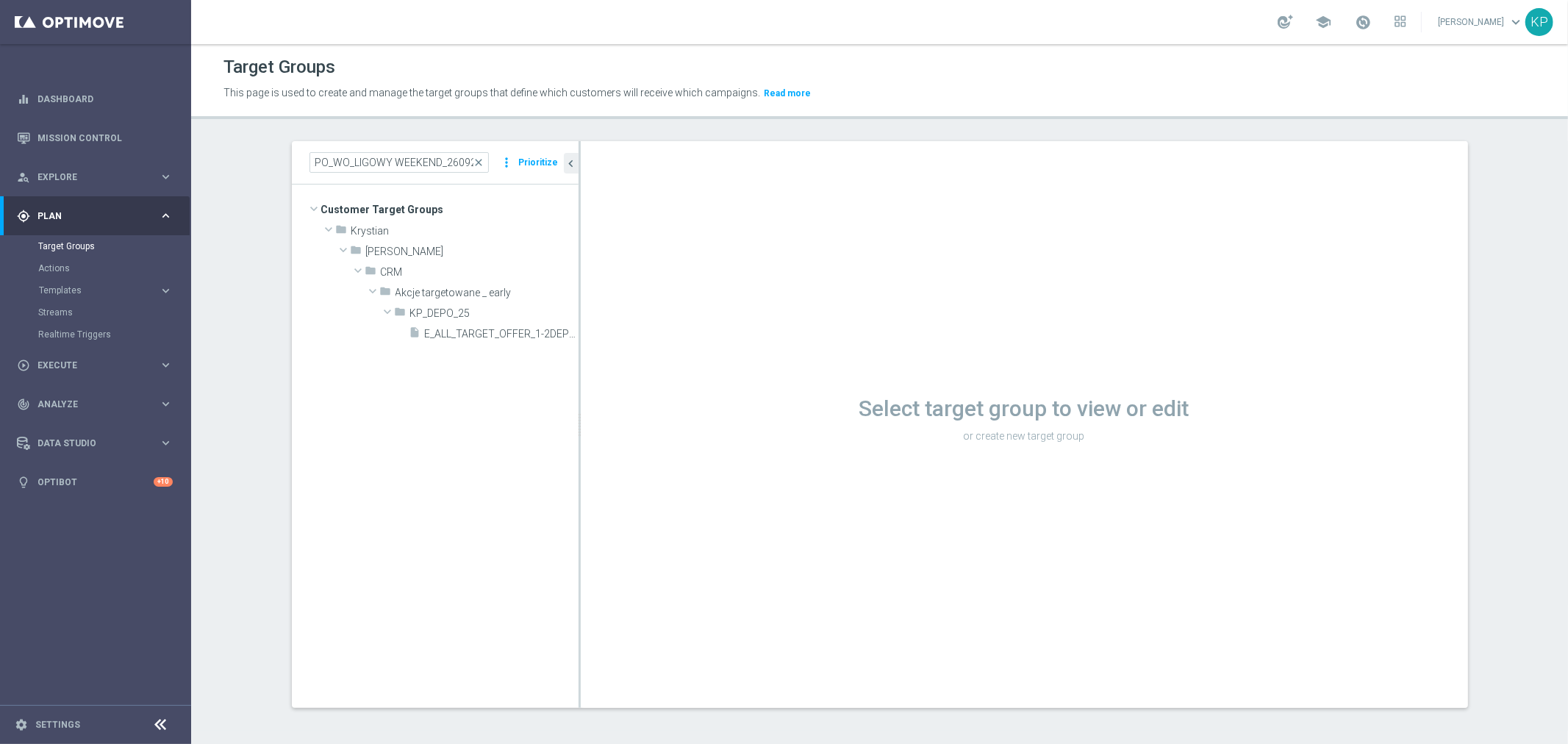
scroll to position [0, 0]
click at [501, 328] on span "E_ALL_TARGET_OFFER_1-2DEPO_WO_LIGOWY WEEKEND_260925" at bounding box center [485, 334] width 121 height 13
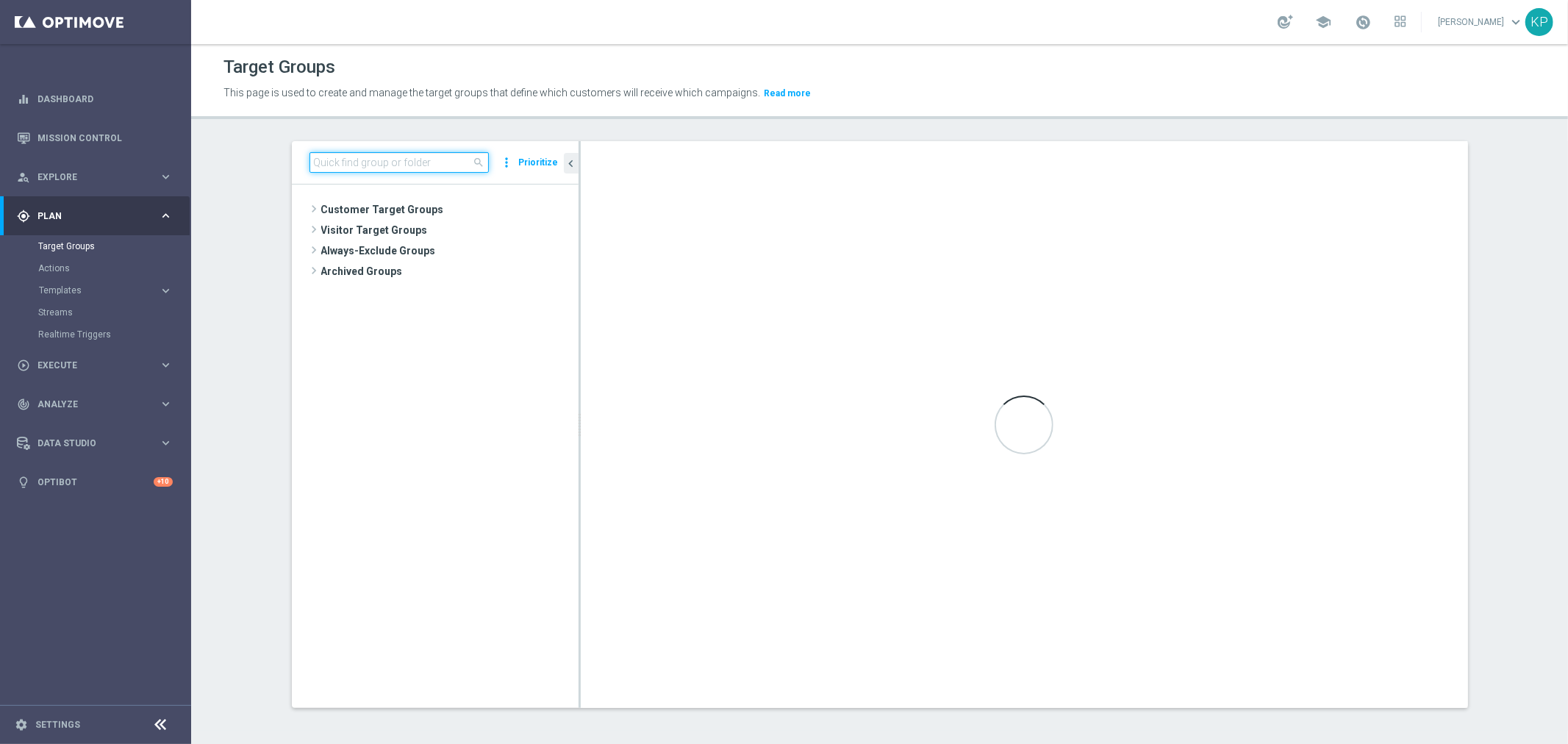
click at [433, 160] on input at bounding box center [399, 163] width 179 height 21
paste input "REACQ_ALL_TARGET_CASHBACK DZIENNY_100 DO 300PLN_REM_260925"
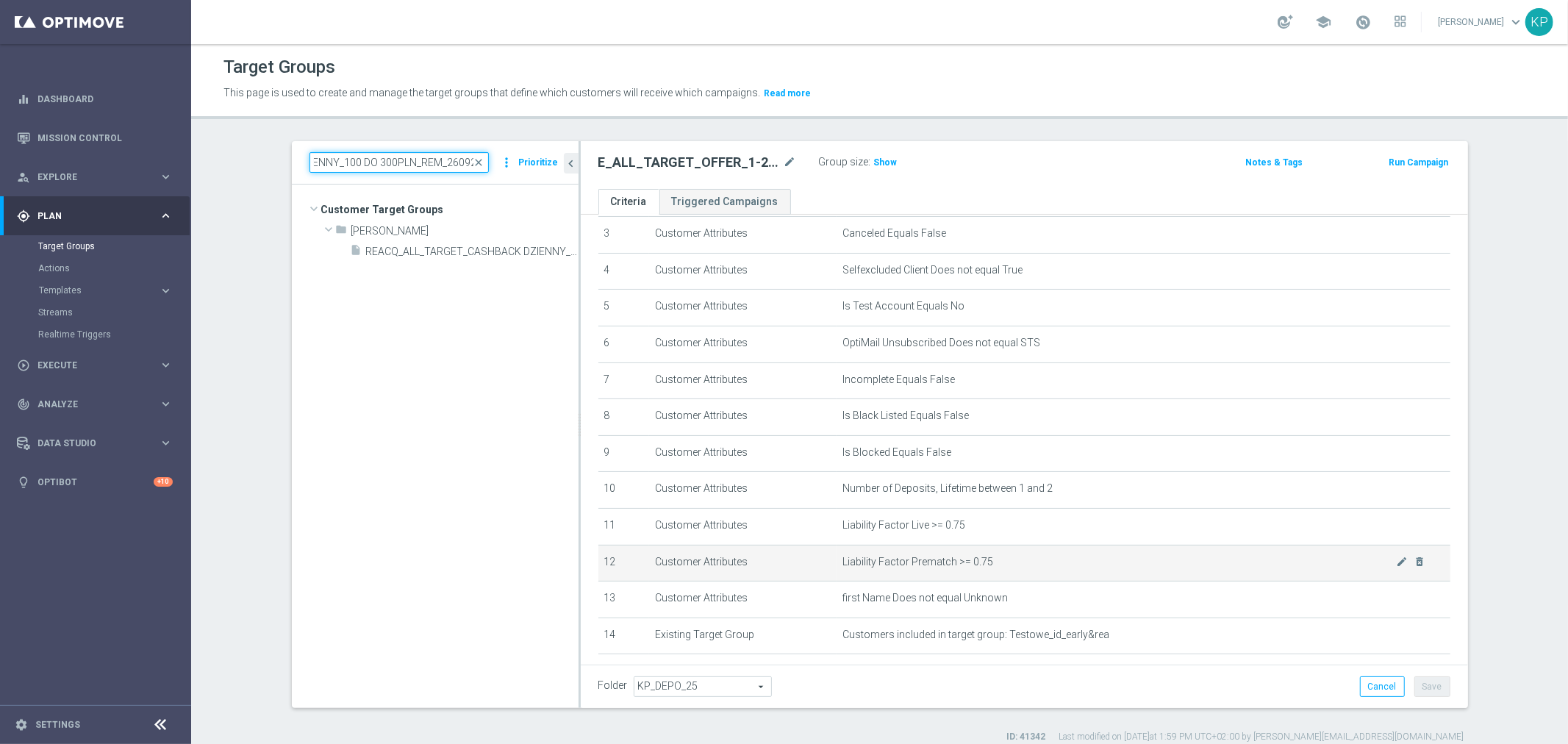
scroll to position [164, 0]
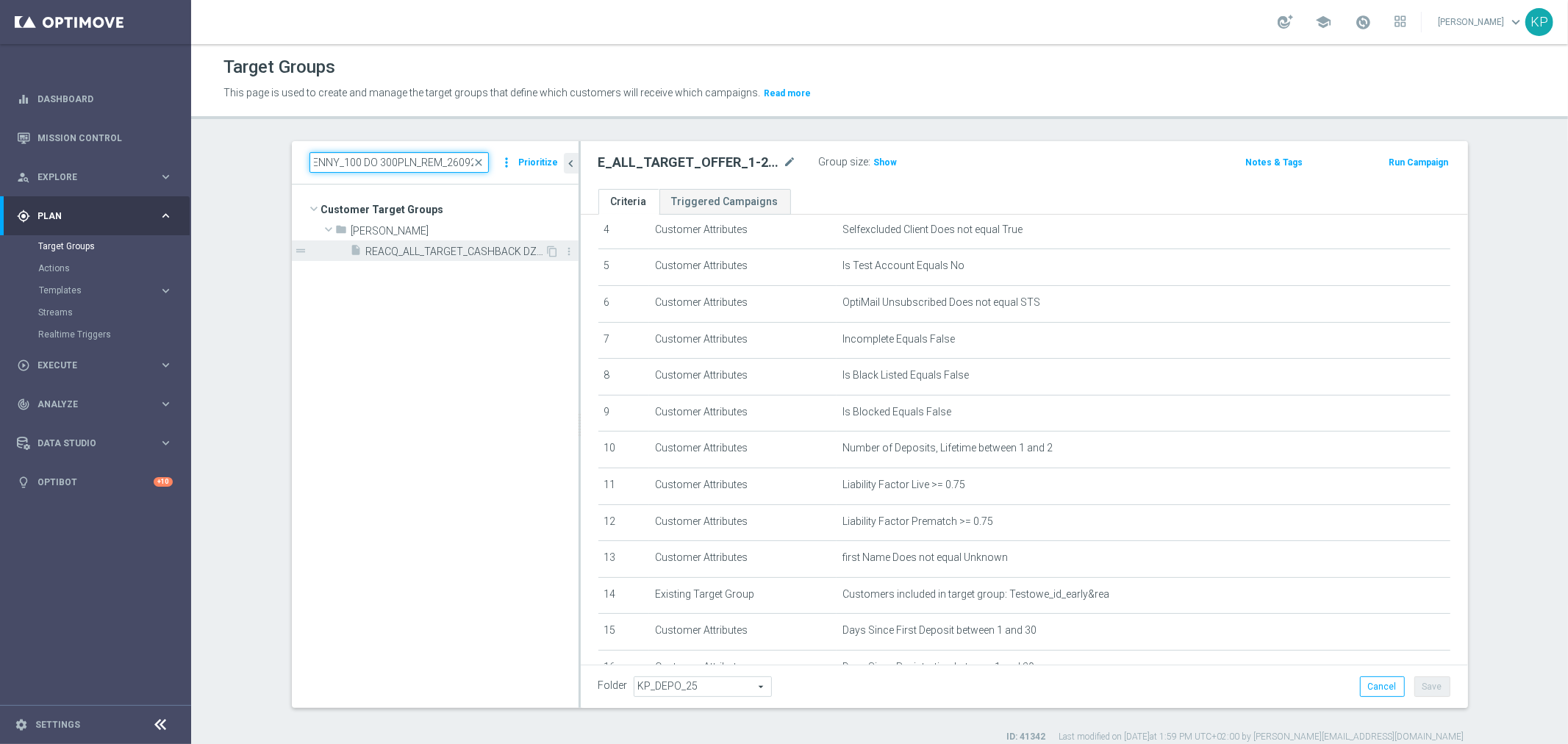
type input "REACQ_ALL_TARGET_CASHBACK DZIENNY_100 DO 300PLN_REM_260925"
click at [463, 253] on span "REACQ_ALL_TARGET_CASHBACK DZIENNY_100 DO 300PLN_REM_260925" at bounding box center [455, 252] width 179 height 13
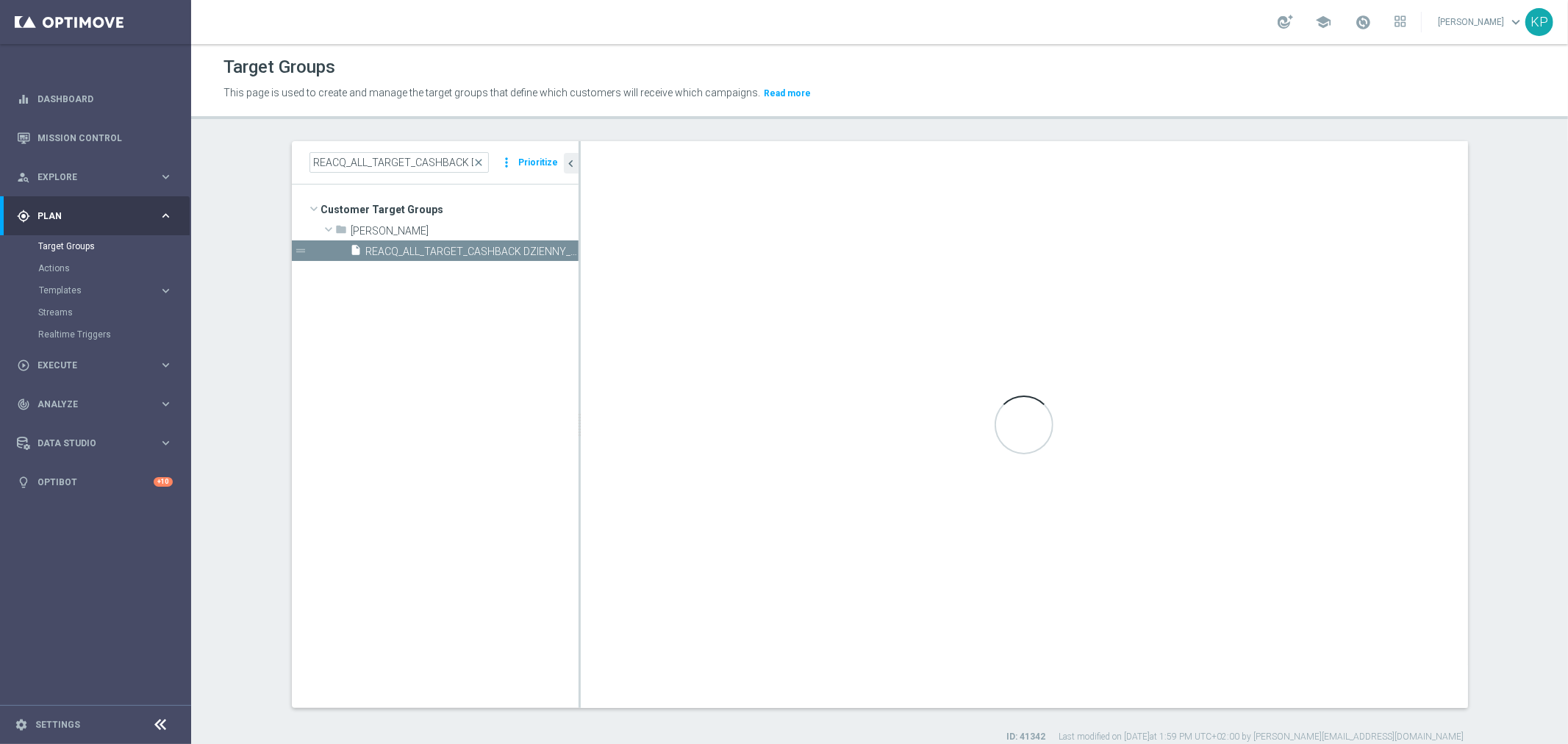
type textarea "(1 AND 2 AND 3 AND 4 AND 5 AND 6 AND 7 AND 8 AND 9 AND 10 AND 11 AND 12 AND 13 …"
type input "Tomasz K."
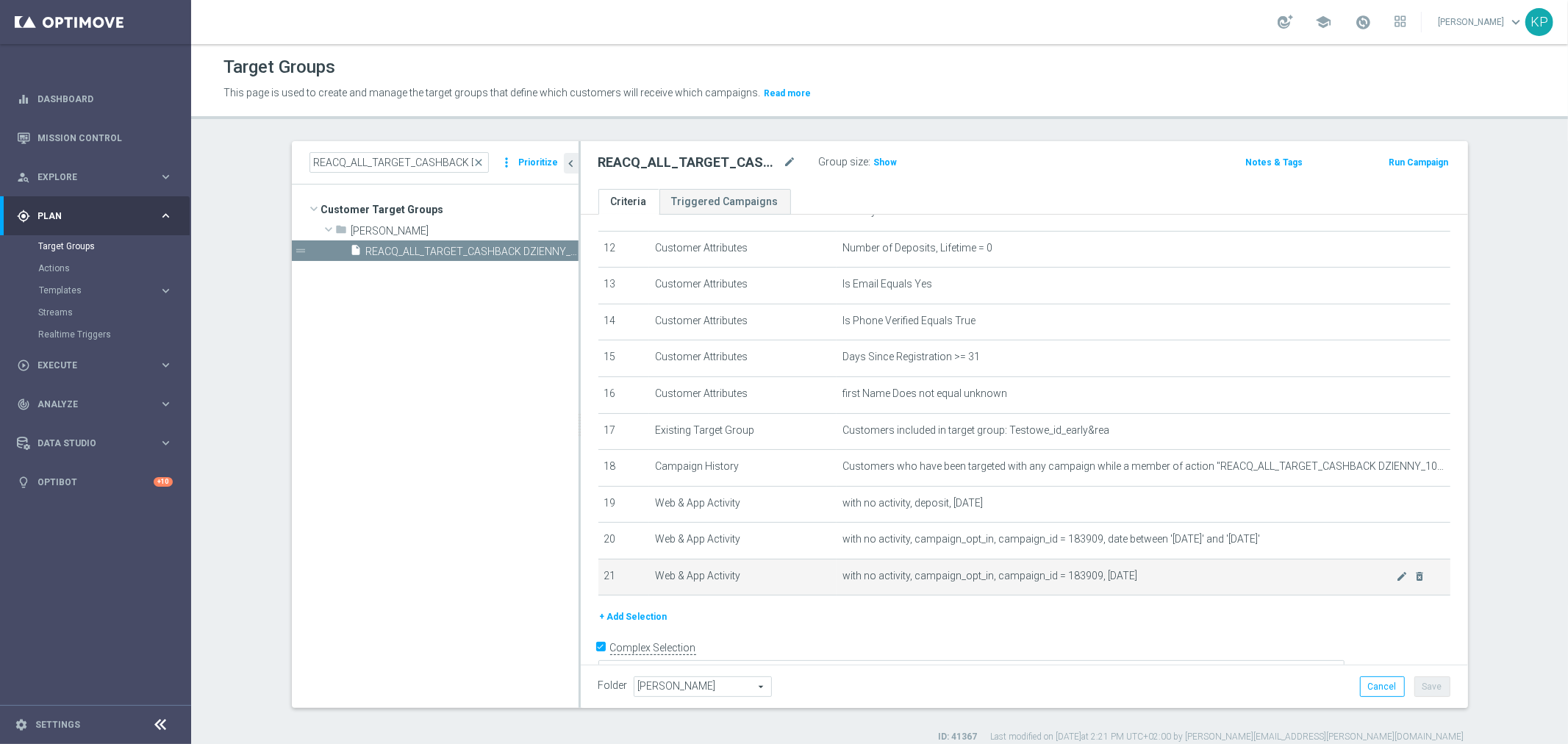
scroll to position [449, 0]
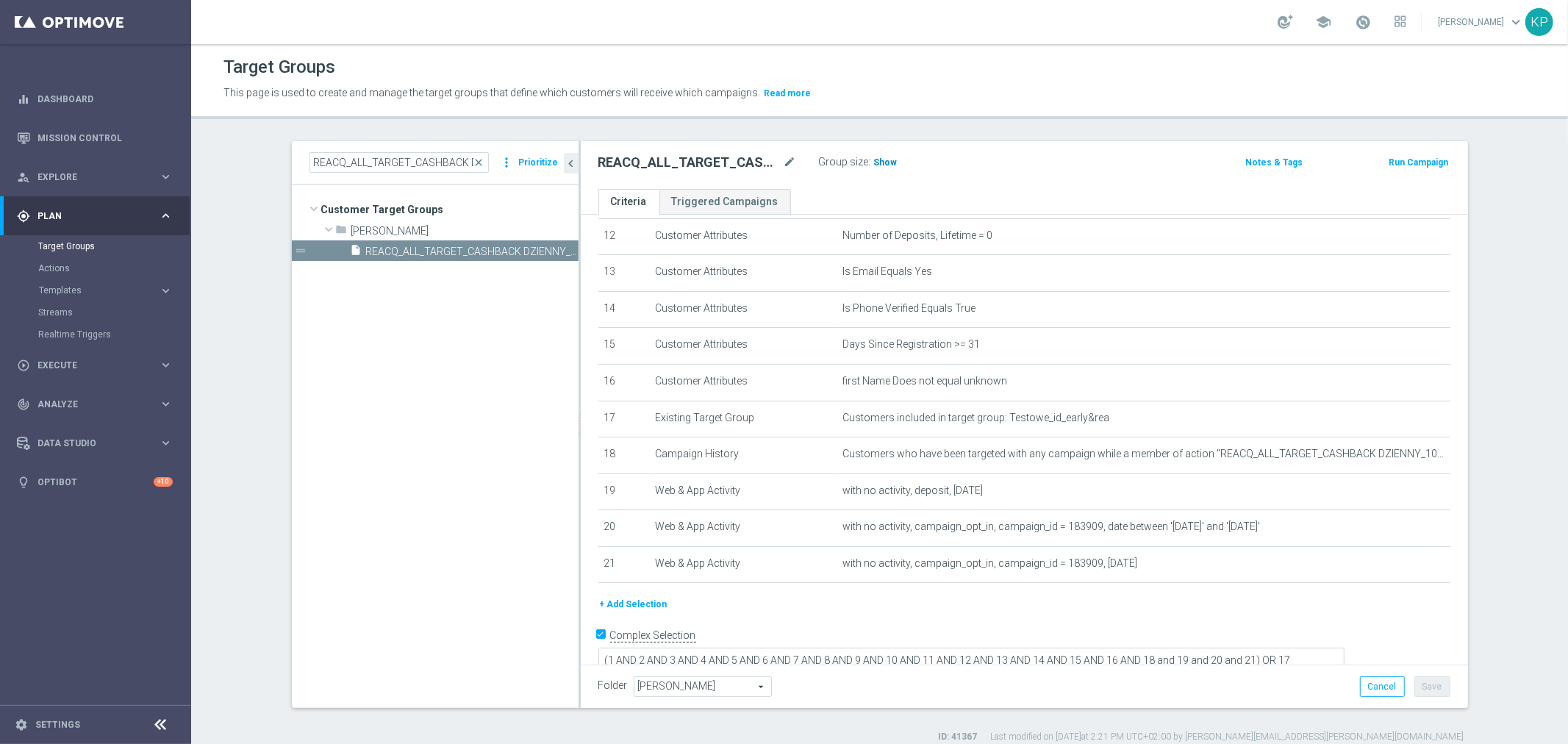
click at [886, 160] on span "Show" at bounding box center [886, 162] width 24 height 10
click at [401, 169] on input "REACQ_ALL_TARGET_CASHBACK DZIENNY_100 DO 300PLN_REM_260925" at bounding box center [399, 163] width 179 height 21
paste input "E_ALL_TARGET_OFFER_1DEPO WO WEEKEND_28"
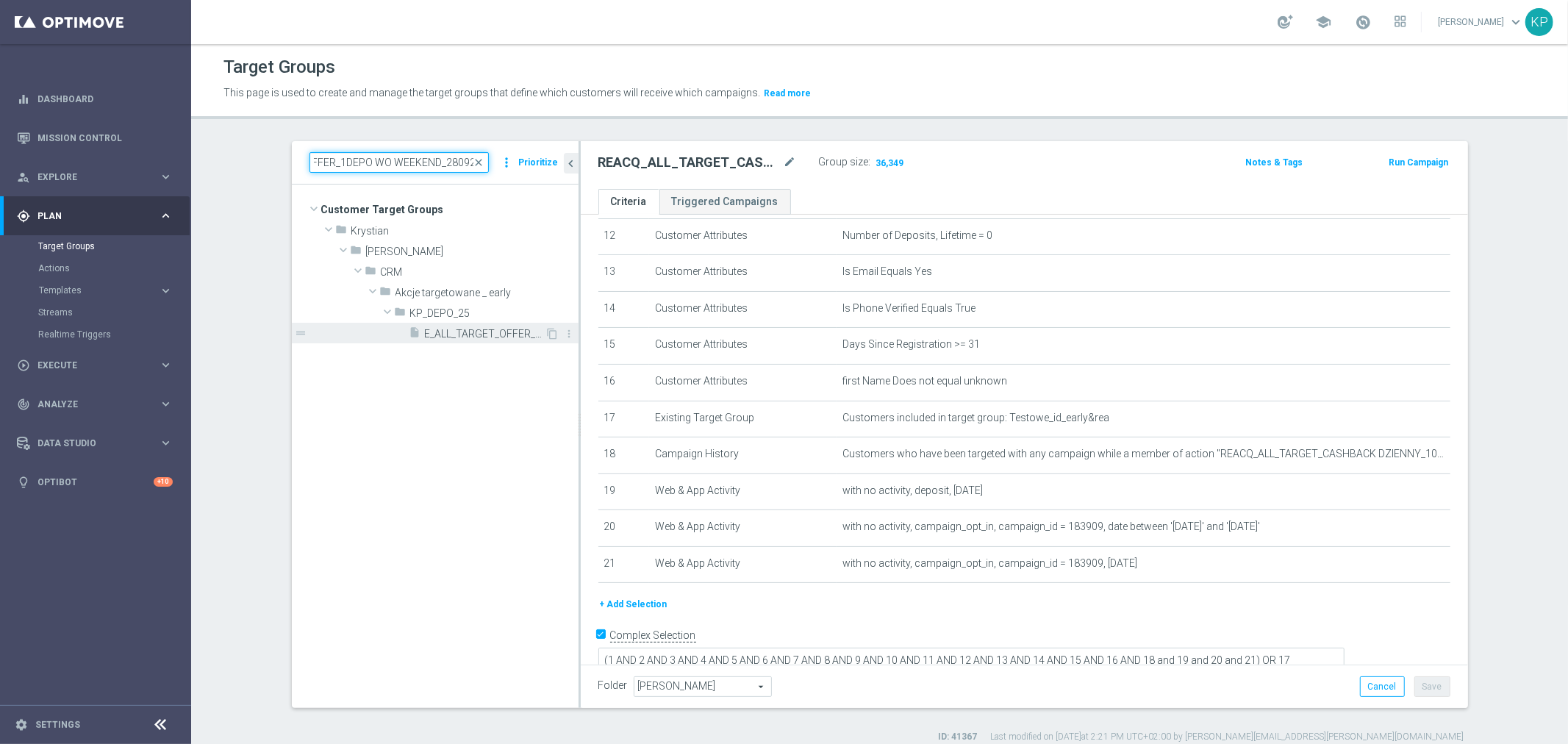
type input "E_ALL_TARGET_OFFER_1DEPO WO WEEKEND_280925"
click at [479, 333] on span "E_ALL_TARGET_OFFER_1DEPO WO WEEKEND_280925" at bounding box center [485, 334] width 121 height 13
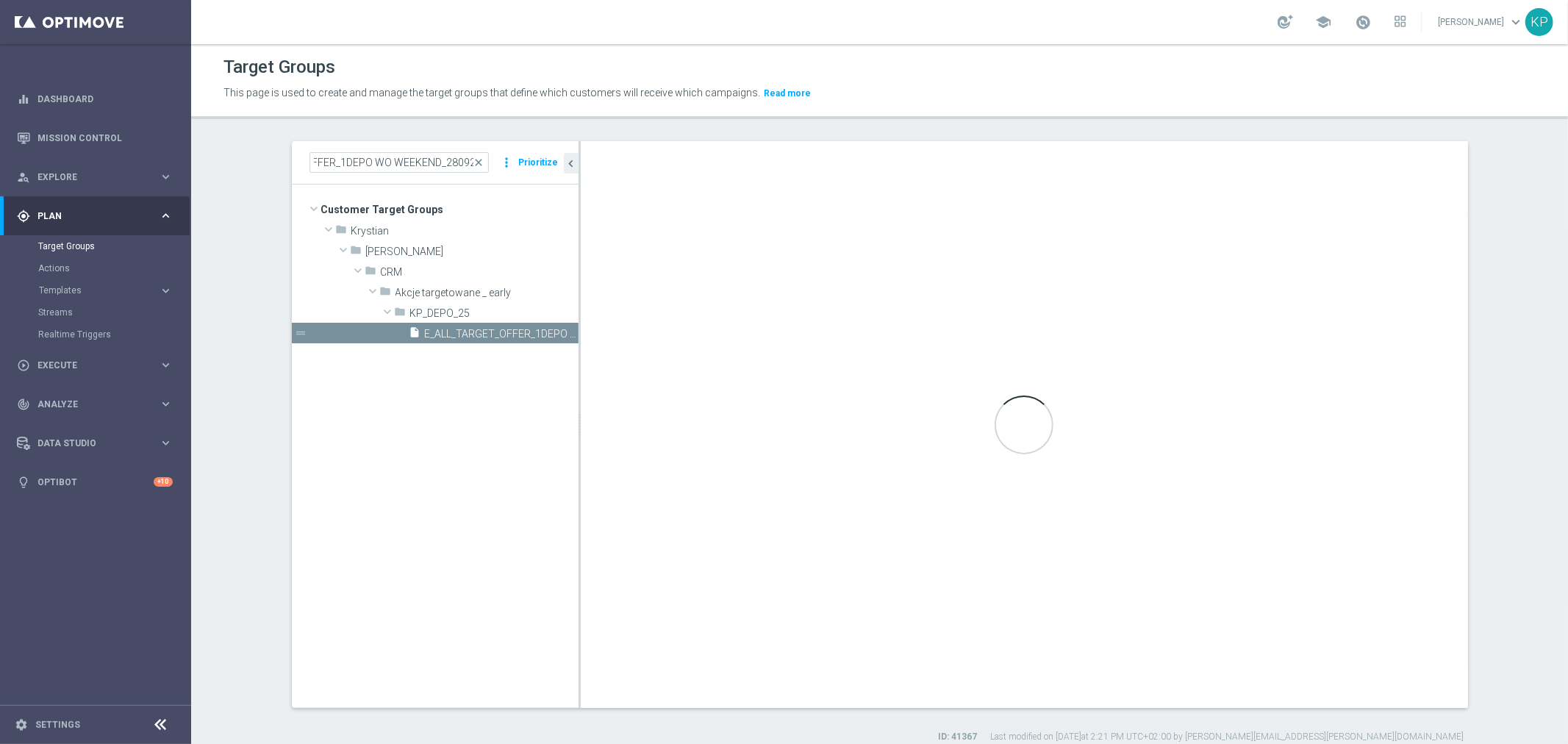
scroll to position [0, 0]
type textarea "(1 AND 2 AND 3 AND 4 AND 5 AND 6 AND 7 AND 8 AND 9 AND 10 AND 11 AND 12 AND 13 …"
type input "KP_DEPO_25"
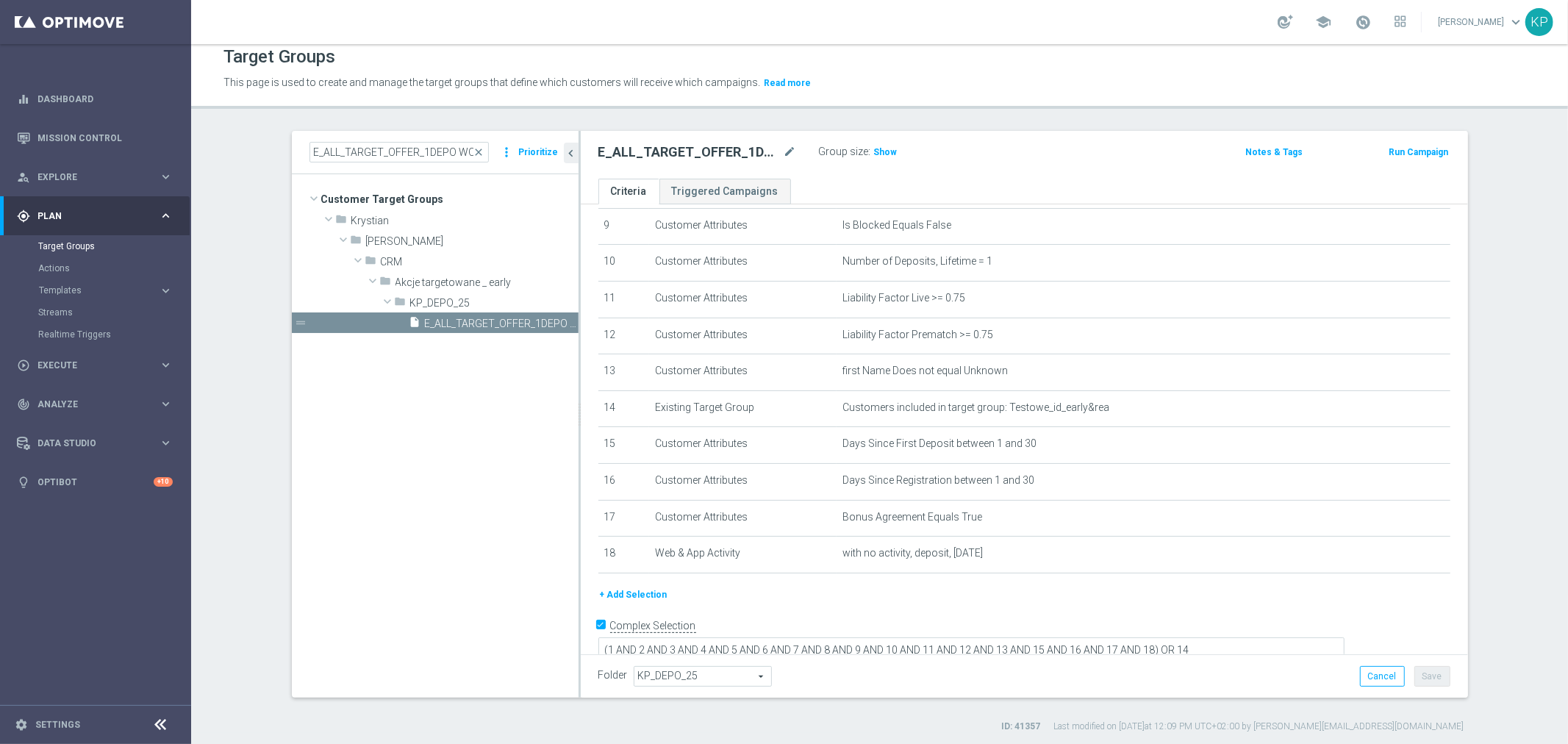
scroll to position [13, 0]
click at [410, 149] on input "E_ALL_TARGET_OFFER_1DEPO WO WEEKEND_280925" at bounding box center [399, 149] width 179 height 21
paste input "2"
type input "E_ALL_TARGET_OFFER_2DEPO WO WEEKEND_280925"
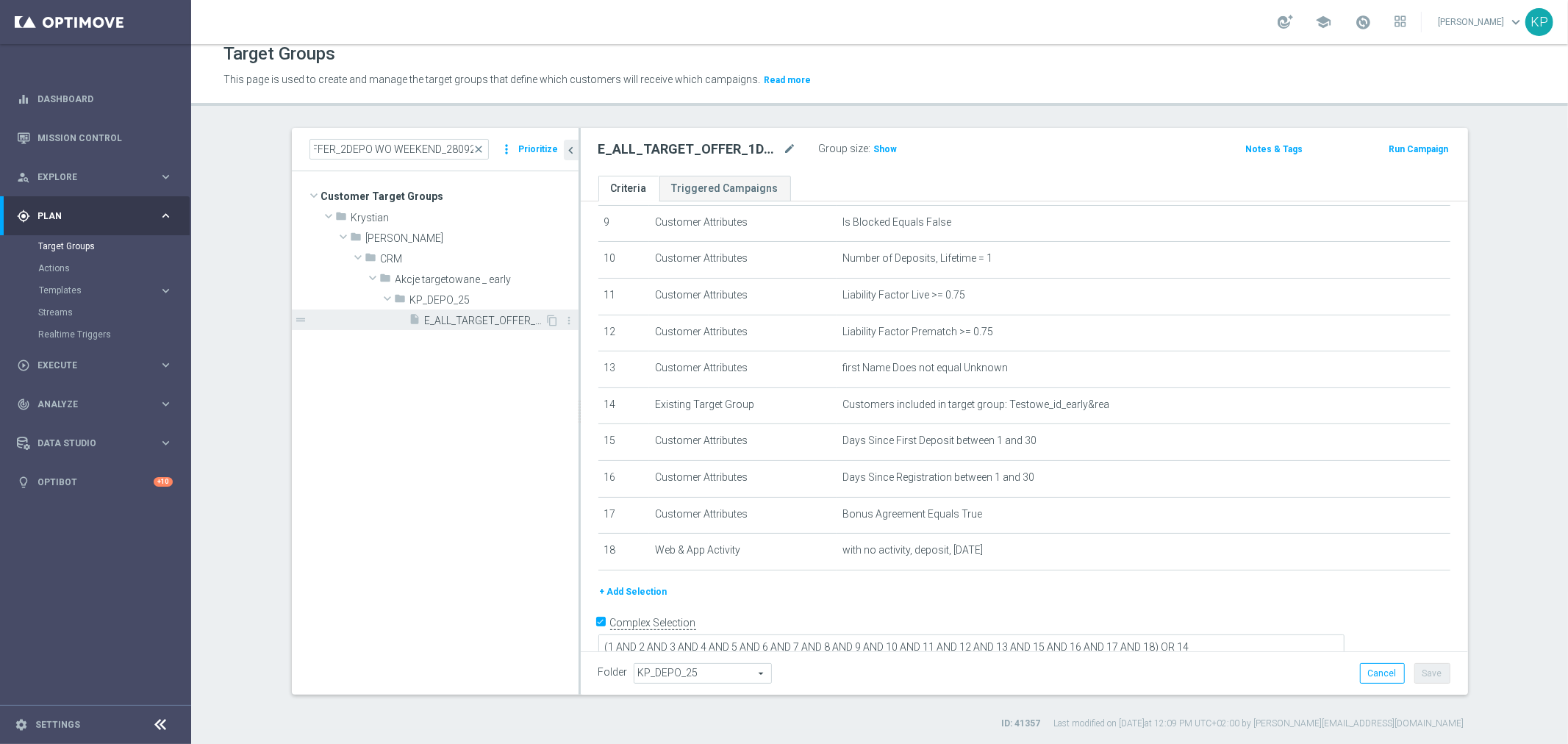
click at [456, 314] on span "E_ALL_TARGET_OFFER_2DEPO WO WEEKEND_280925" at bounding box center [485, 321] width 121 height 13
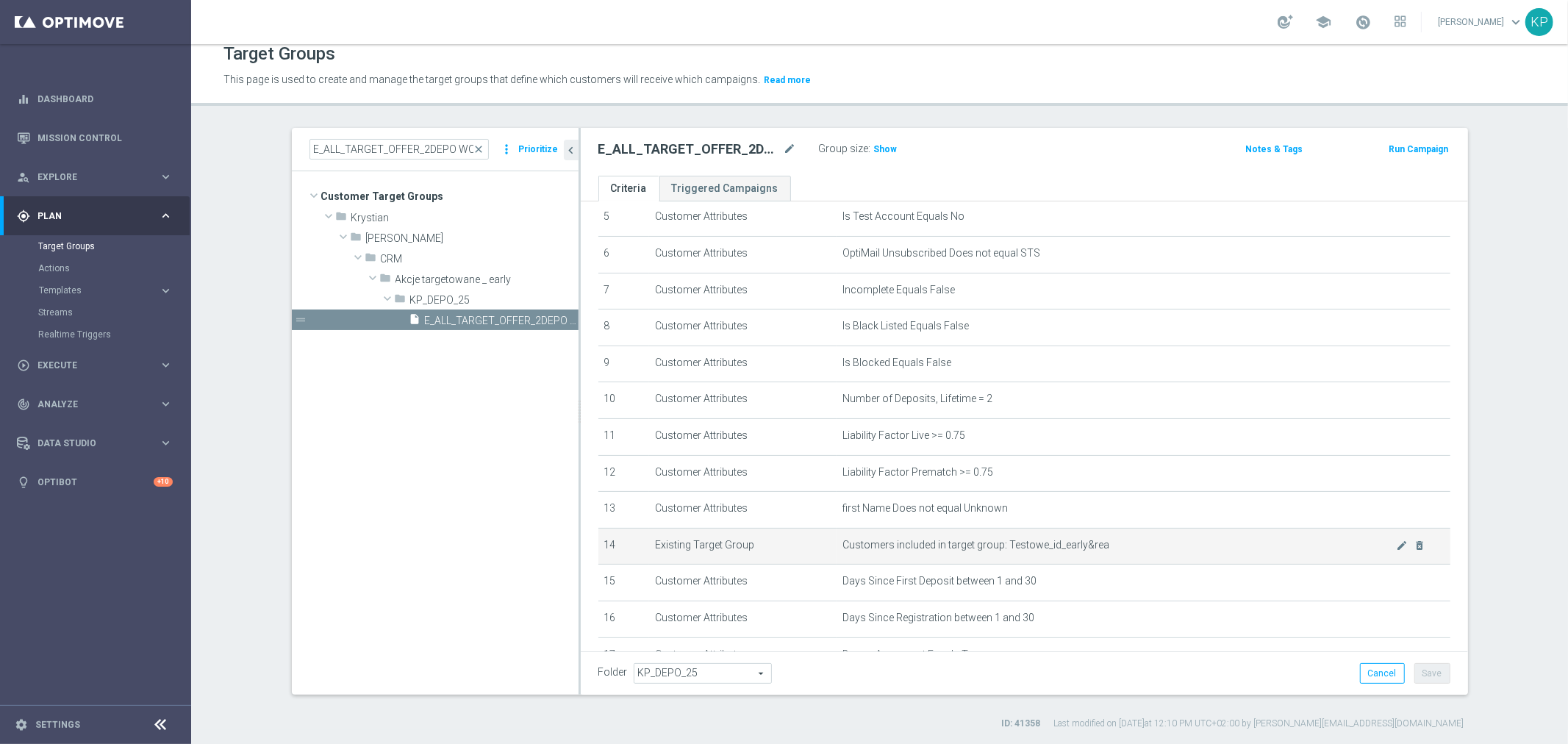
scroll to position [340, 0]
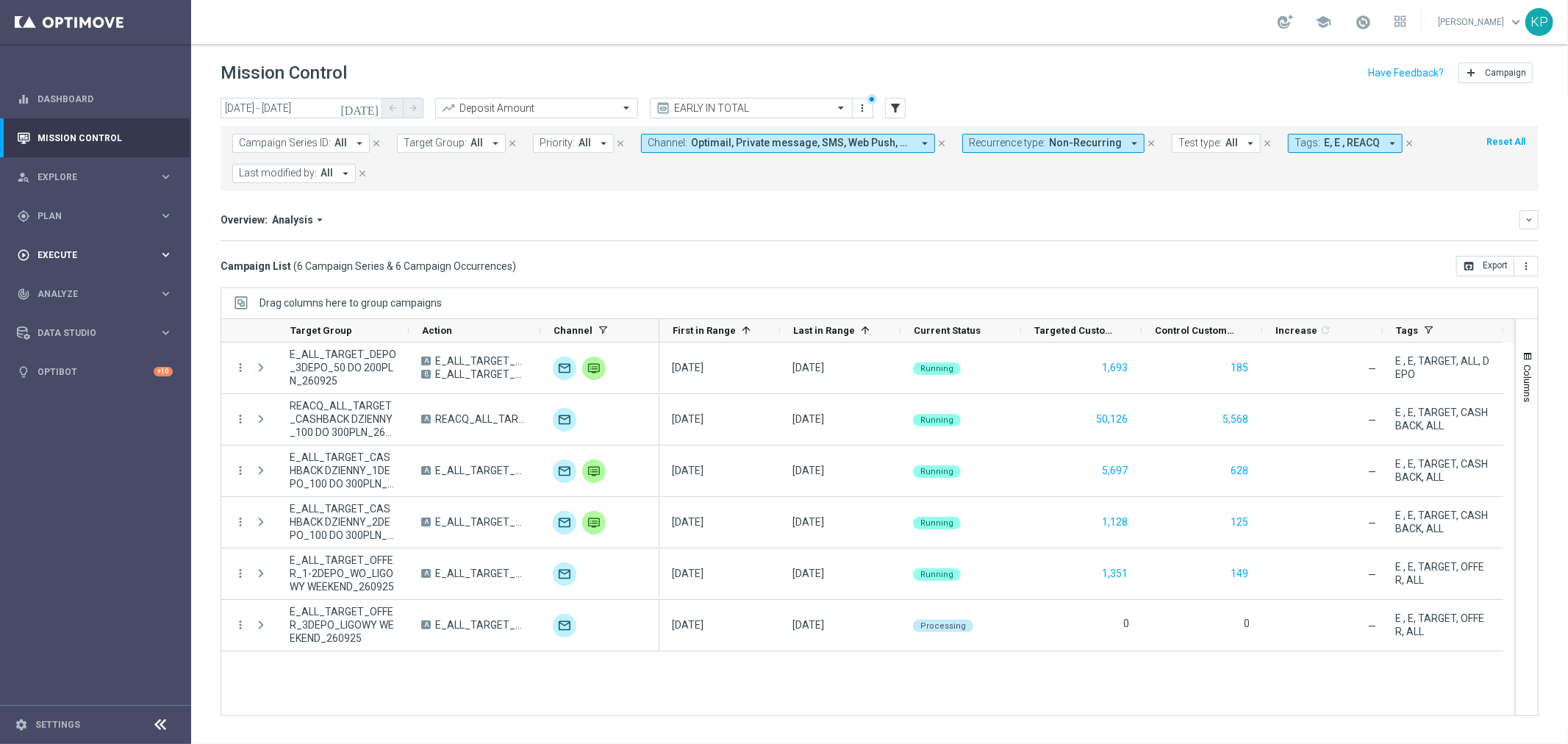
click at [137, 246] on div "play_circle_outline Execute keyboard_arrow_right" at bounding box center [94, 254] width 190 height 39
drag, startPoint x: 85, startPoint y: 281, endPoint x: 171, endPoint y: 254, distance: 90.1
click at [85, 281] on link "Campaign Builder" at bounding box center [95, 285] width 114 height 12
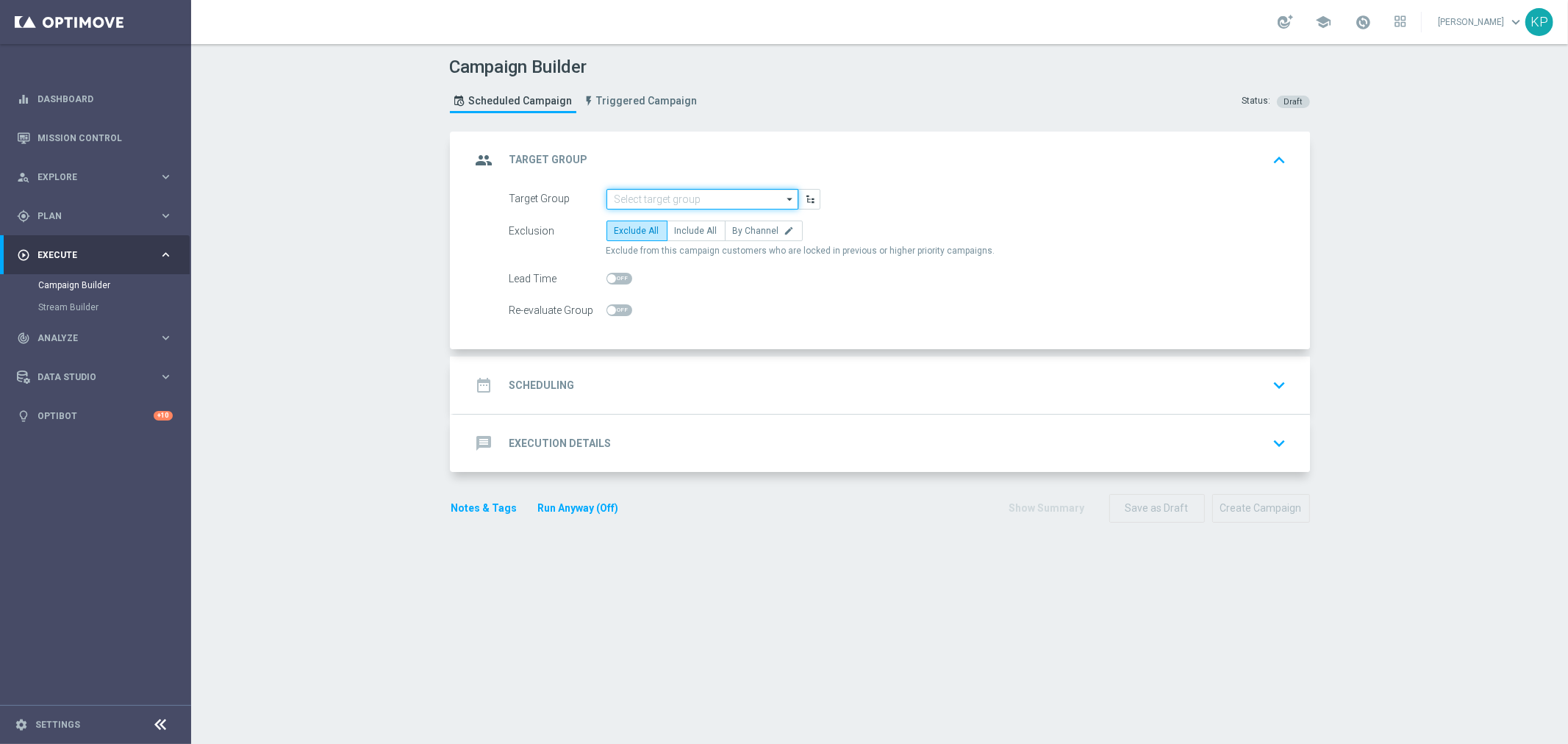
click at [688, 205] on input at bounding box center [702, 199] width 192 height 21
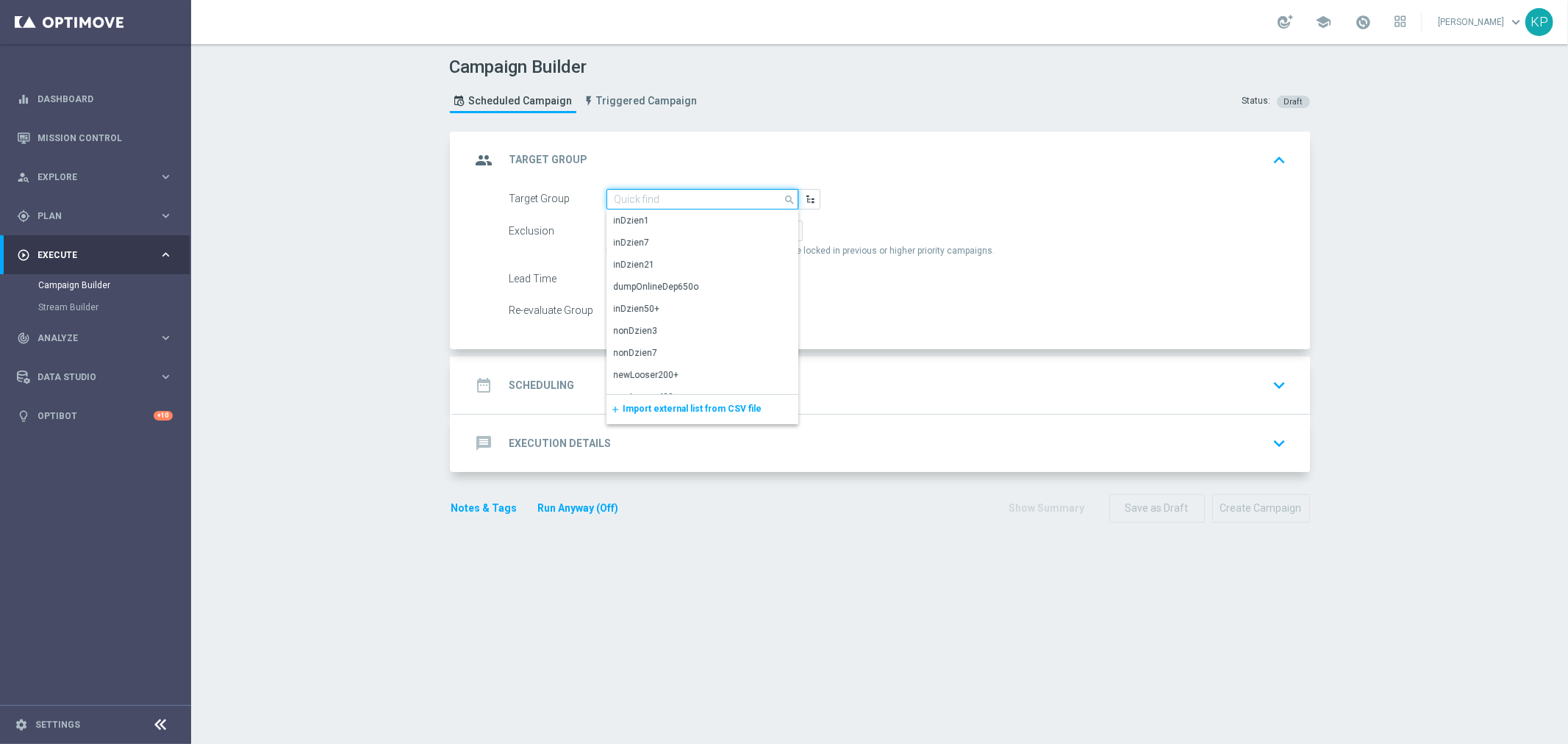
paste input "E_ALL_TARGET_OFFER_1DEPO WO WEEKEND_280925"
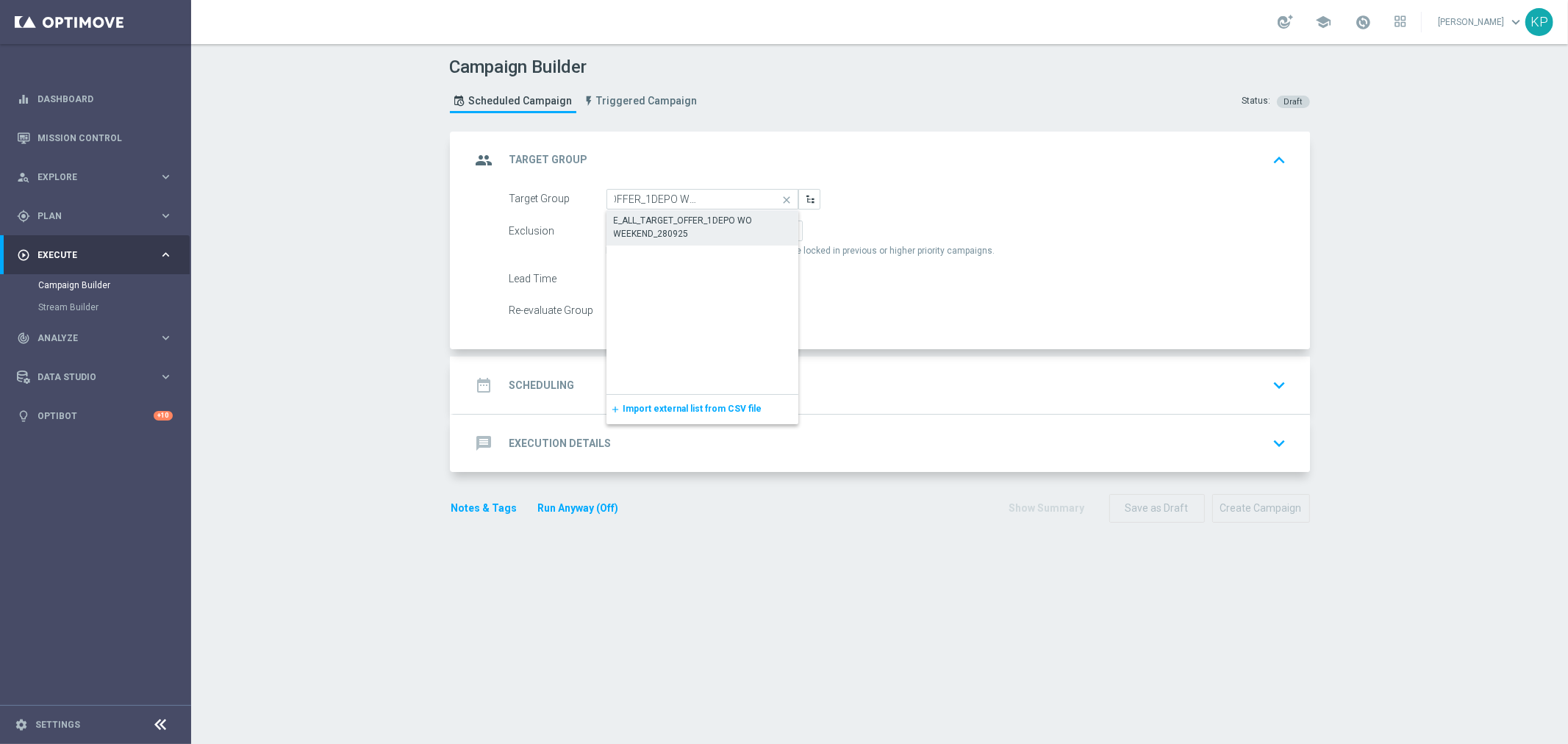
click at [682, 223] on div "E_ALL_TARGET_OFFER_1DEPO WO WEEKEND_280925" at bounding box center [702, 227] width 178 height 26
type input "E_ALL_TARGET_OFFER_1DEPO WO WEEKEND_280925"
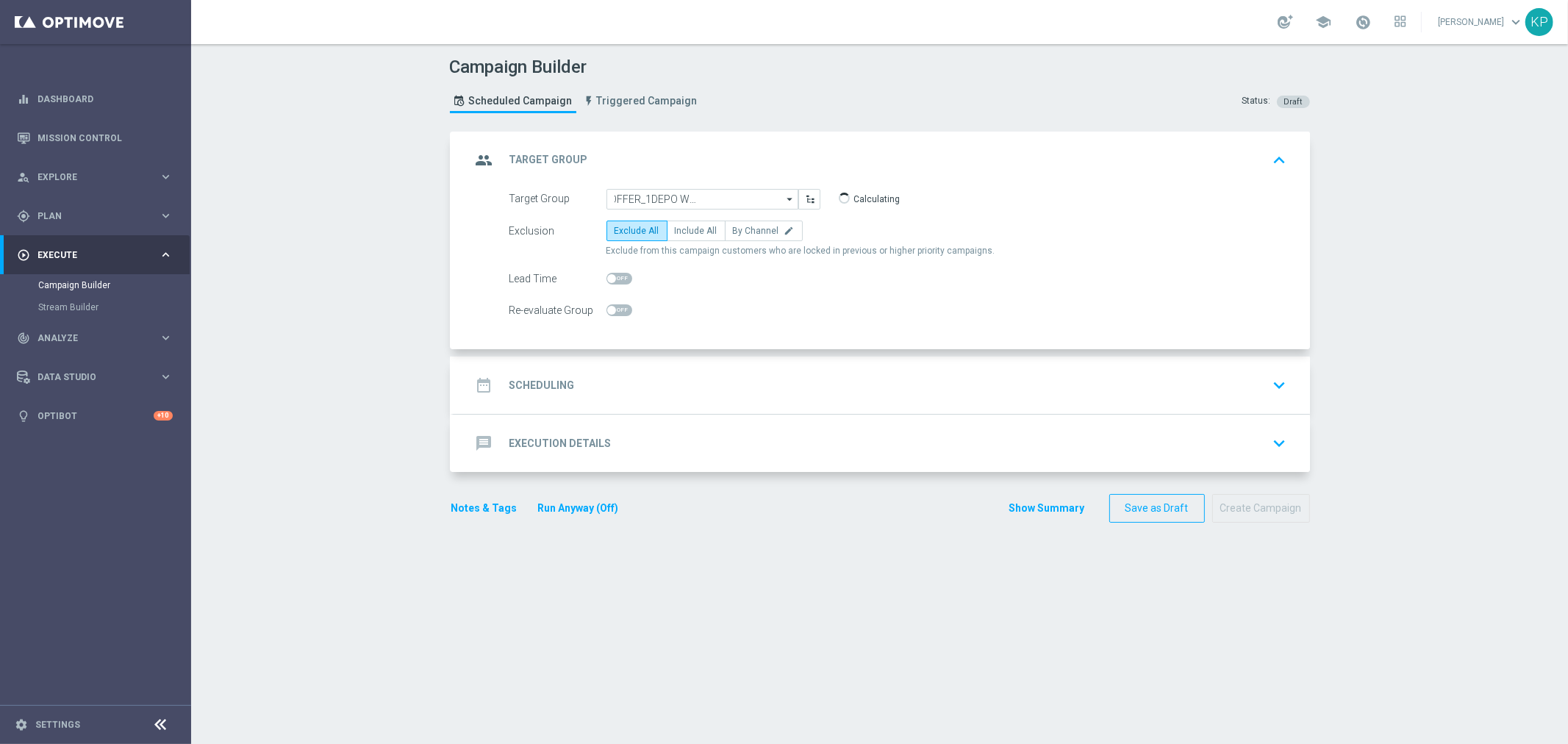
scroll to position [0, 0]
checkbox input "true"
click at [681, 235] on label "Include All" at bounding box center [696, 231] width 59 height 21
click at [681, 235] on input "Include All" at bounding box center [679, 233] width 10 height 10
radio input "true"
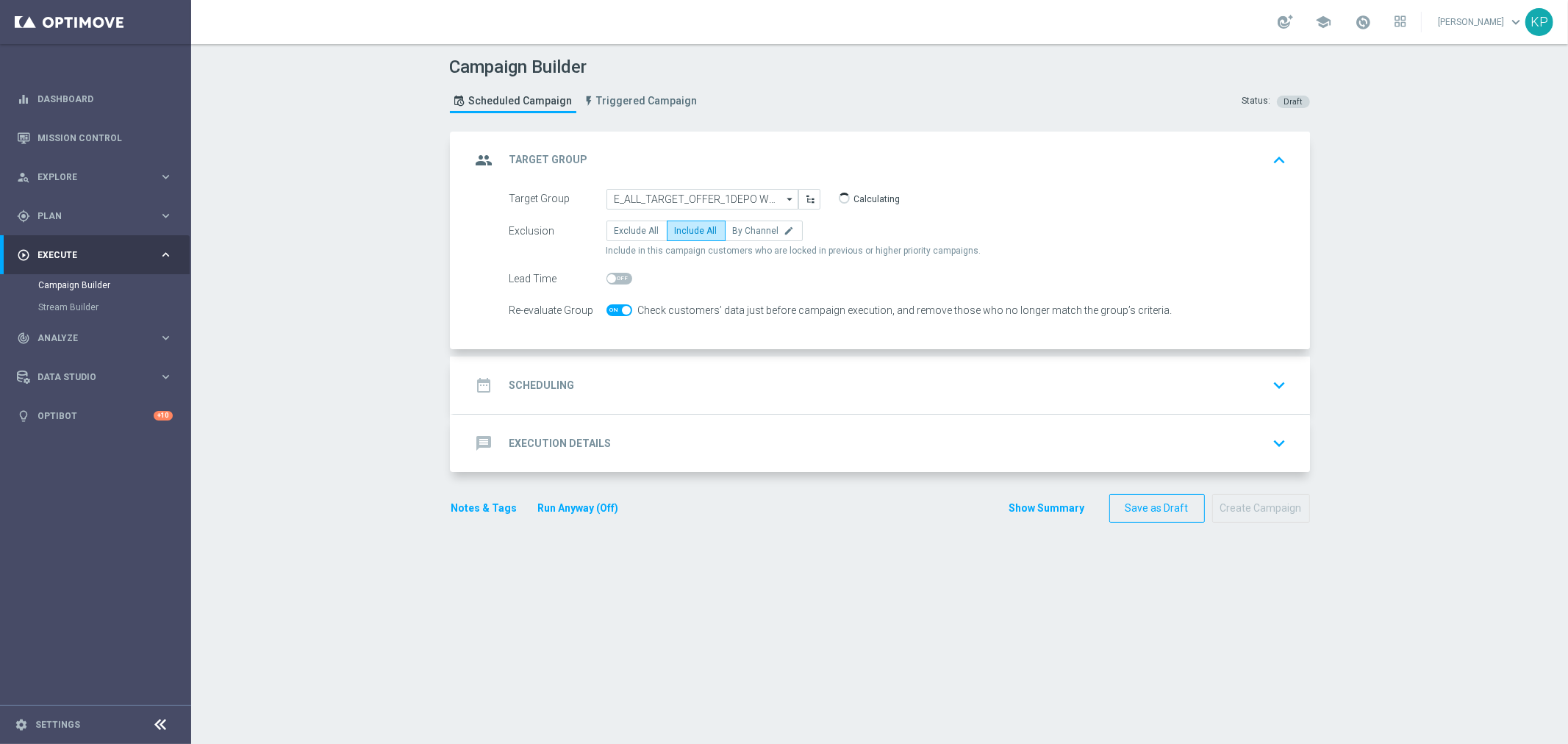
click at [591, 391] on div "date_range Scheduling keyboard_arrow_down" at bounding box center [882, 385] width 821 height 28
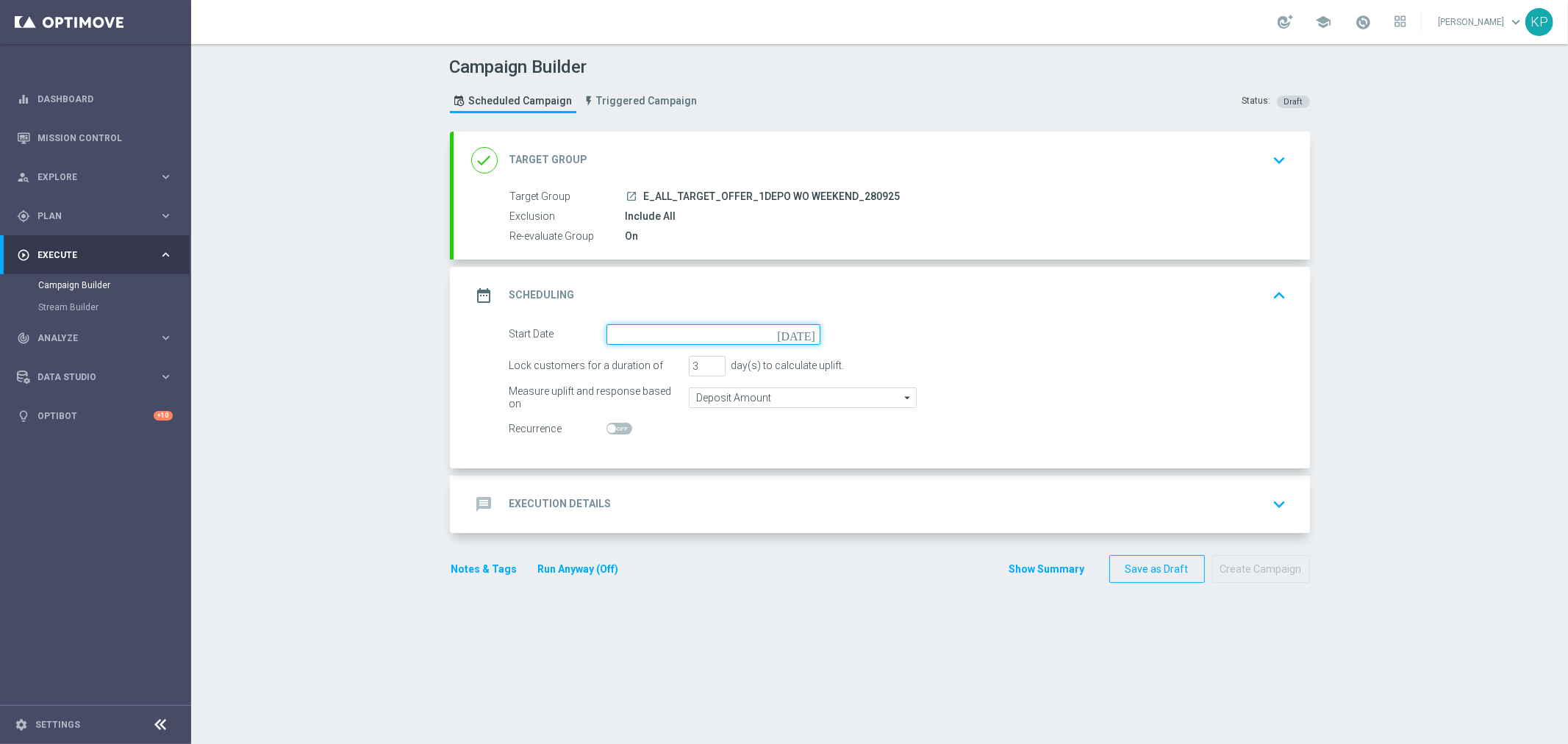
click at [621, 337] on input at bounding box center [713, 334] width 214 height 21
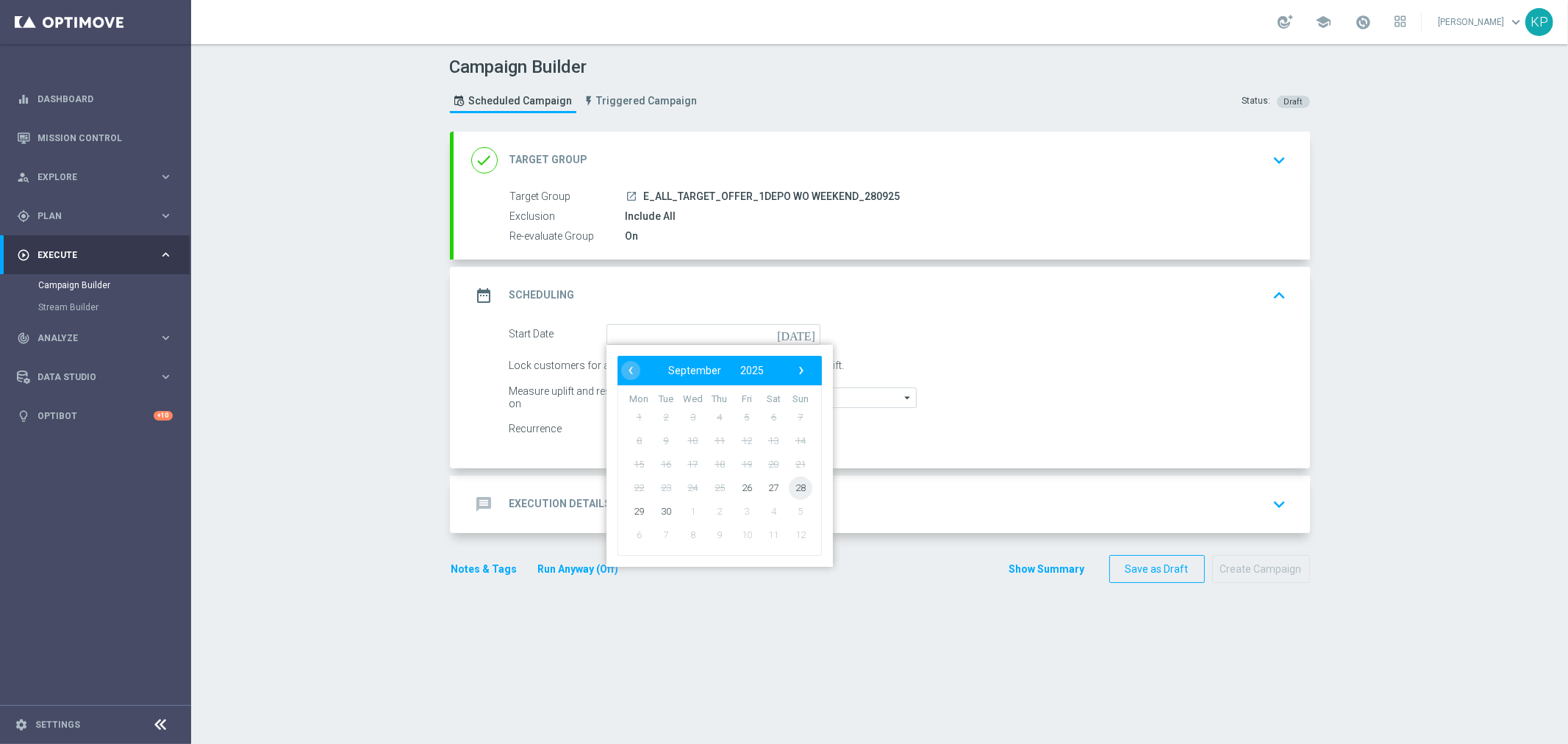
click at [790, 489] on span "28" at bounding box center [800, 488] width 24 height 24
type input "28 Sep 2025"
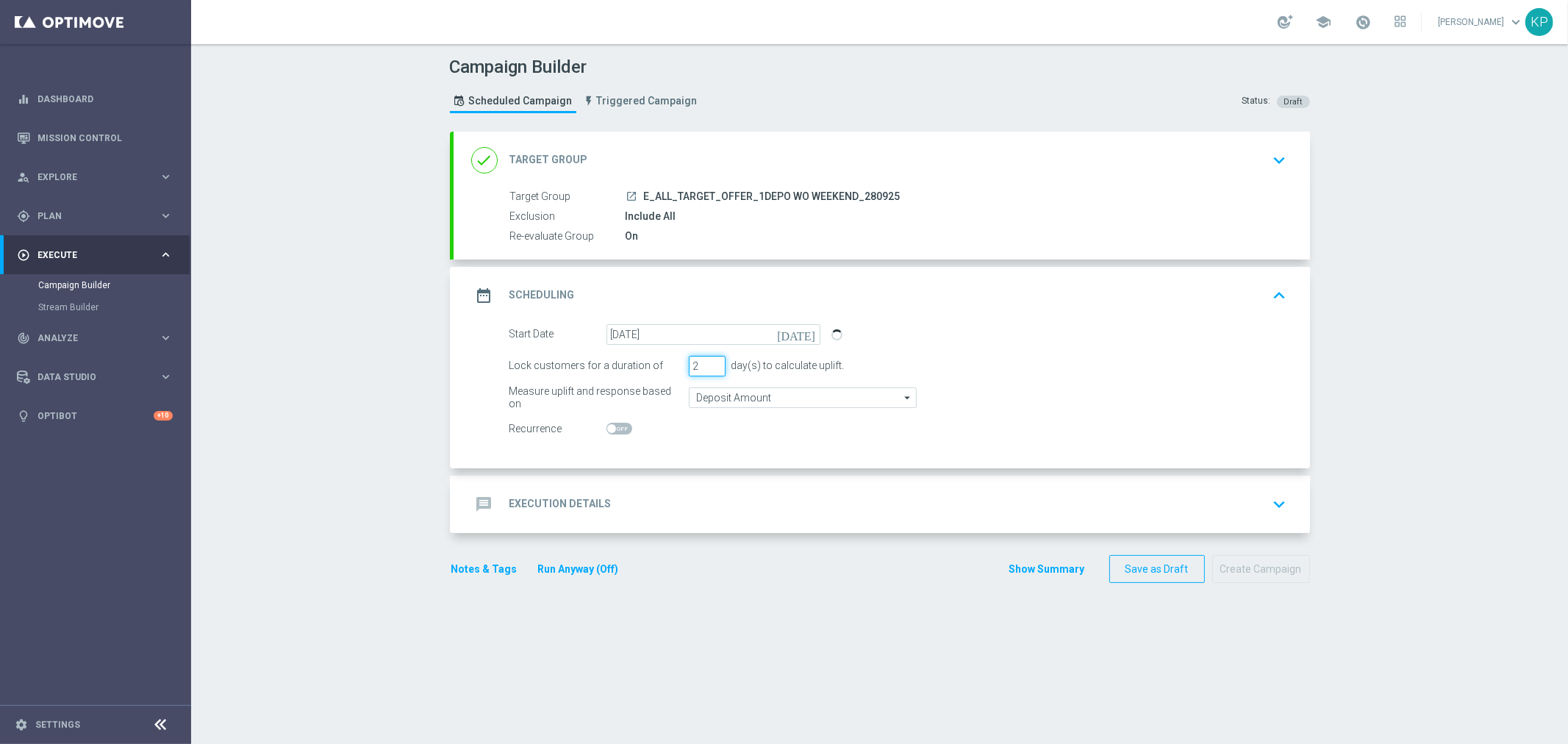
click at [709, 369] on input "2" at bounding box center [707, 366] width 37 height 21
type input "1"
click at [709, 369] on input "1" at bounding box center [707, 366] width 37 height 21
click at [618, 494] on div "message Execution Details keyboard_arrow_down" at bounding box center [882, 504] width 821 height 28
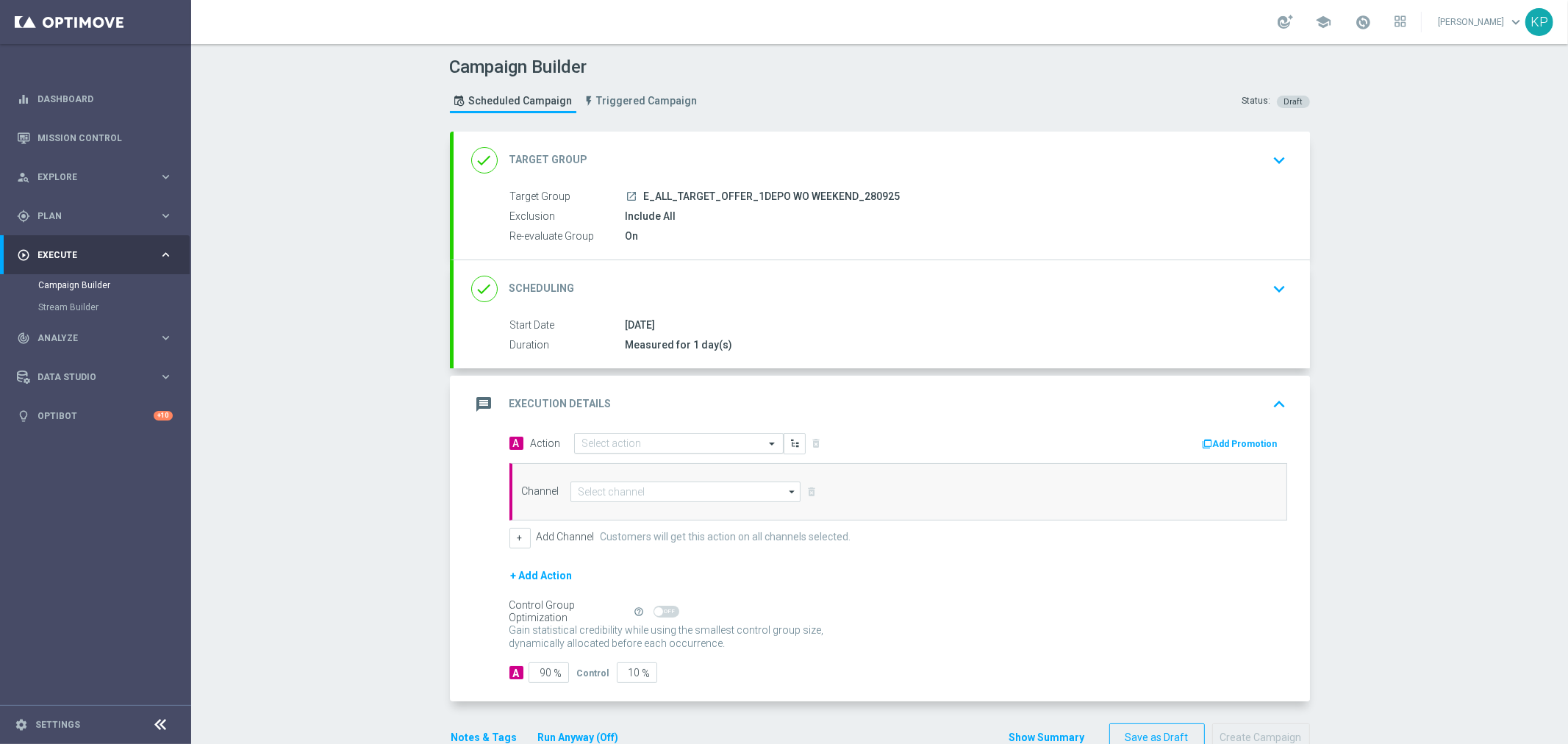
click at [626, 451] on div "Select action" at bounding box center [678, 444] width 209 height 21
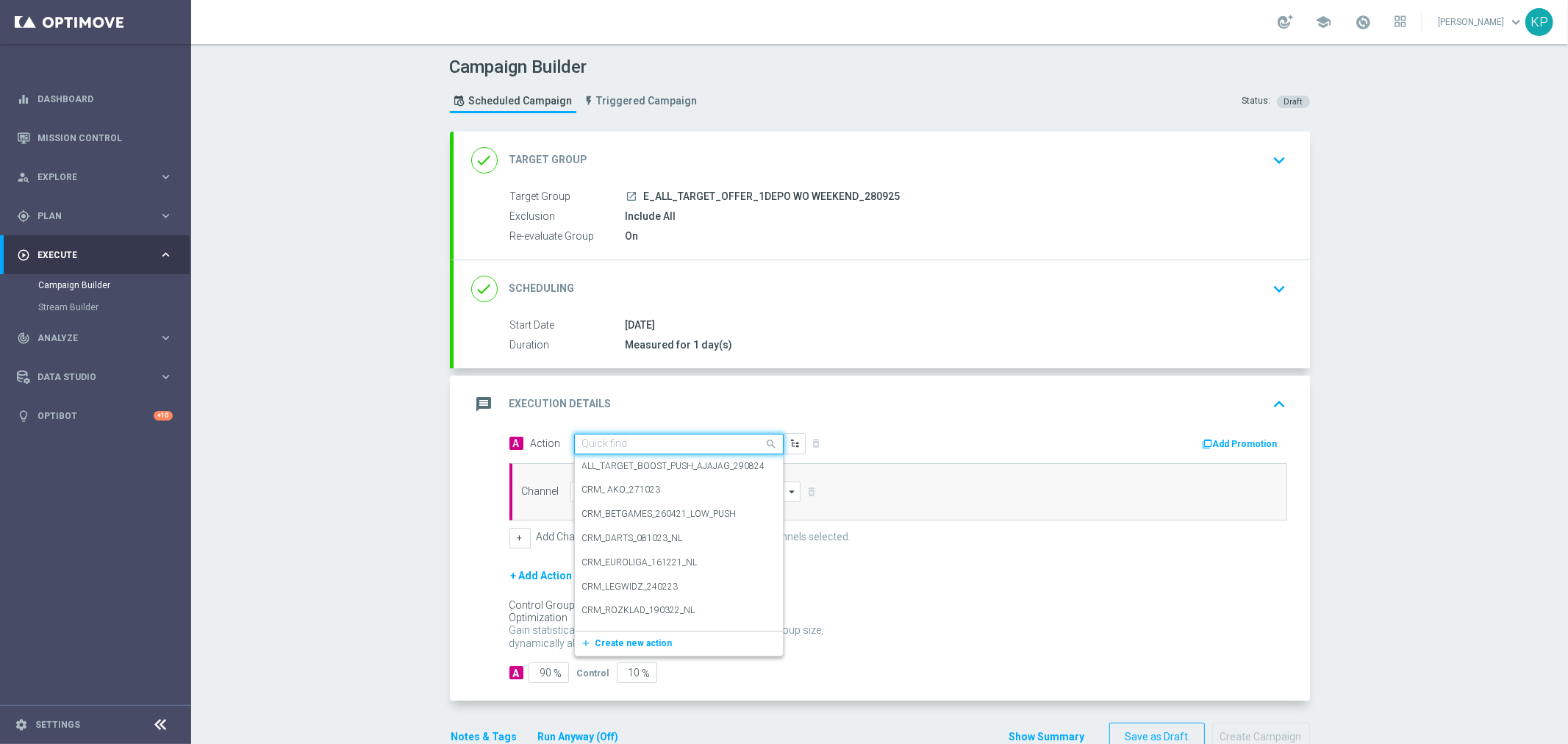
paste input "E_ALL_TARGET_OFFER_1DEPO WO WEEKEND_280925"
type input "E_ALL_TARGET_OFFER_1DEPO WO WEEKEND_280925"
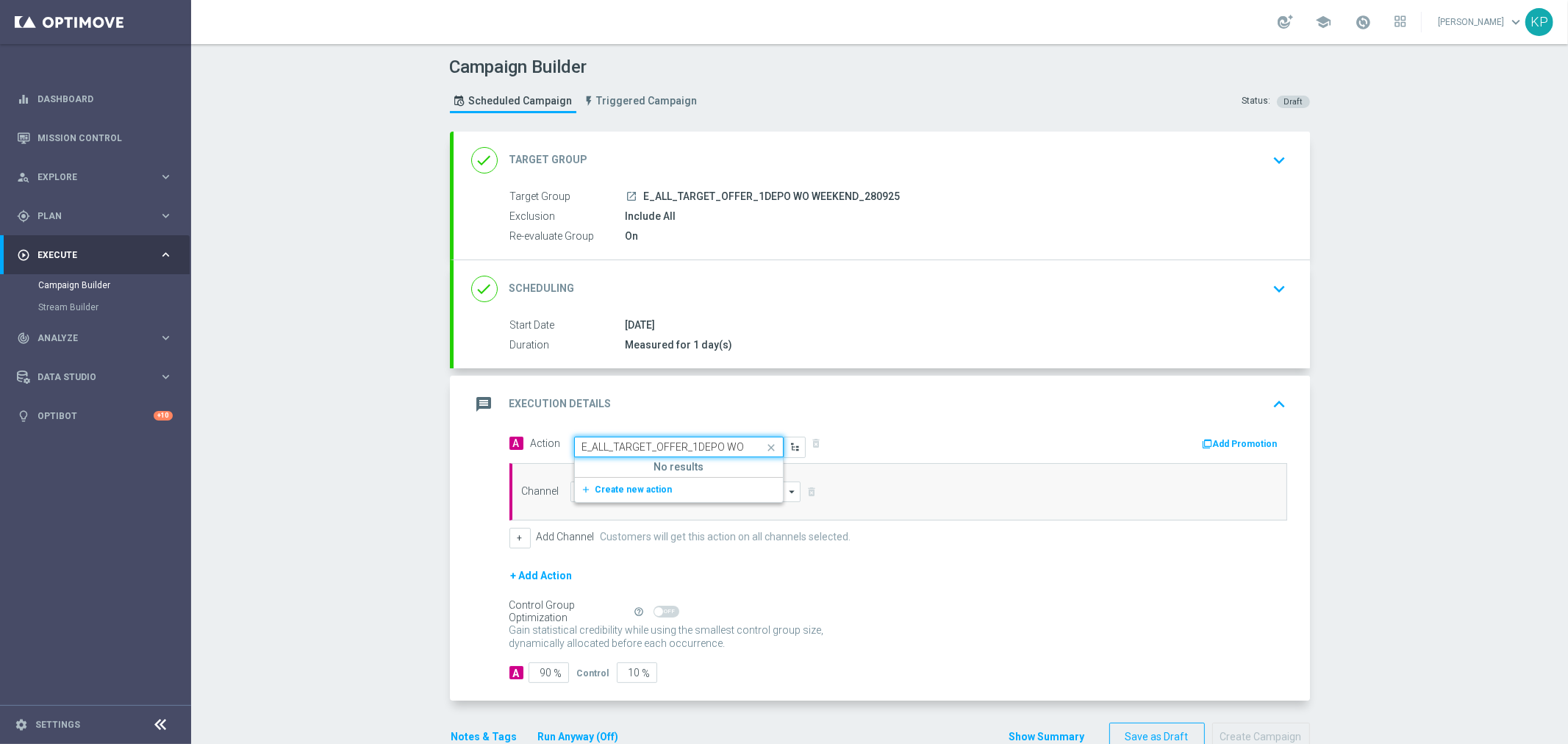
scroll to position [0, 84]
click at [616, 492] on span "Create new action" at bounding box center [633, 489] width 77 height 10
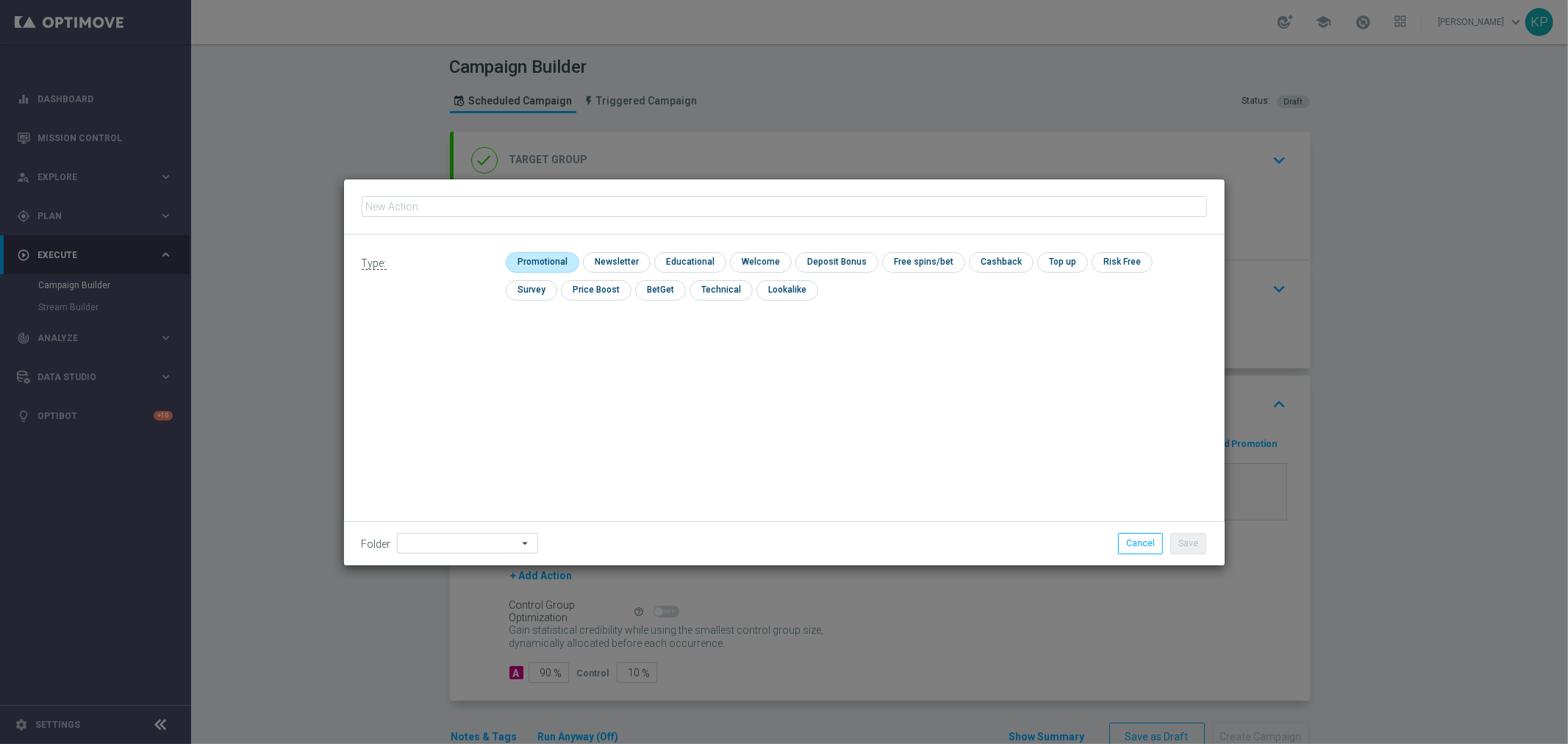
type input "E_ALL_TARGET_OFFER_1DEPO WO WEEKEND_280925"
click at [561, 256] on input "checkbox" at bounding box center [540, 262] width 70 height 20
checkbox input "true"
click at [502, 526] on div "Folder arrow_drop_down Drag here to set row groups Drag here to set column labe…" at bounding box center [784, 543] width 881 height 44
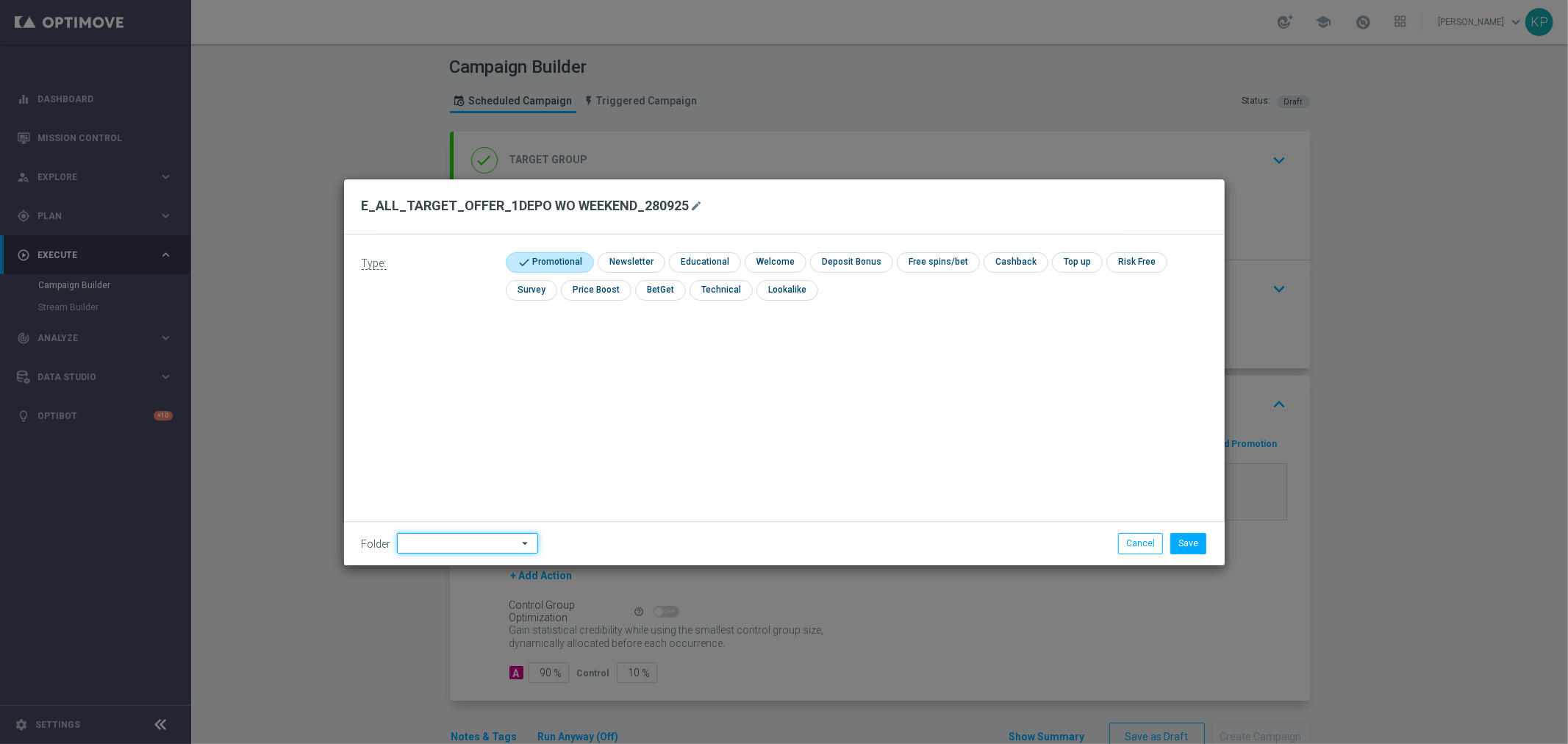
click at [490, 537] on input at bounding box center [467, 544] width 141 height 21
click at [478, 418] on div "kp_1-2depo_24" at bounding box center [457, 425] width 121 height 21
type input "kp_1-2depo_24"
click at [1172, 542] on button "Save" at bounding box center [1188, 544] width 36 height 21
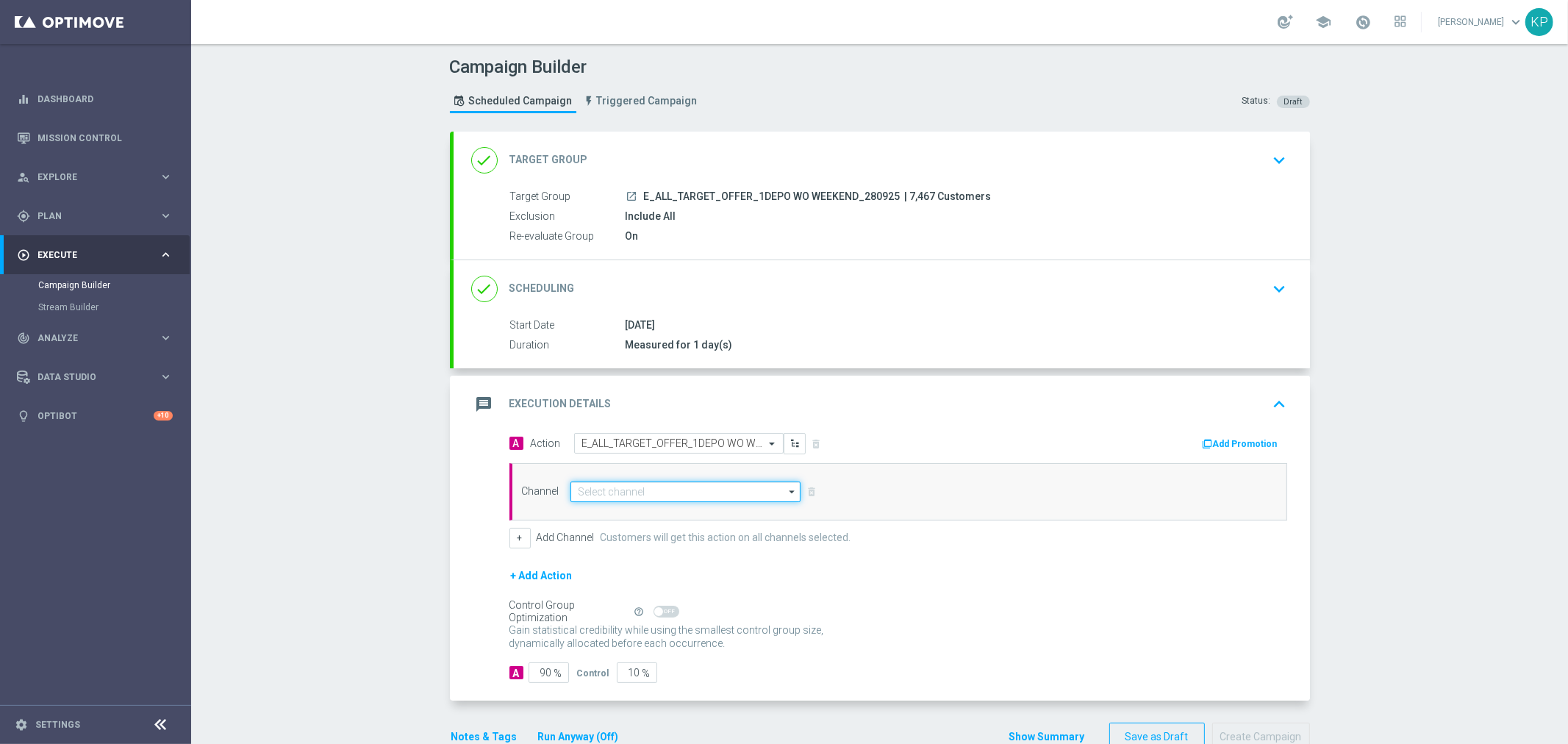
click at [732, 498] on input at bounding box center [686, 492] width 231 height 21
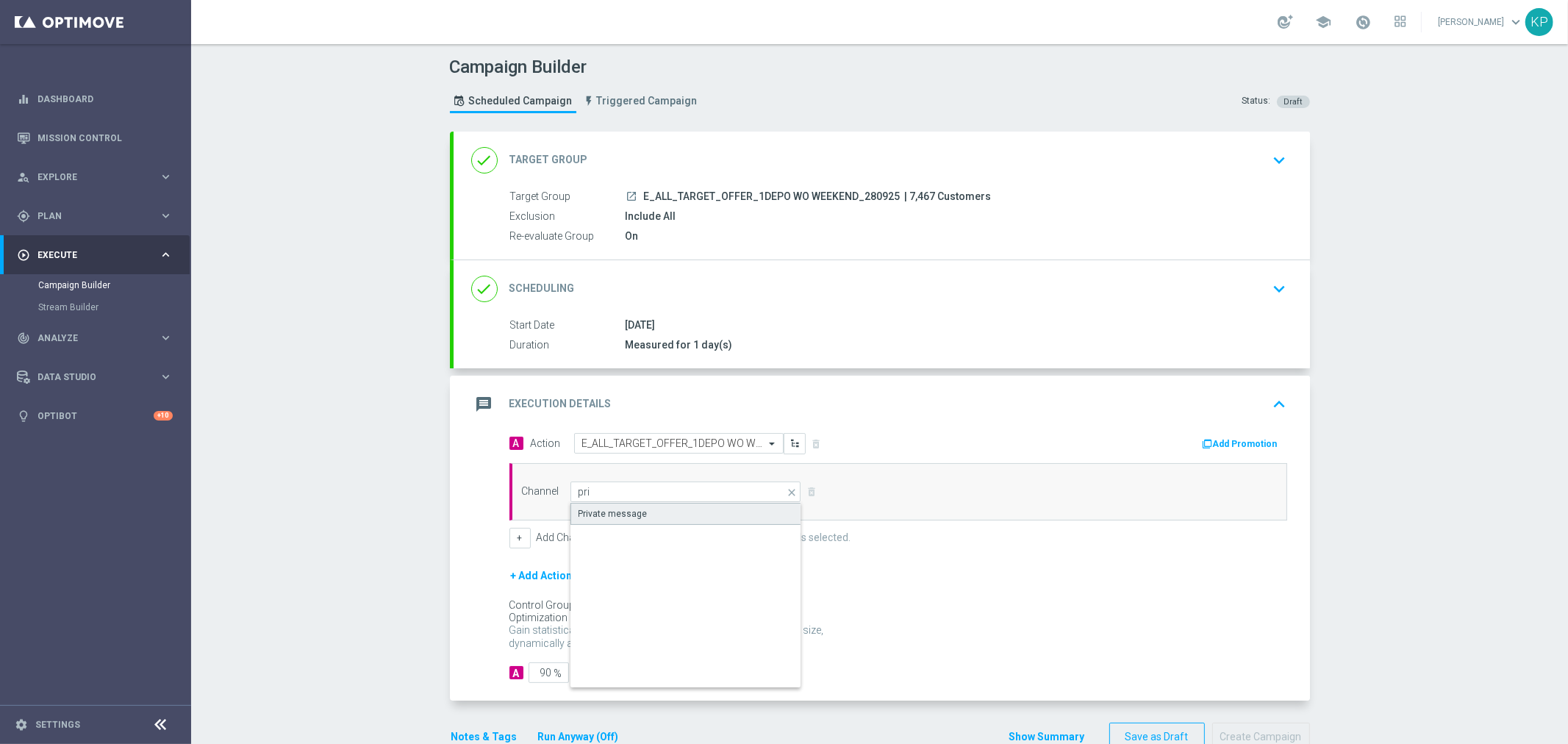
click at [709, 503] on div "Private message" at bounding box center [686, 515] width 232 height 22
type input "Private message"
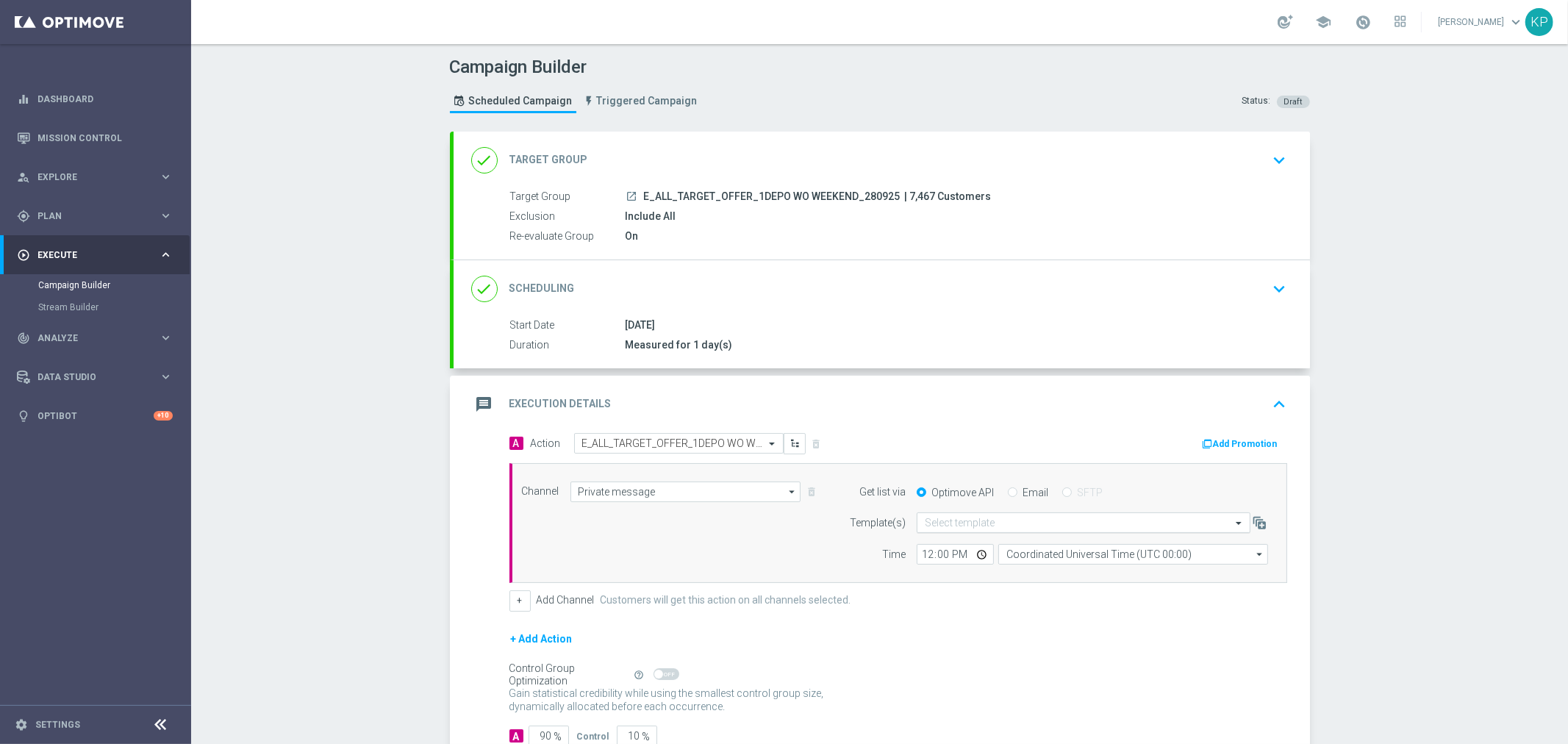
click at [1001, 515] on div "Select template" at bounding box center [1083, 523] width 334 height 21
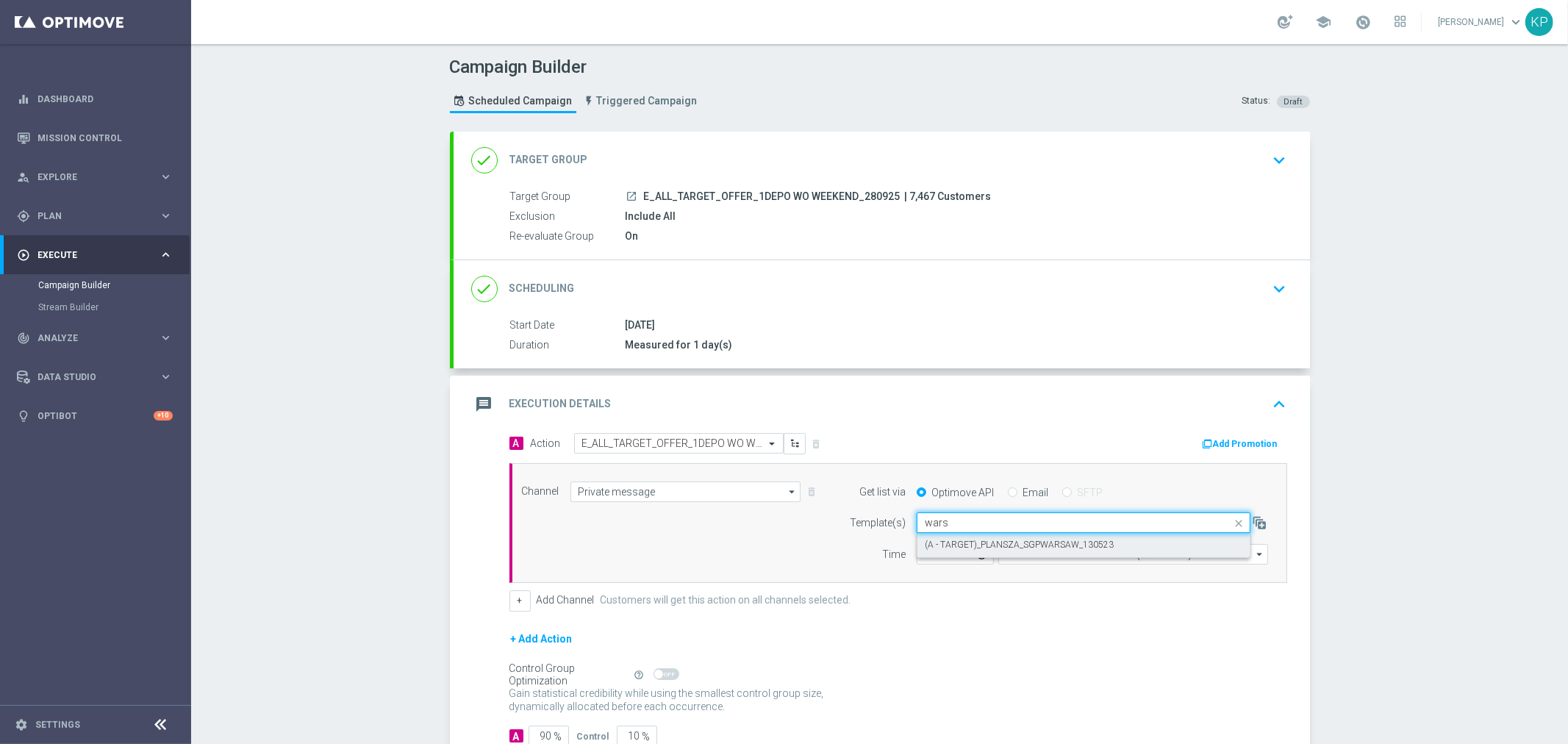
click at [1001, 544] on label "(A - TARGET)_PLANSZA_SGPWARSAW_130523" at bounding box center [1019, 545] width 189 height 13
type input "wars"
click at [1014, 524] on input "text" at bounding box center [1068, 523] width 288 height 13
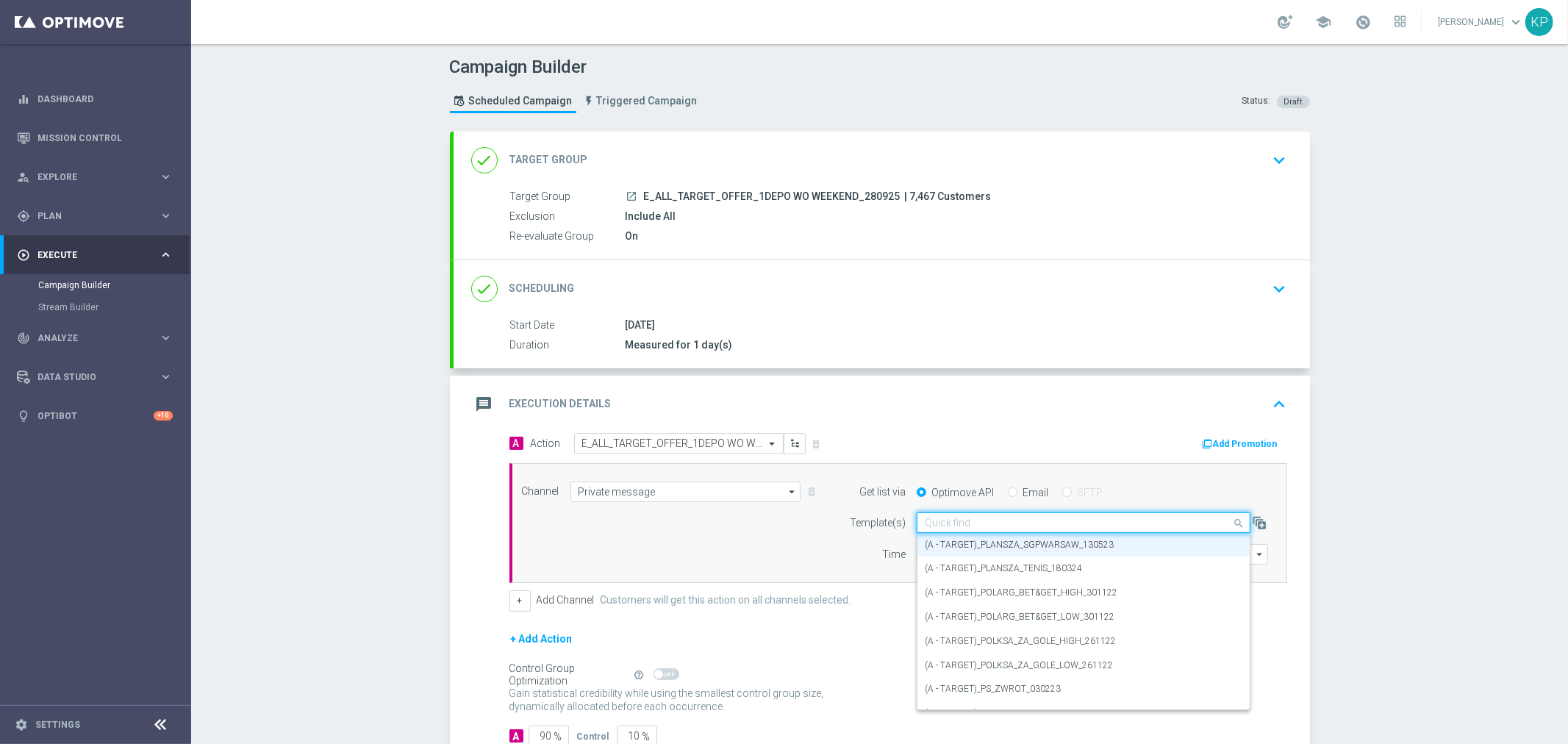
paste input "E_ALL_TARGET_OFFER_1DEPO WO WEEKEND_280925"
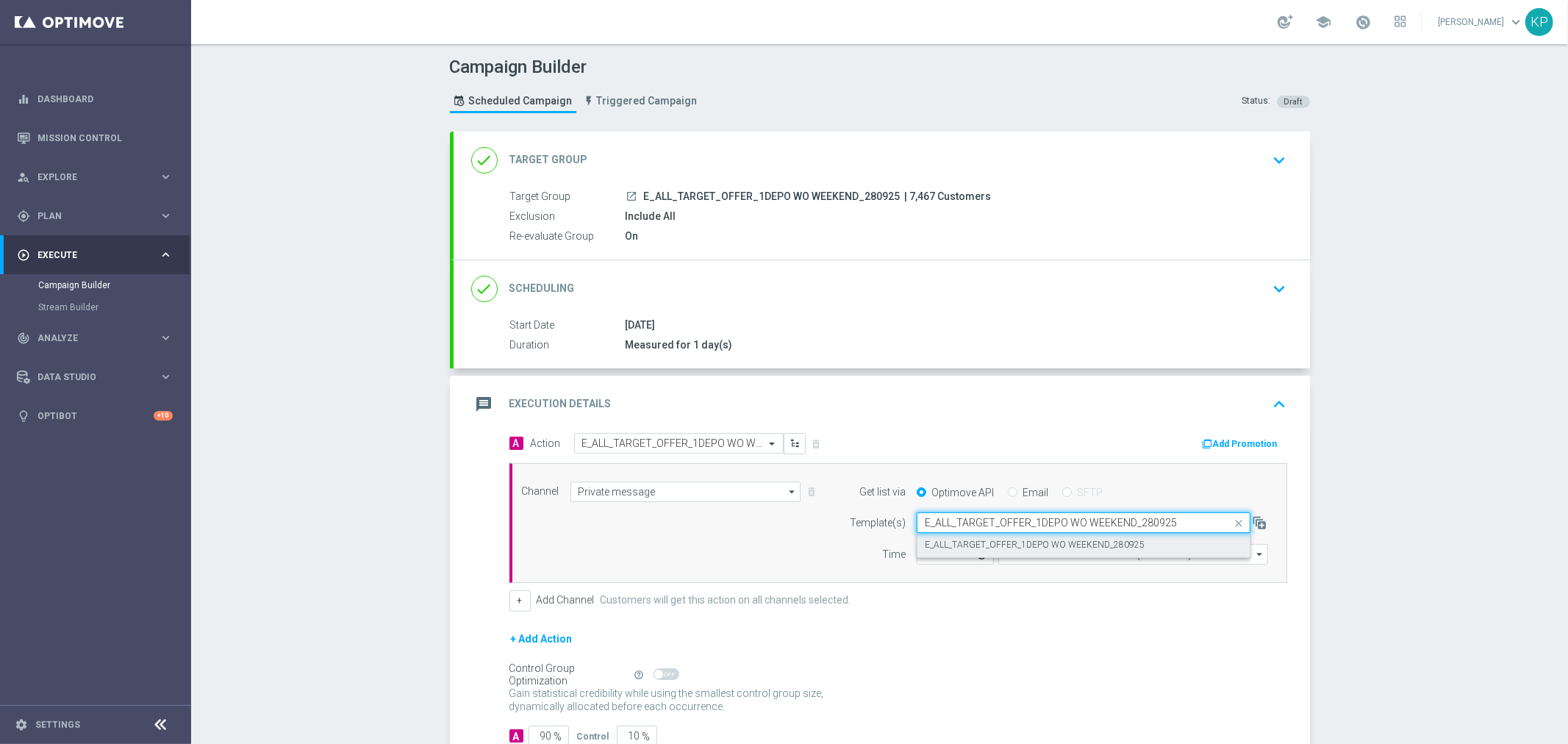
scroll to position [0, 0]
click at [1020, 544] on label "E_ALL_TARGET_OFFER_1DEPO WO WEEKEND_280925" at bounding box center [1034, 545] width 220 height 13
type input "E_ALL_TARGET_OFFER_1DEPO WO WEEKEND_280925"
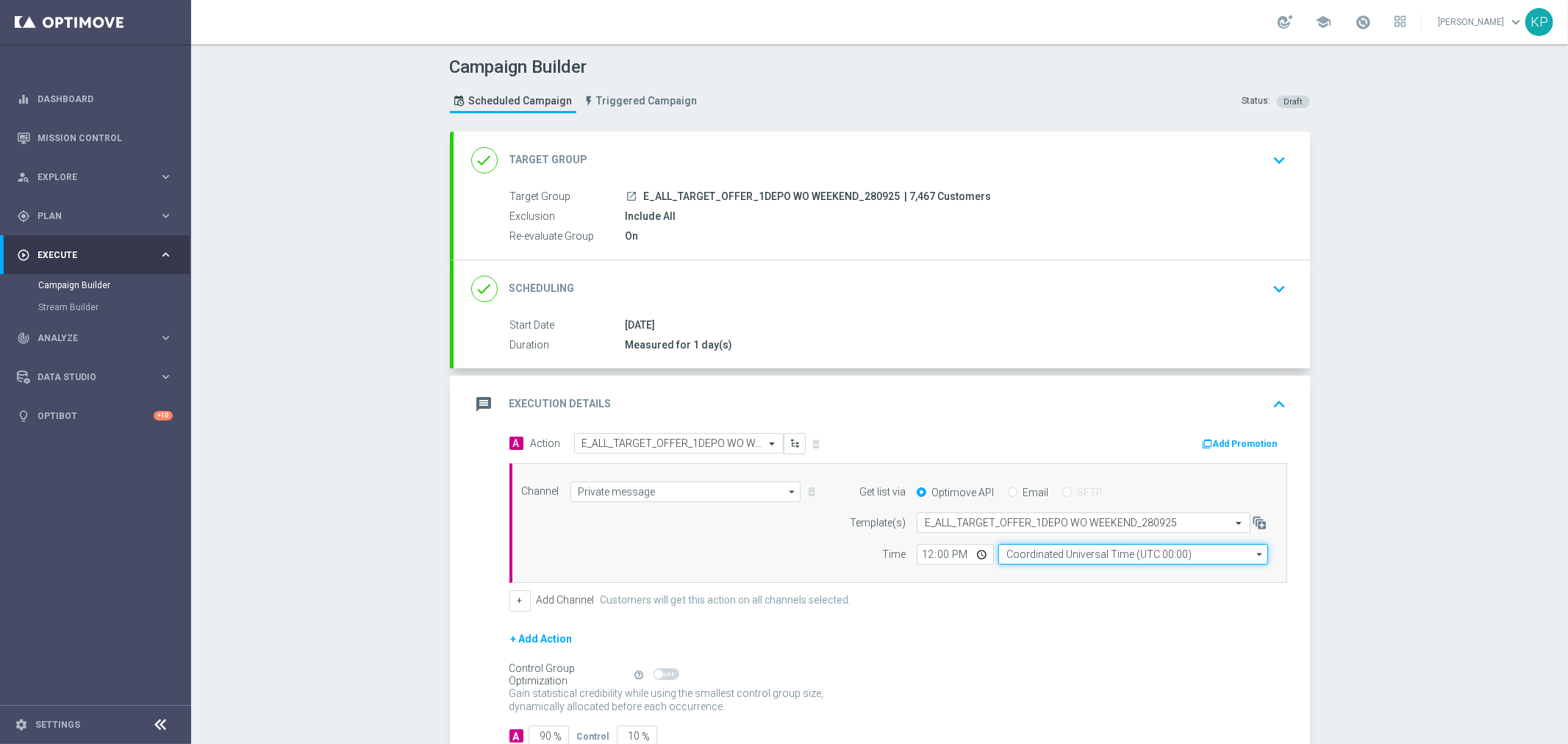
click at [1051, 555] on input "Coordinated Universal Time (UTC 00:00)" at bounding box center [1133, 554] width 270 height 21
click at [1051, 571] on div "Central European Time (Warsaw) (UTC +02:00)" at bounding box center [1125, 576] width 240 height 13
type input "Central European Time (Warsaw) (UTC +02:00)"
click at [967, 555] on input "12:00" at bounding box center [955, 554] width 77 height 21
type input "11:47"
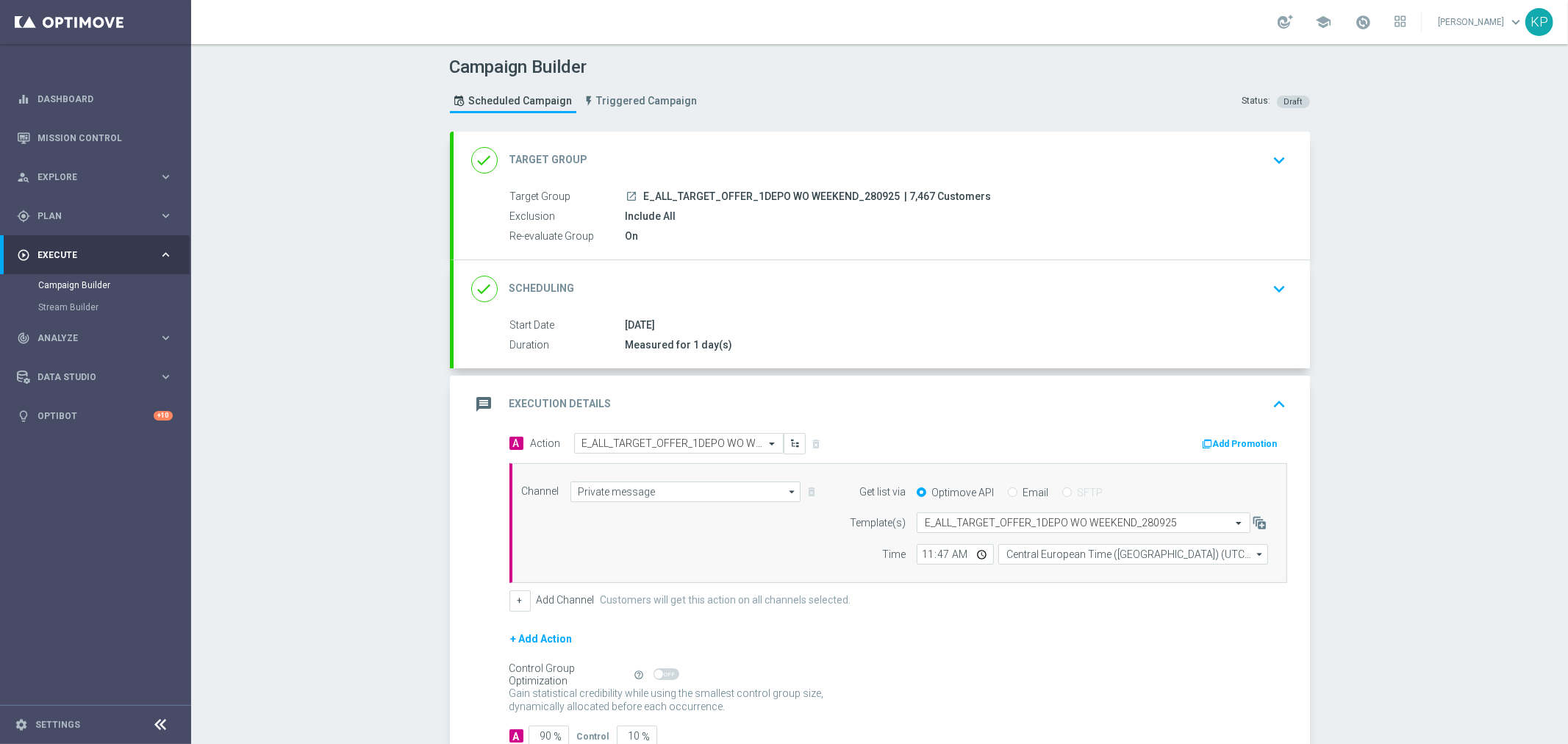
click at [986, 607] on div "+ Add Channel Customers will get this action on all channels selected." at bounding box center [898, 601] width 778 height 21
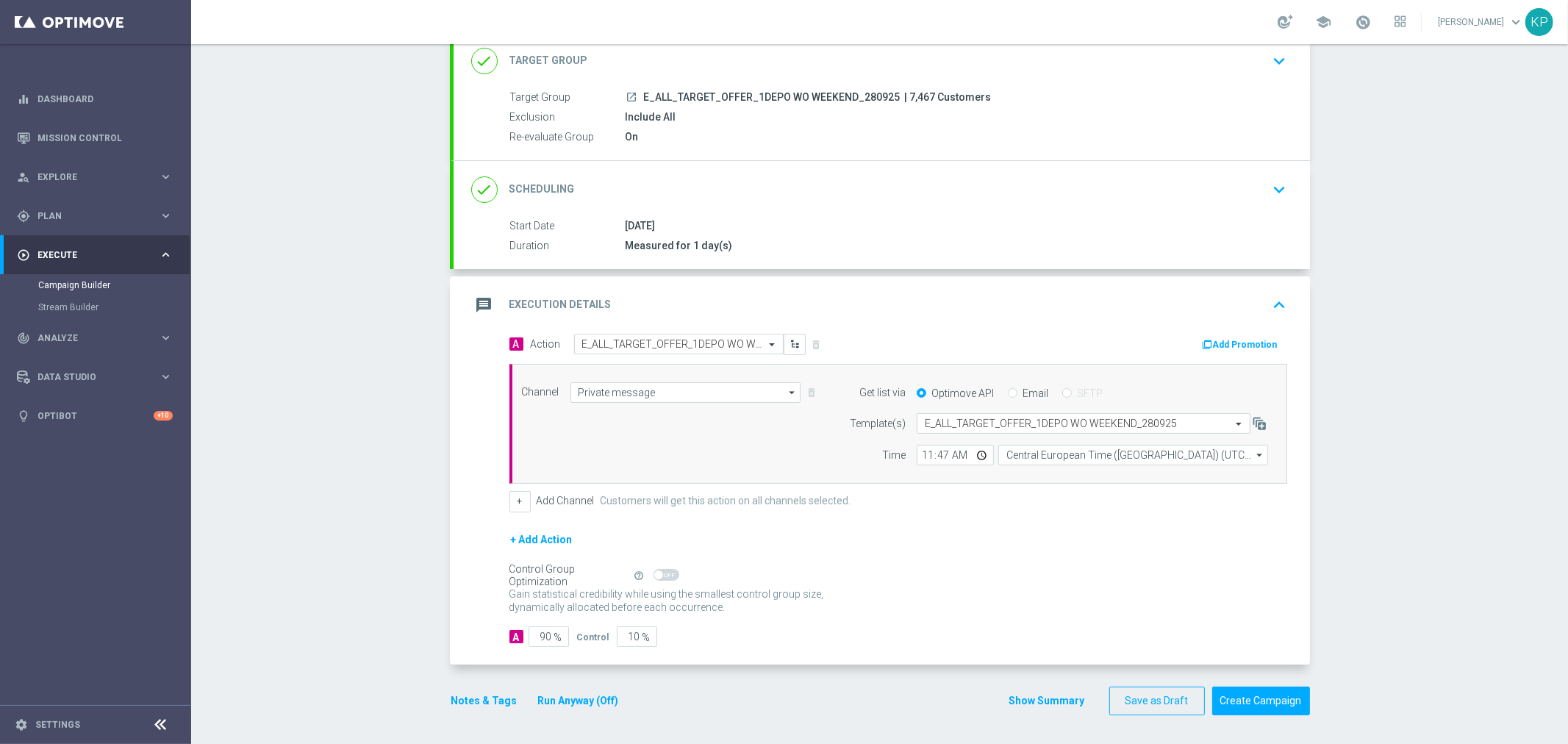
click at [483, 697] on button "Notes & Tags" at bounding box center [484, 701] width 69 height 18
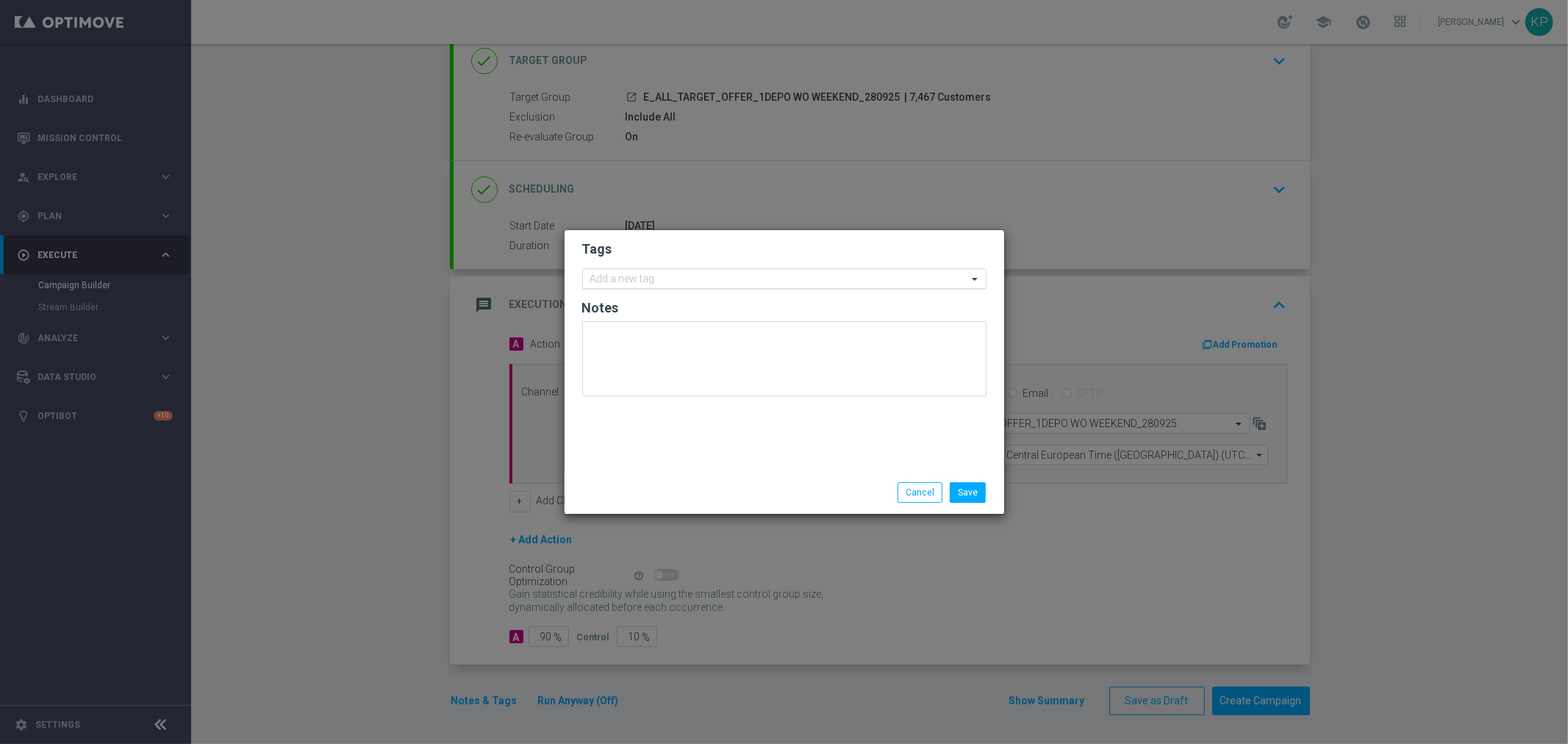
click at [638, 276] on input "text" at bounding box center [778, 280] width 377 height 13
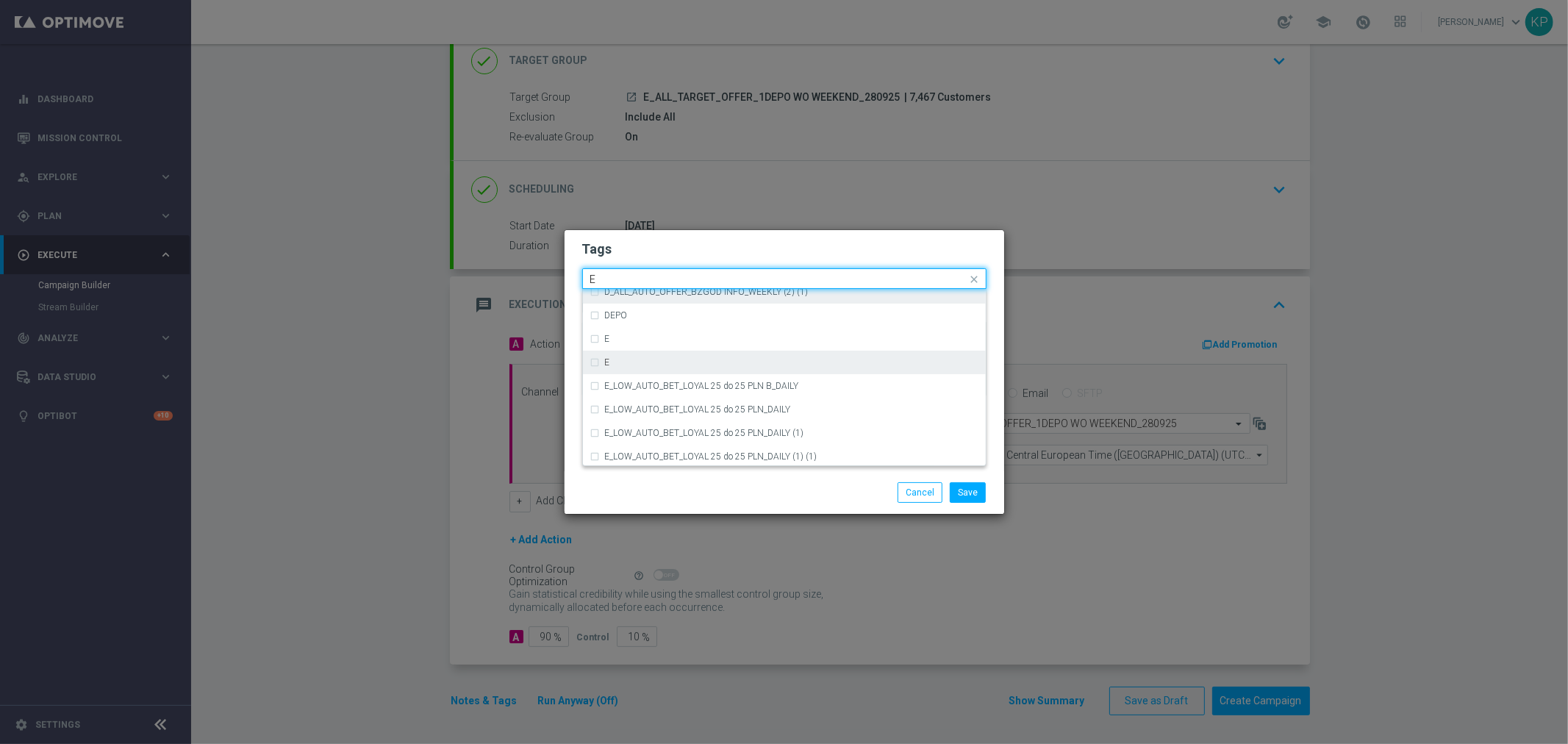
scroll to position [2042, 0]
click at [615, 379] on div "E" at bounding box center [791, 376] width 374 height 9
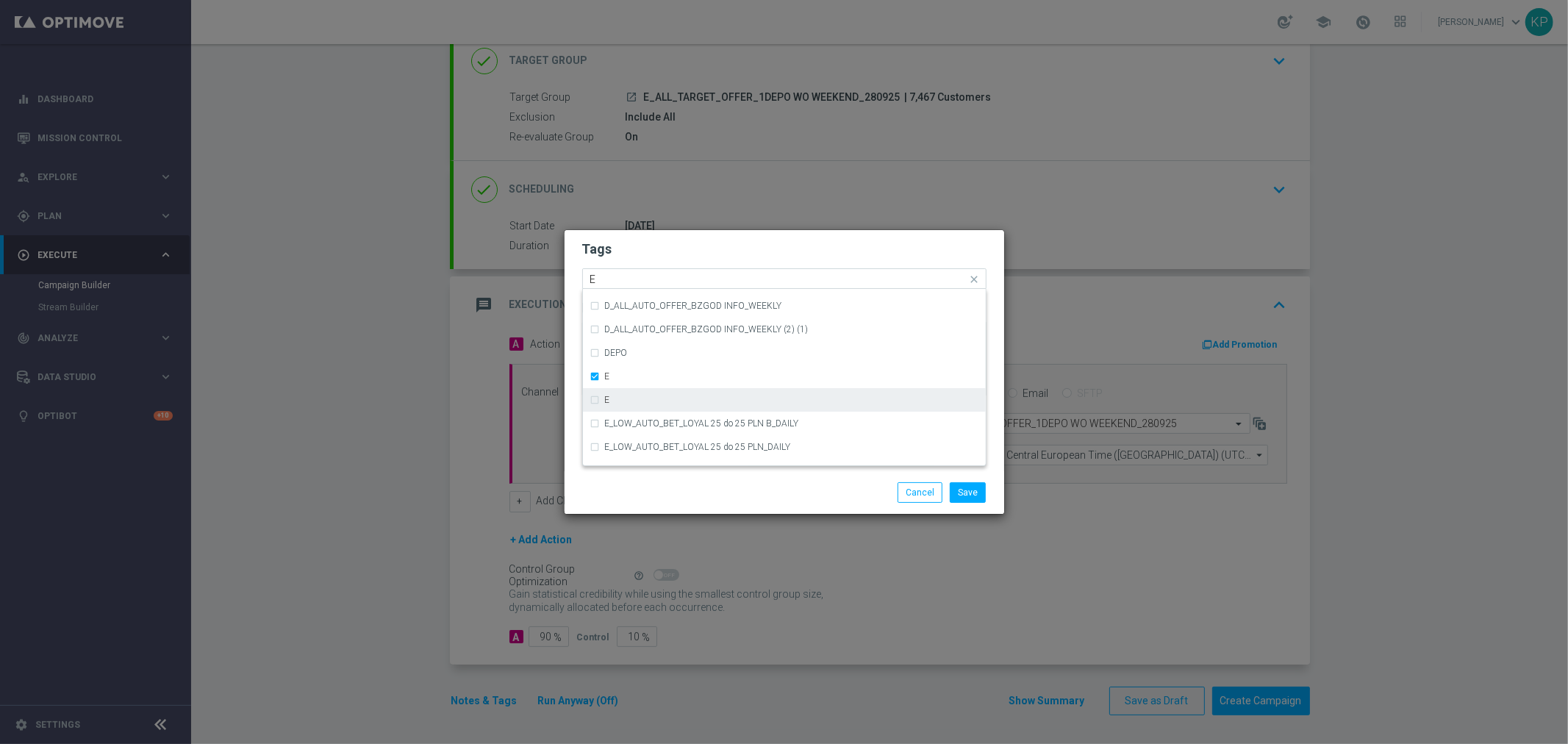
click at [615, 398] on div "E" at bounding box center [791, 399] width 374 height 9
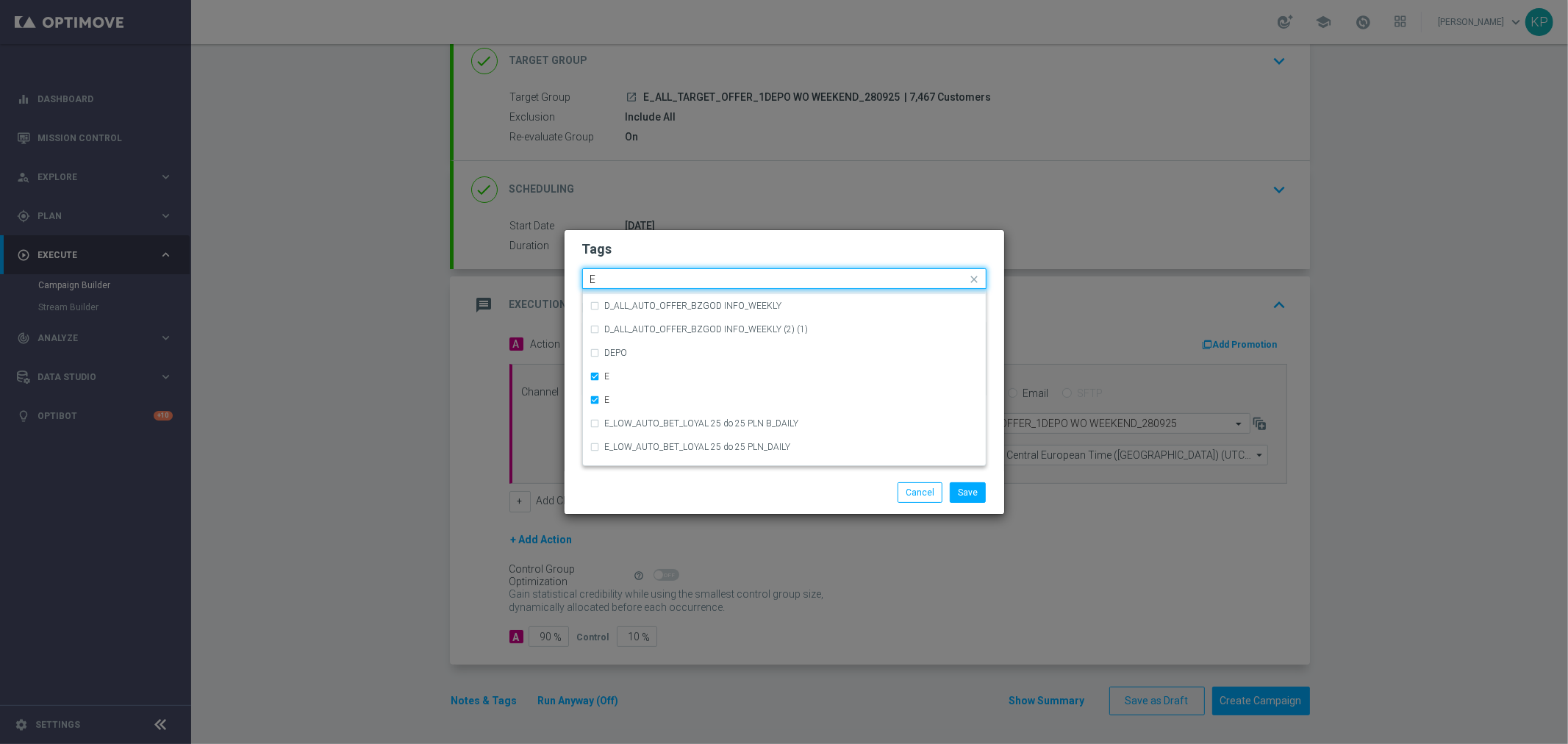
drag, startPoint x: 620, startPoint y: 279, endPoint x: 590, endPoint y: 276, distance: 30.1
click at [572, 279] on div "Tags Quick find × E × E E CRM_VIP_STREAM_TEST_260922 (1) D_ALL_AUTO_OFFER_BZGOD…" at bounding box center [784, 351] width 440 height 241
click at [617, 302] on div "ALL" at bounding box center [791, 300] width 374 height 9
drag, startPoint x: 612, startPoint y: 276, endPoint x: 562, endPoint y: 270, distance: 50.4
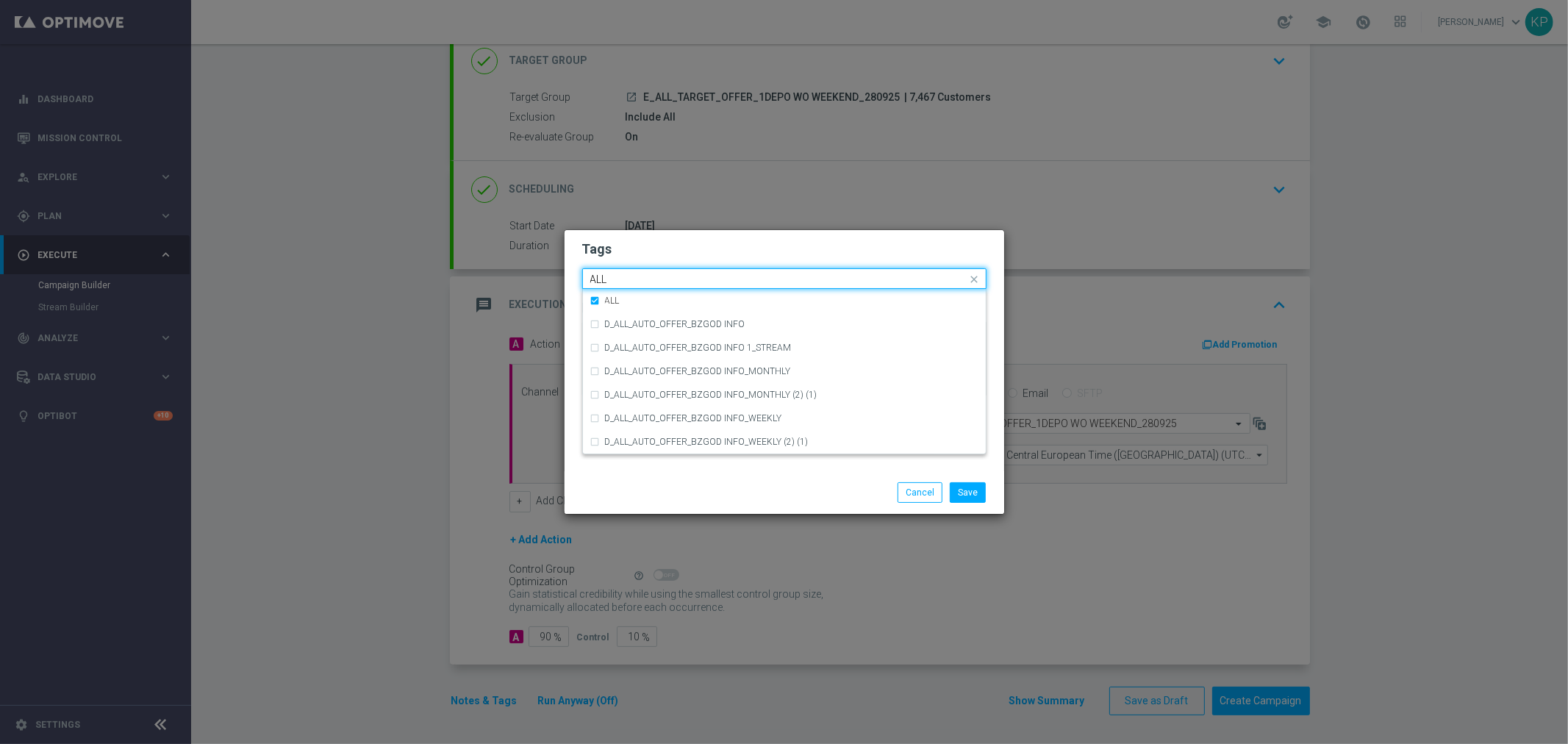
click at [559, 274] on modal-container "Tags Quick find × E × E × ALL ALL ALL D_ALL_AUTO_OFFER_BZGOD INFO D_ALL_AUTO_OF…" at bounding box center [784, 372] width 1568 height 744
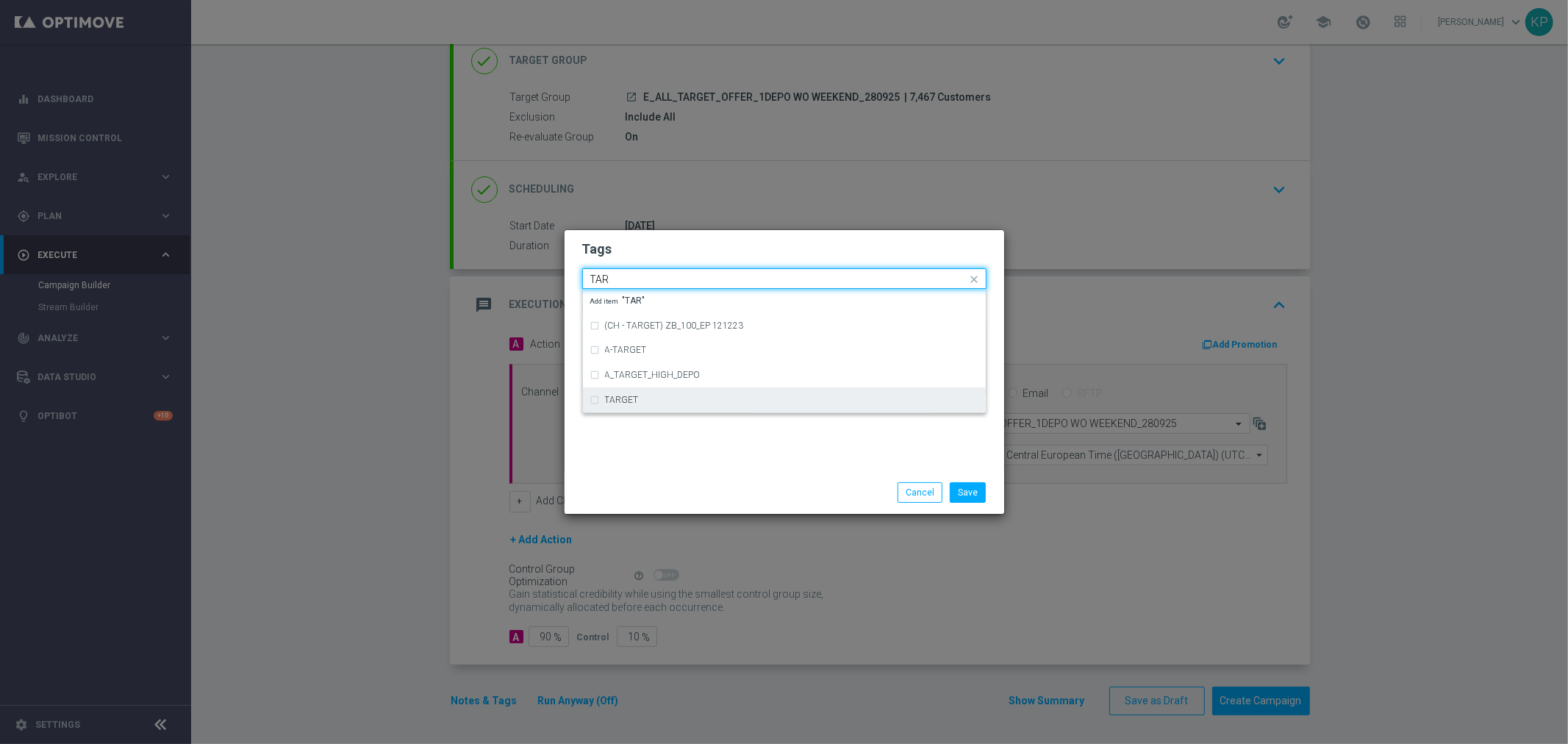
click at [653, 398] on div "TARGET" at bounding box center [791, 399] width 374 height 9
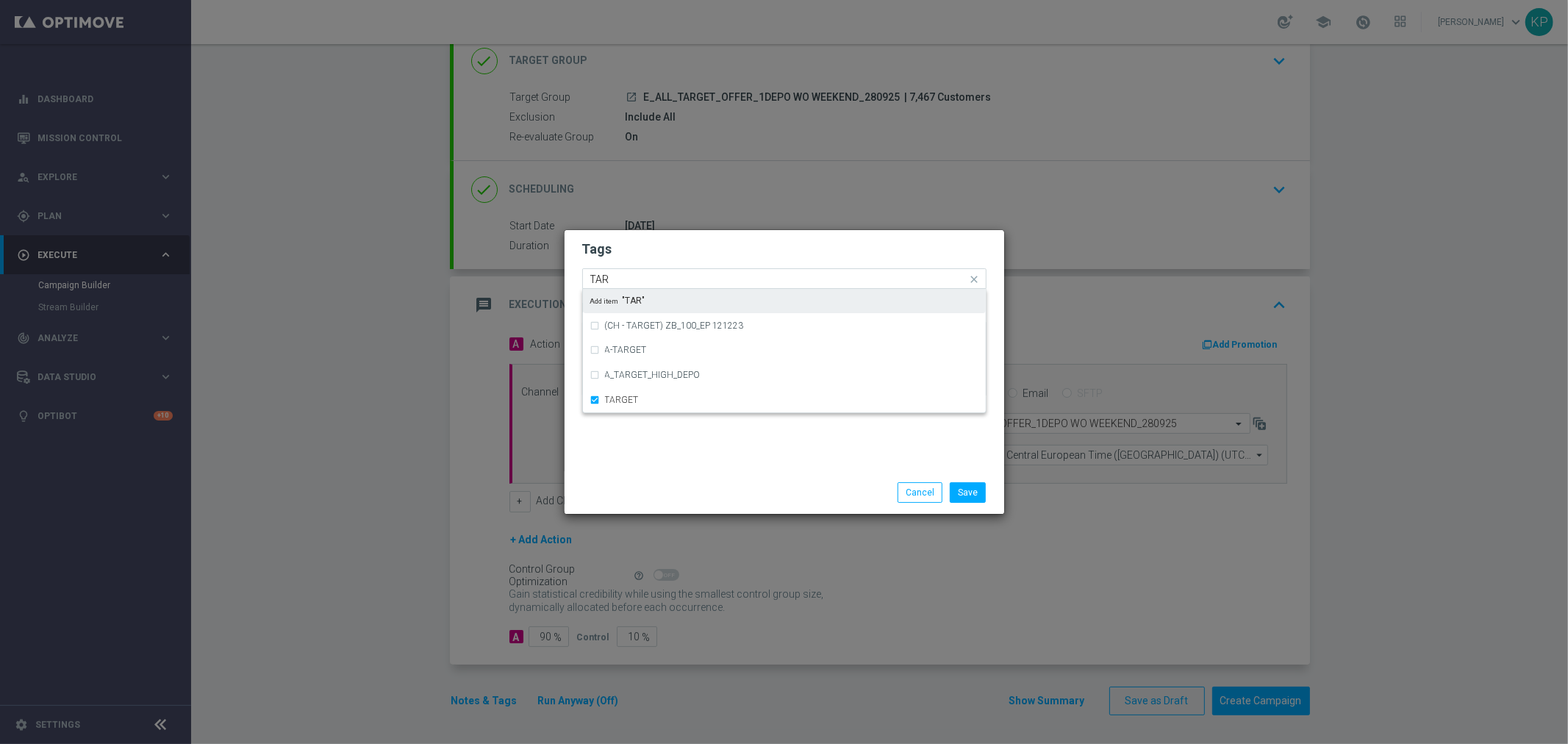
drag, startPoint x: 633, startPoint y: 276, endPoint x: 575, endPoint y: 276, distance: 58.0
click at [575, 276] on div "Tags Quick find × E × E × ALL × TARGET TAR (CH - TARGET) ZB_100_EP 121223 A-TAR…" at bounding box center [784, 351] width 440 height 241
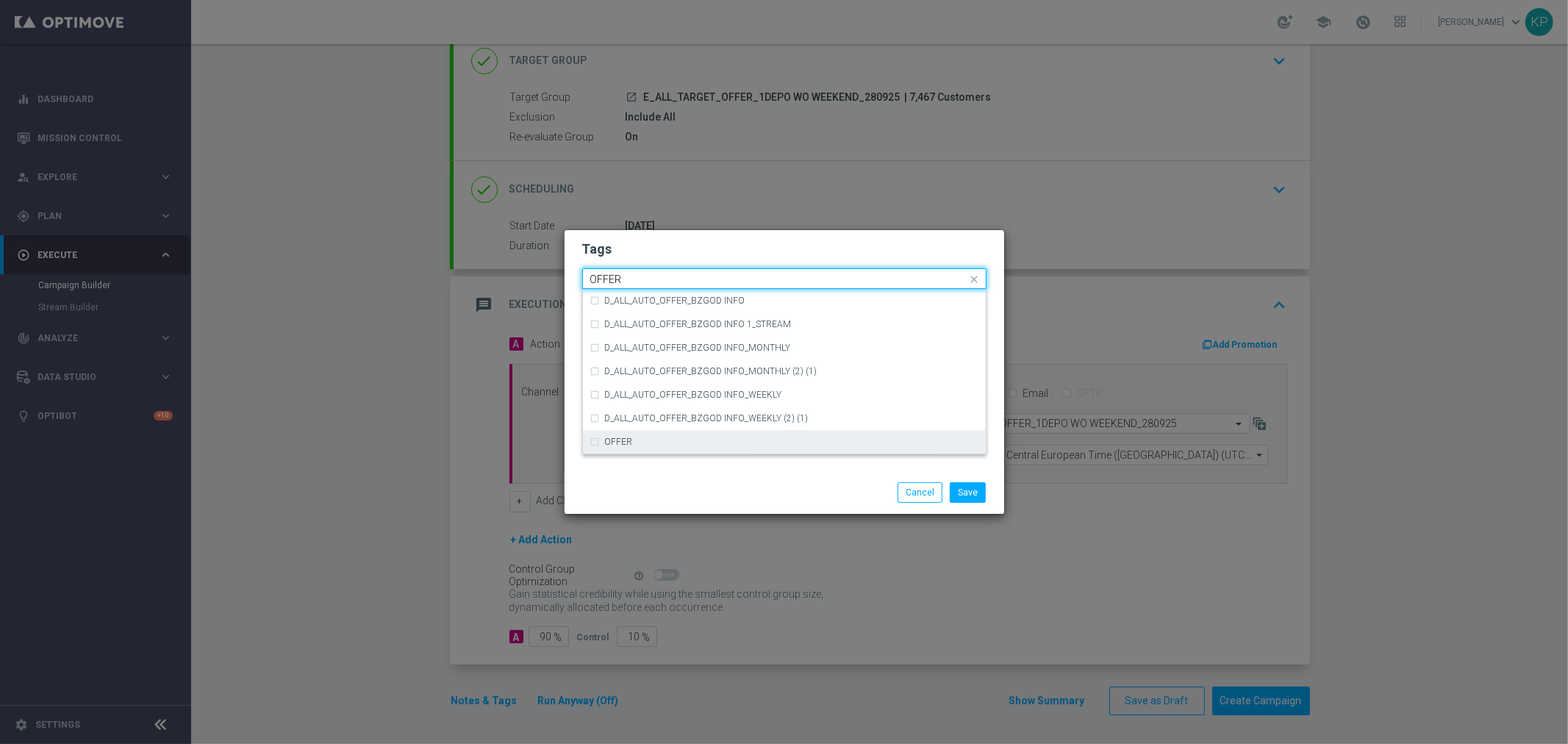
click at [632, 454] on div "Tags Quick find × E × E × ALL × TARGET OFFER D_ALL_AUTO_OFFER_BZGOD INFO D_ALL_…" at bounding box center [784, 351] width 440 height 241
click at [630, 443] on label "OFFER" at bounding box center [618, 441] width 28 height 9
type input "OFFER"
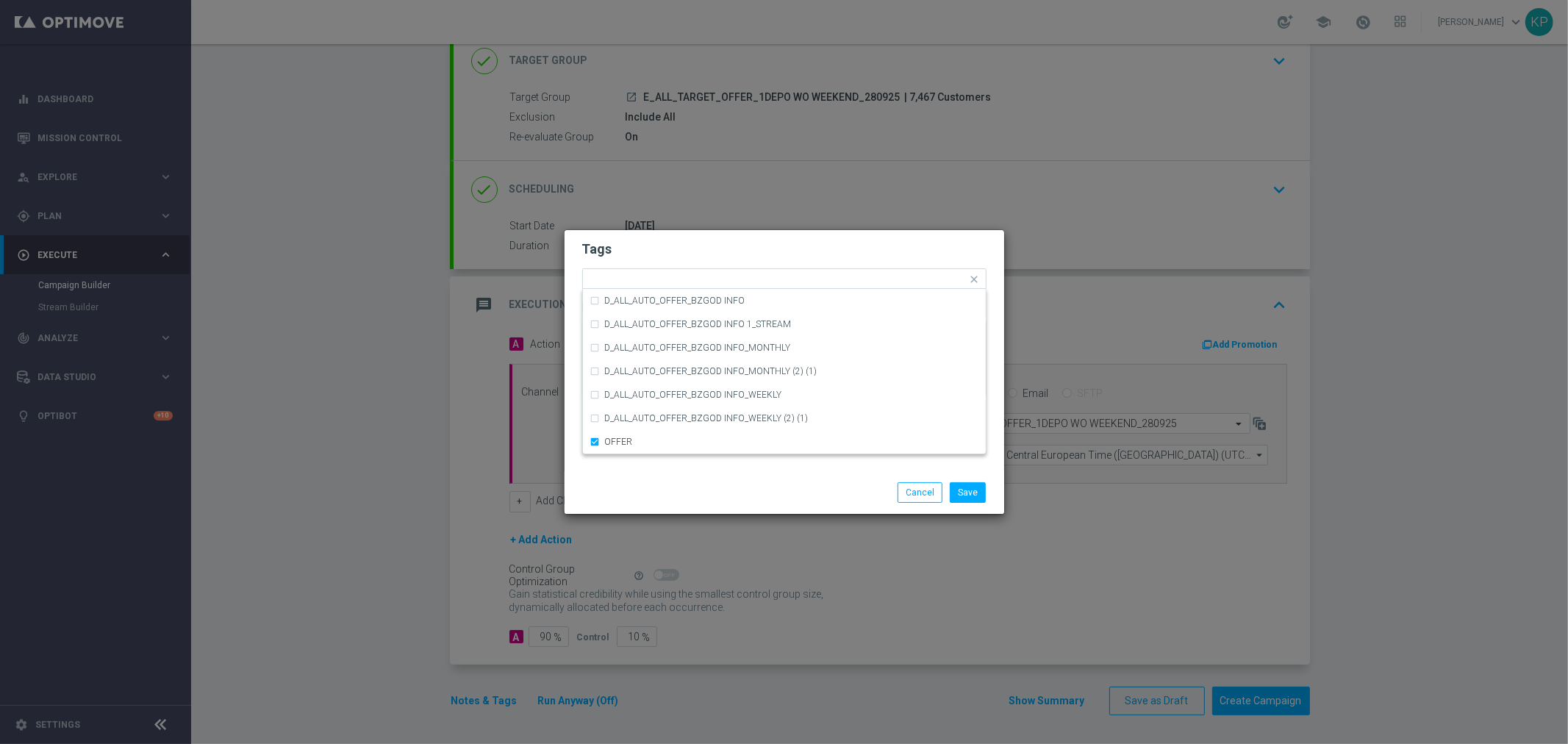
click at [722, 474] on div "Save Cancel" at bounding box center [784, 493] width 440 height 43
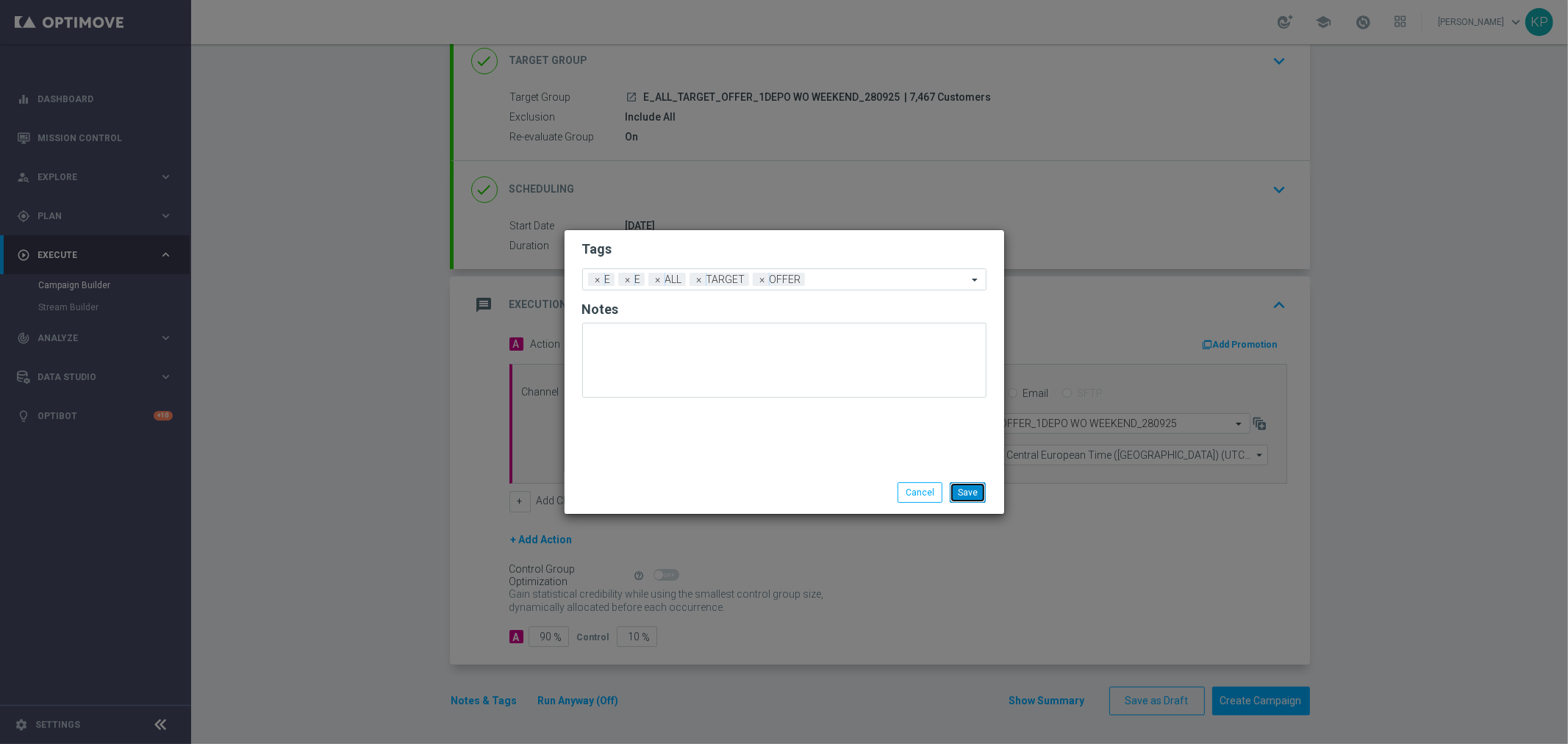
click at [965, 488] on button "Save" at bounding box center [967, 493] width 36 height 21
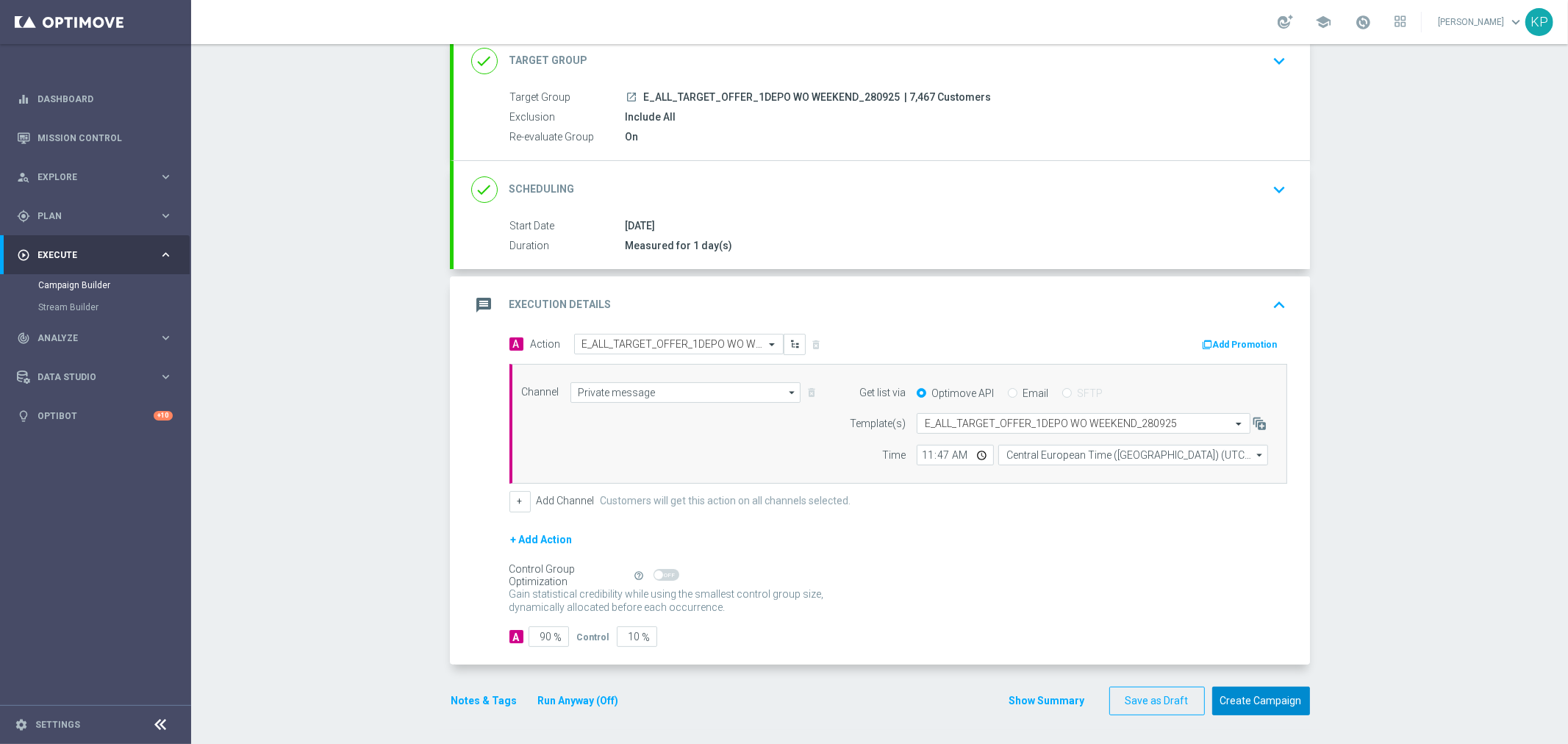
click at [1239, 695] on button "Create Campaign" at bounding box center [1260, 701] width 98 height 29
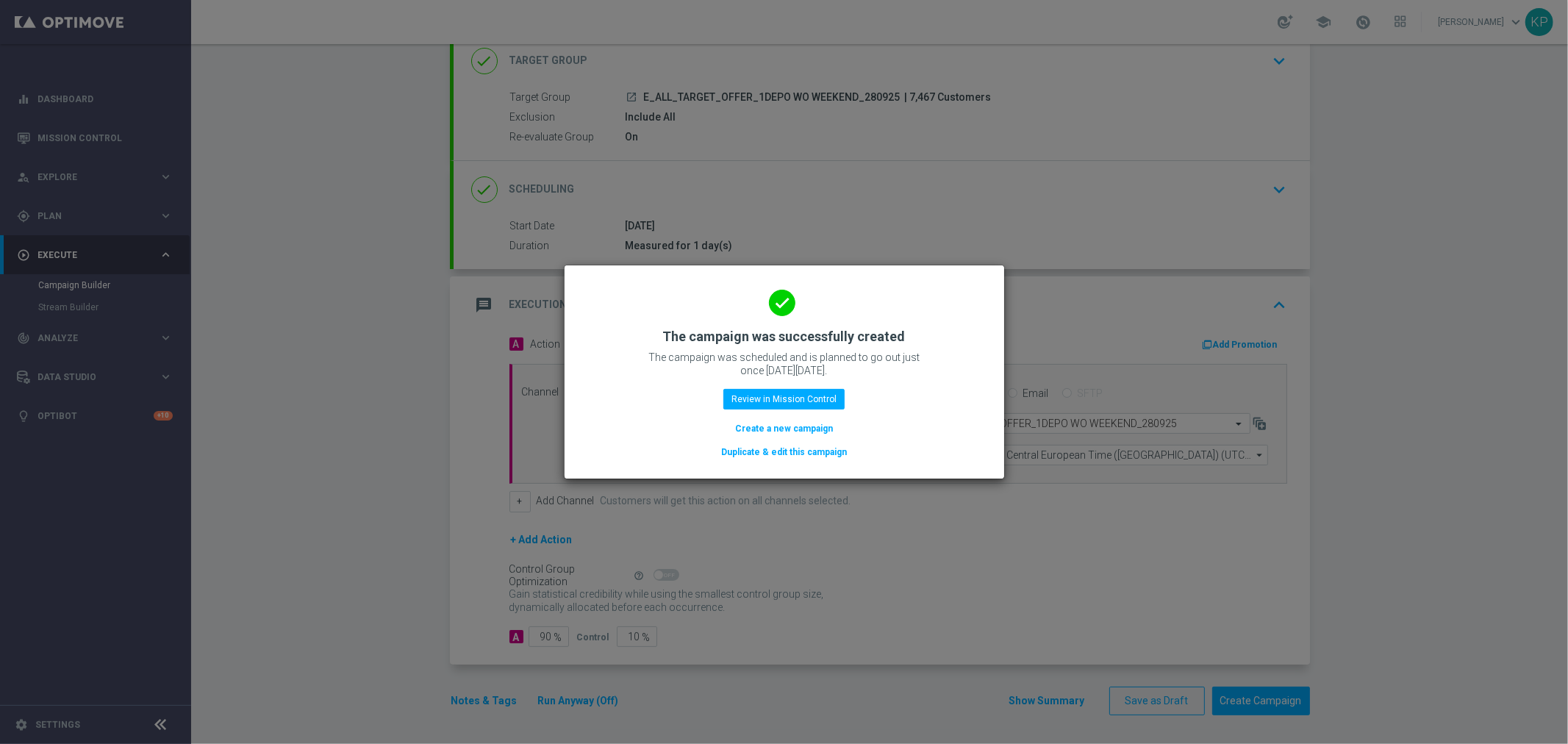
click at [803, 424] on button "Create a new campaign" at bounding box center [783, 429] width 101 height 16
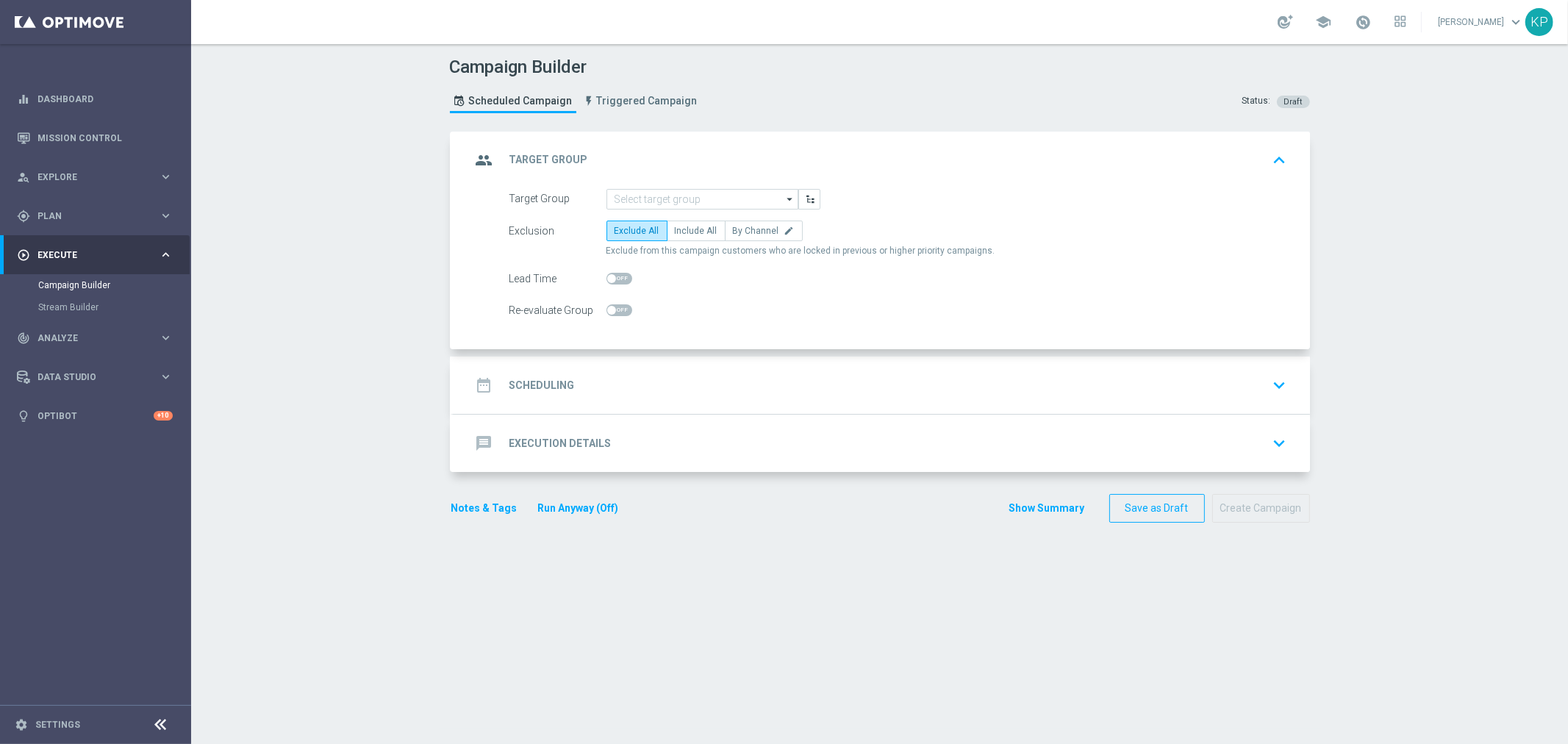
click at [334, 328] on div "Campaign Builder Scheduled Campaign Triggered Campaign Status: Draft group Targ…" at bounding box center [879, 395] width 1377 height 700
click at [656, 200] on input at bounding box center [702, 199] width 192 height 21
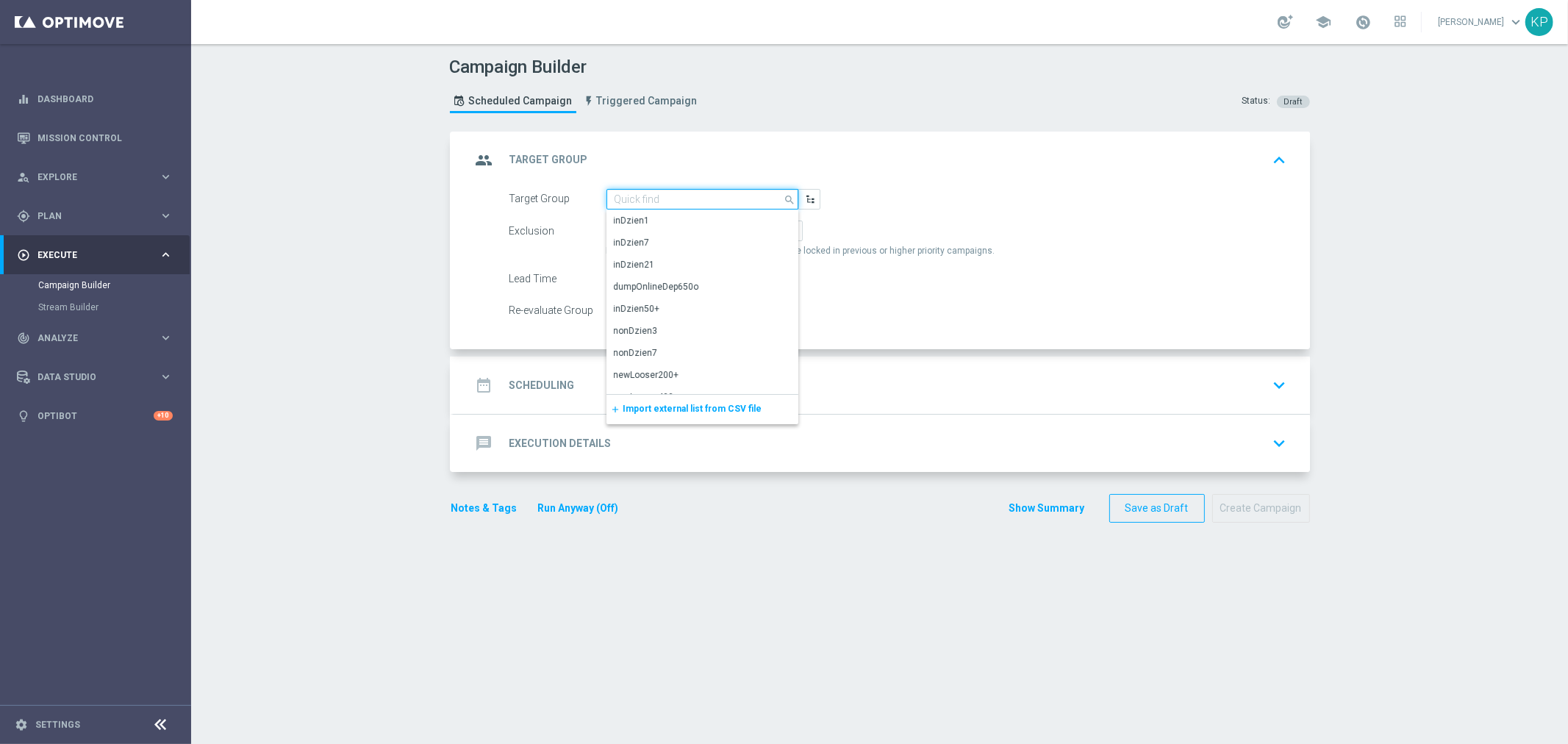
paste input "E_ALL_TARGET_OFFER_2DEPO WO WEEKEND_280925"
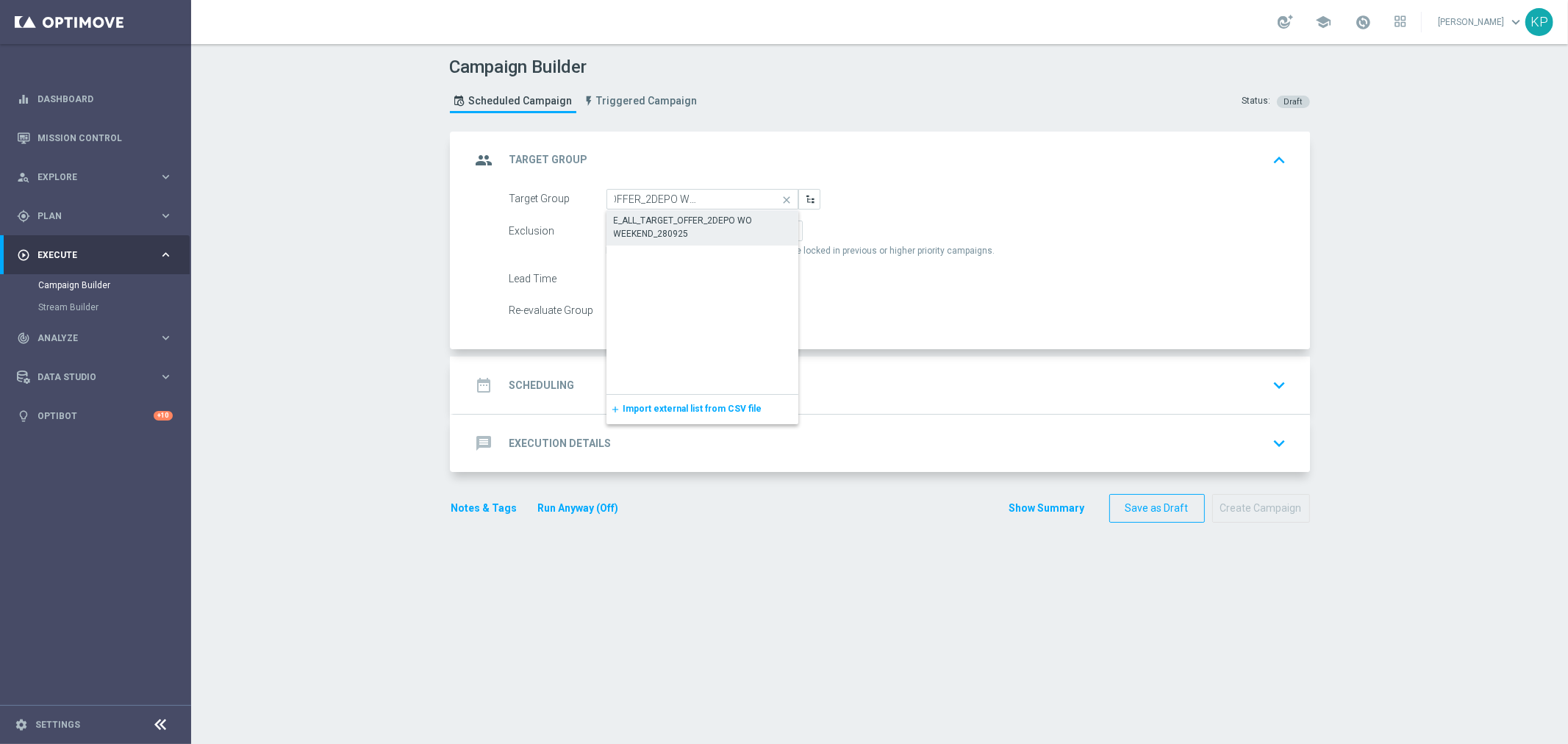
click at [657, 222] on div "E_ALL_TARGET_OFFER_2DEPO WO WEEKEND_280925" at bounding box center [702, 227] width 178 height 26
type input "E_ALL_TARGET_OFFER_2DEPO WO WEEKEND_280925"
checkbox input "true"
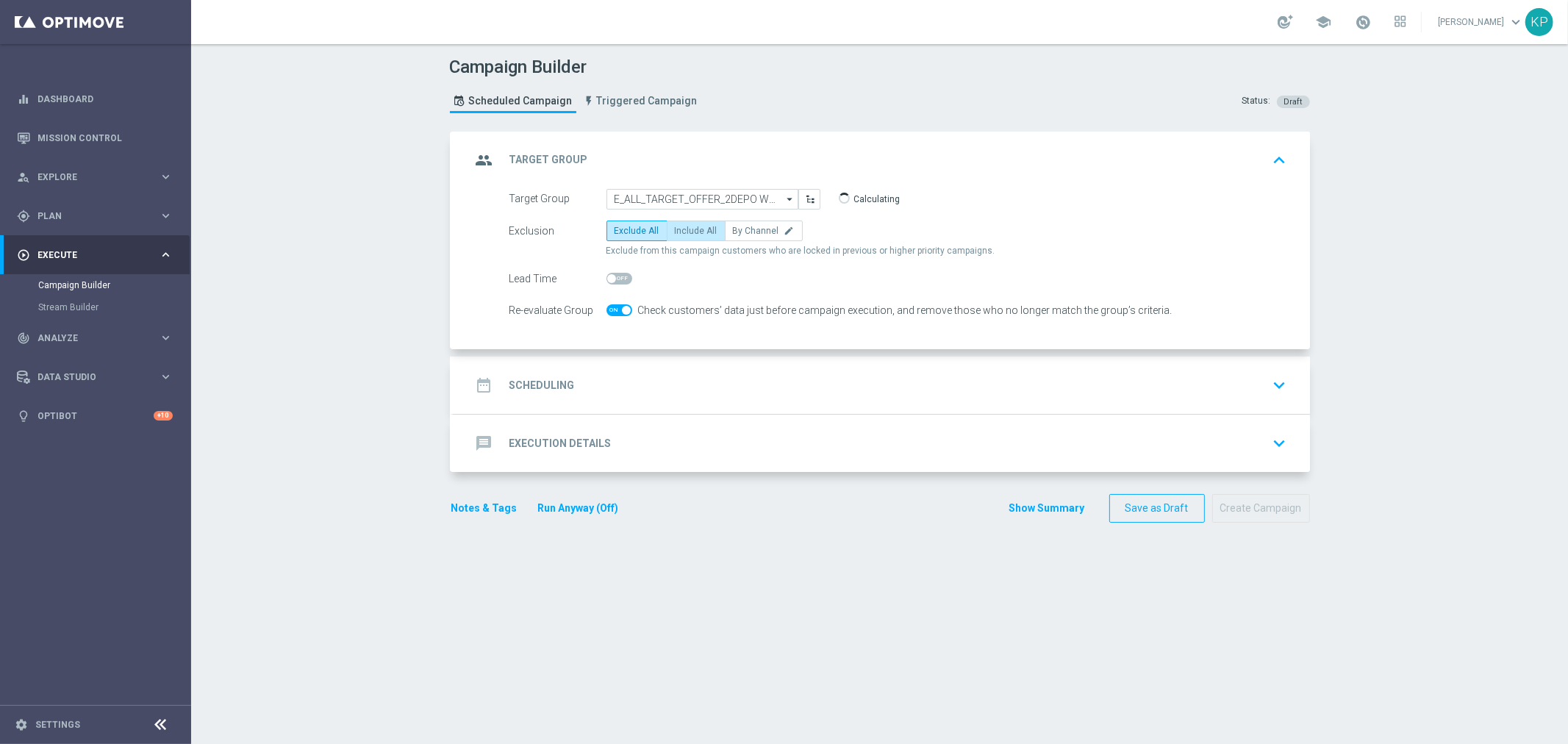
click at [682, 237] on label "Include All" at bounding box center [696, 231] width 59 height 21
click at [682, 237] on input "Include All" at bounding box center [679, 233] width 10 height 10
radio input "true"
click at [599, 368] on div "date_range Scheduling keyboard_arrow_down" at bounding box center [882, 385] width 856 height 57
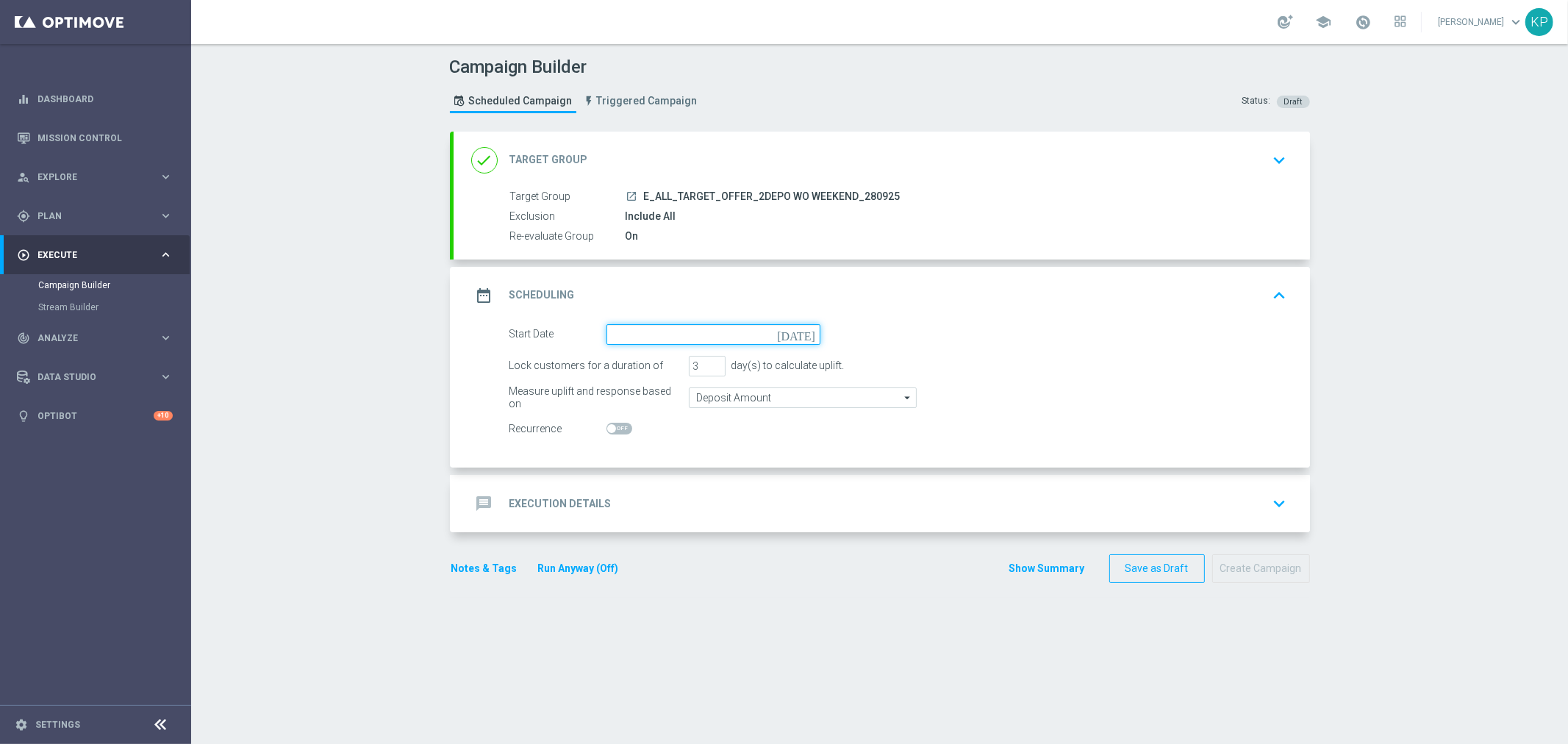
click at [611, 343] on input at bounding box center [713, 334] width 214 height 21
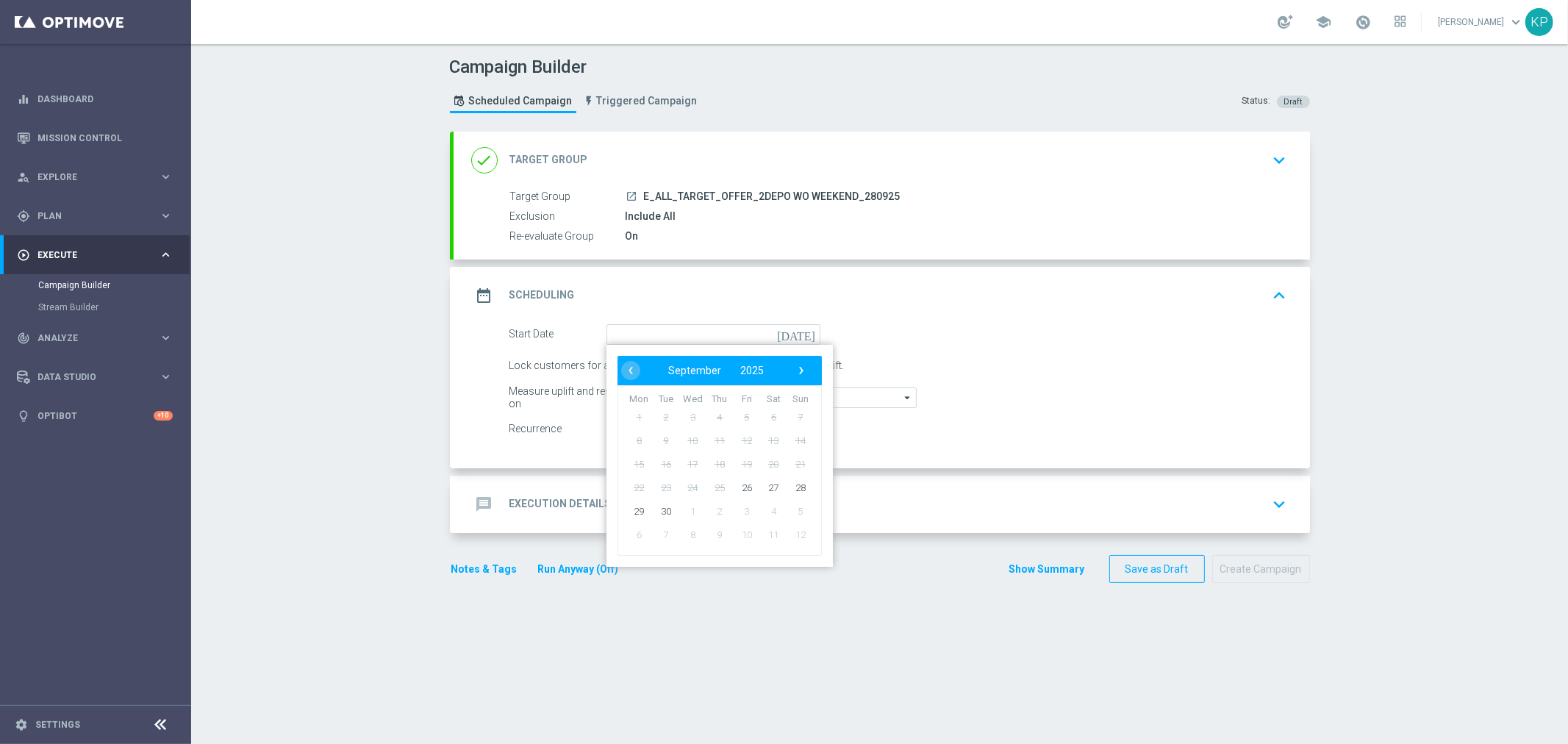
type input "28 Sep 2025"
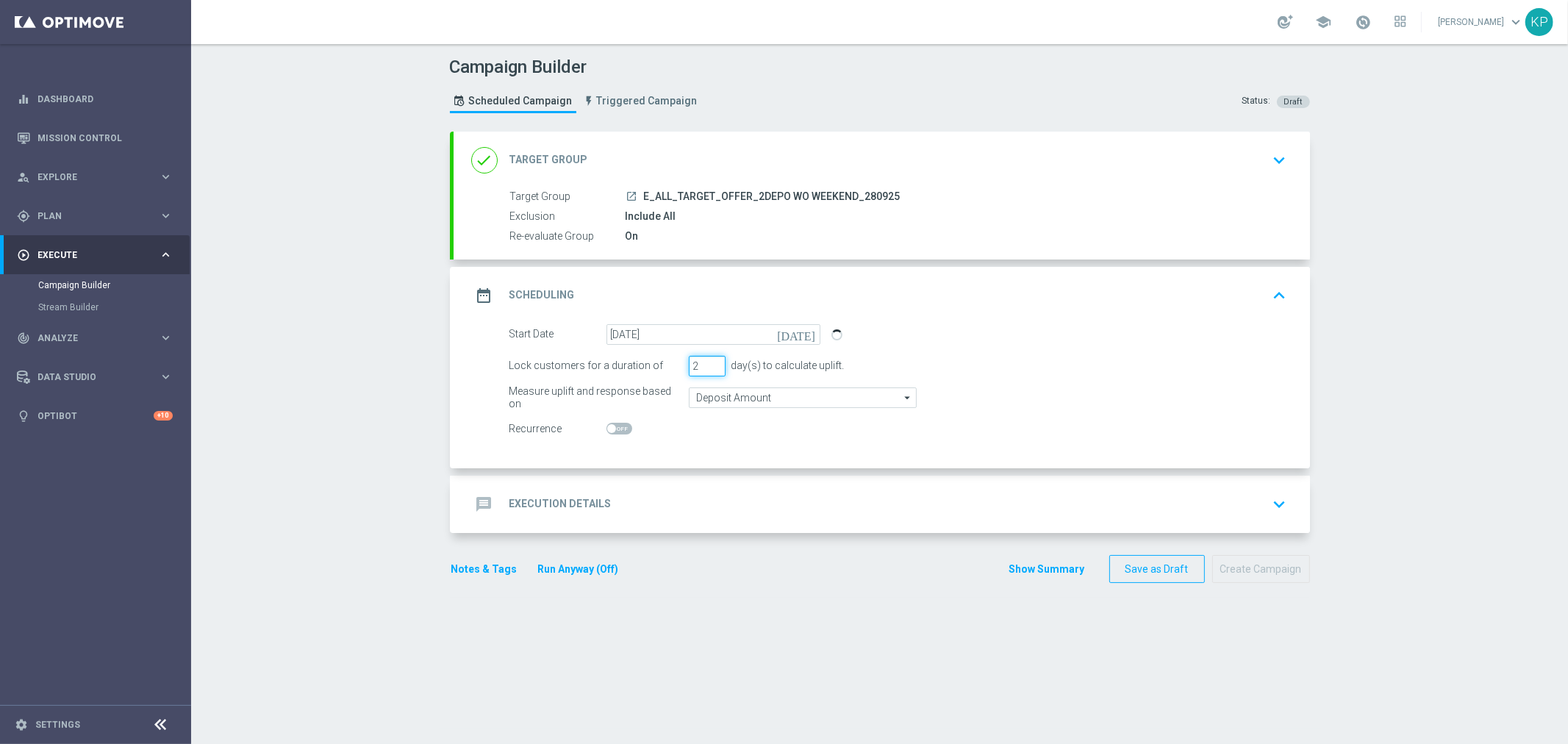
click at [712, 369] on input "2" at bounding box center [707, 366] width 37 height 21
type input "1"
click at [712, 369] on input "1" at bounding box center [707, 366] width 37 height 21
click at [600, 507] on h2 "Execution Details" at bounding box center [560, 504] width 102 height 14
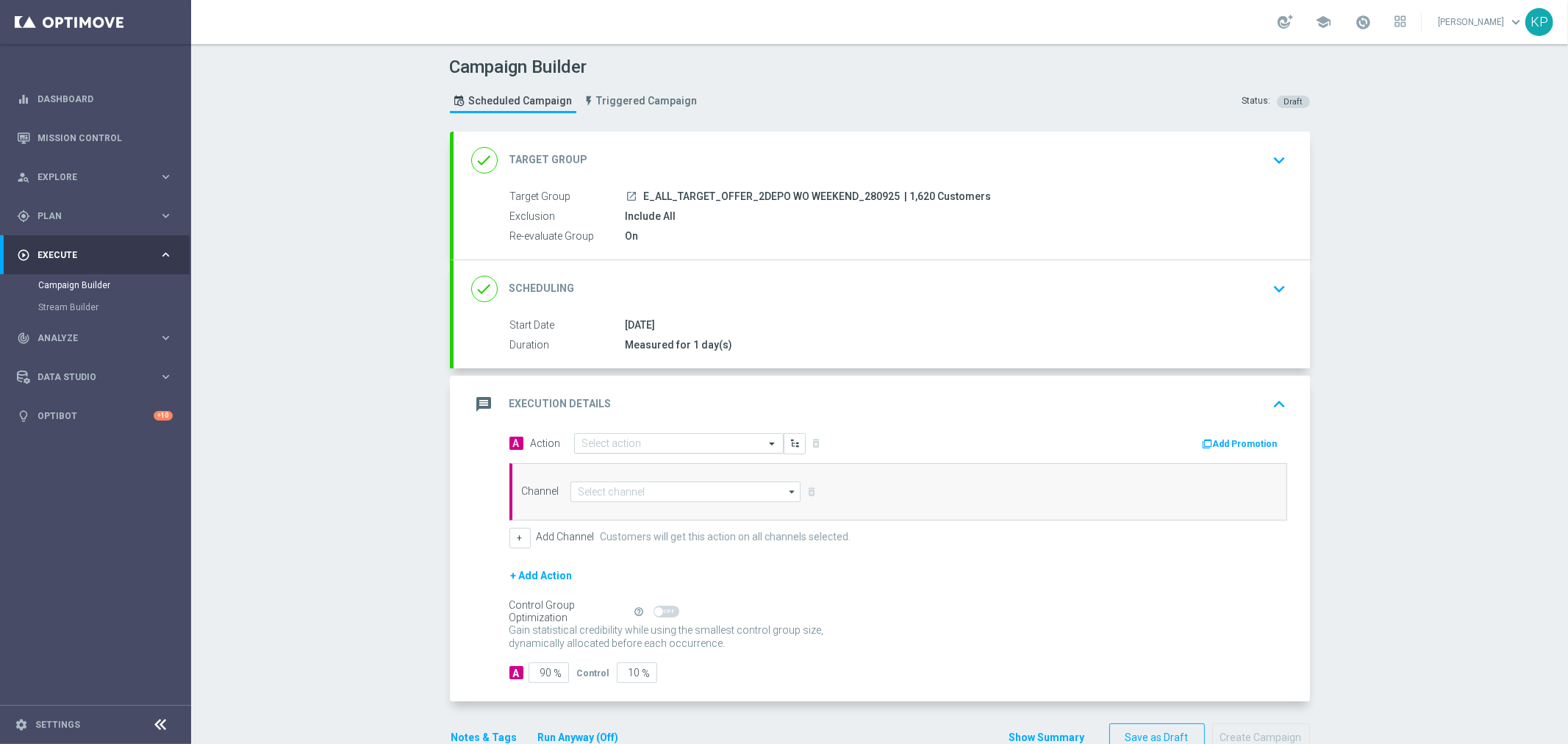
click at [612, 446] on input "text" at bounding box center [664, 444] width 164 height 13
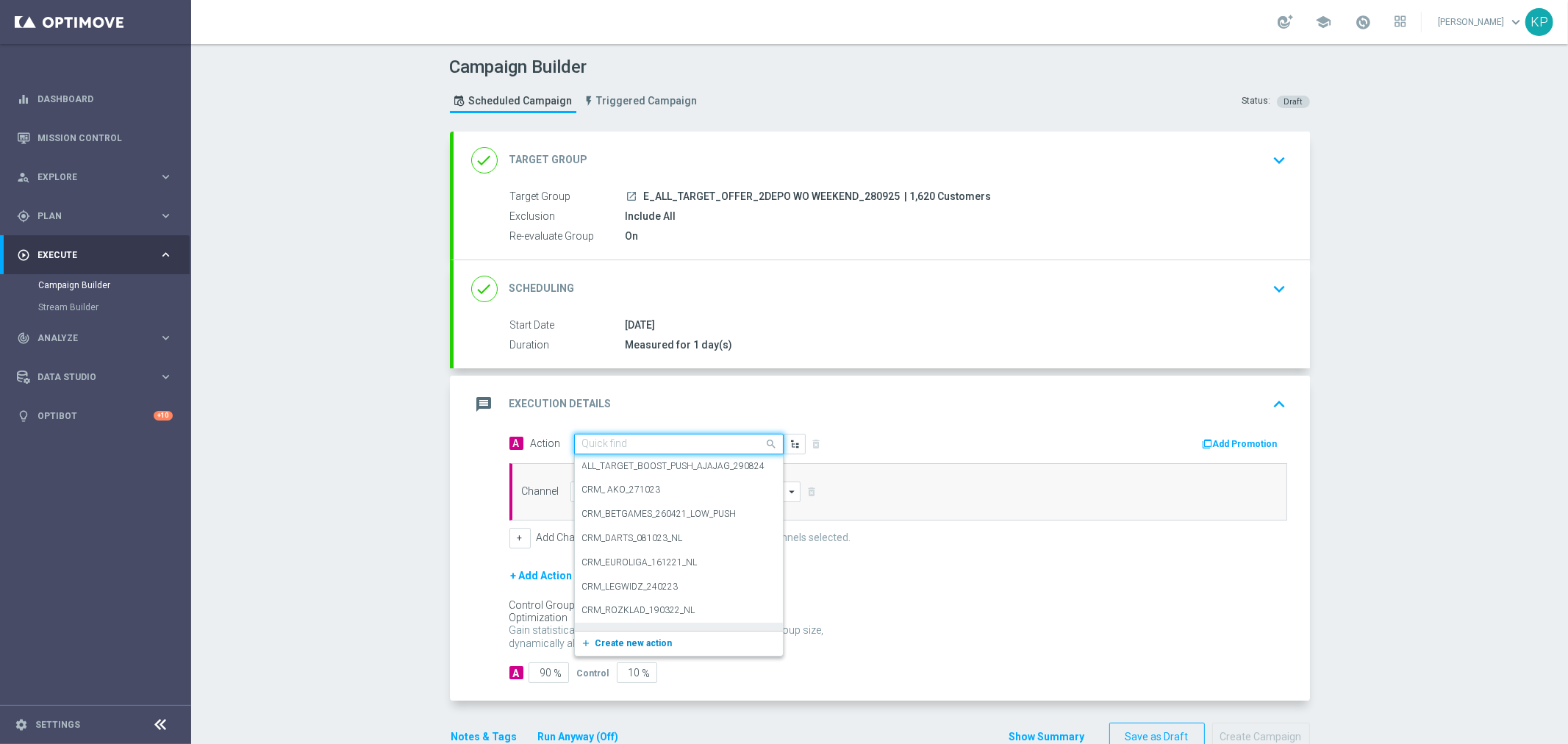
click at [613, 642] on span "Create new action" at bounding box center [633, 643] width 77 height 10
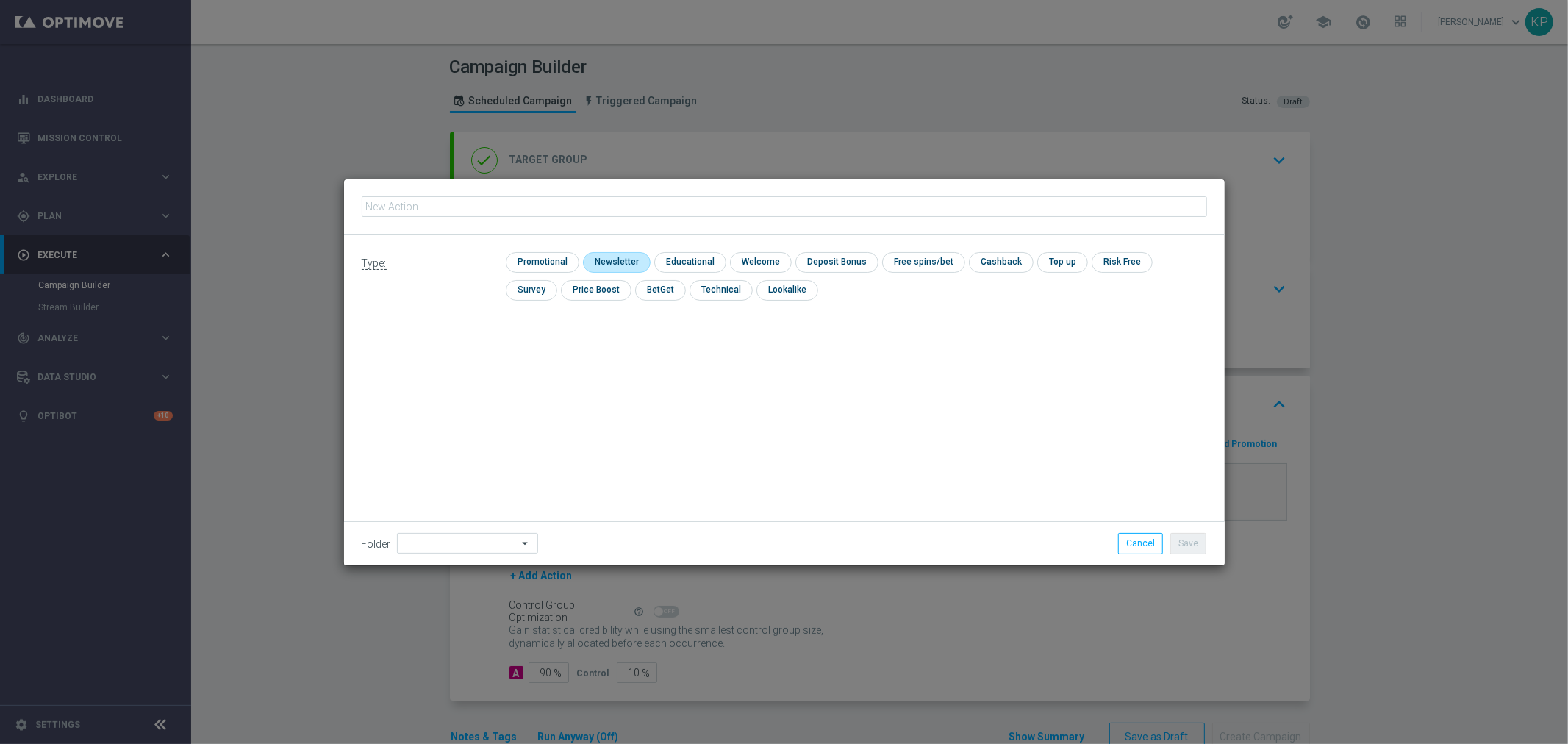
type input "E_ALL_TARGET_OFFER_2DEPO WO WEEKEND_280925"
click at [554, 260] on input "checkbox" at bounding box center [540, 262] width 70 height 20
checkbox input "true"
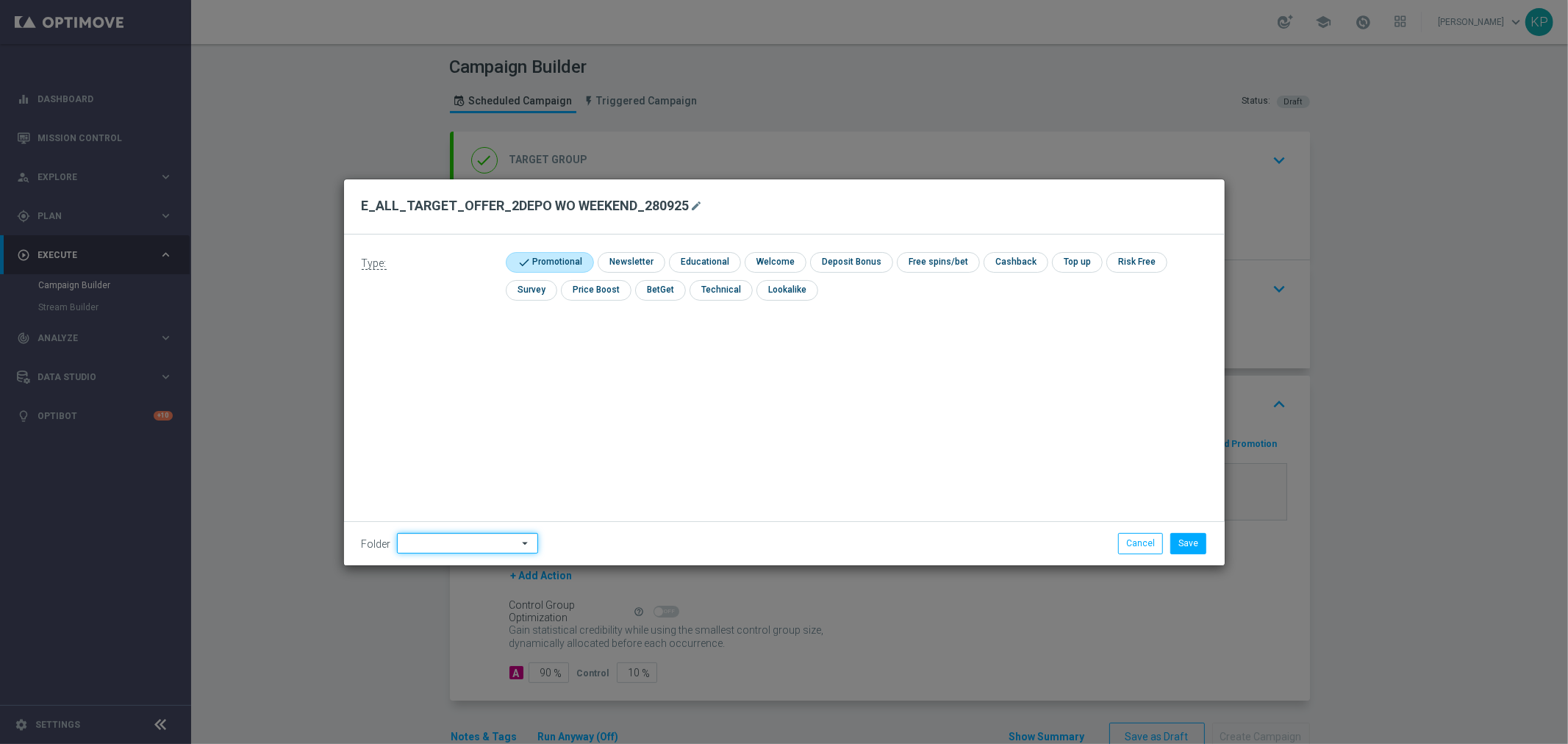
click at [494, 548] on input at bounding box center [467, 544] width 141 height 21
click at [482, 426] on div "kp_1-2depo_24" at bounding box center [457, 425] width 121 height 21
type input "kp_1-2depo_24"
click at [1180, 535] on button "Save" at bounding box center [1188, 544] width 36 height 21
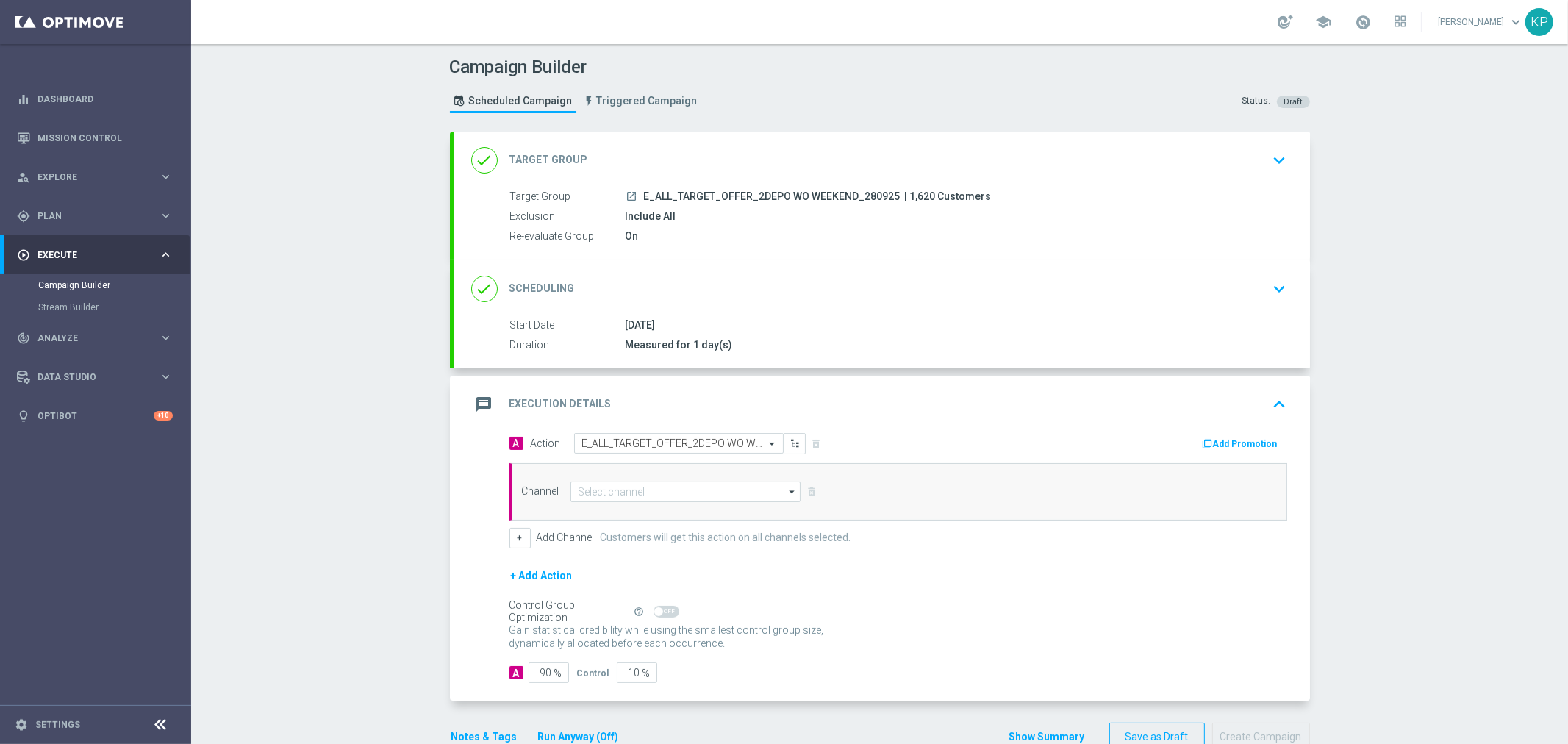
click at [713, 478] on div "Channel arrow_drop_down Drag here to set row groups Drag here to set column lab…" at bounding box center [898, 492] width 778 height 57
click at [701, 493] on input at bounding box center [686, 492] width 231 height 21
click at [684, 513] on div "Private message" at bounding box center [686, 514] width 232 height 21
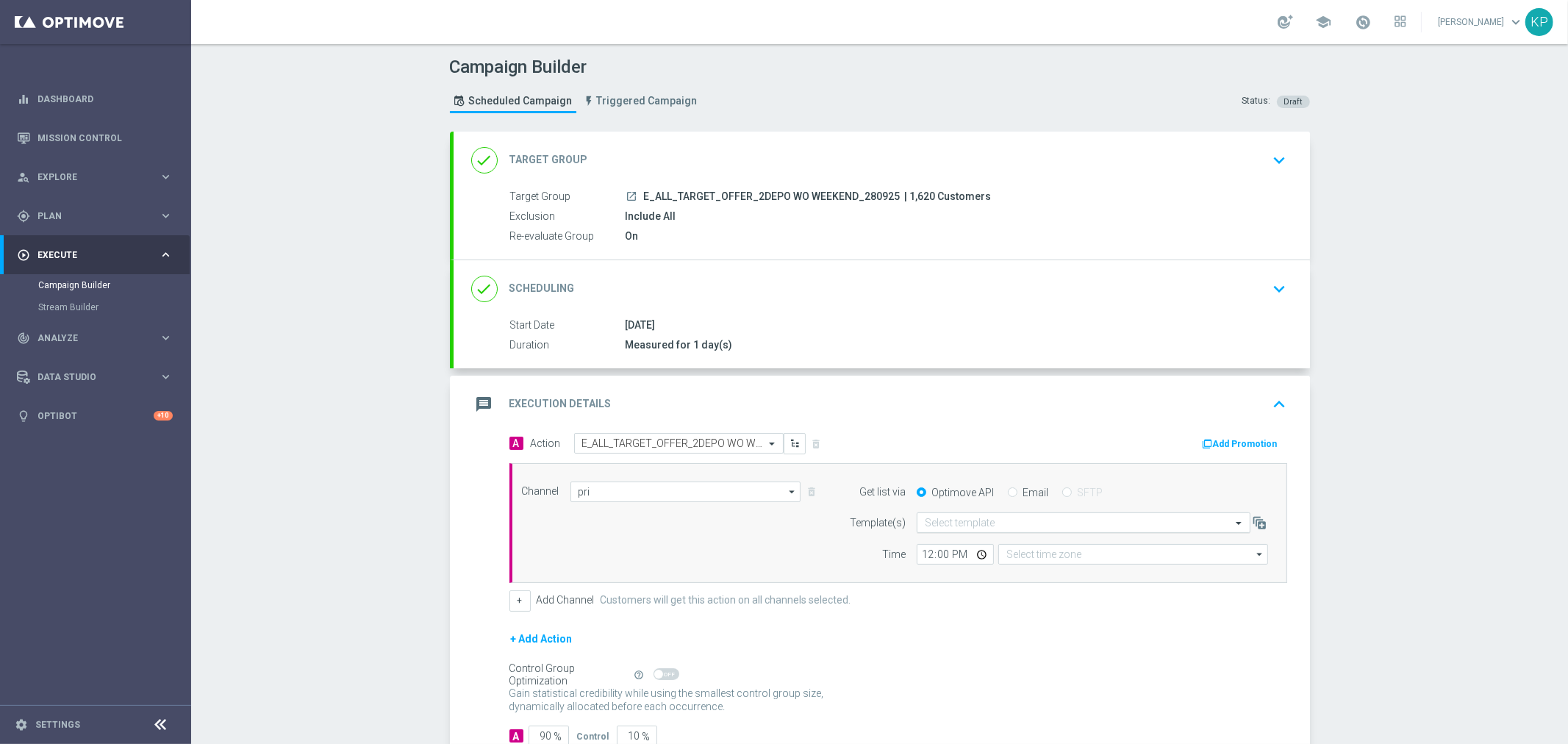
type input "Private message"
type input "Coordinated Universal Time (UTC 00:00)"
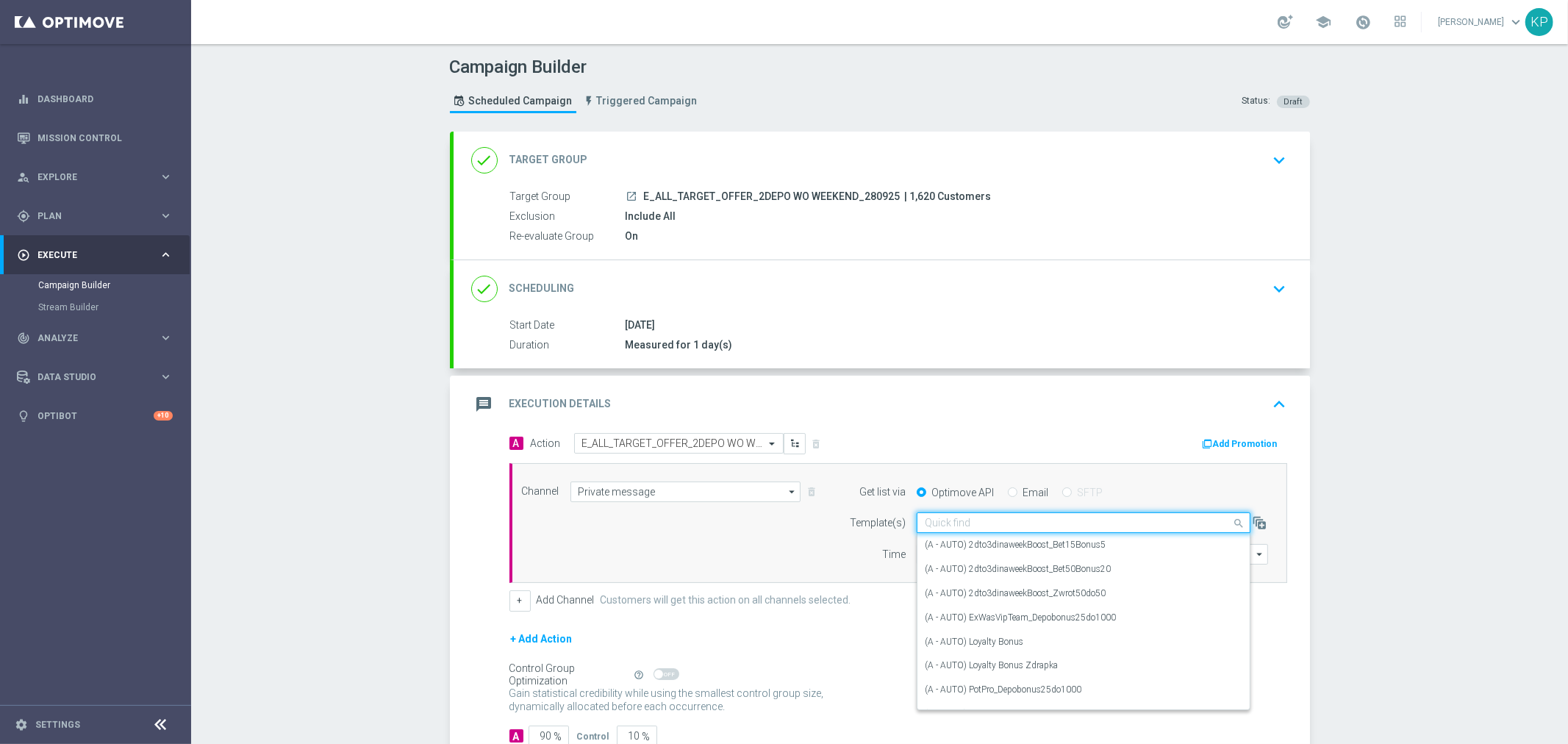
click at [964, 515] on div "Quick find" at bounding box center [1083, 523] width 334 height 21
paste input "E_ALL_TARGET_OFFER_2DEPO WO WEEKEND_280925"
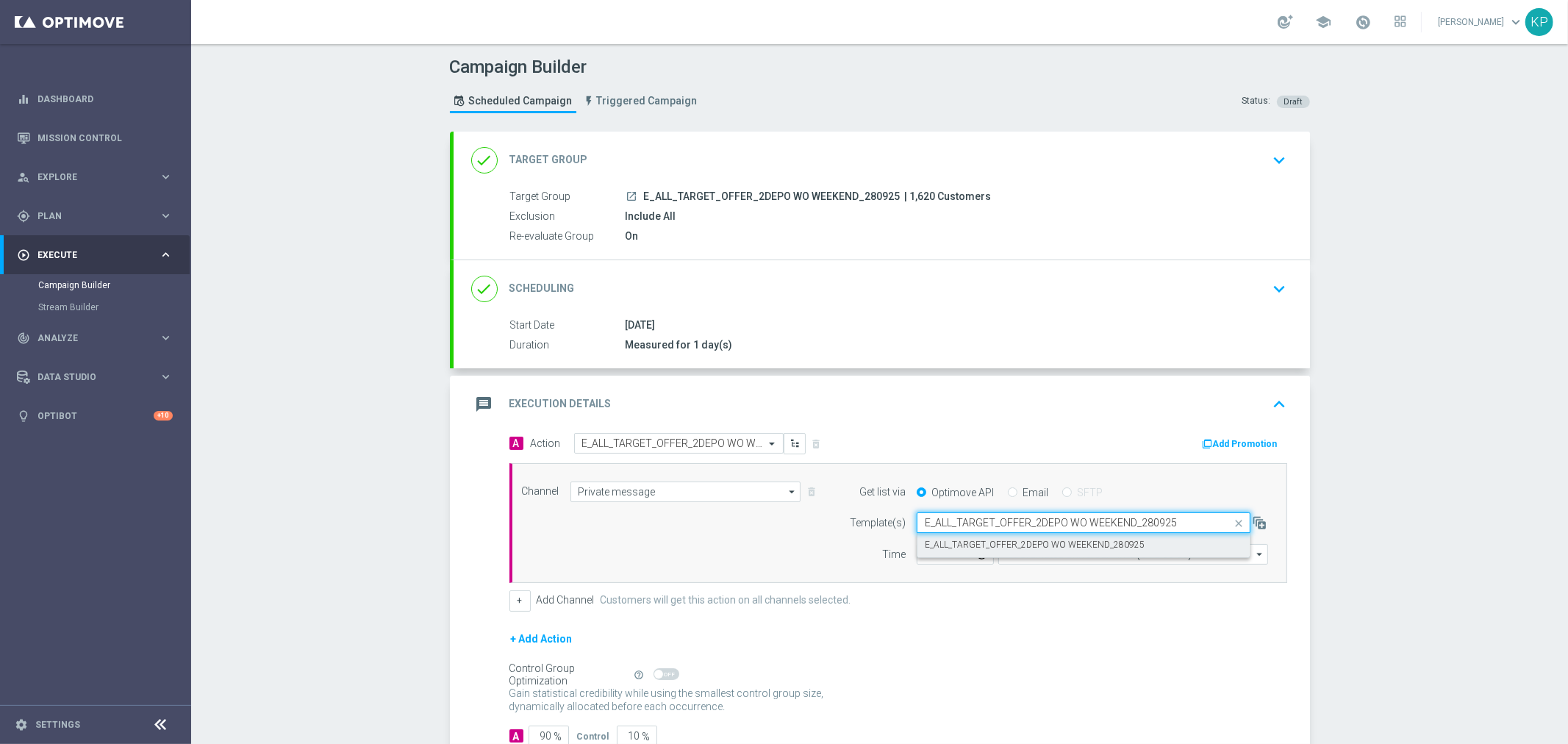
click at [985, 543] on label "E_ALL_TARGET_OFFER_2DEPO WO WEEKEND_280925" at bounding box center [1034, 545] width 220 height 13
type input "E_ALL_TARGET_OFFER_2DEPO WO WEEKEND_280925"
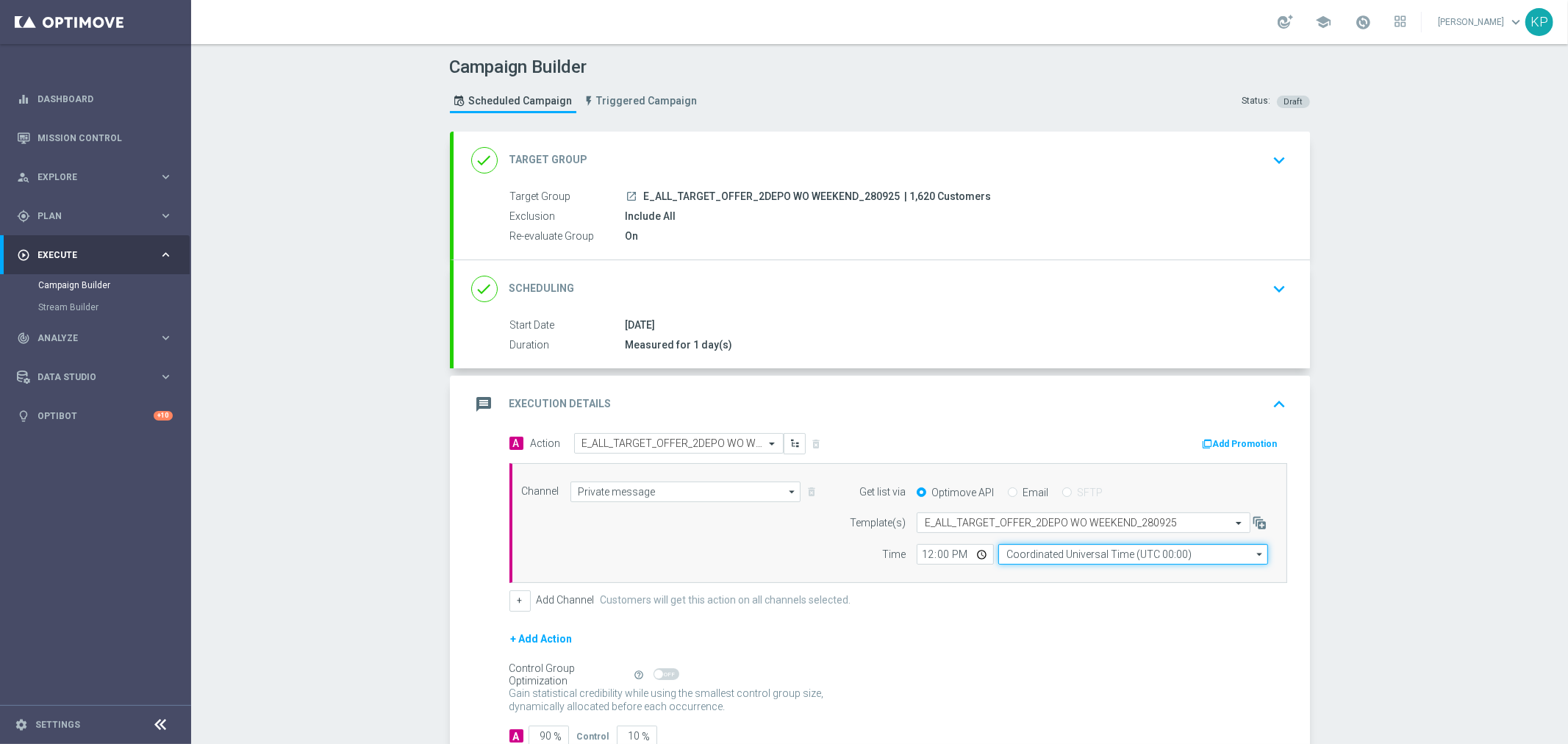
click at [1067, 561] on input "Coordinated Universal Time (UTC 00:00)" at bounding box center [1133, 554] width 270 height 21
click at [1062, 574] on div "Central European Time (Warsaw) (UTC +02:00)" at bounding box center [1125, 576] width 240 height 13
type input "Central European Time (Warsaw) (UTC +02:00)"
click at [976, 555] on input "12:00" at bounding box center [955, 554] width 77 height 21
type input "11:47"
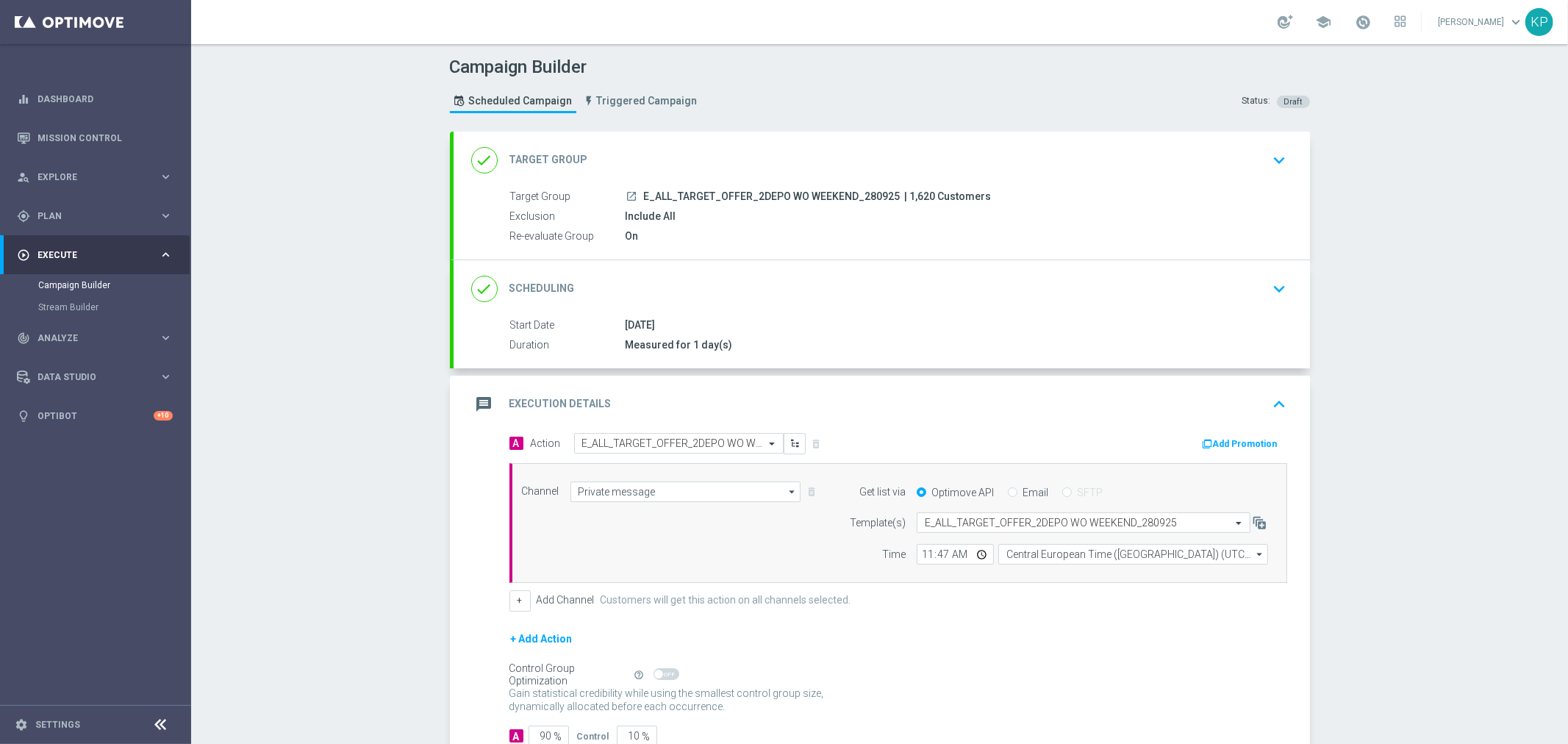
click at [968, 594] on div "+ Add Channel Customers will get this action on all channels selected." at bounding box center [898, 601] width 778 height 21
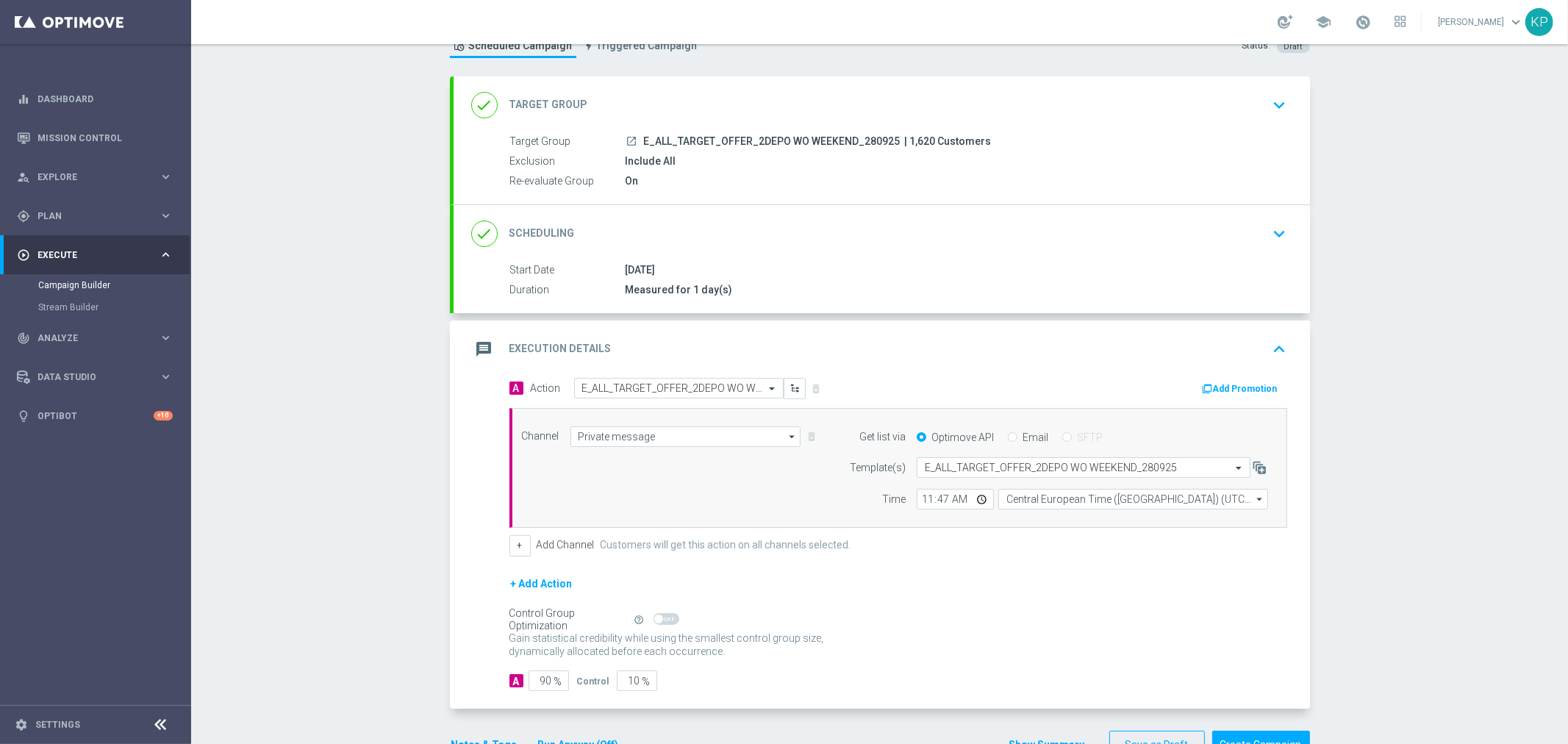
scroll to position [99, 0]
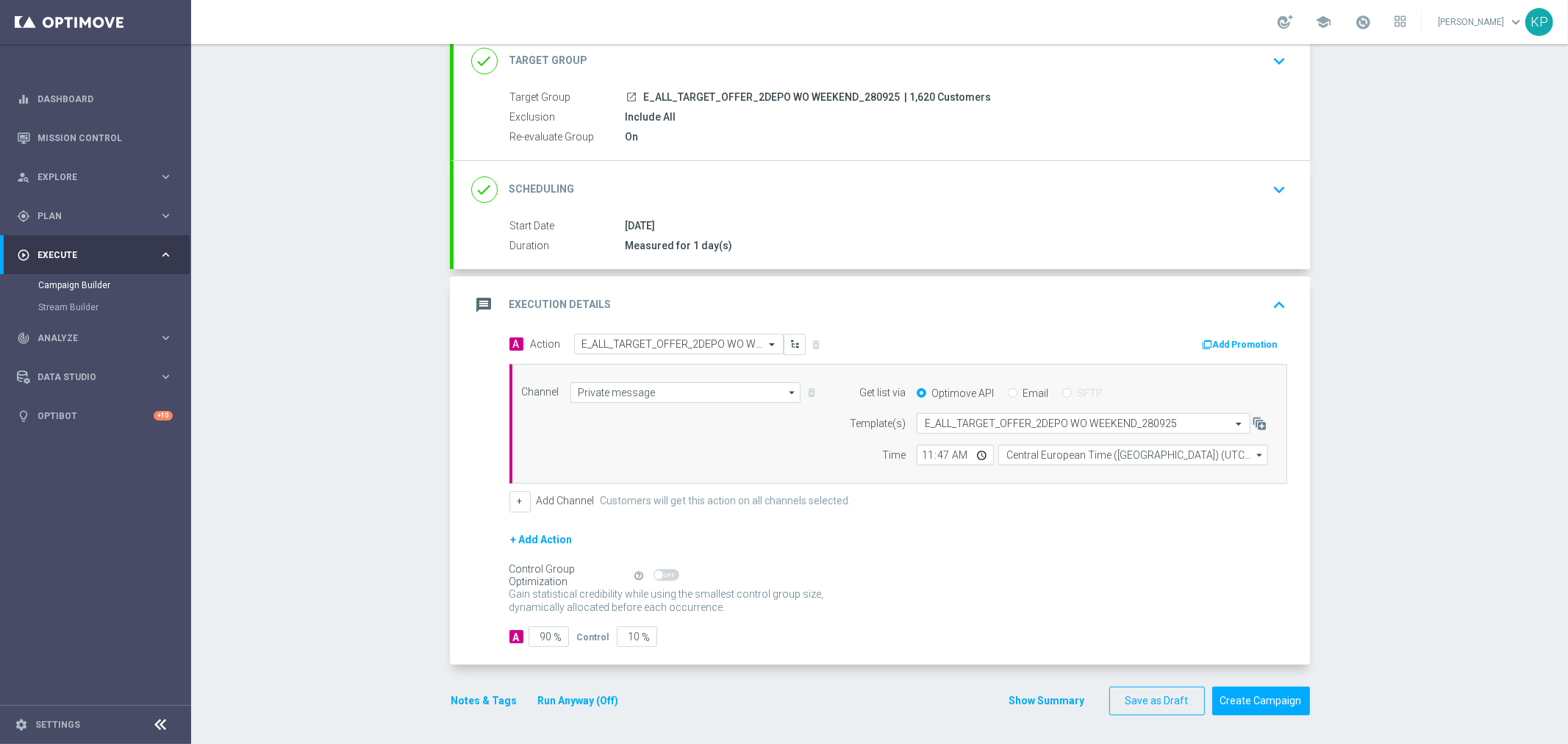
click at [487, 701] on button "Notes & Tags" at bounding box center [484, 701] width 69 height 18
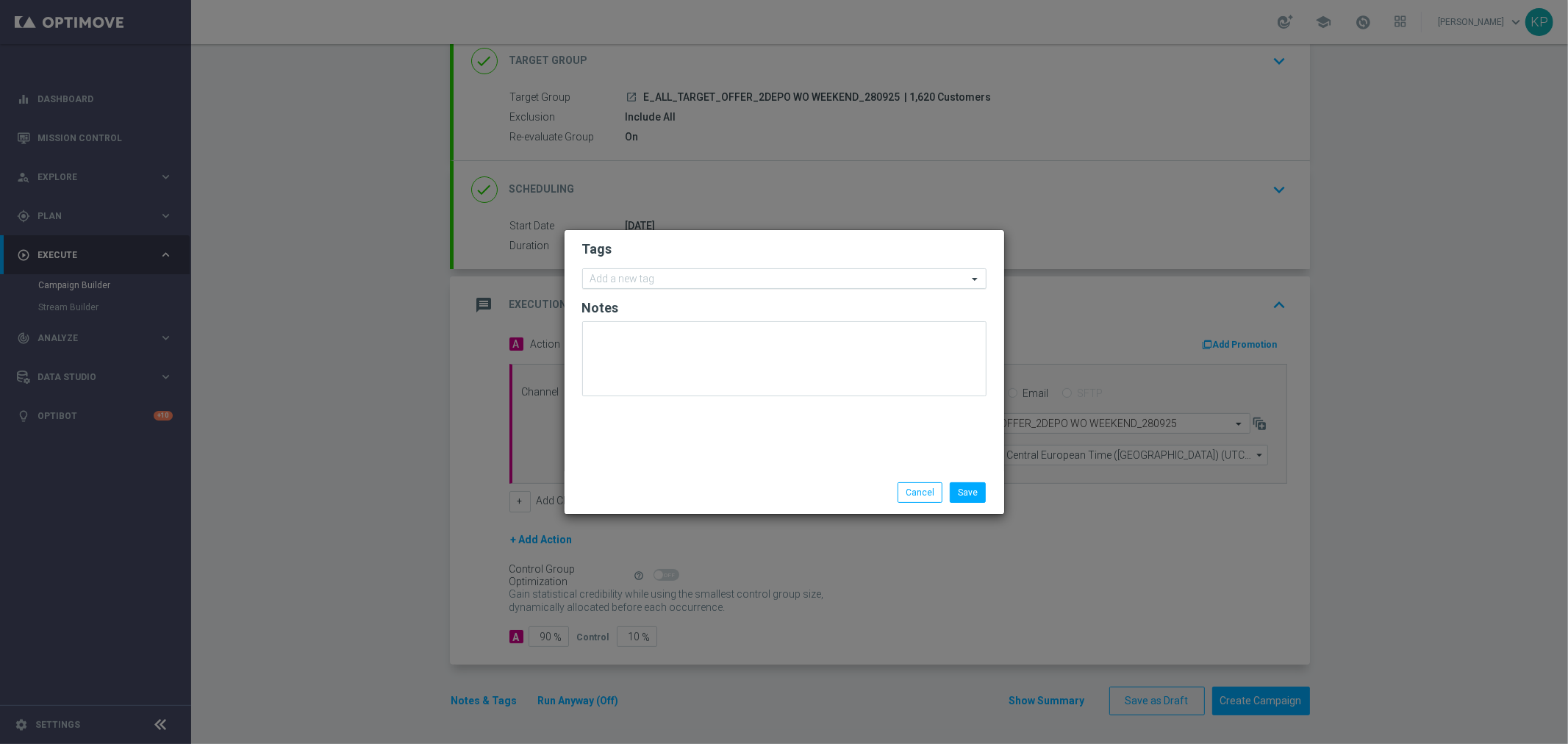
click at [601, 280] on input "text" at bounding box center [778, 280] width 377 height 13
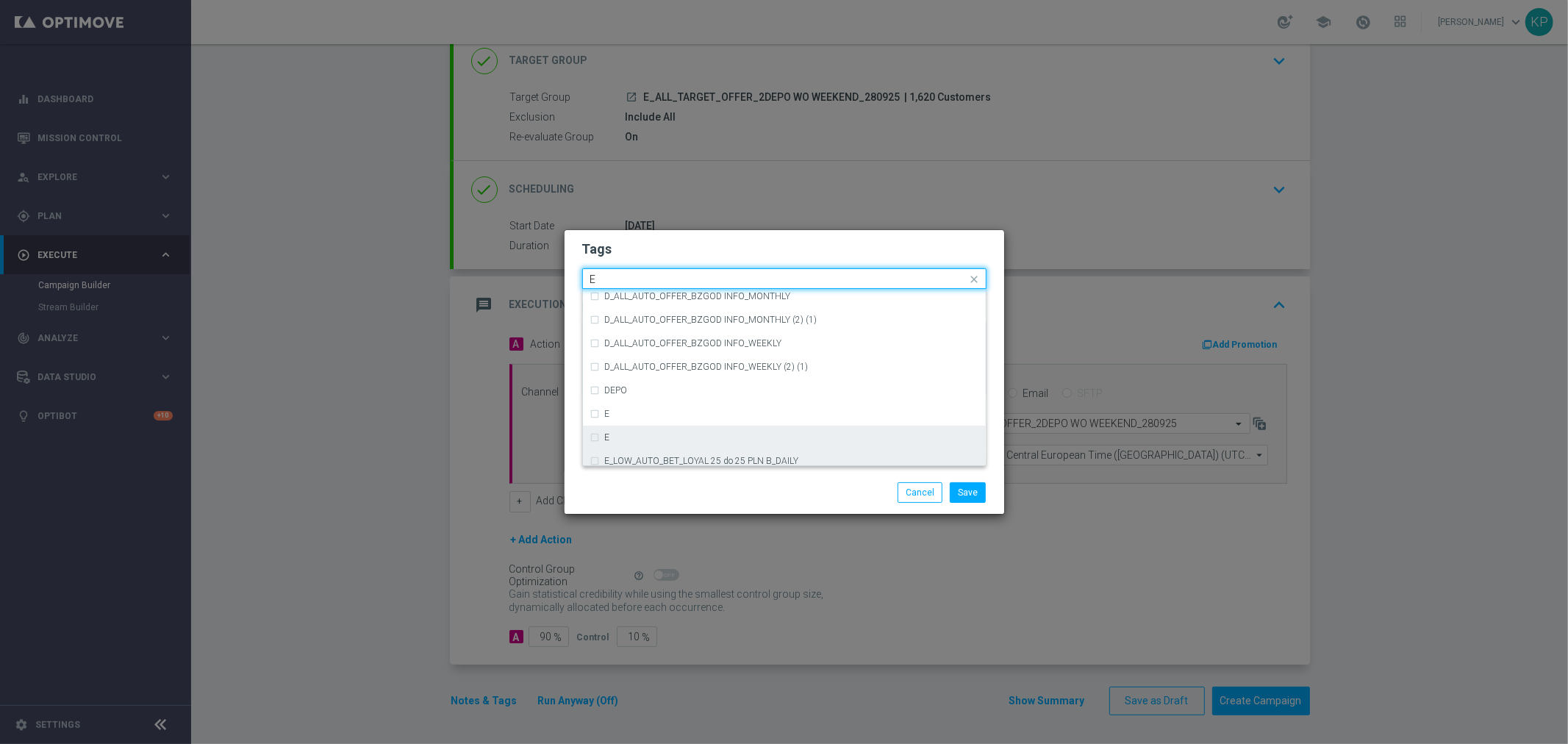
scroll to position [2042, 0]
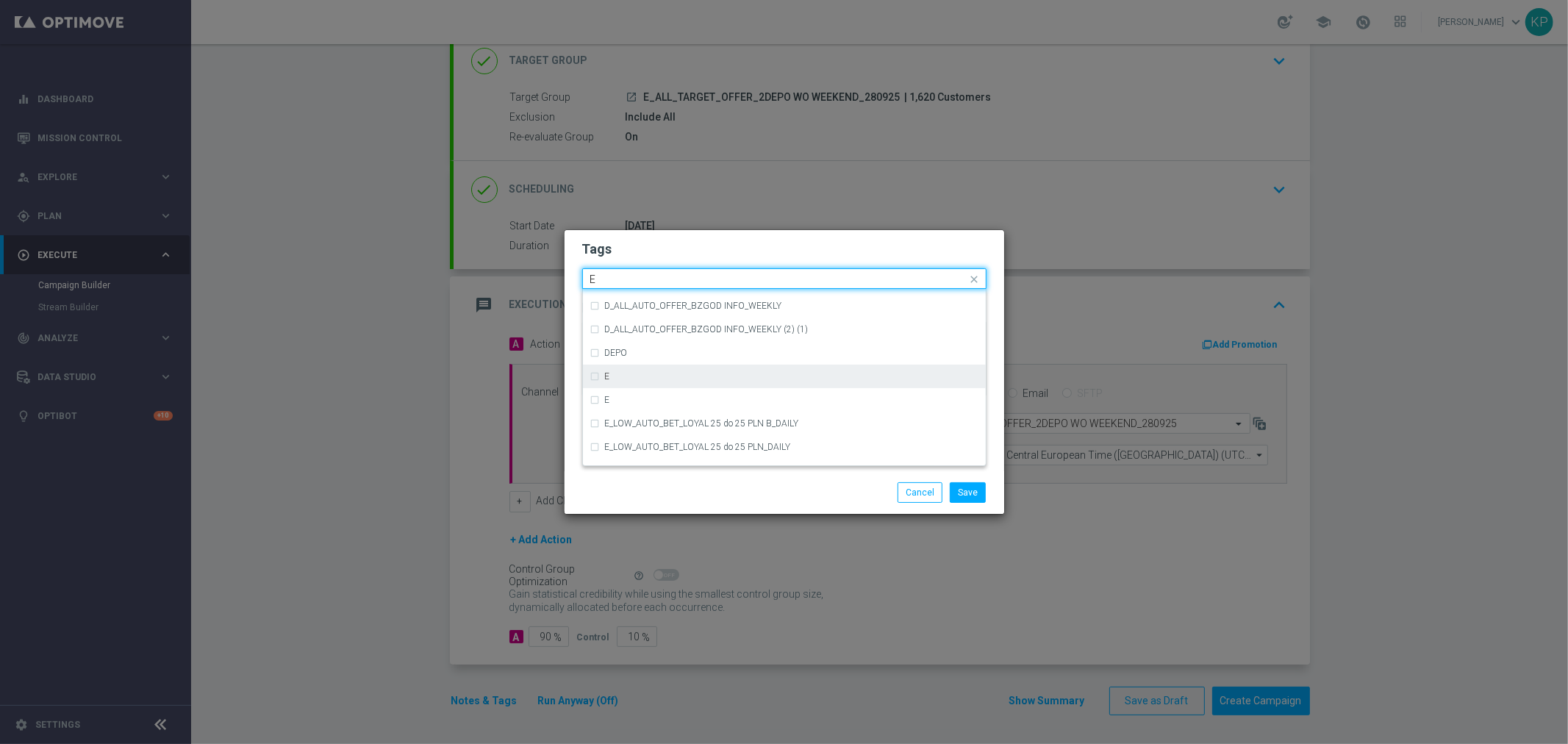
click at [615, 378] on div "E" at bounding box center [791, 376] width 374 height 9
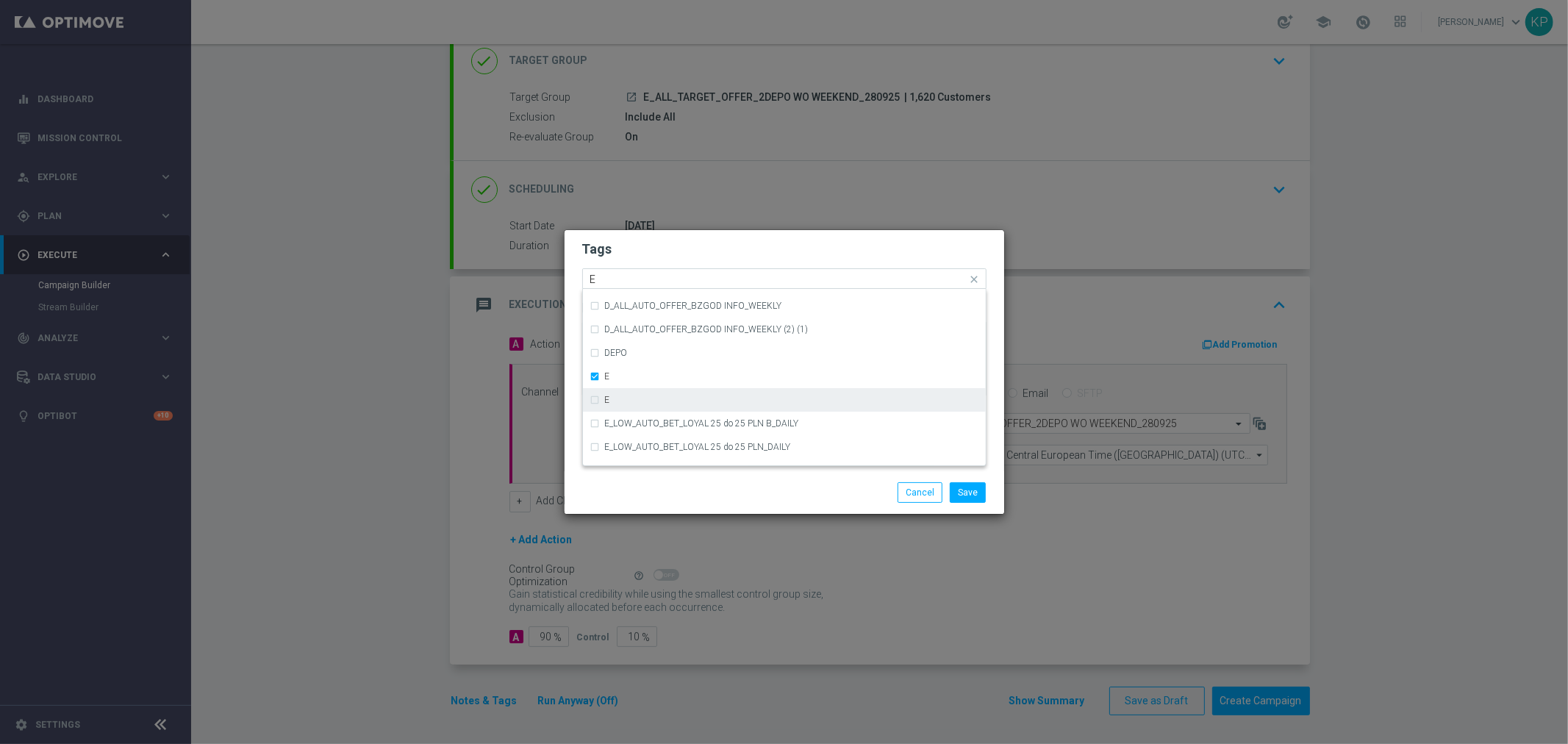
click at [615, 397] on div "E" at bounding box center [791, 399] width 374 height 9
drag, startPoint x: 606, startPoint y: 281, endPoint x: 574, endPoint y: 279, distance: 32.1
click at [574, 279] on div "Tags Quick find × E × E E CRM_VIP_STREAM_TEST_260922 (1) D_ALL_AUTO_OFFER_BZGOD…" at bounding box center [784, 351] width 440 height 241
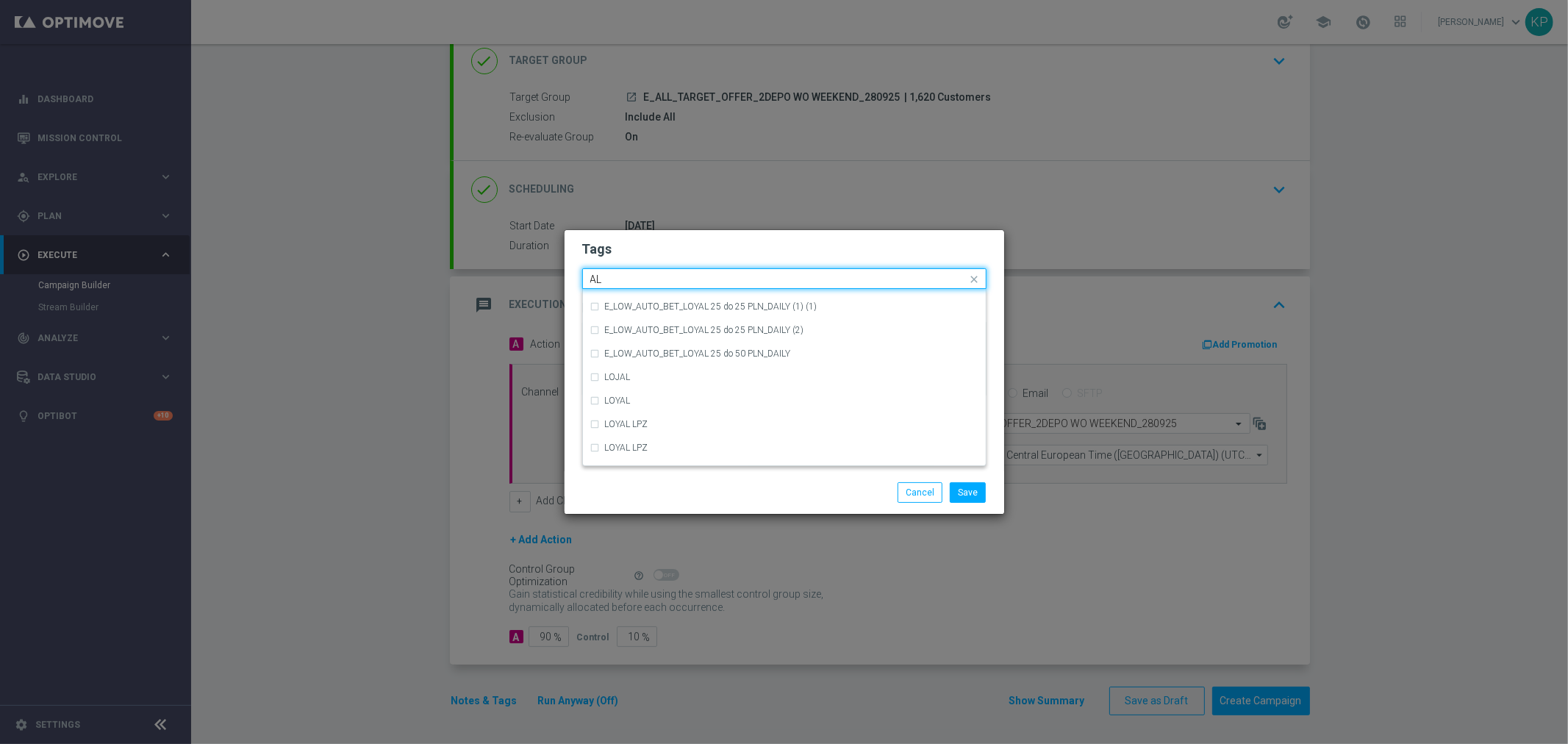
scroll to position [0, 0]
click at [610, 297] on label "ALL" at bounding box center [612, 300] width 15 height 9
click at [581, 278] on div "Tags Quick find × E × E × ALL ALL ALL D_ALL_AUTO_OFFER_BZGOD INFO D_ALL_AUTO_OF…" at bounding box center [784, 351] width 440 height 241
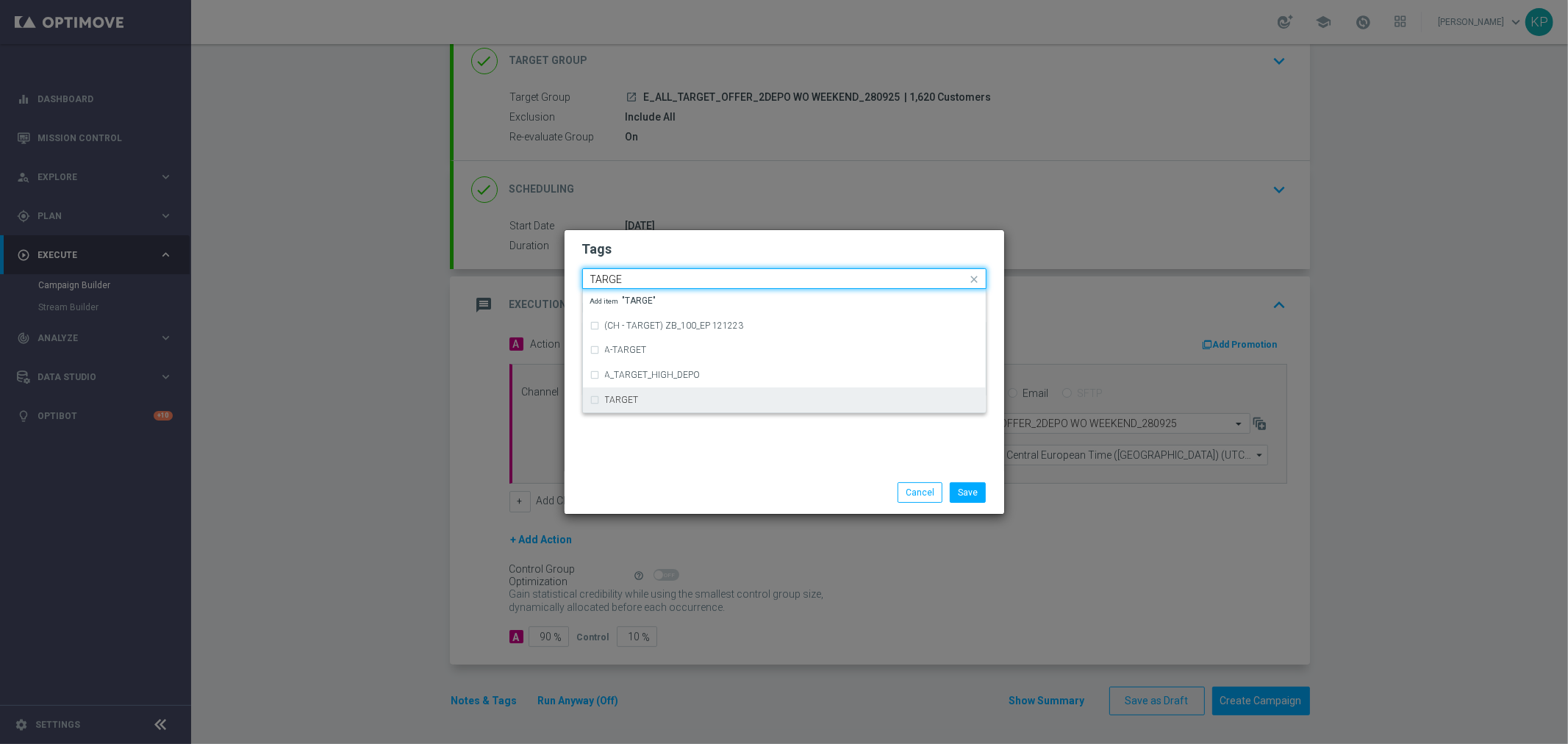
click at [647, 394] on div "TARGET" at bounding box center [784, 400] width 388 height 24
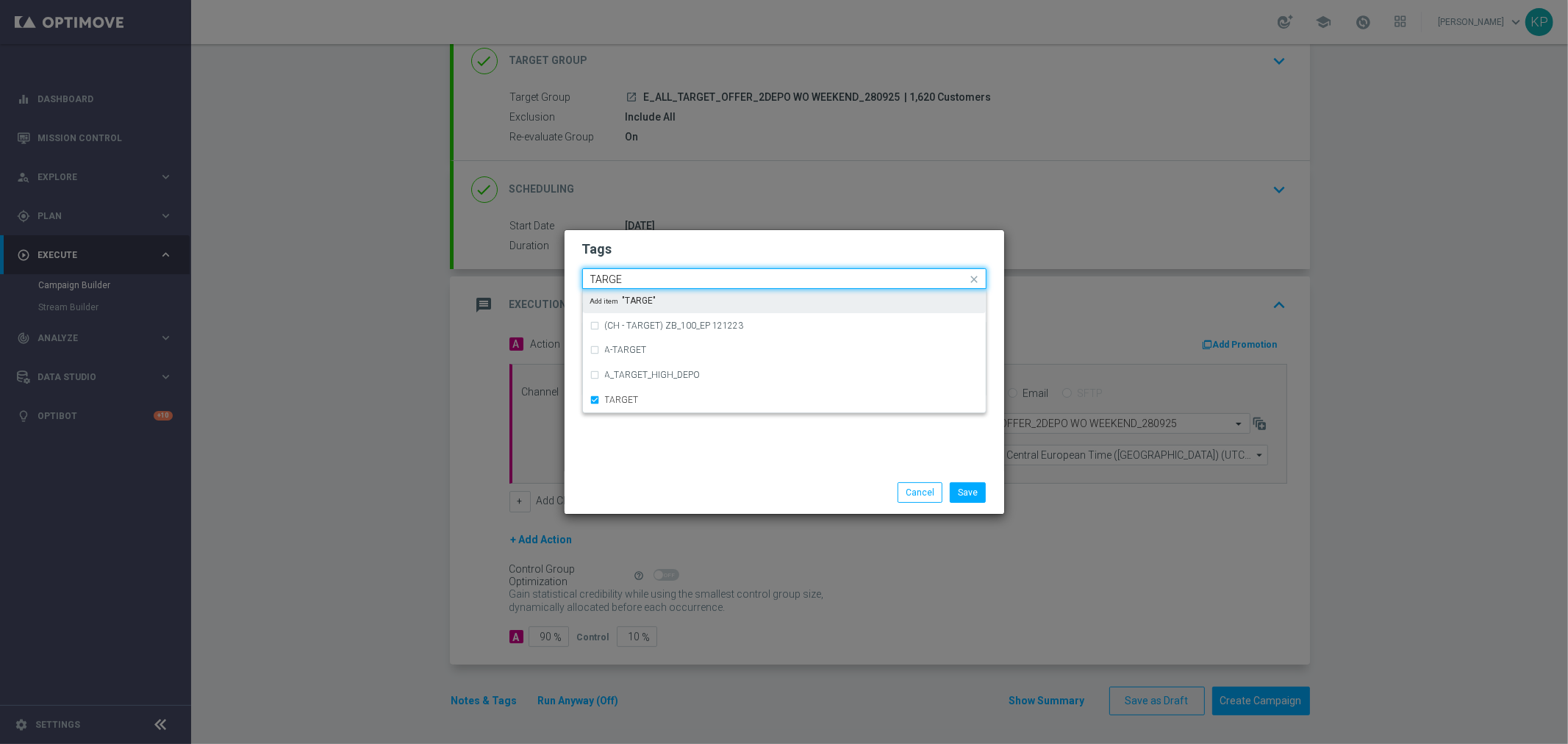
drag, startPoint x: 609, startPoint y: 278, endPoint x: 582, endPoint y: 278, distance: 27.0
click at [582, 278] on div "Quick find × E × E × ALL × TARGET TARGE" at bounding box center [784, 279] width 404 height 21
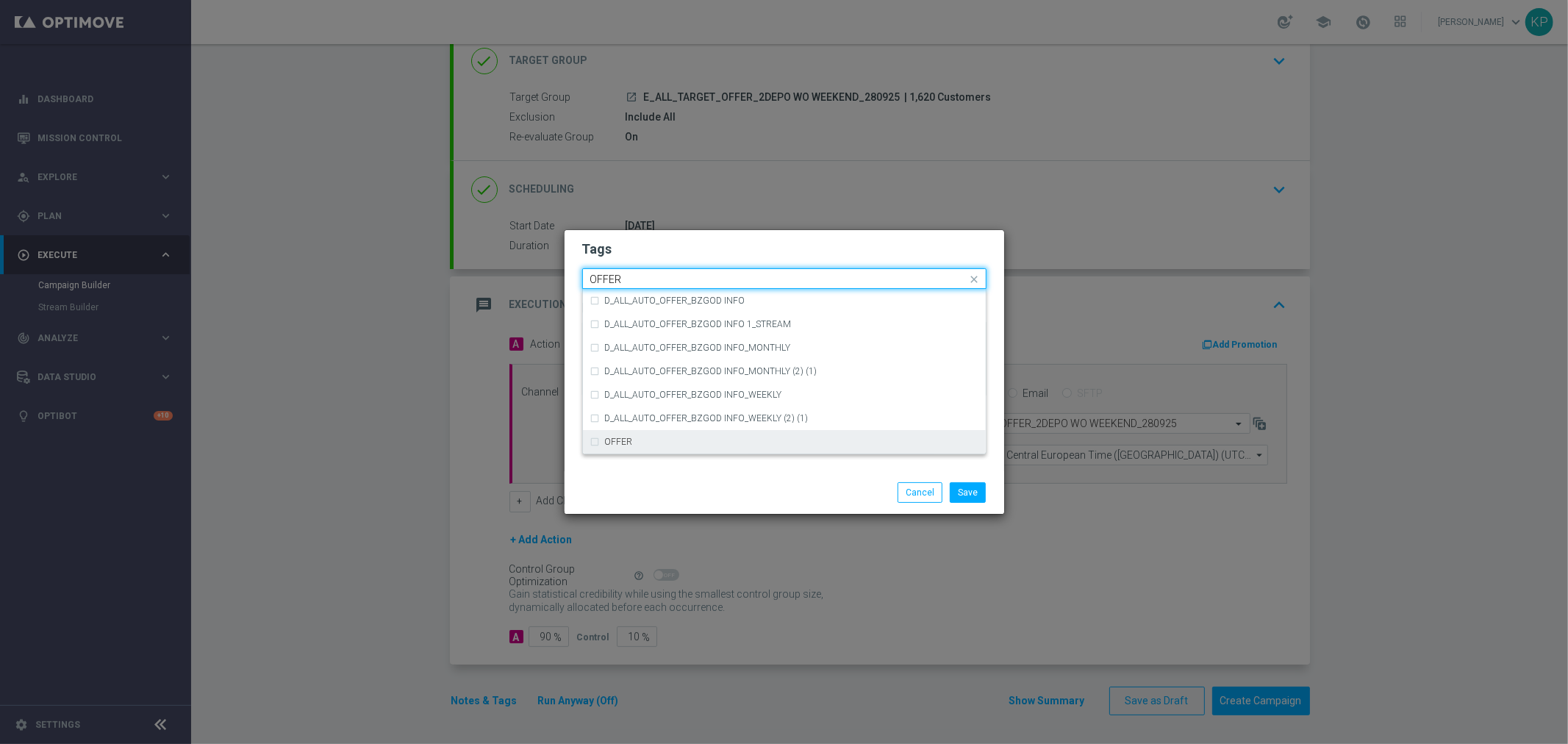
click at [666, 444] on div "OFFER" at bounding box center [791, 441] width 374 height 9
type input "OFFER"
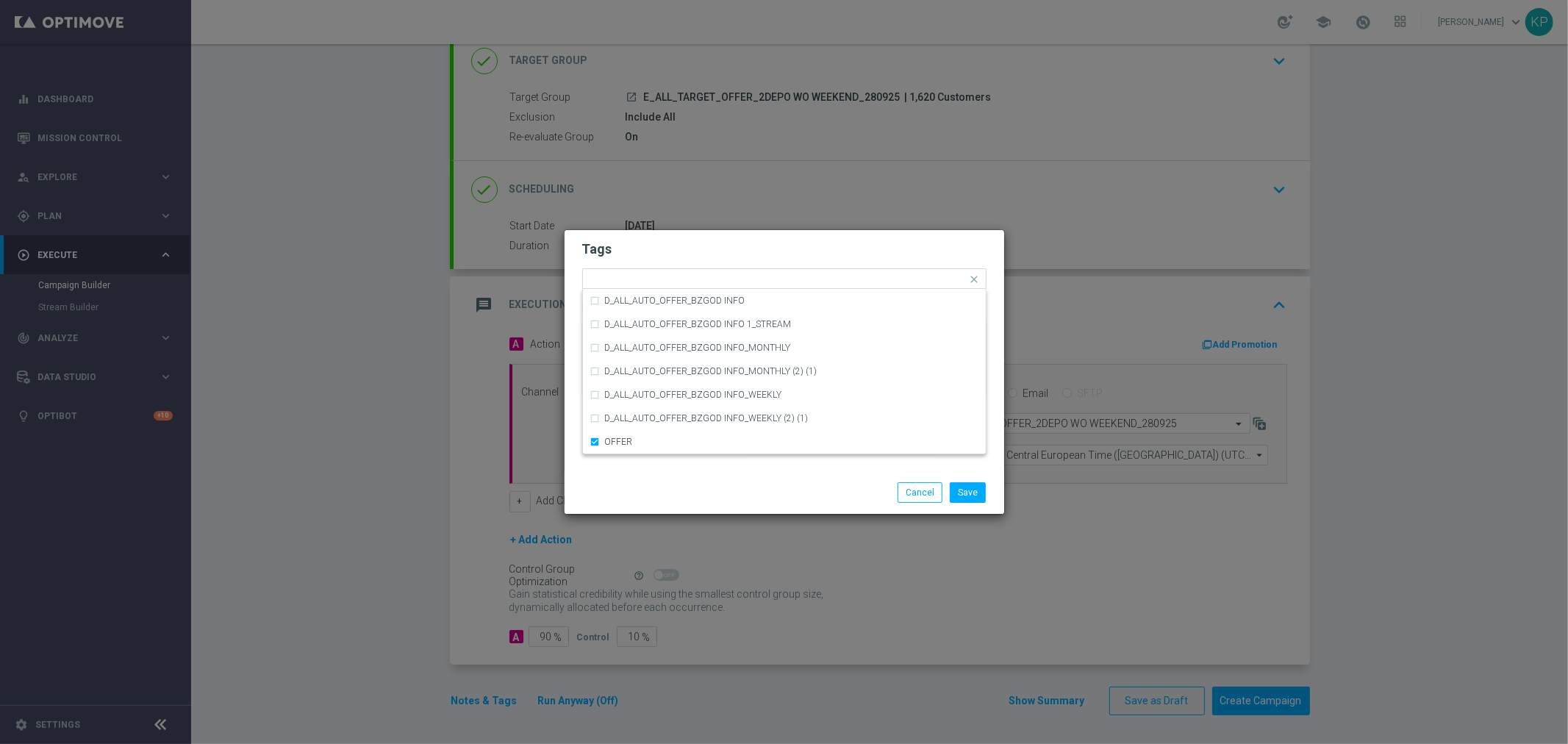
click at [669, 472] on div "Save Cancel" at bounding box center [784, 493] width 440 height 43
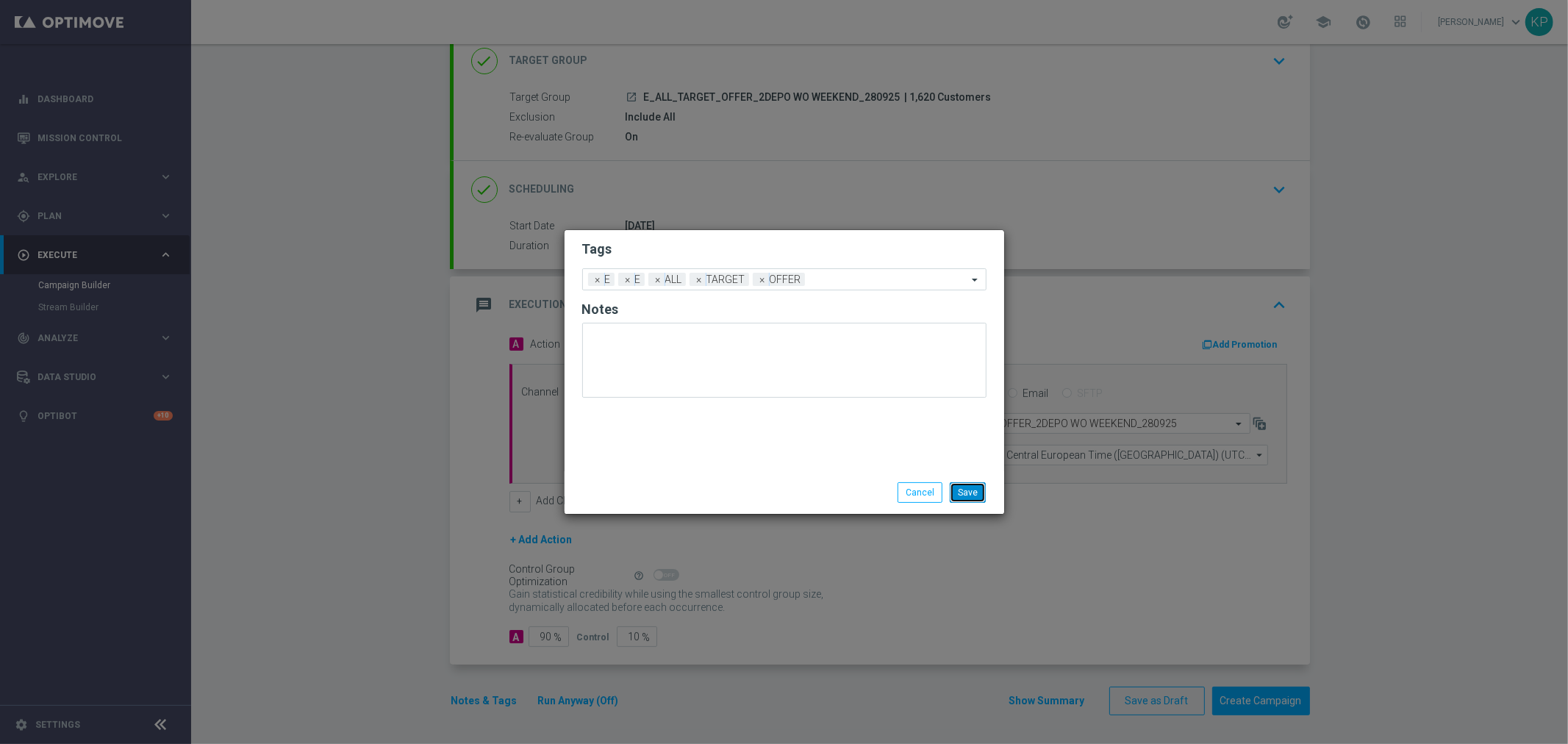
click at [967, 500] on button "Save" at bounding box center [967, 493] width 36 height 21
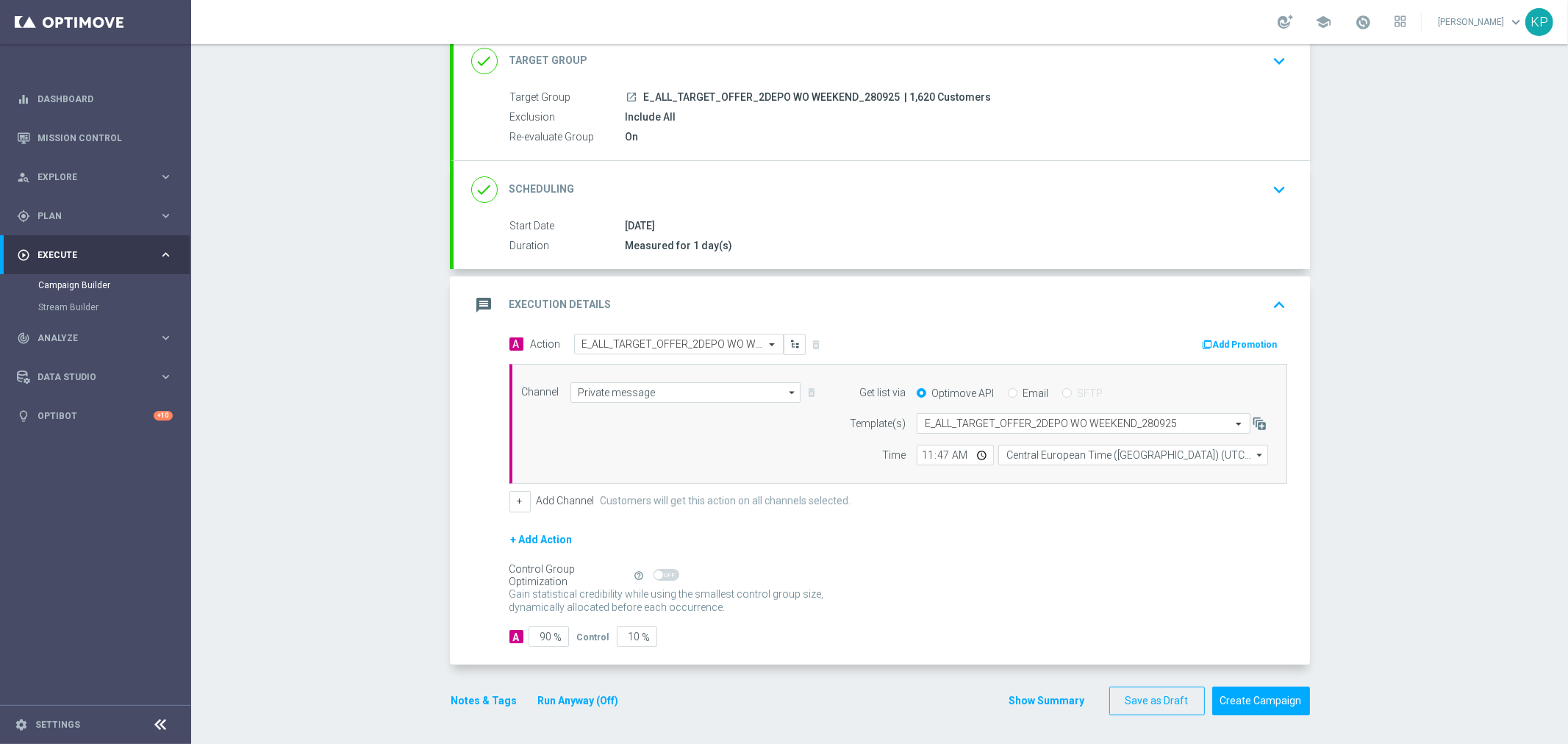
click at [966, 503] on div "+ Add Channel Customers will get this action on all channels selected." at bounding box center [898, 502] width 778 height 21
click at [1231, 704] on button "Create Campaign" at bounding box center [1260, 701] width 98 height 29
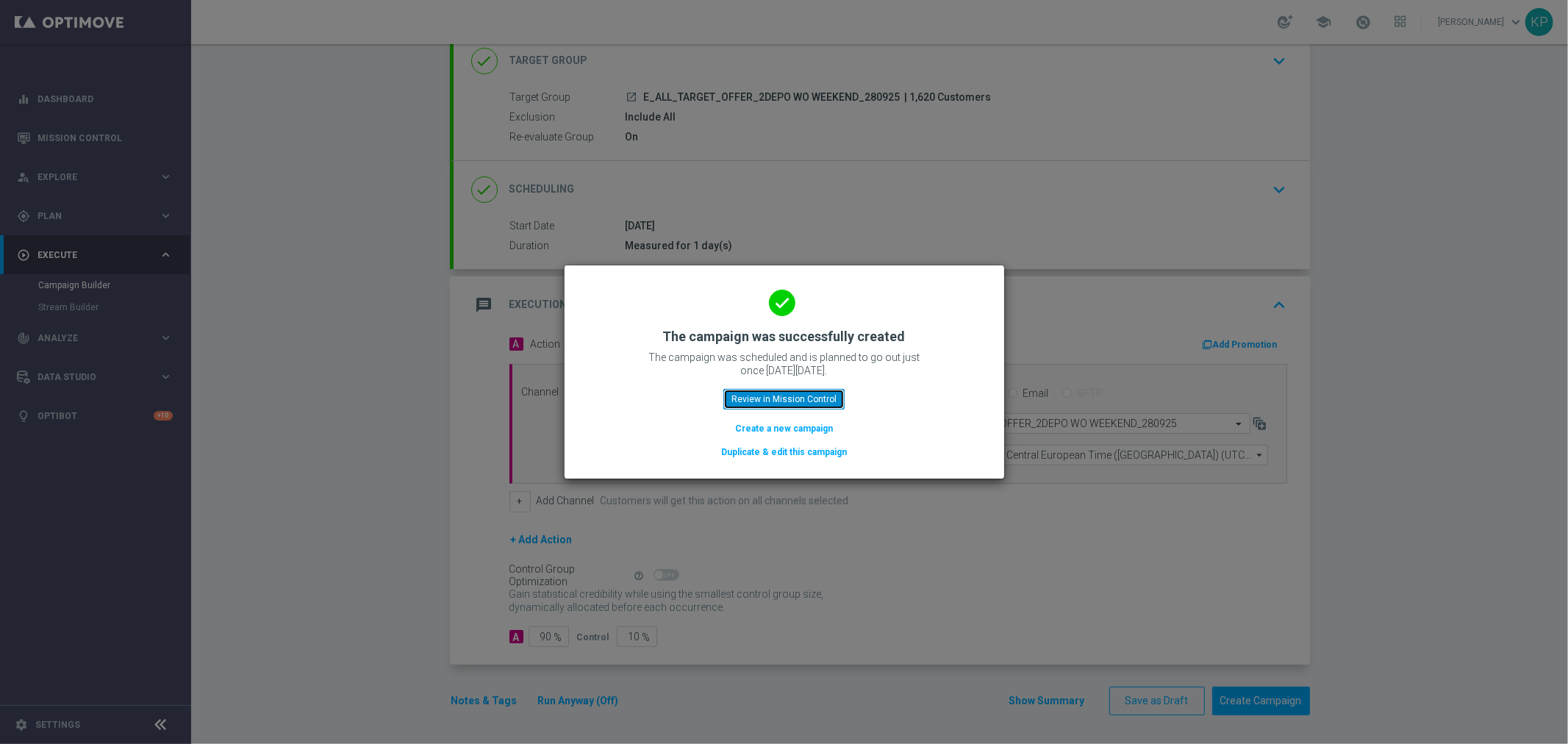
click at [810, 394] on button "Review in Mission Control" at bounding box center [783, 399] width 121 height 21
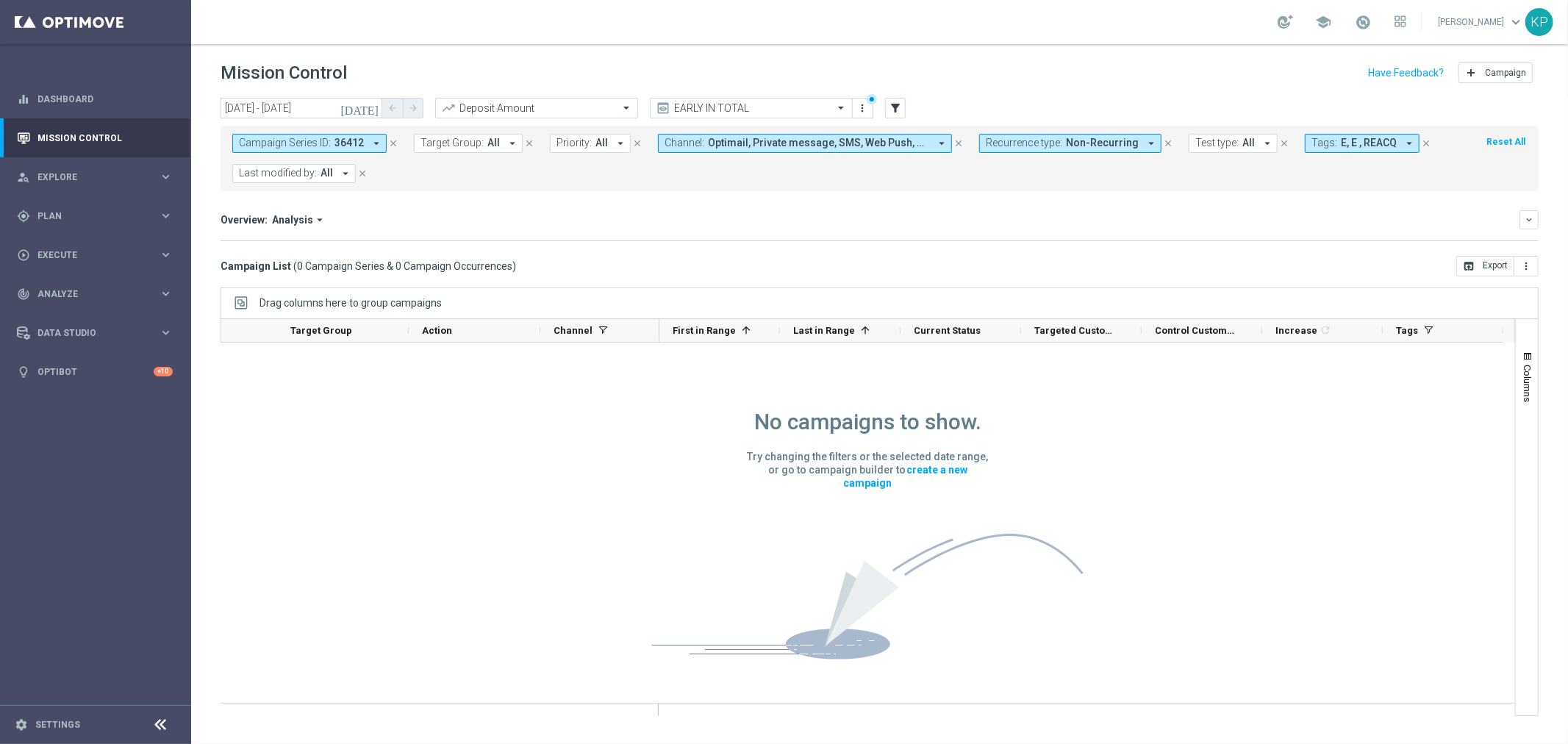
click at [1011, 56] on header "Mission Control add Campaign" at bounding box center [879, 71] width 1377 height 54
click at [322, 138] on span "Campaign Series ID:" at bounding box center [285, 143] width 92 height 13
click at [329, 104] on input "28 Sep 2025 - 28 Sep 2025" at bounding box center [302, 108] width 162 height 21
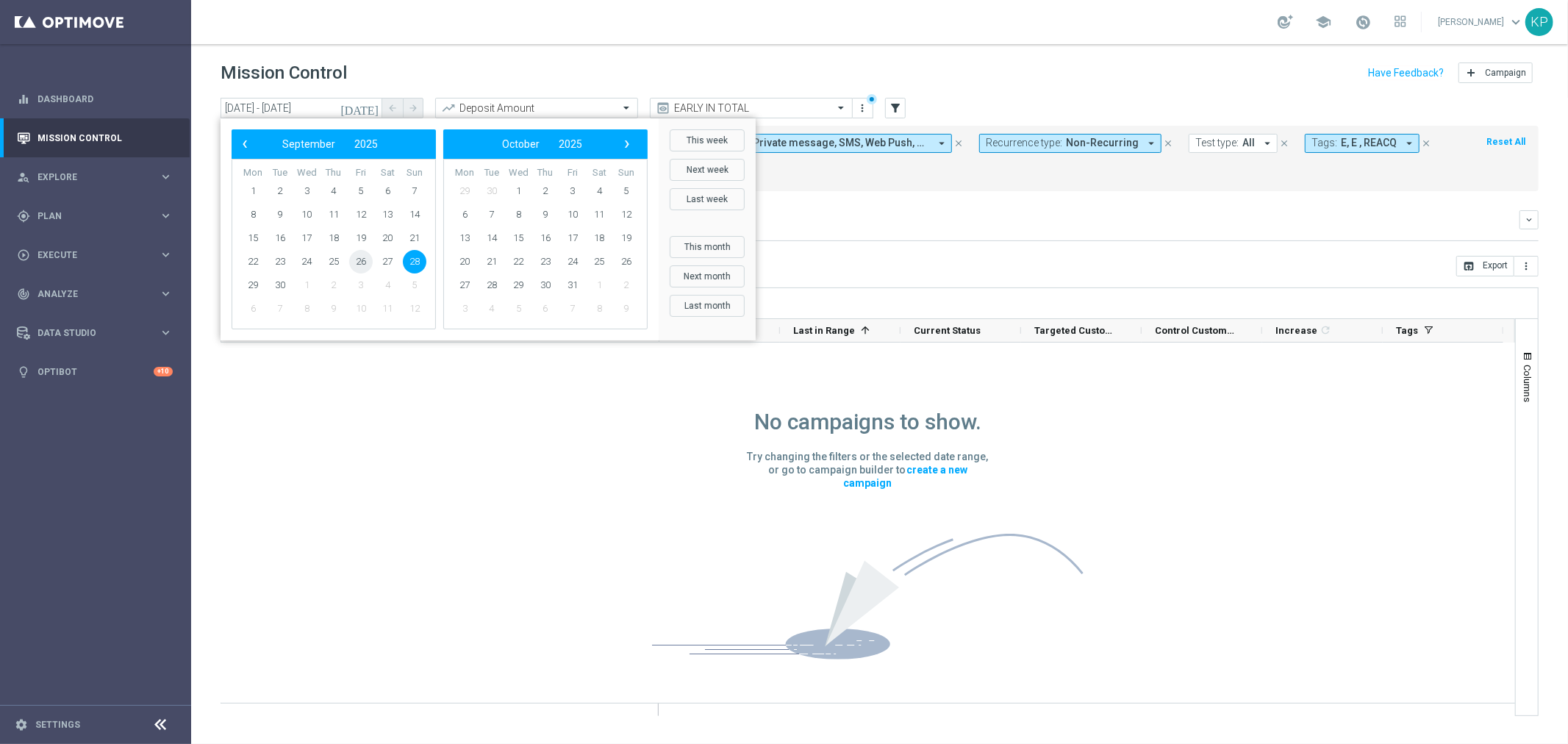
click at [364, 260] on span "26" at bounding box center [361, 262] width 24 height 24
click at [409, 264] on span "28" at bounding box center [415, 262] width 24 height 24
type input "[DATE] - [DATE]"
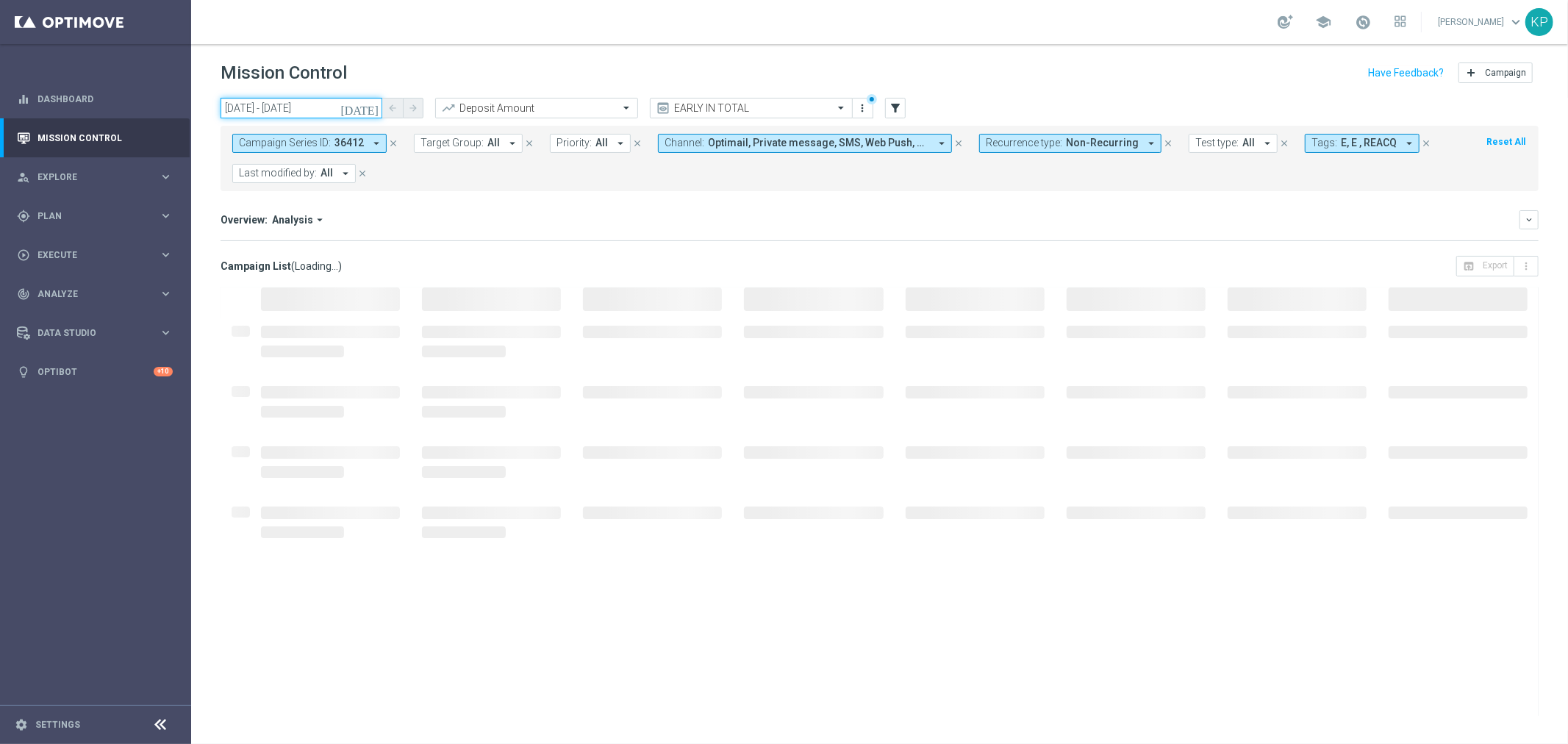
click at [348, 106] on input "[DATE] - [DATE]" at bounding box center [302, 108] width 162 height 21
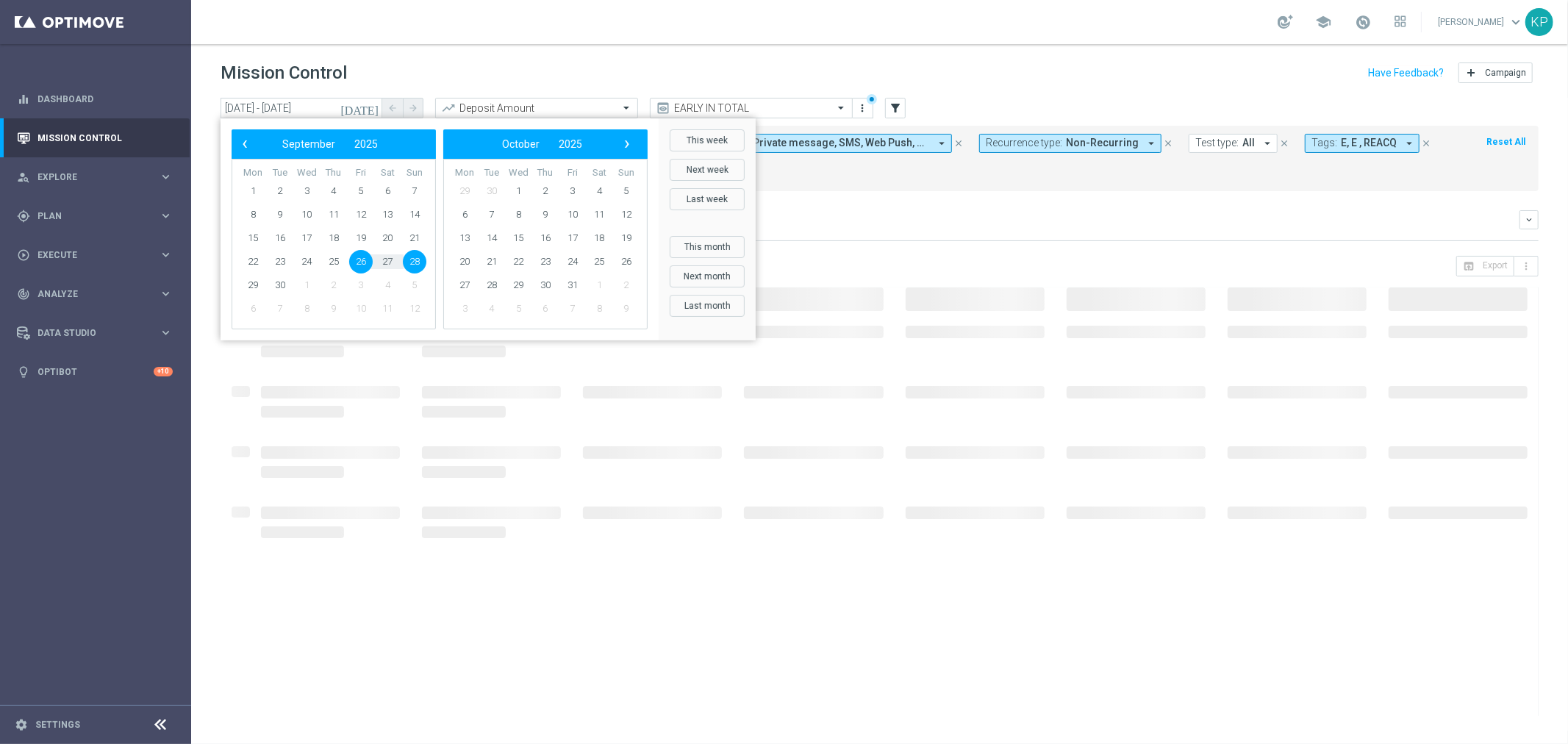
click at [899, 205] on mini-dashboard "Overview: Analysis arrow_drop_down keyboard_arrow_down Increase In Deposit Amou…" at bounding box center [879, 224] width 1318 height 65
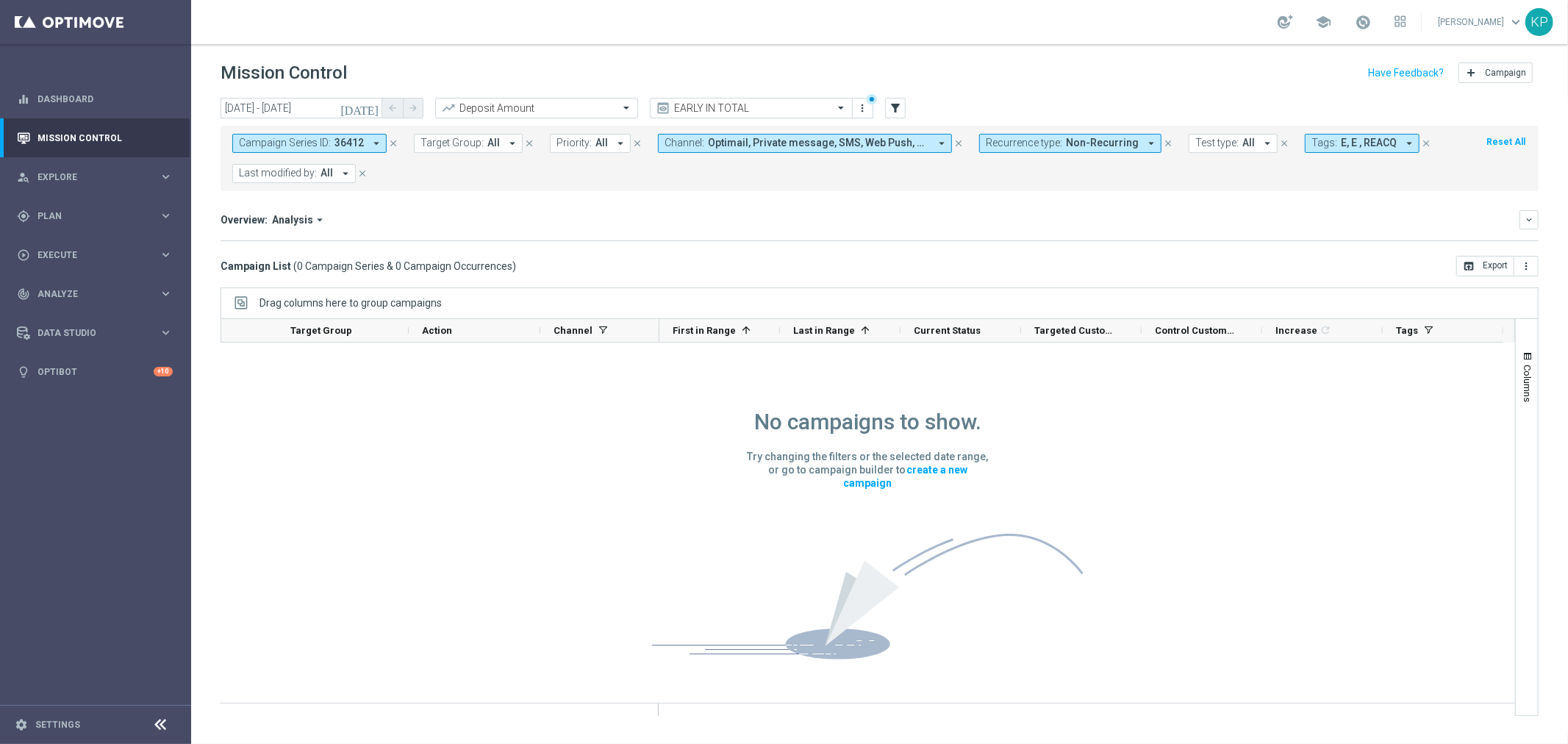
click at [774, 178] on form "Campaign Series ID: 36412 arrow_drop_down close Target Group: All arrow_drop_do…" at bounding box center [847, 159] width 1229 height 49
click at [363, 138] on button "Campaign Series ID: 36412 arrow_drop_down" at bounding box center [309, 144] width 155 height 19
click at [767, 147] on span "Optimail, Private message, SMS, Web Push, XtremePush" at bounding box center [818, 143] width 221 height 13
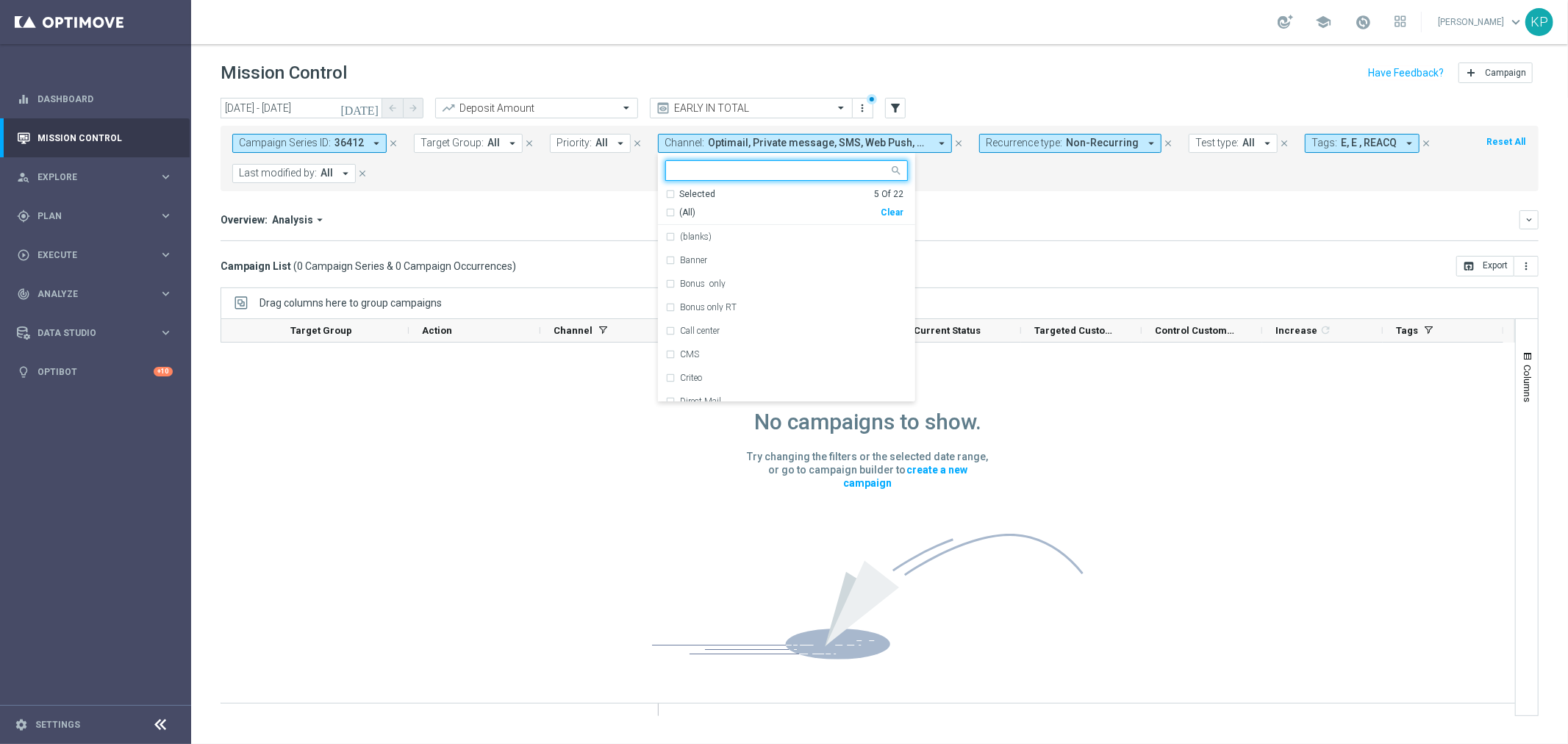
click at [1061, 206] on mini-dashboard "Overview: Analysis arrow_drop_down keyboard_arrow_down Increase In Deposit Amou…" at bounding box center [879, 224] width 1318 height 65
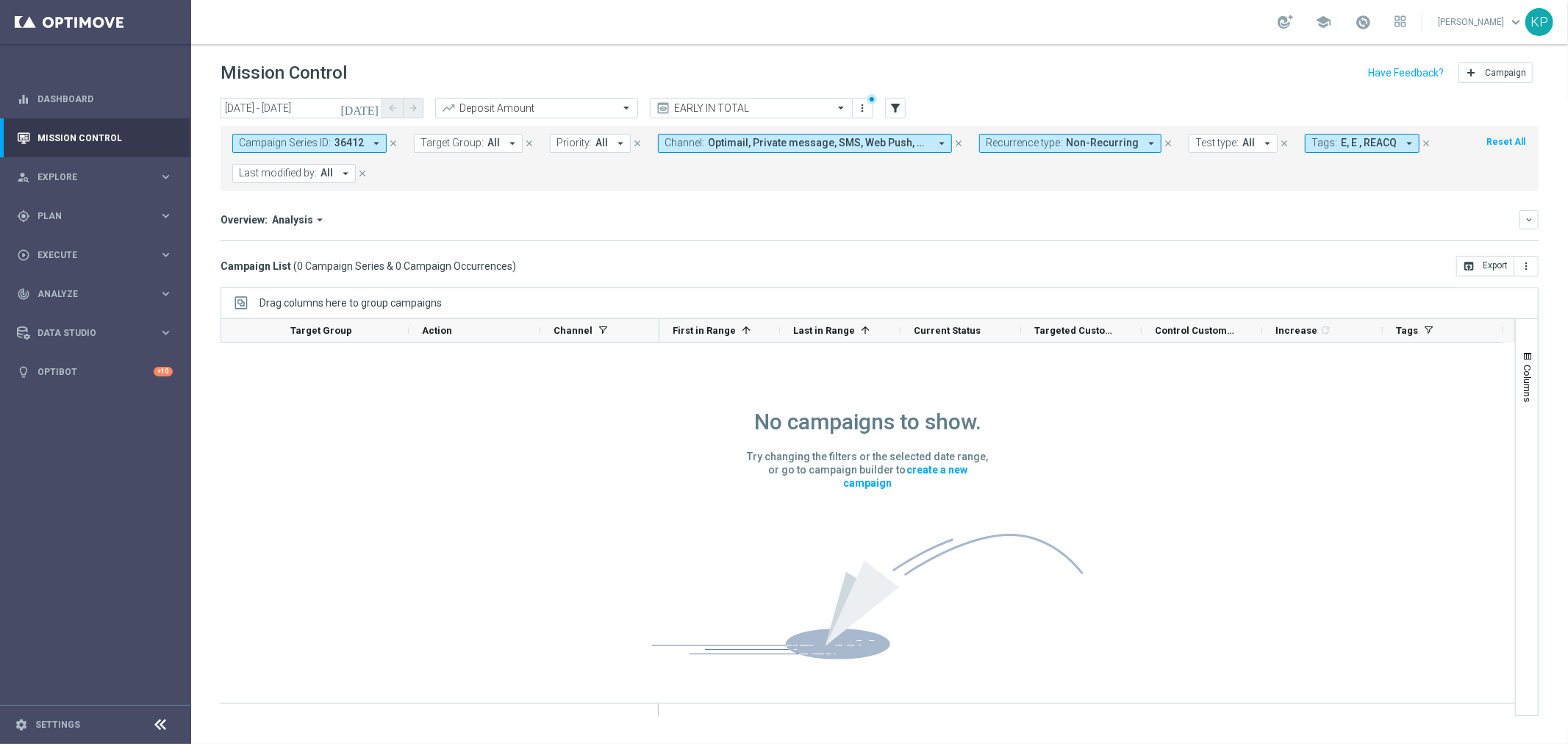
click at [309, 144] on span "Campaign Series ID:" at bounding box center [285, 143] width 92 height 13
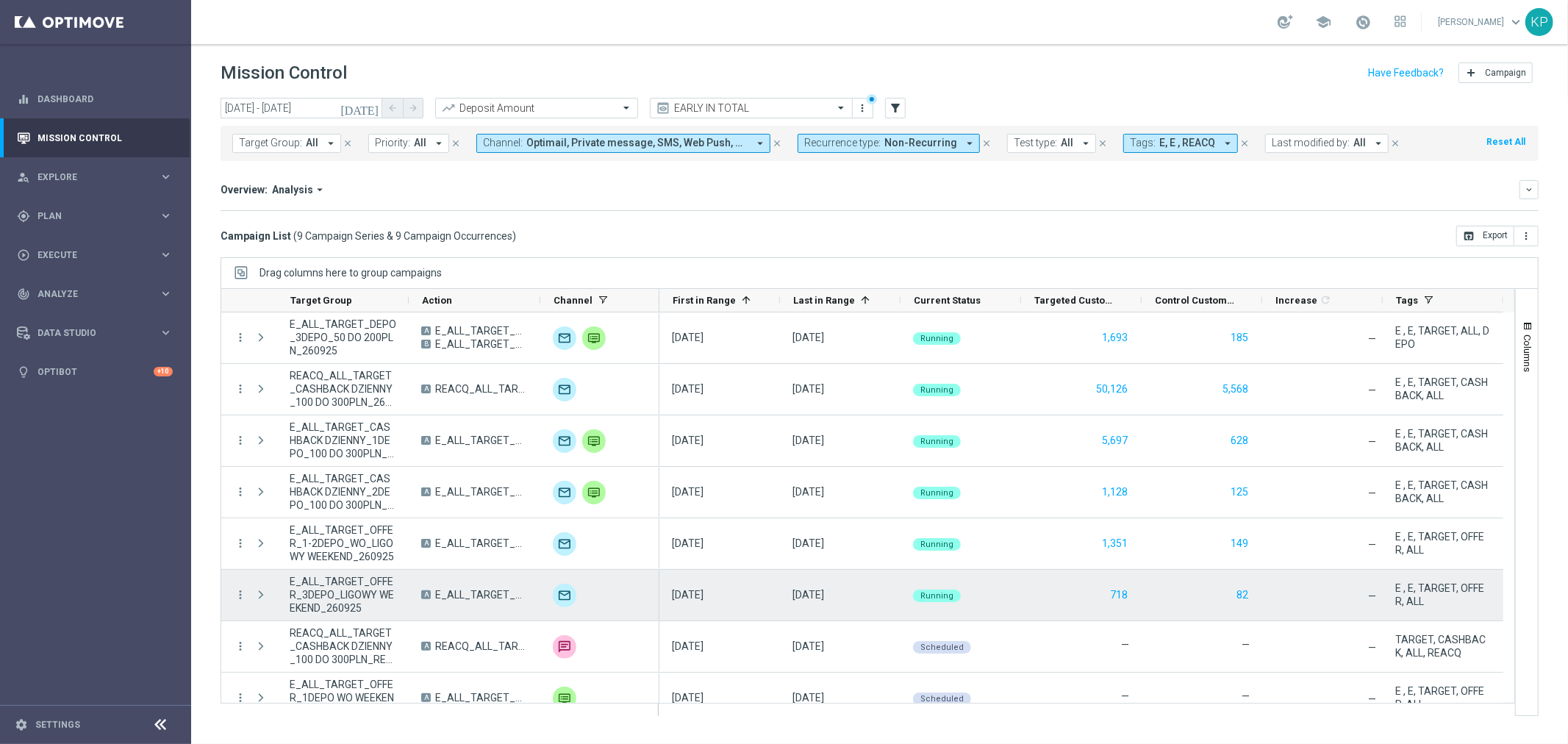
scroll to position [72, 0]
